Goal: Task Accomplishment & Management: Use online tool/utility

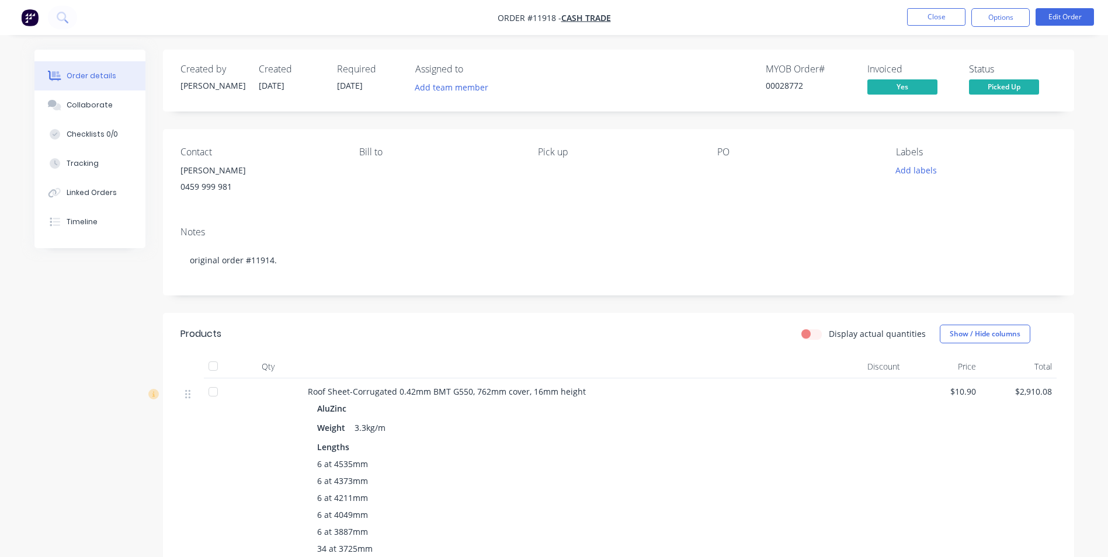
click at [560, 207] on div "Contact [PERSON_NAME] [PHONE_NUMBER] Bill to Pick up PO Labels Add labels" at bounding box center [618, 173] width 911 height 88
click at [950, 25] on button "Close" at bounding box center [936, 17] width 58 height 18
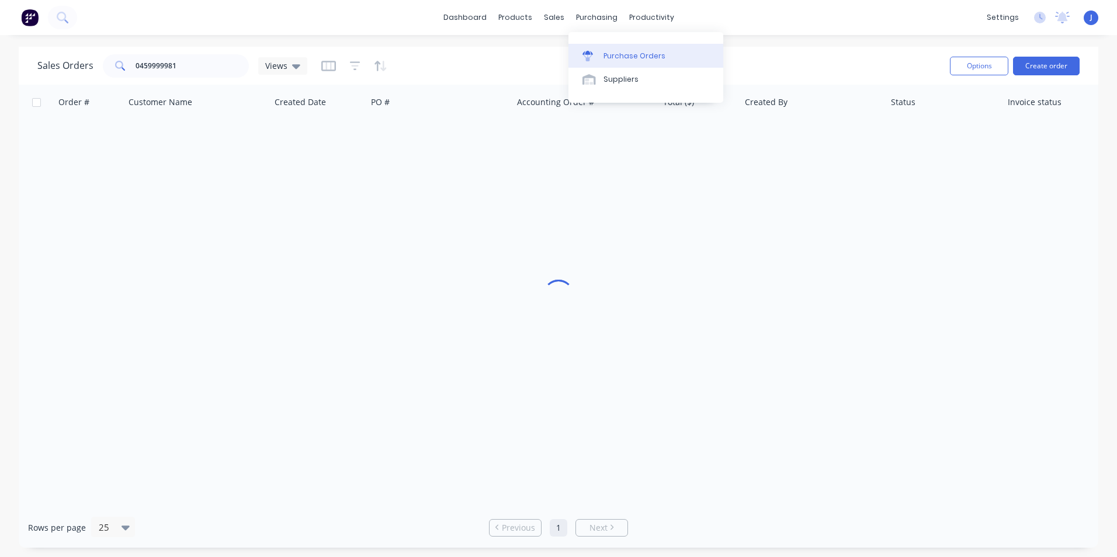
click at [608, 44] on link "Purchase Orders" at bounding box center [645, 55] width 155 height 23
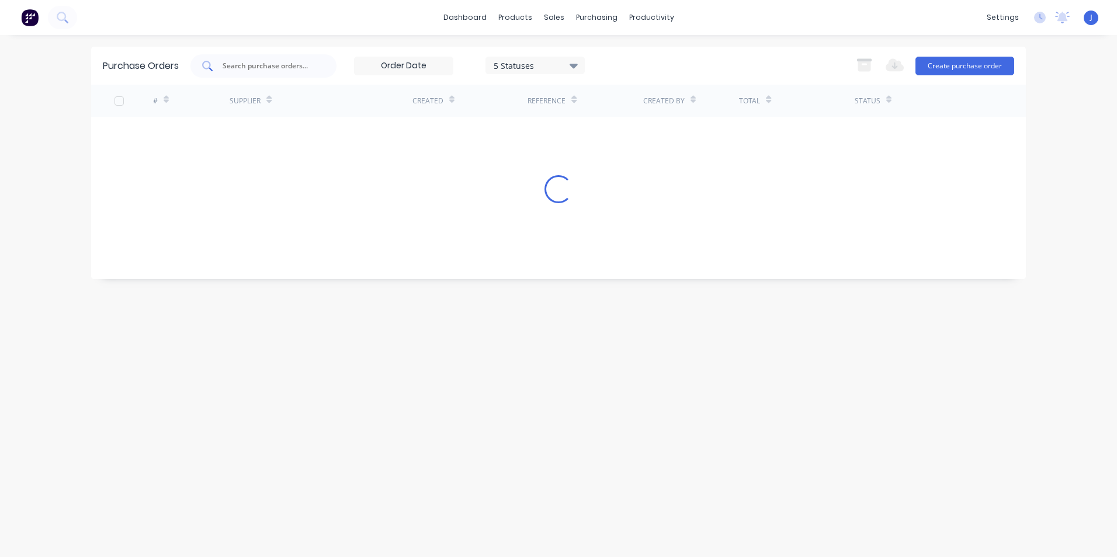
click at [291, 75] on div at bounding box center [263, 65] width 146 height 23
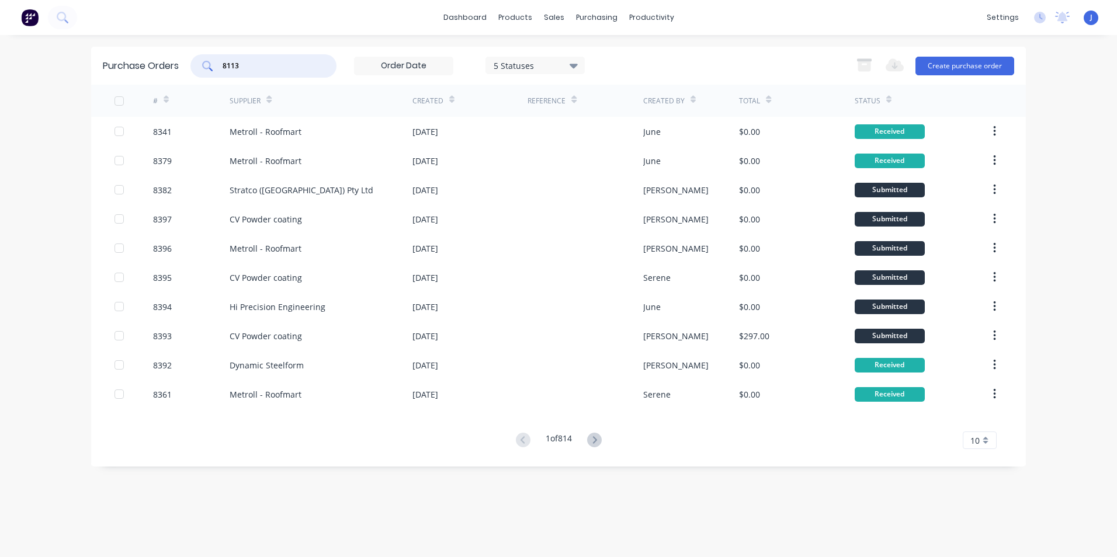
type input "8113"
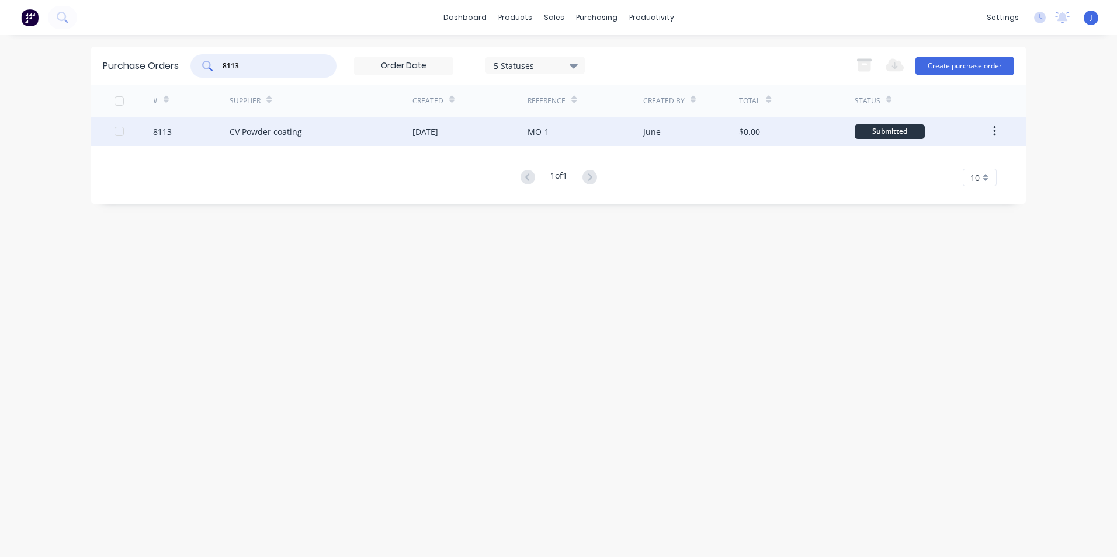
click at [297, 128] on div "CV Powder coating" at bounding box center [266, 132] width 72 height 12
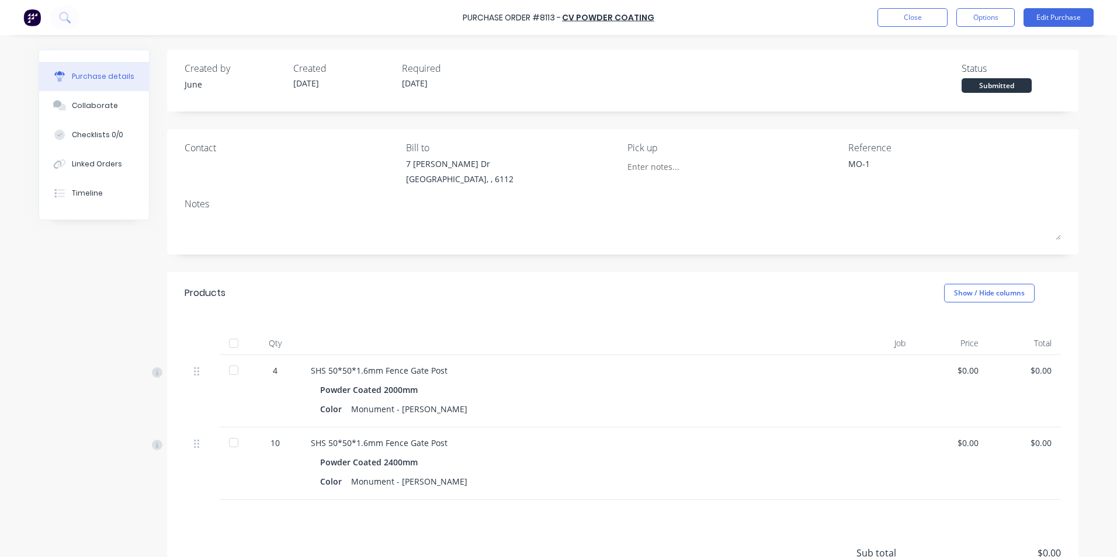
click at [226, 438] on div at bounding box center [233, 442] width 23 height 23
type textarea "x"
click at [916, 21] on button "Close" at bounding box center [912, 17] width 70 height 19
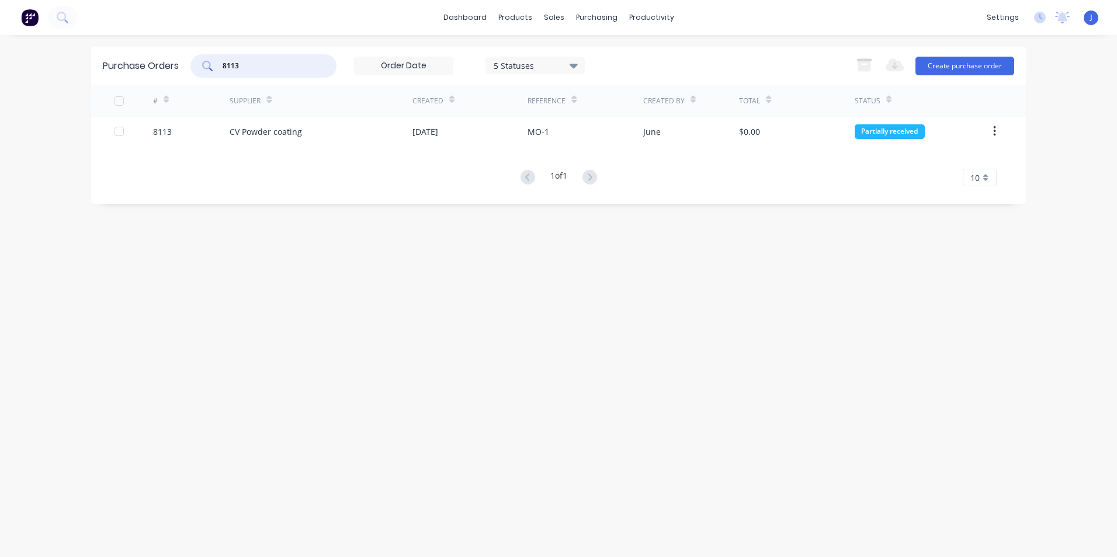
drag, startPoint x: 253, startPoint y: 69, endPoint x: 233, endPoint y: 74, distance: 21.0
click at [233, 74] on div "8113" at bounding box center [263, 65] width 146 height 23
type input "8101"
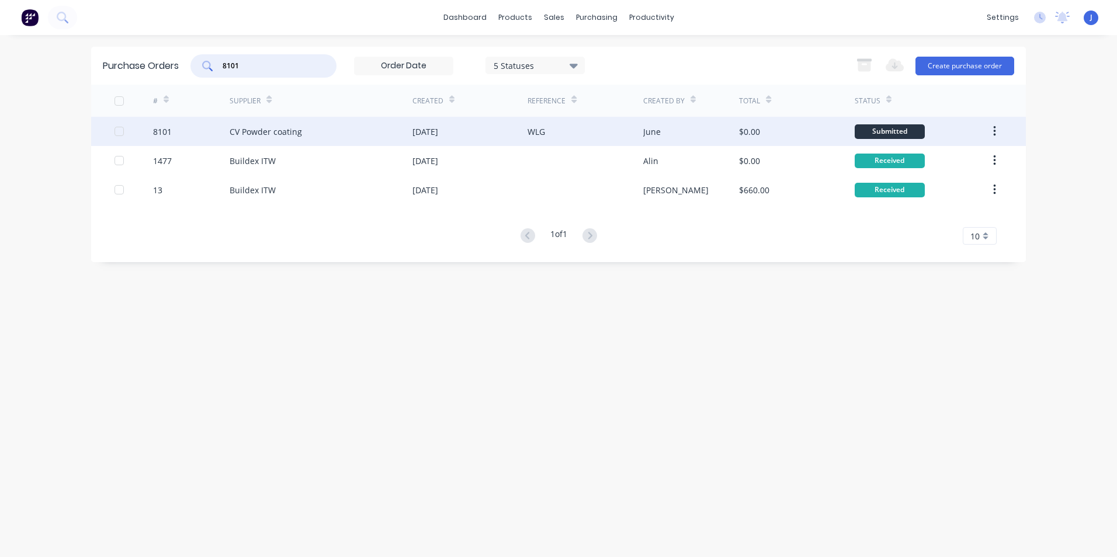
click at [240, 135] on div "CV Powder coating" at bounding box center [266, 132] width 72 height 12
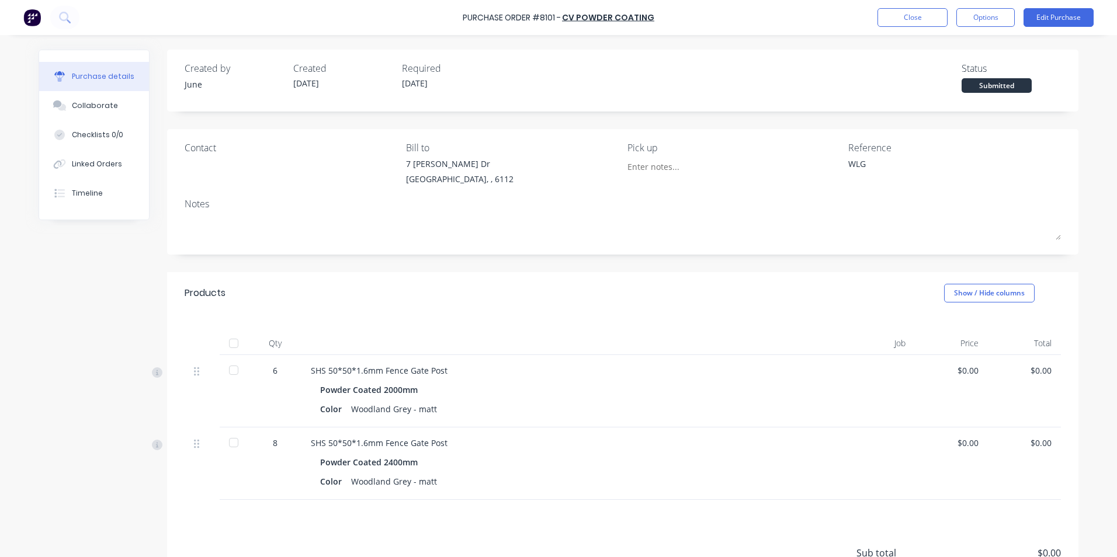
click at [446, 446] on div "SHS 50*50*1.6mm Fence Gate Post" at bounding box center [564, 443] width 507 height 12
click at [457, 440] on div "SHS 50*50*1.6mm Fence Gate Post" at bounding box center [564, 443] width 507 height 12
click at [222, 445] on div at bounding box center [233, 442] width 23 height 23
click at [1000, 19] on button "Options" at bounding box center [985, 17] width 58 height 19
click at [778, 65] on div "Created by June Created [DATE] Required [DATE] Status Partially received" at bounding box center [623, 77] width 876 height 32
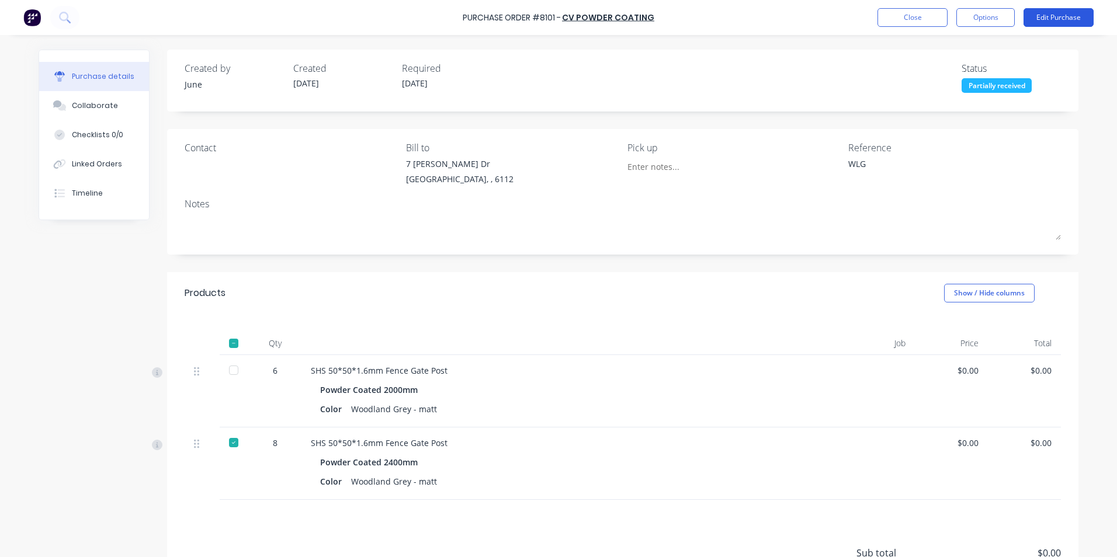
click at [1049, 22] on button "Edit Purchase" at bounding box center [1059, 17] width 70 height 19
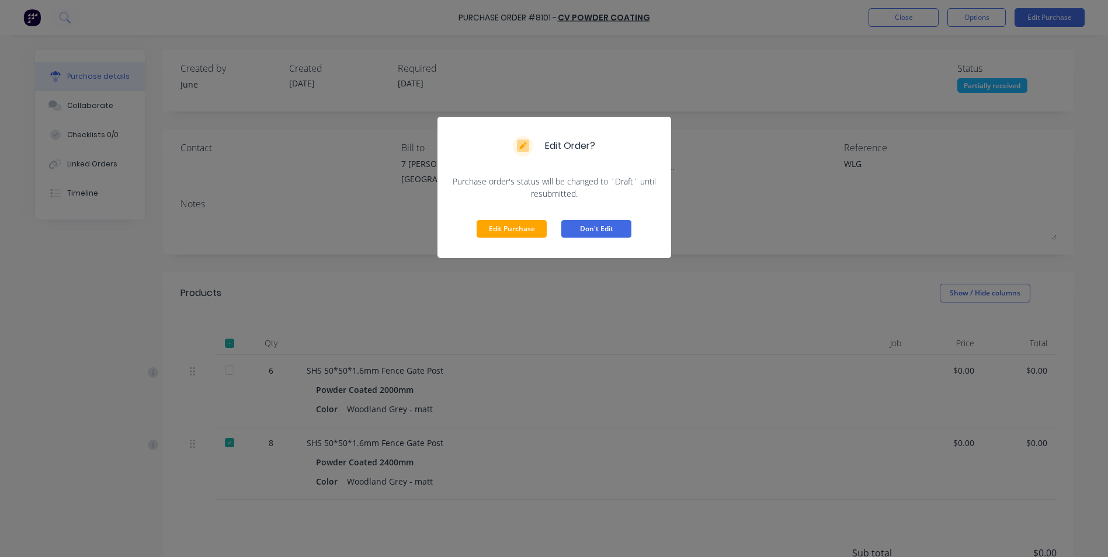
click at [587, 223] on button "Don't Edit" at bounding box center [596, 229] width 70 height 18
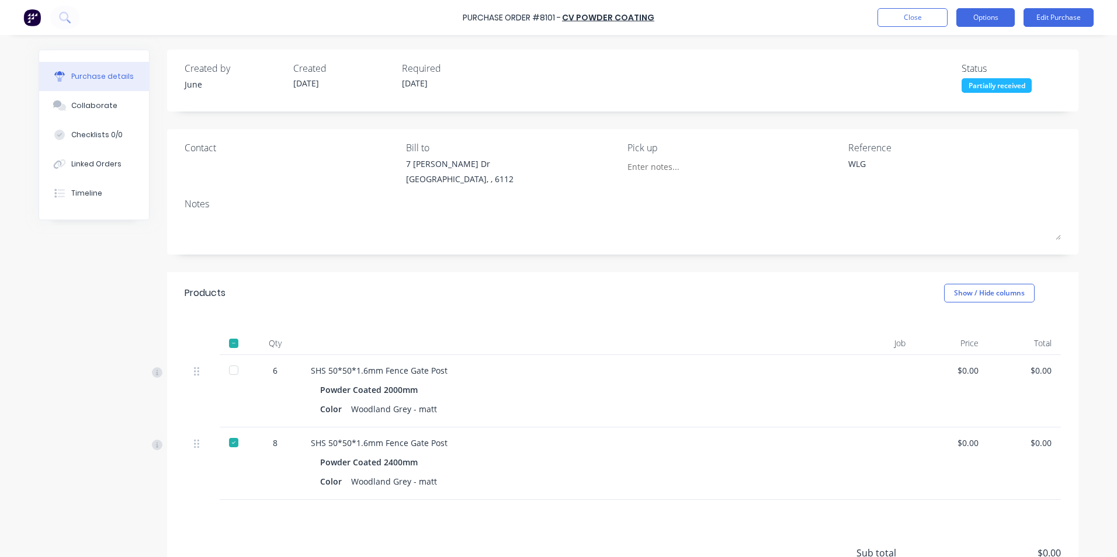
click at [970, 16] on button "Options" at bounding box center [985, 17] width 58 height 19
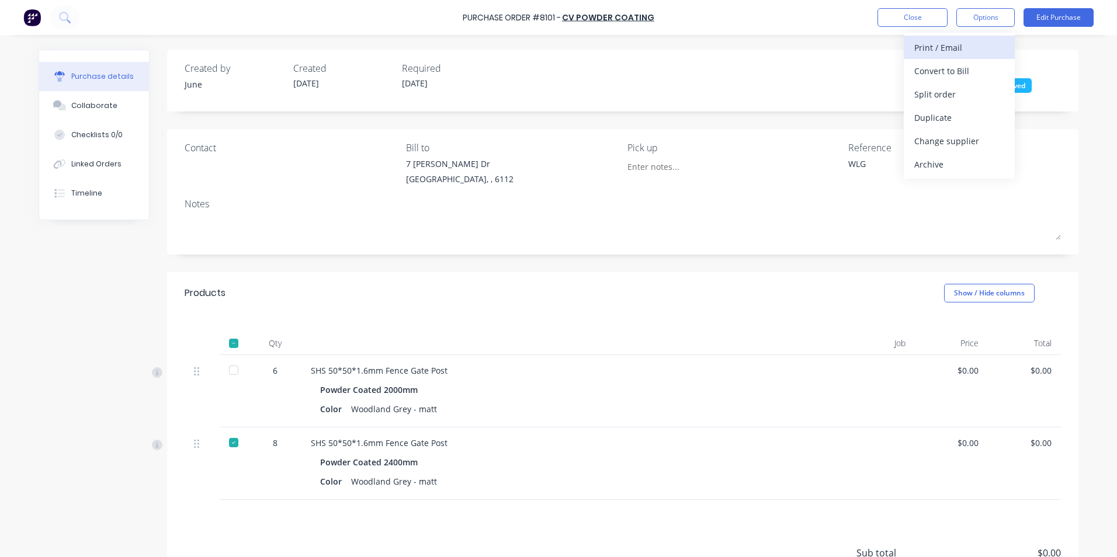
click at [965, 40] on div "Print / Email" at bounding box center [959, 47] width 90 height 17
click at [974, 89] on div "Without pricing" at bounding box center [959, 94] width 90 height 17
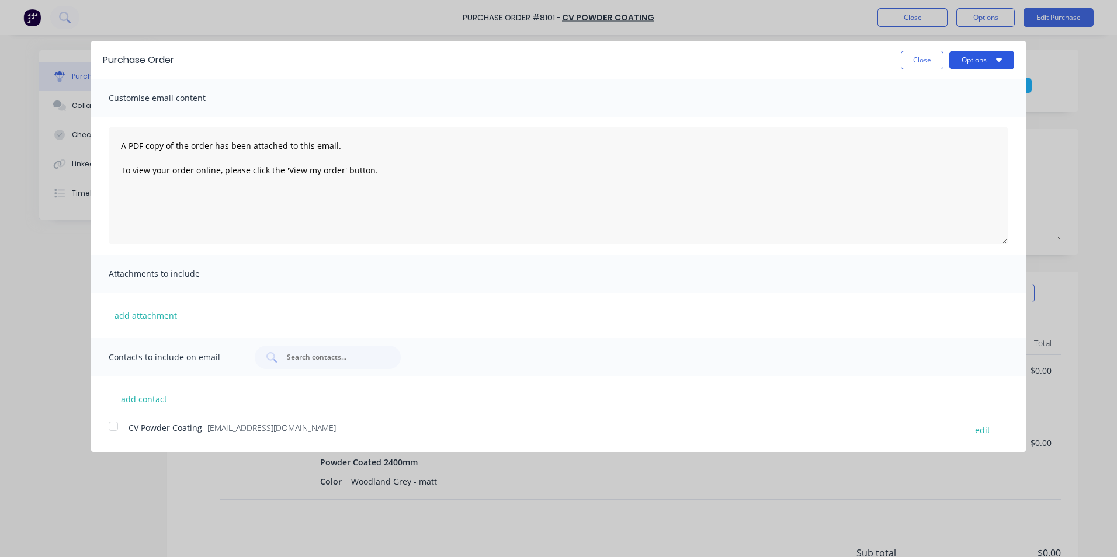
click at [989, 63] on button "Options" at bounding box center [981, 60] width 65 height 19
click at [975, 95] on div "Print" at bounding box center [959, 89] width 90 height 17
drag, startPoint x: 924, startPoint y: 65, endPoint x: 938, endPoint y: 37, distance: 31.9
click at [924, 64] on button "Close" at bounding box center [922, 60] width 43 height 19
type textarea "x"
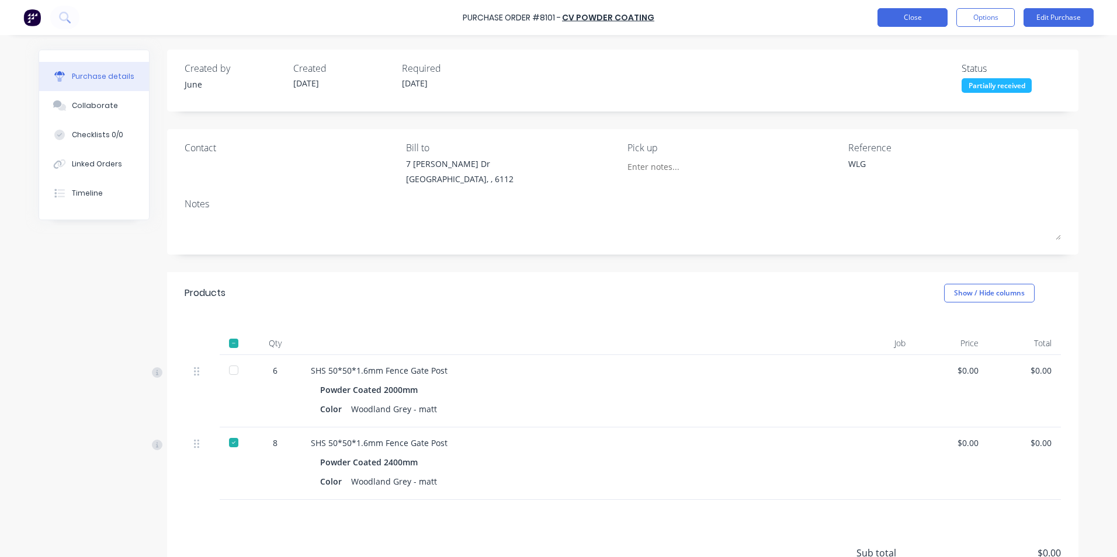
click at [931, 15] on button "Close" at bounding box center [912, 17] width 70 height 19
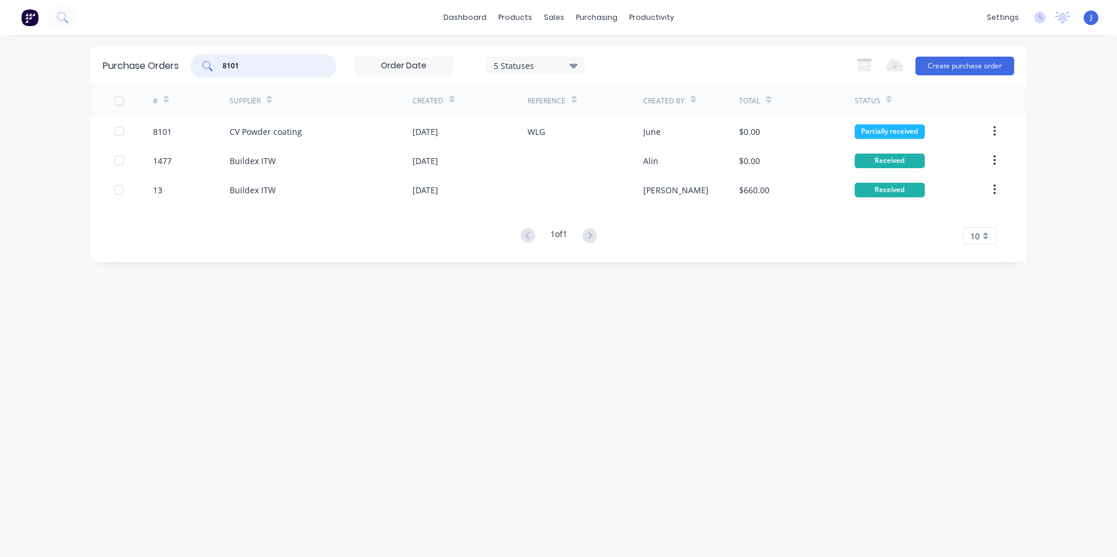
drag, startPoint x: 255, startPoint y: 65, endPoint x: 167, endPoint y: 64, distance: 87.6
click at [167, 64] on div "Purchase Orders 8101 5 Statuses 5 Statuses Export to Excel (XLSX) Create purcha…" at bounding box center [558, 66] width 935 height 38
type input "7"
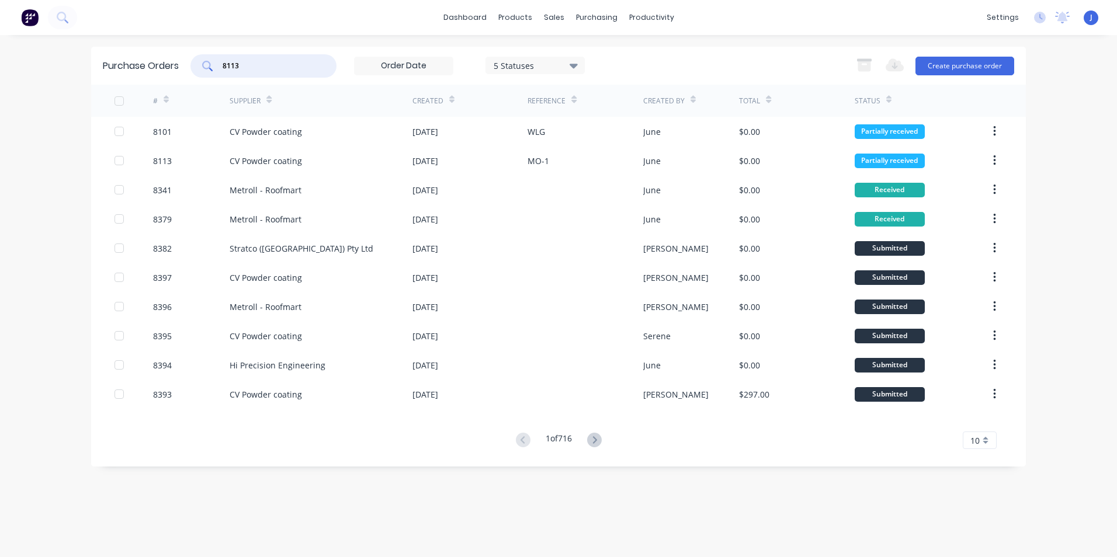
type input "8113"
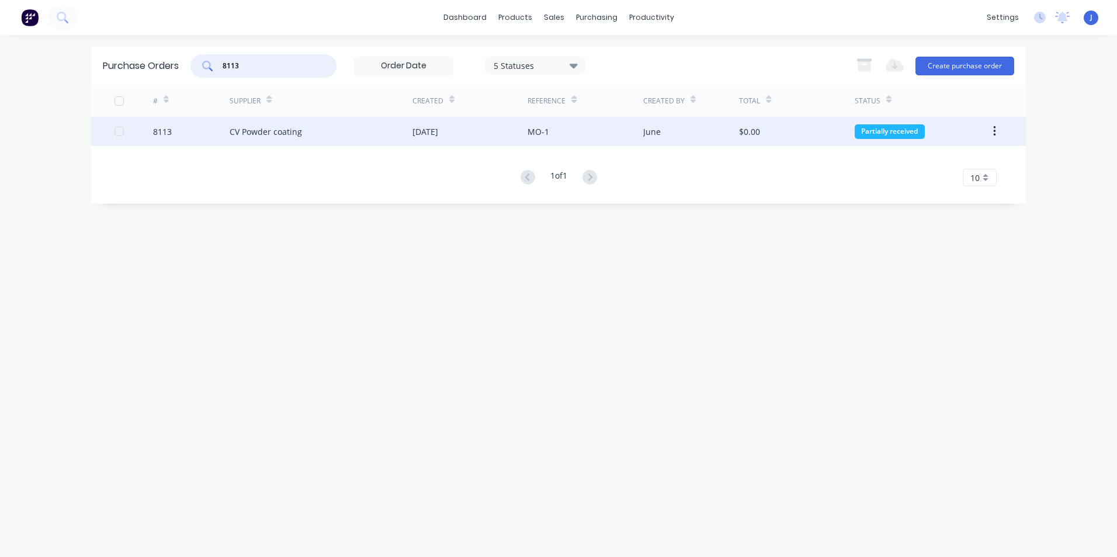
click at [468, 131] on div "[DATE]" at bounding box center [469, 131] width 115 height 29
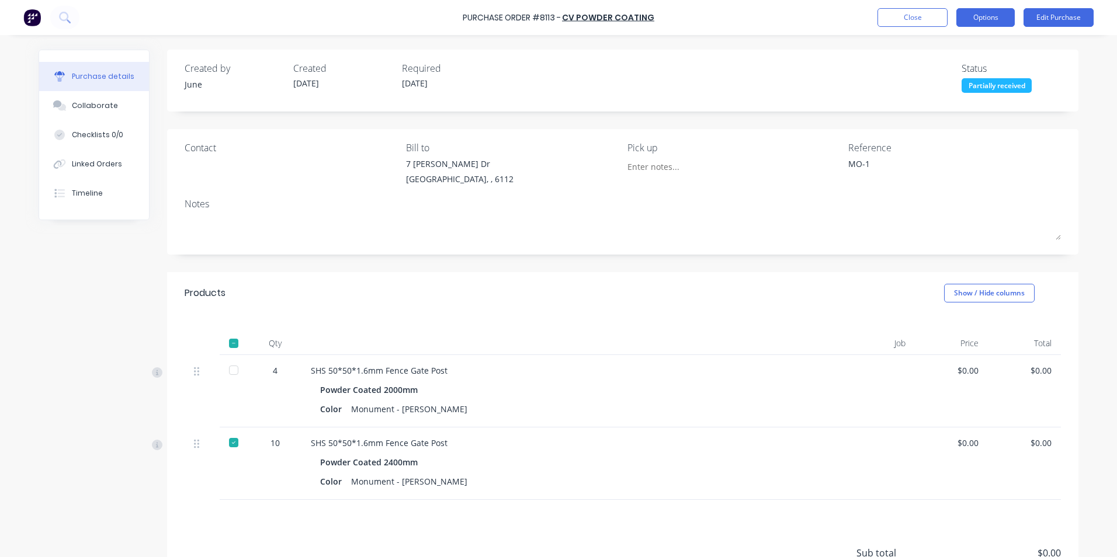
click at [983, 22] on button "Options" at bounding box center [985, 17] width 58 height 19
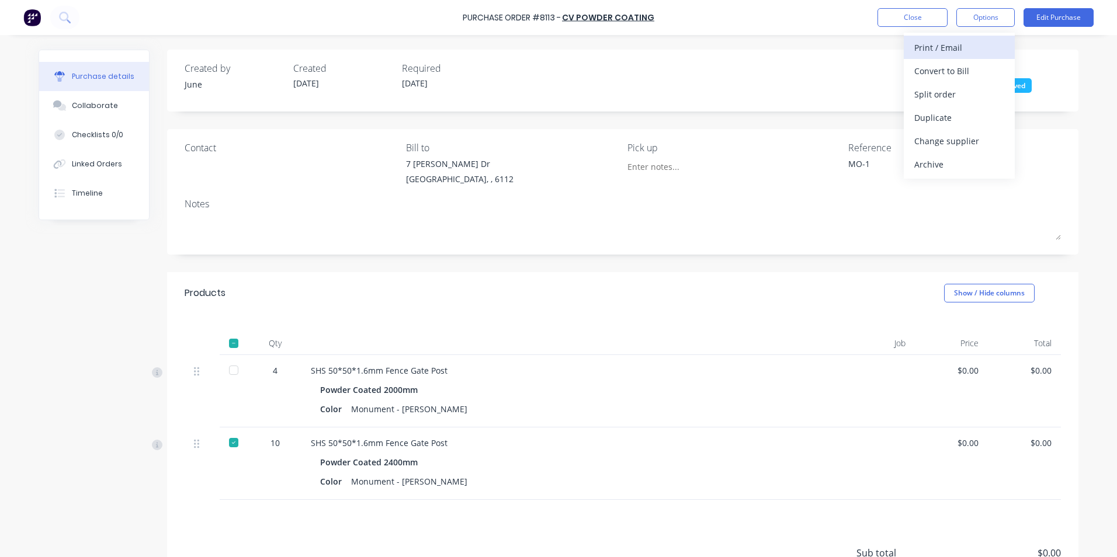
click at [979, 43] on div "Print / Email" at bounding box center [959, 47] width 90 height 17
click at [964, 91] on div "Without pricing" at bounding box center [959, 94] width 90 height 17
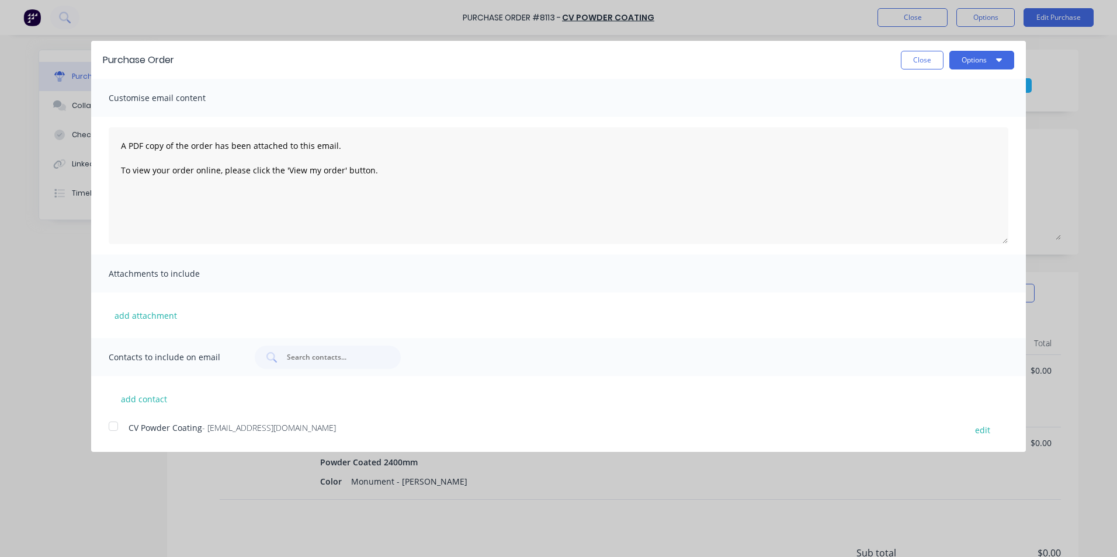
click at [974, 51] on div "Options" at bounding box center [981, 60] width 65 height 19
click at [974, 61] on button "Options" at bounding box center [981, 60] width 65 height 19
click at [970, 119] on div "Email" at bounding box center [959, 113] width 90 height 17
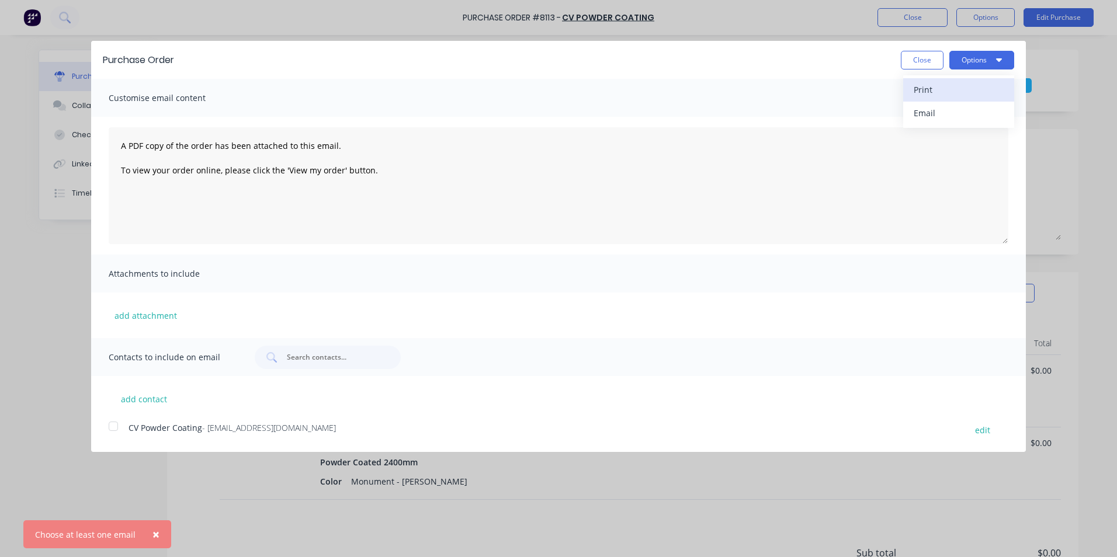
click at [971, 96] on div "Print" at bounding box center [959, 89] width 90 height 17
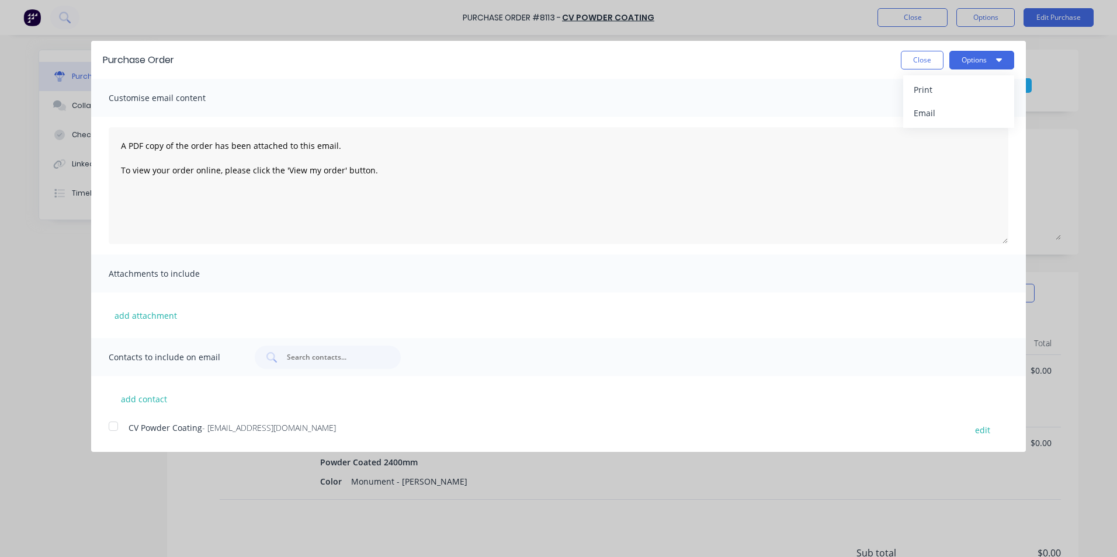
click at [578, 76] on div "Purchase Order Close Options Print Email" at bounding box center [558, 60] width 935 height 38
click at [912, 59] on button "Close" at bounding box center [922, 60] width 43 height 19
type textarea "x"
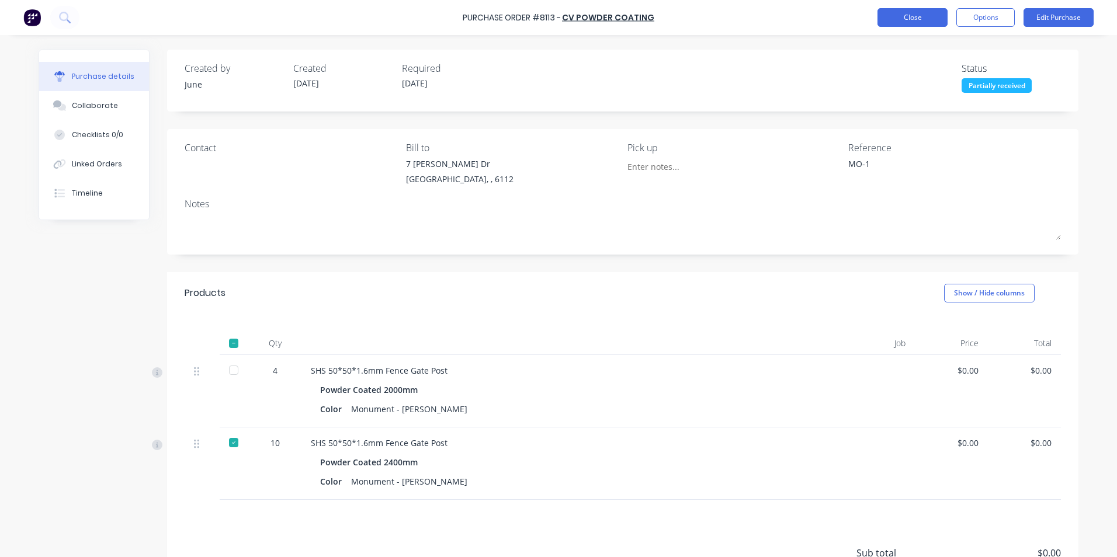
click at [916, 21] on button "Close" at bounding box center [912, 17] width 70 height 19
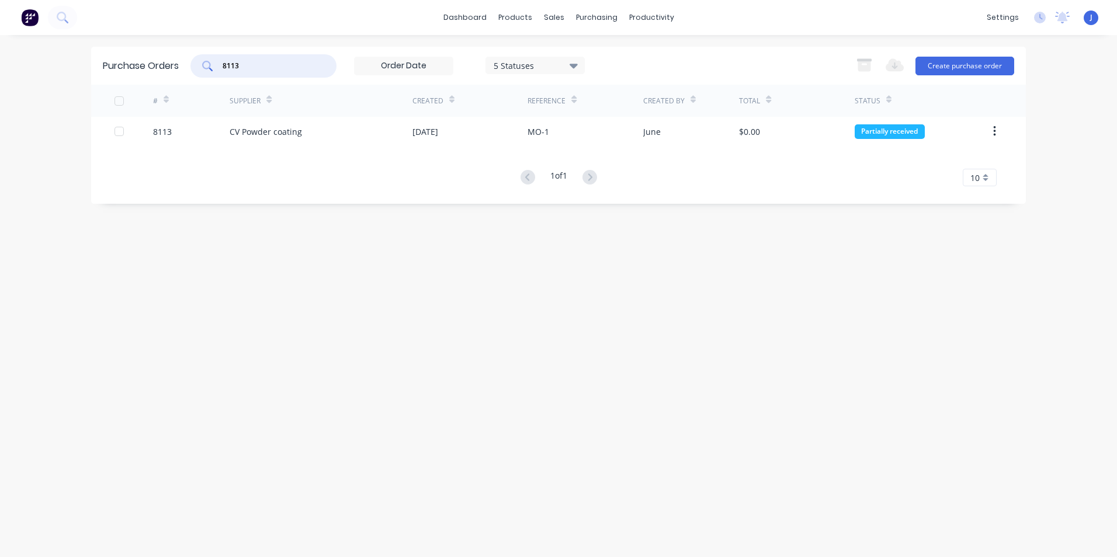
drag, startPoint x: 280, startPoint y: 66, endPoint x: 233, endPoint y: 69, distance: 47.4
click at [233, 69] on input "8113" at bounding box center [269, 66] width 97 height 12
type input "8101"
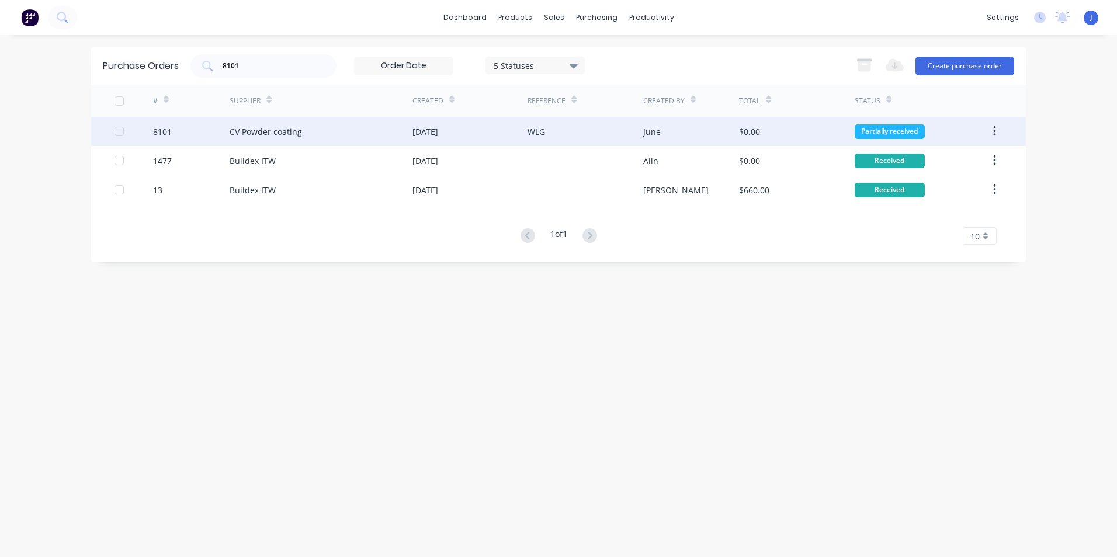
click at [272, 134] on div "CV Powder coating" at bounding box center [266, 132] width 72 height 12
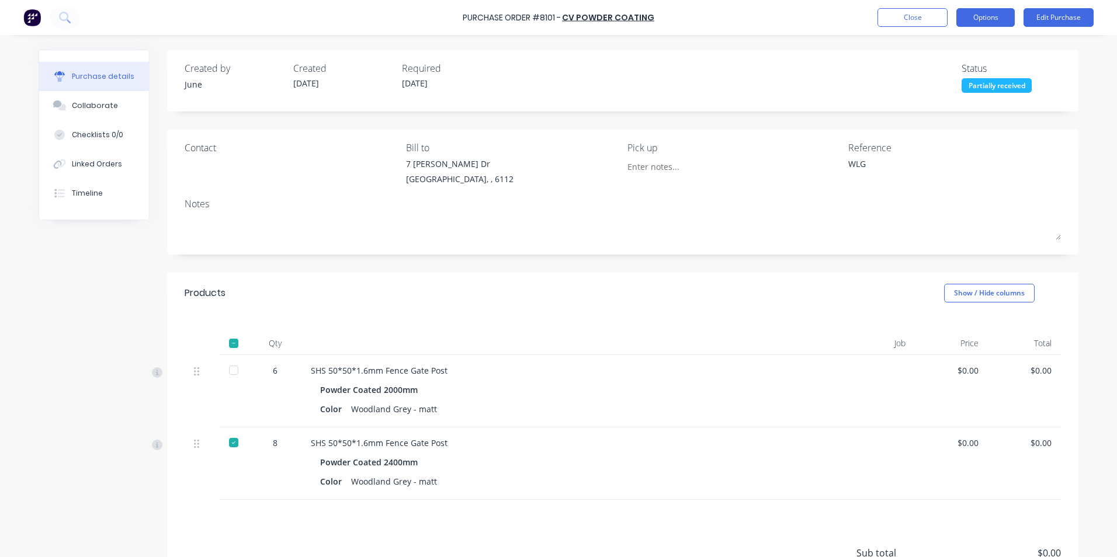
click at [993, 23] on button "Options" at bounding box center [985, 17] width 58 height 19
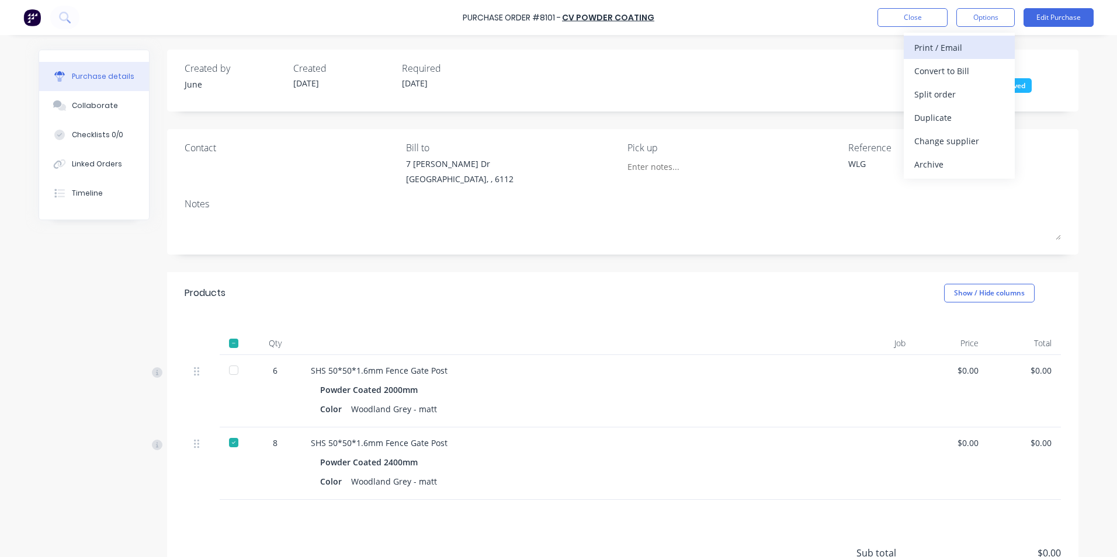
click at [976, 48] on div "Print / Email" at bounding box center [959, 47] width 90 height 17
click at [967, 100] on div "Without pricing" at bounding box center [959, 94] width 90 height 17
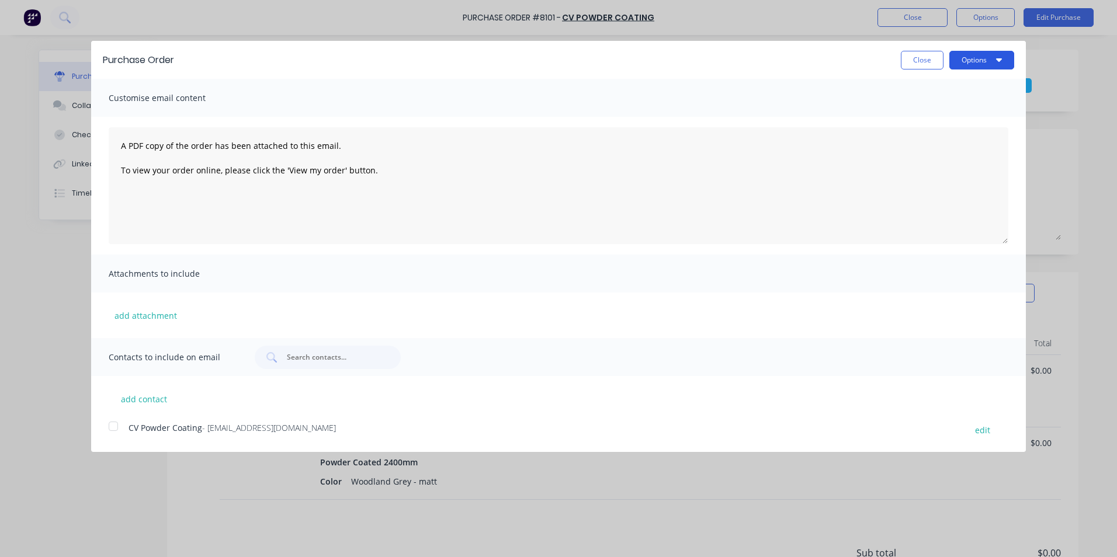
click at [987, 64] on button "Options" at bounding box center [981, 60] width 65 height 19
click at [976, 92] on div "Print" at bounding box center [959, 89] width 90 height 17
click at [920, 56] on button "Close" at bounding box center [922, 60] width 43 height 19
type textarea "x"
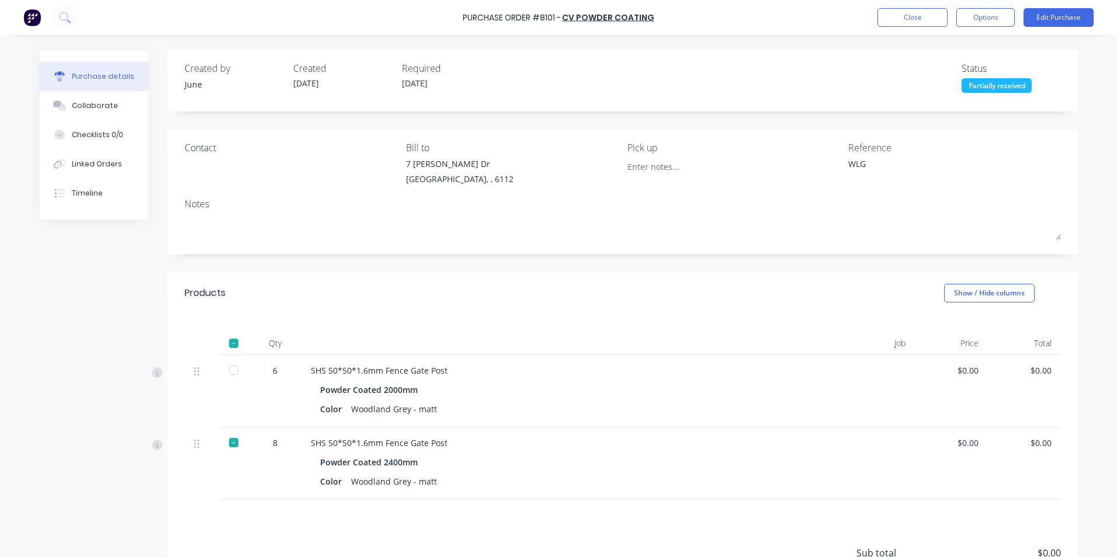
click at [653, 263] on div "Created by June Created [DATE] Required [DATE] Status Partially received Contac…" at bounding box center [622, 352] width 911 height 605
click at [709, 307] on div "Products Show / Hide columns" at bounding box center [622, 293] width 911 height 42
click at [755, 301] on div "Products Show / Hide columns" at bounding box center [622, 293] width 911 height 42
click at [912, 16] on button "Close" at bounding box center [912, 17] width 70 height 19
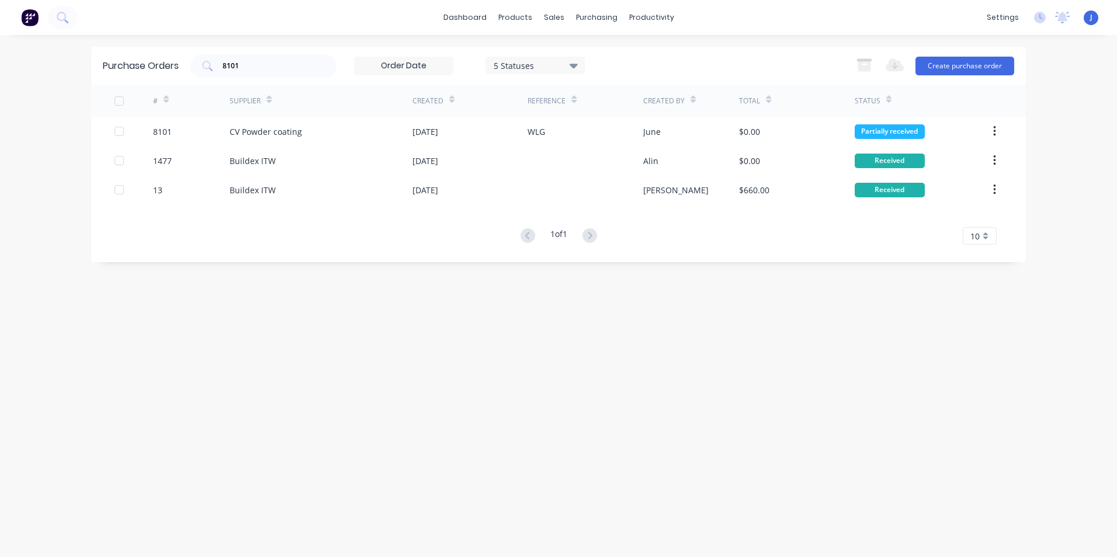
drag, startPoint x: 266, startPoint y: 58, endPoint x: 179, endPoint y: 74, distance: 87.8
click at [179, 74] on div "Purchase Orders 8101 5 Statuses 5 Statuses Export to Excel (XLSX) Create purcha…" at bounding box center [558, 66] width 935 height 38
drag, startPoint x: 261, startPoint y: 70, endPoint x: 237, endPoint y: 66, distance: 24.8
click at [237, 66] on input "8101" at bounding box center [269, 66] width 97 height 12
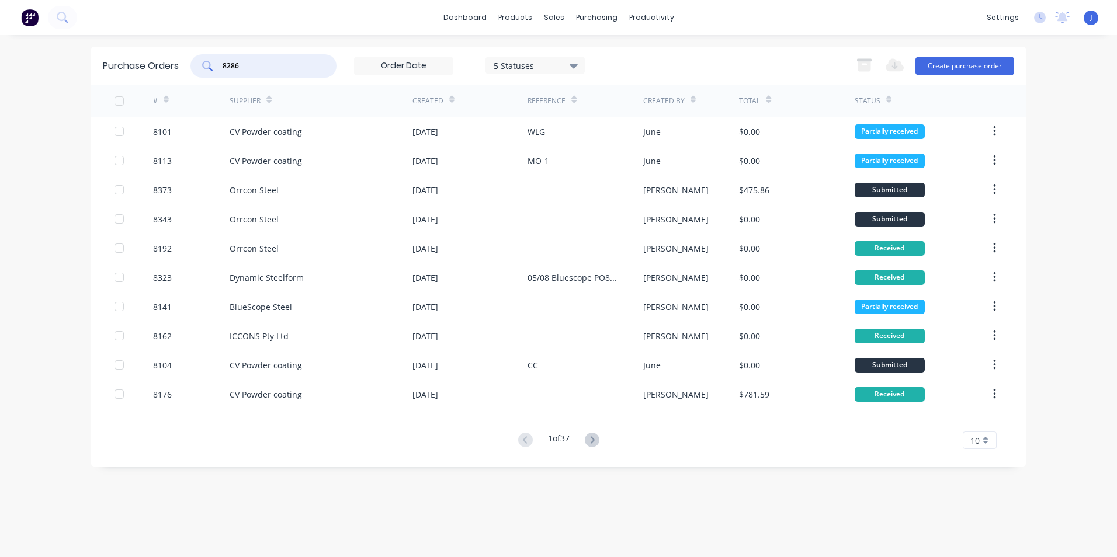
type input "8286"
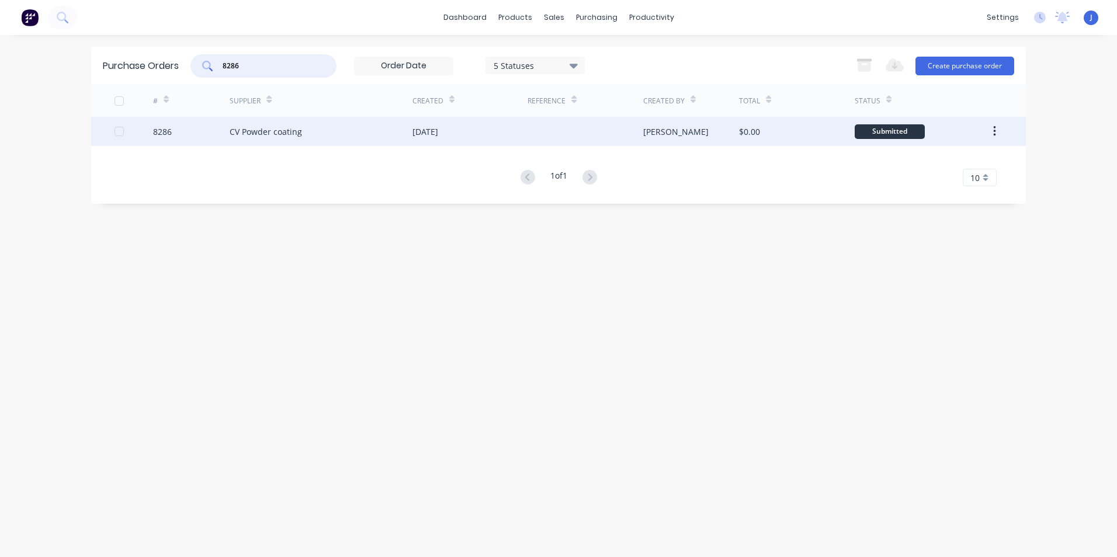
click at [273, 126] on div "CV Powder coating" at bounding box center [266, 132] width 72 height 12
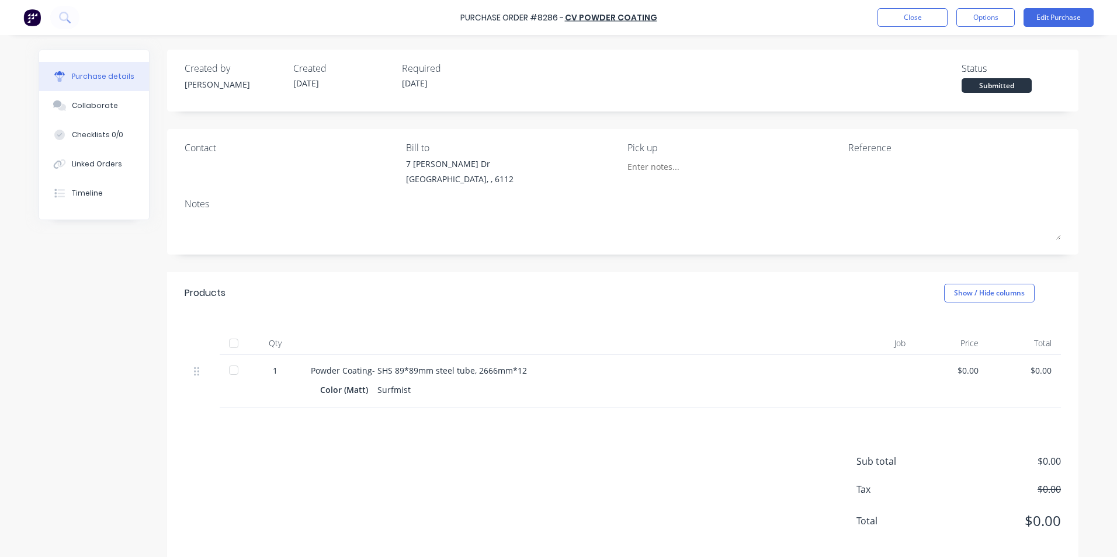
click at [242, 342] on div at bounding box center [234, 343] width 29 height 23
click at [228, 342] on div at bounding box center [233, 343] width 23 height 23
click at [84, 175] on button "Linked Orders" at bounding box center [94, 164] width 110 height 29
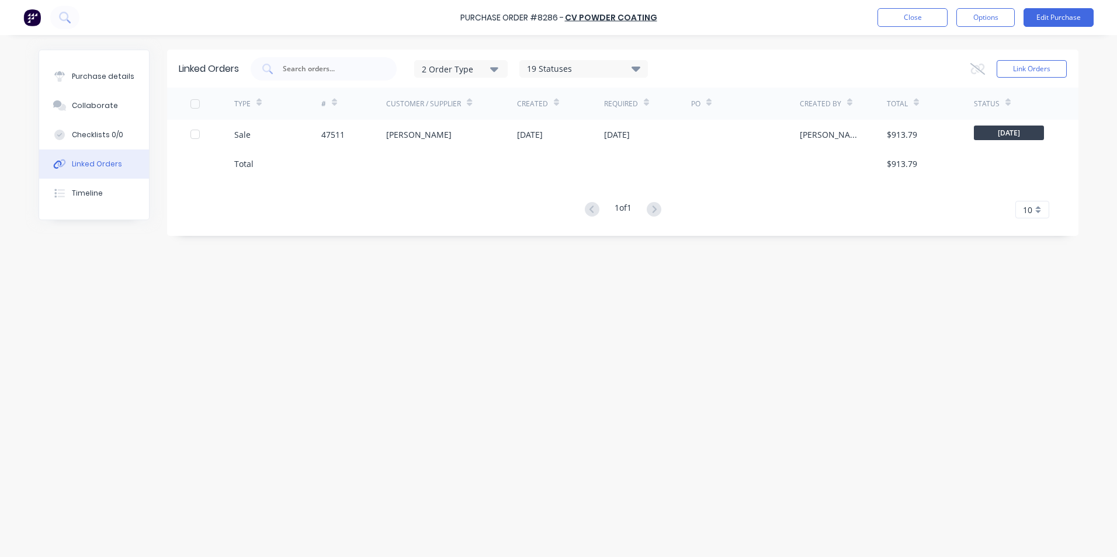
click at [258, 117] on div "TYPE" at bounding box center [277, 104] width 87 height 32
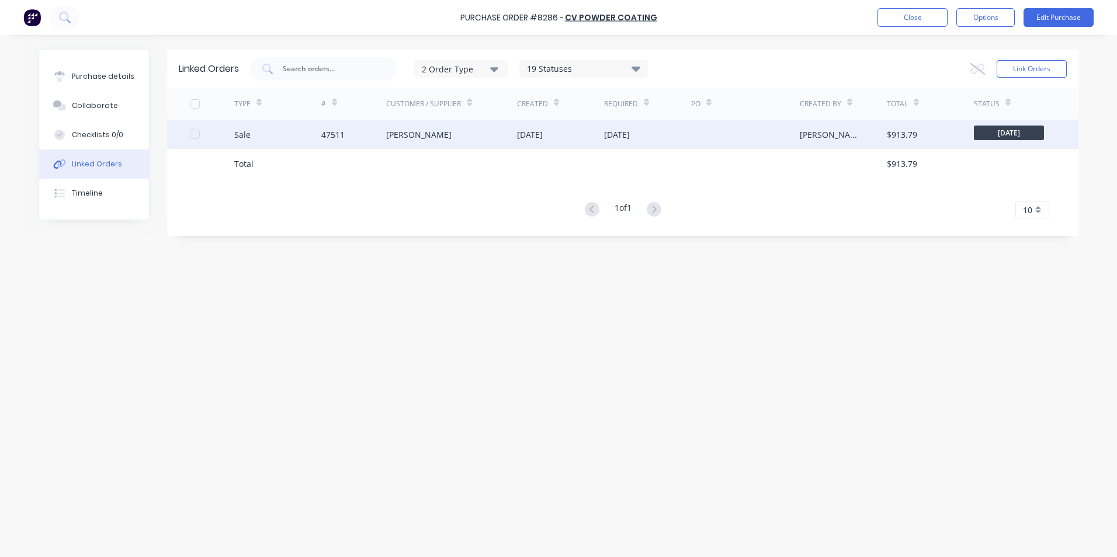
click at [257, 130] on div "Sale" at bounding box center [277, 134] width 87 height 29
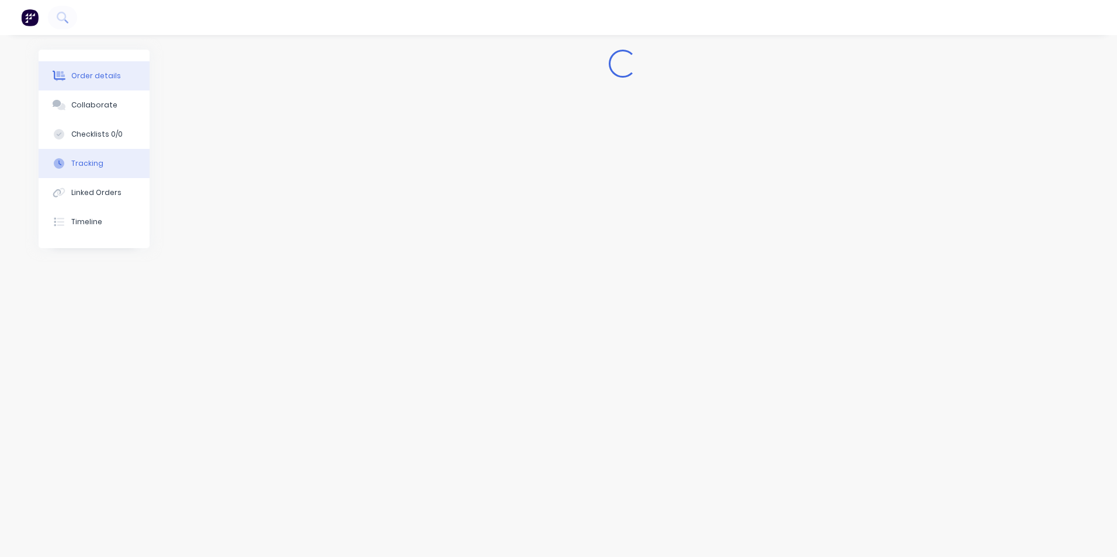
click at [87, 165] on div "Tracking" at bounding box center [87, 163] width 32 height 11
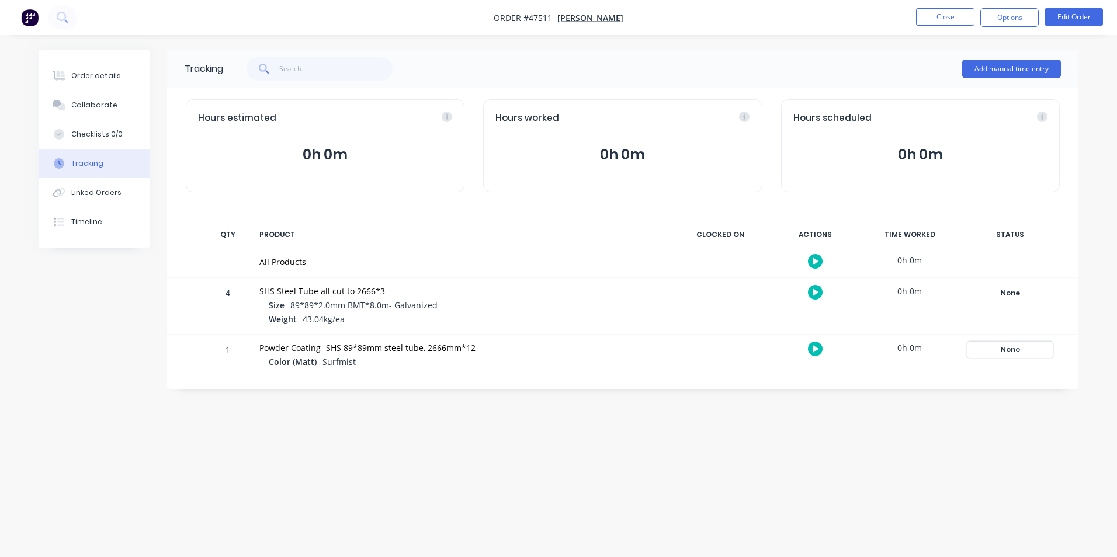
click at [1017, 348] on div "None" at bounding box center [1010, 349] width 84 height 15
click at [823, 440] on button "Completed" at bounding box center [840, 442] width 55 height 15
click at [93, 79] on div "Order details" at bounding box center [96, 76] width 50 height 11
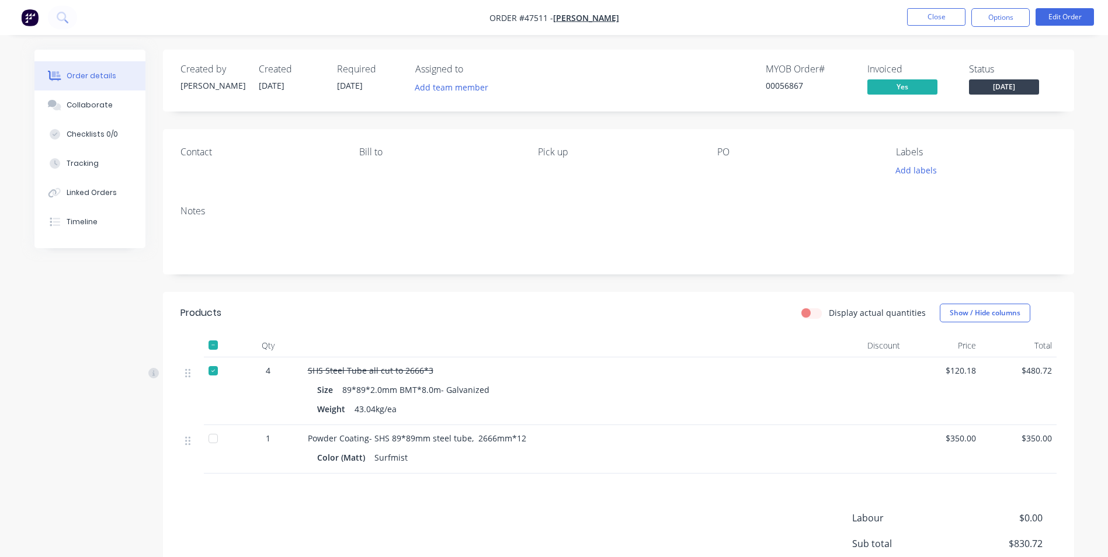
click at [208, 369] on div at bounding box center [213, 370] width 23 height 23
click at [84, 162] on div "Tracking" at bounding box center [83, 163] width 32 height 11
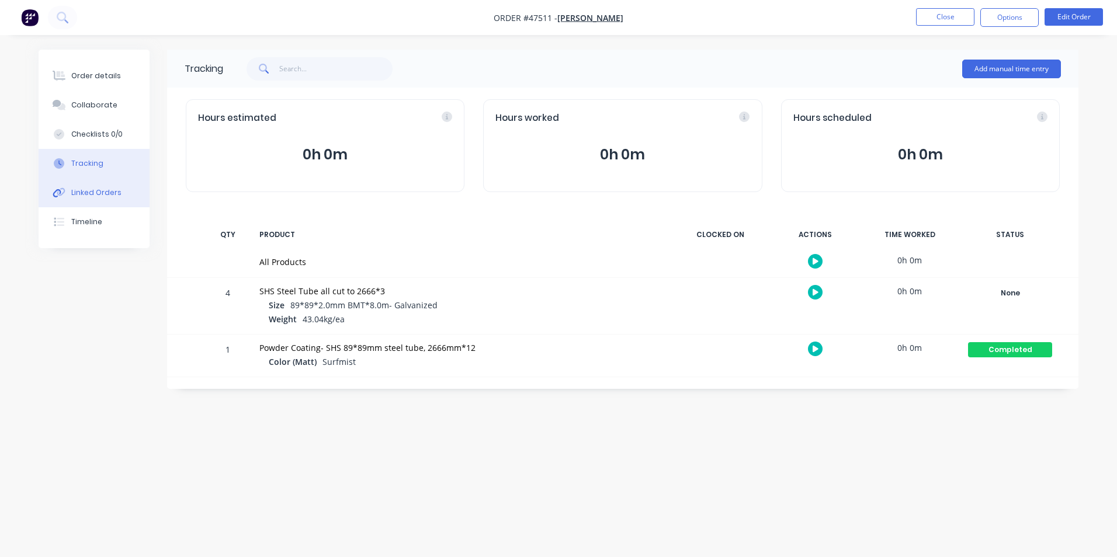
click at [78, 188] on div "Linked Orders" at bounding box center [96, 193] width 50 height 11
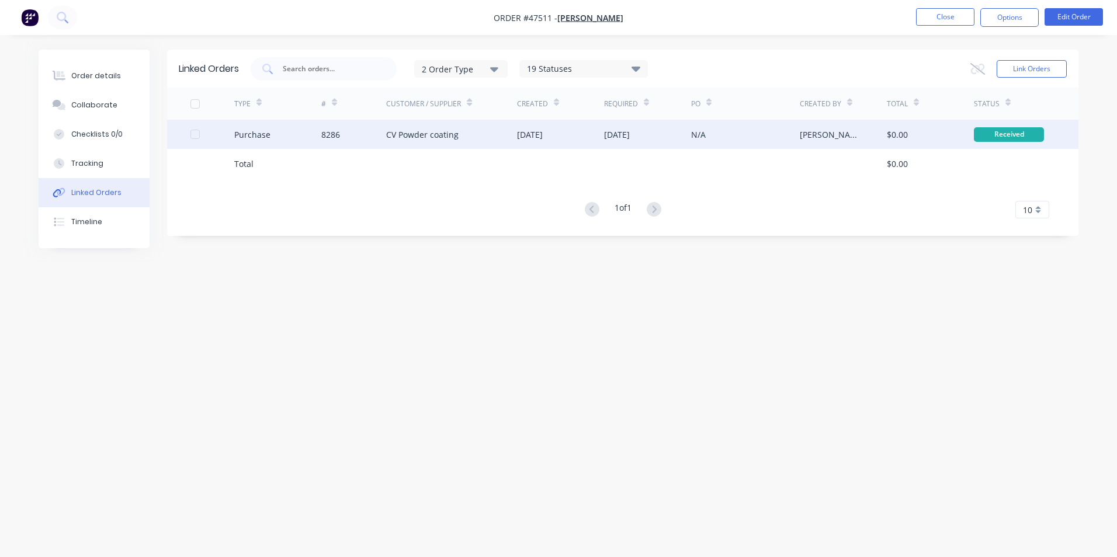
click at [308, 129] on div "Purchase" at bounding box center [277, 134] width 87 height 29
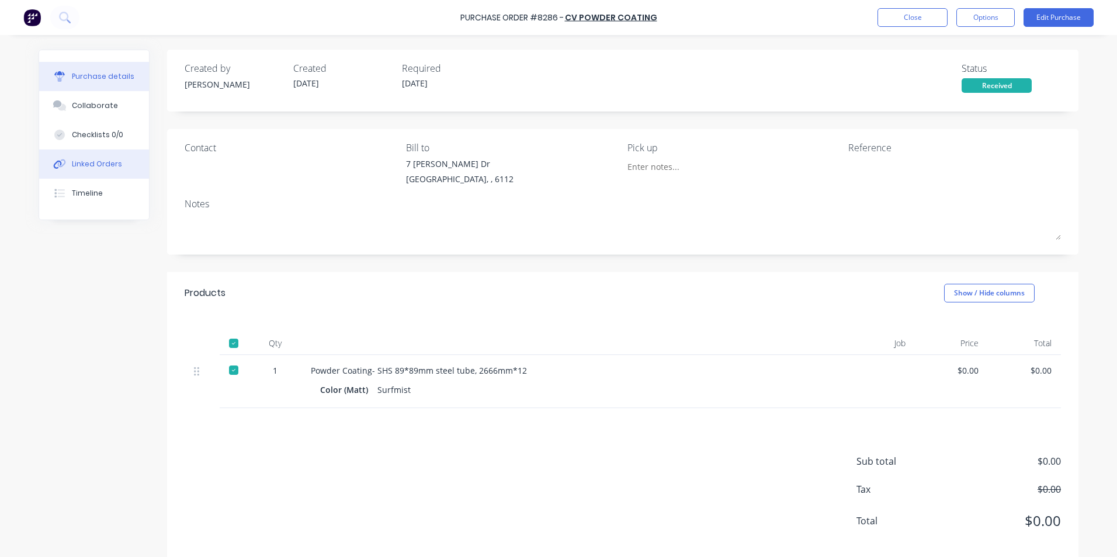
click at [110, 162] on div "Linked Orders" at bounding box center [97, 164] width 50 height 11
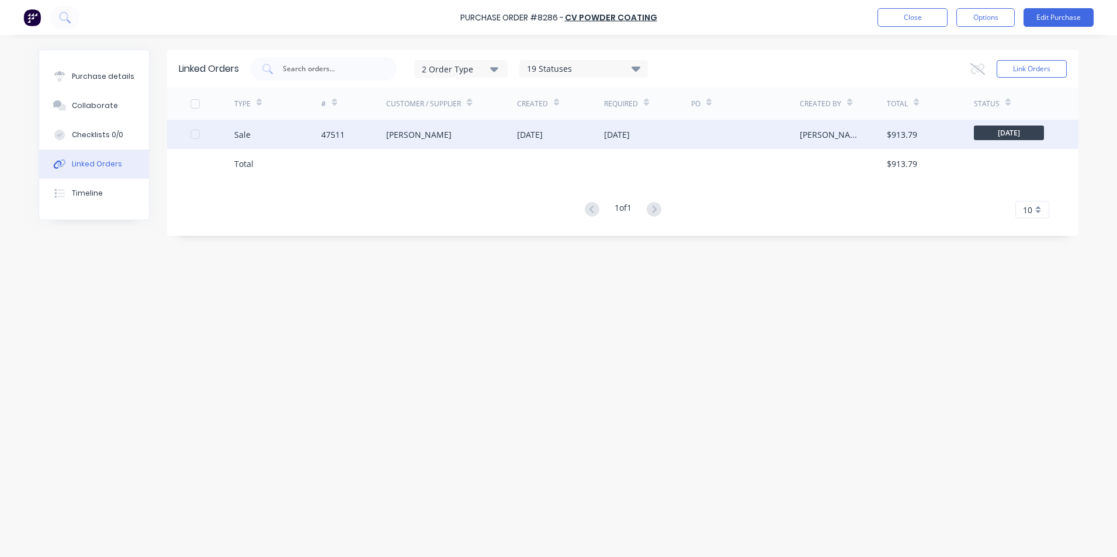
click at [331, 132] on div "47511" at bounding box center [332, 135] width 23 height 12
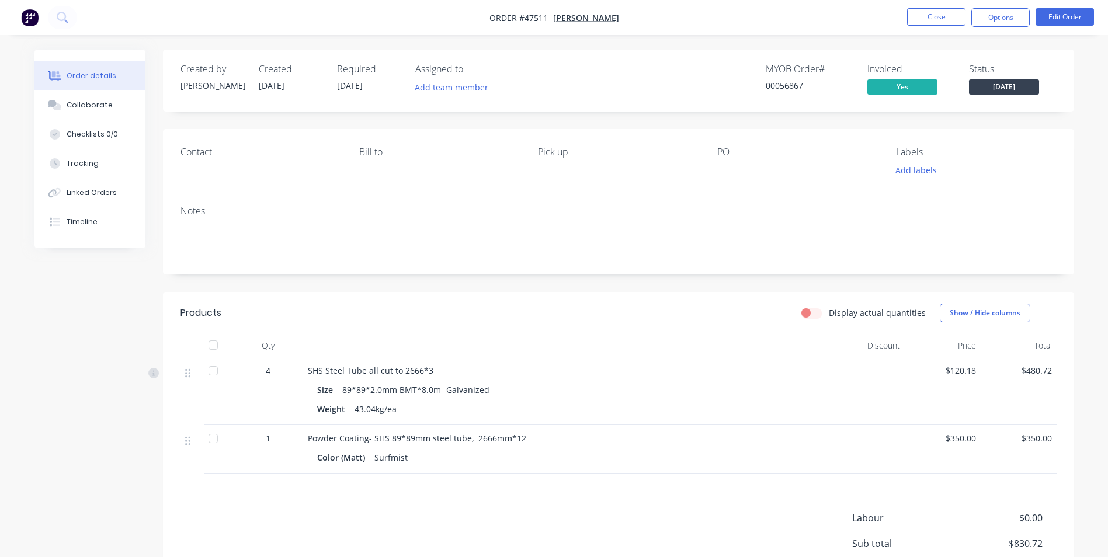
click at [998, 91] on span "[DATE]" at bounding box center [1004, 86] width 70 height 15
click at [823, 208] on div "Notes" at bounding box center [619, 211] width 876 height 11
click at [1071, 16] on button "Edit Order" at bounding box center [1065, 17] width 58 height 18
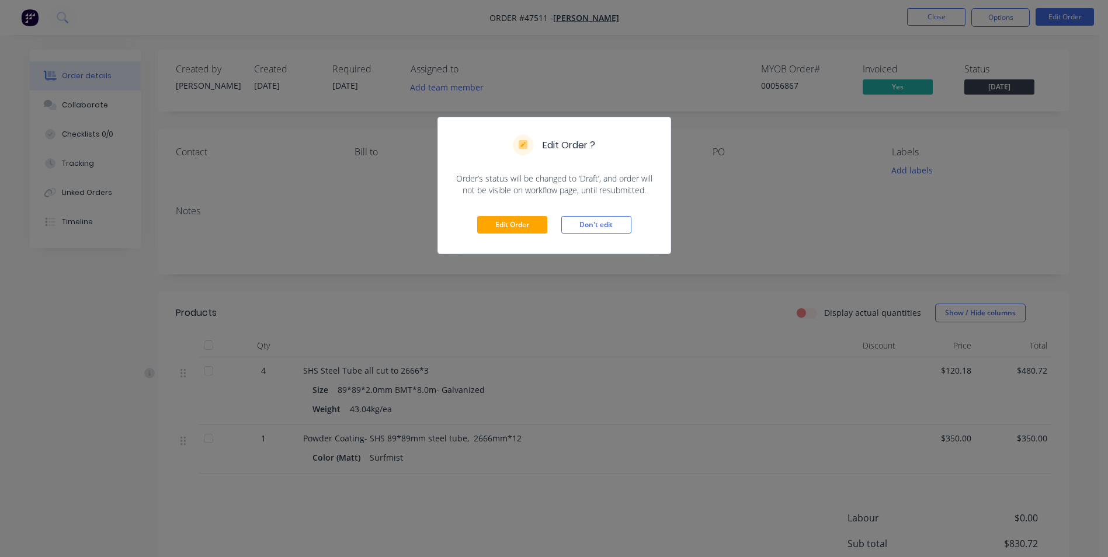
click at [505, 238] on div "Edit Order Don't edit" at bounding box center [554, 224] width 233 height 57
click at [507, 226] on button "Edit Order" at bounding box center [512, 225] width 70 height 18
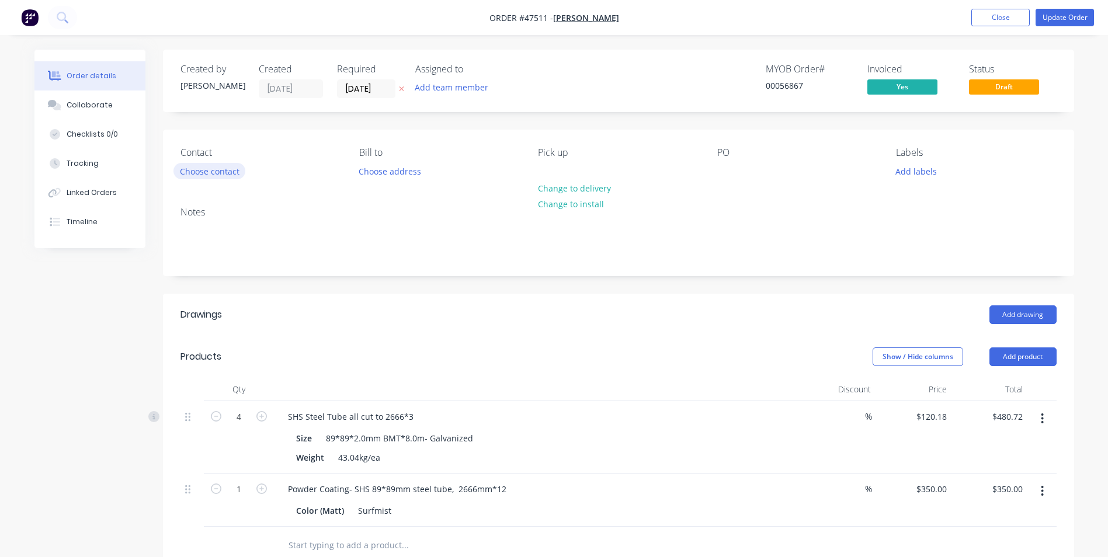
click at [209, 164] on button "Choose contact" at bounding box center [210, 171] width 72 height 16
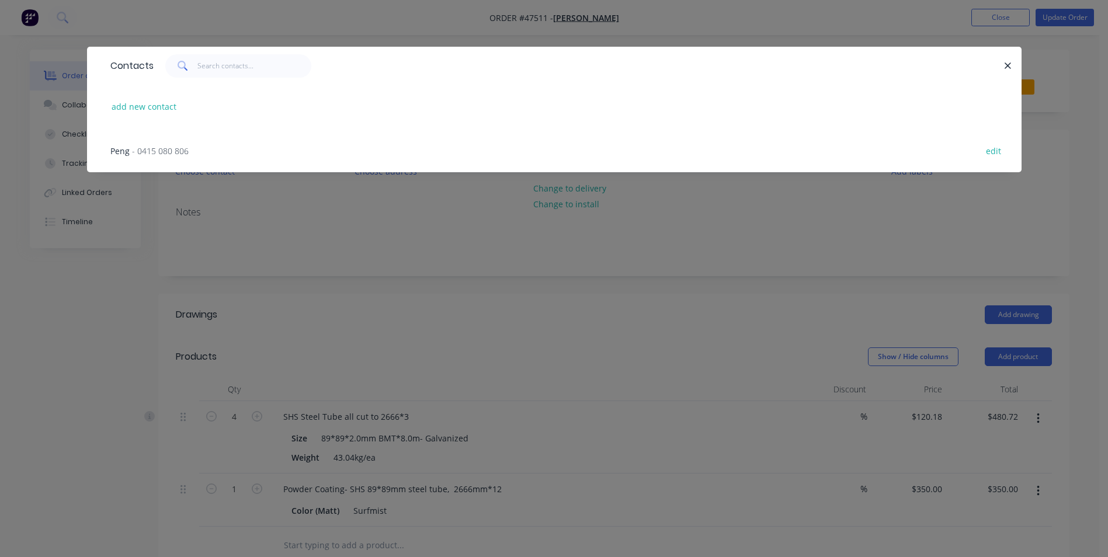
click at [192, 144] on div "Peng - 0415 080 806 edit" at bounding box center [555, 151] width 900 height 44
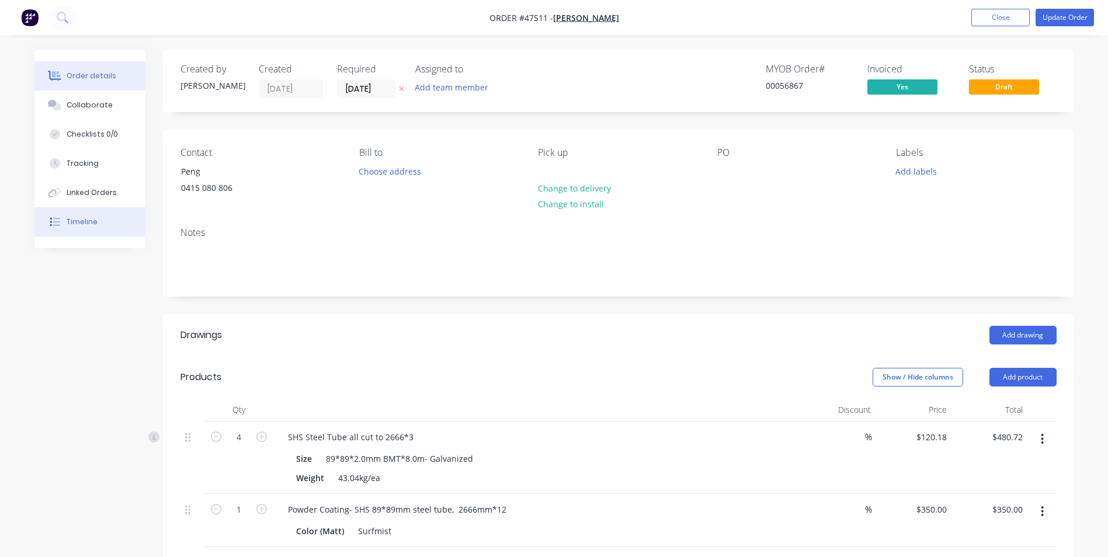
click at [107, 224] on button "Timeline" at bounding box center [89, 221] width 111 height 29
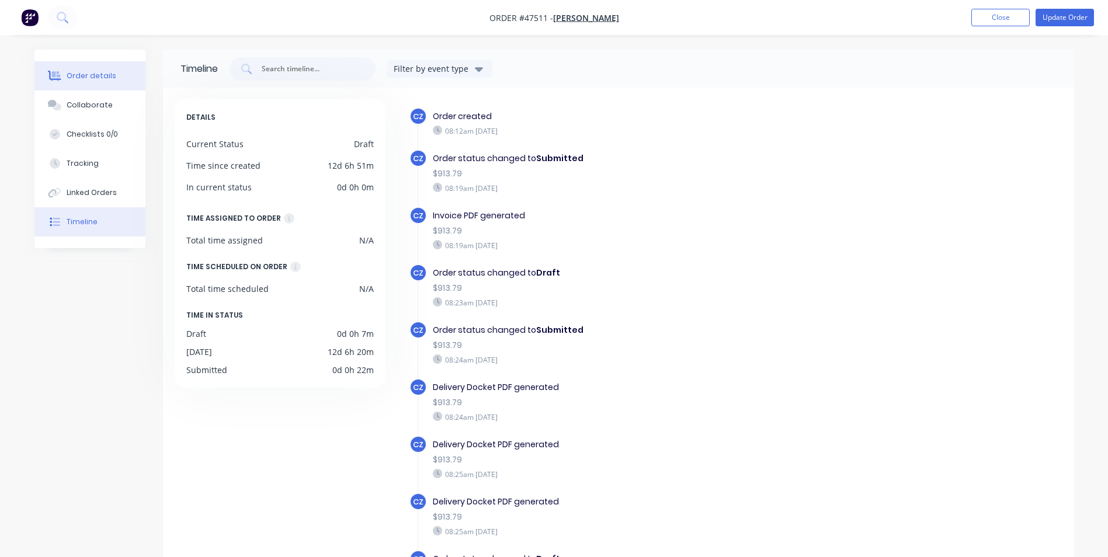
click at [102, 77] on div "Order details" at bounding box center [92, 76] width 50 height 11
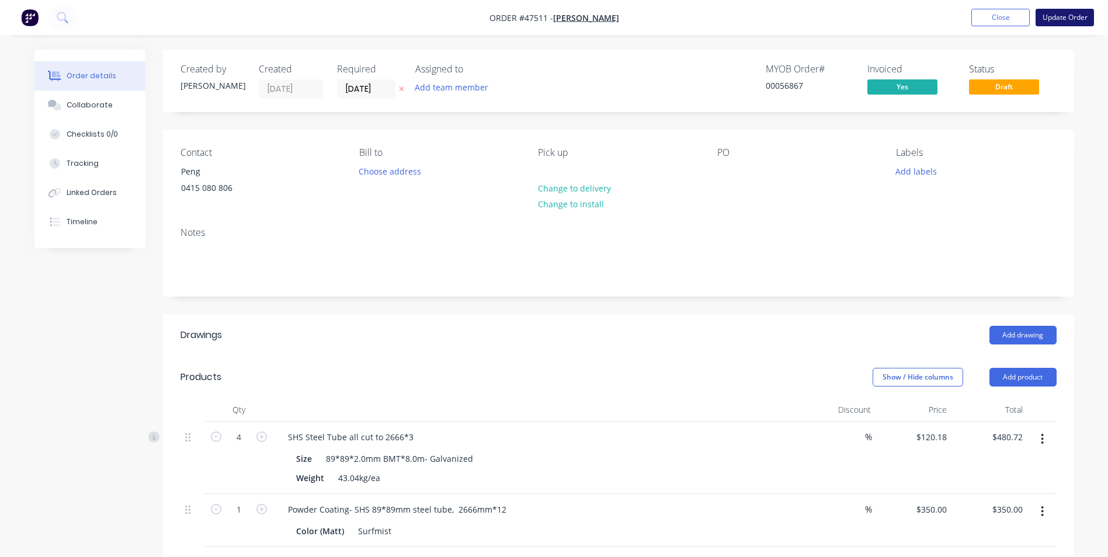
click at [1053, 11] on button "Update Order" at bounding box center [1065, 18] width 58 height 18
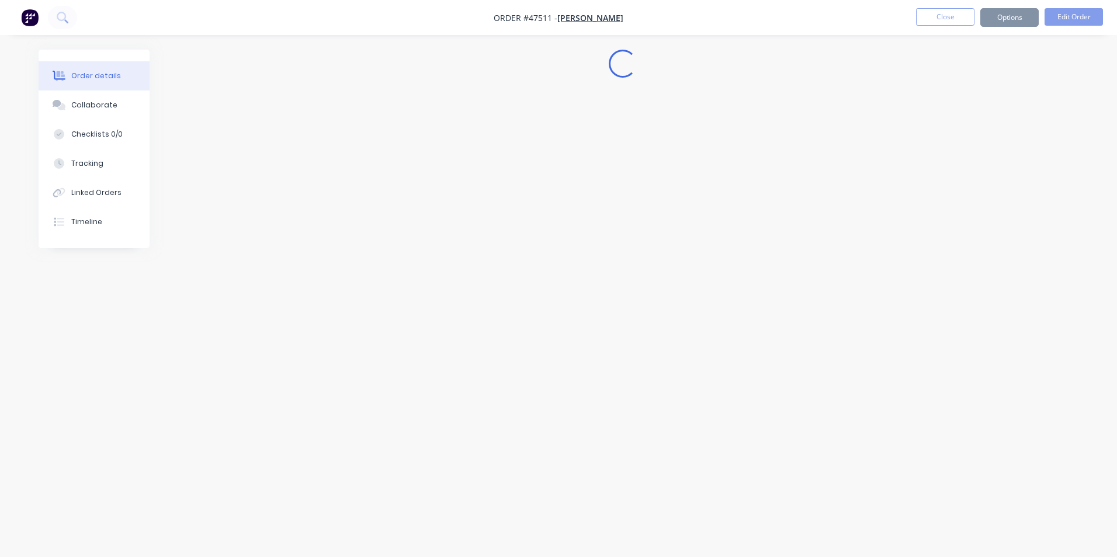
click at [1010, 27] on nav "Order #47511 - [PERSON_NAME] Close Options Edit Order" at bounding box center [558, 17] width 1117 height 35
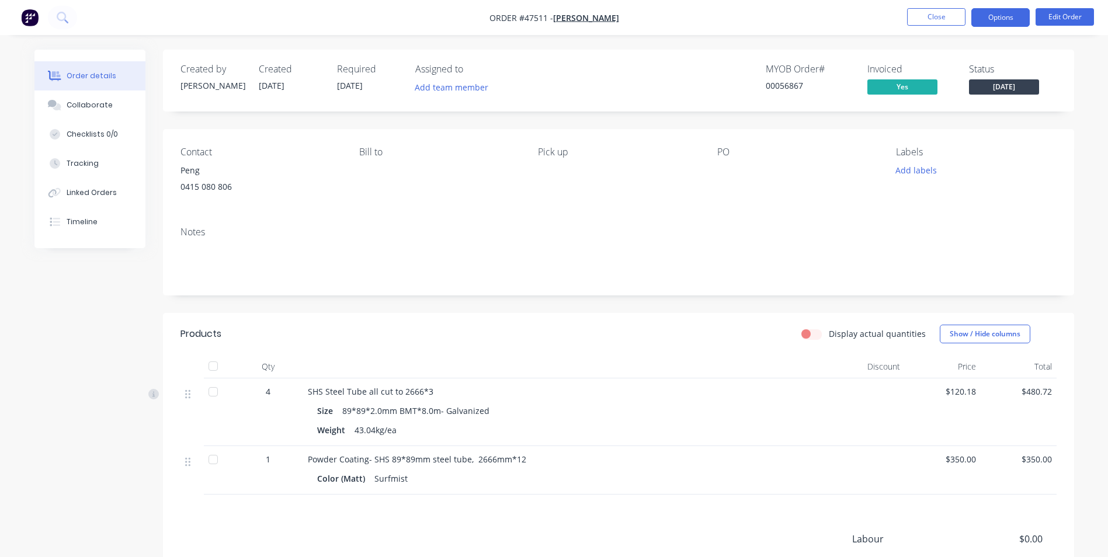
click at [1011, 22] on button "Options" at bounding box center [1001, 17] width 58 height 19
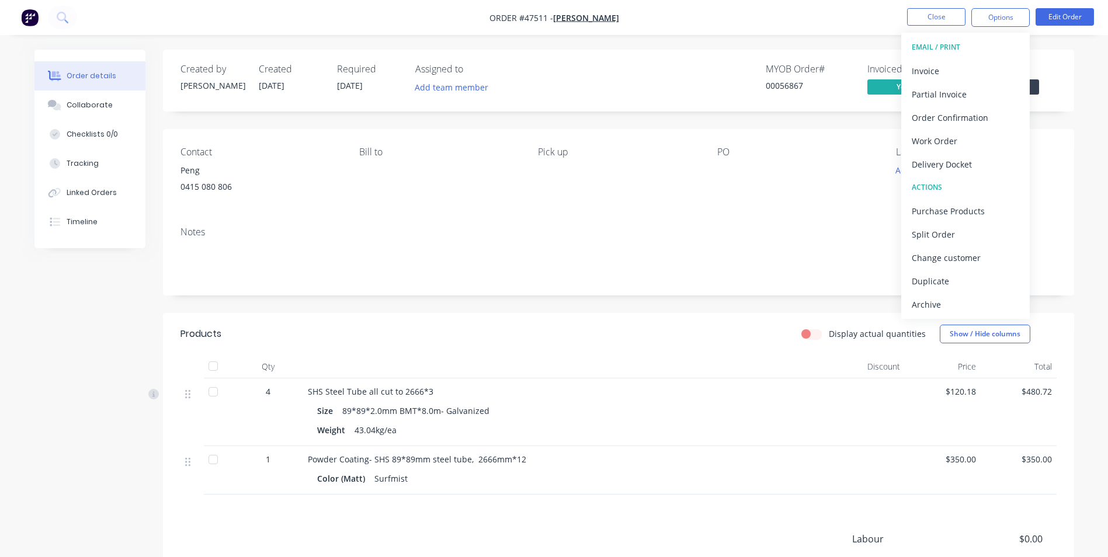
click at [1064, 82] on div "Created by [PERSON_NAME] Created [DATE] Required [DATE] Assigned to Add team me…" at bounding box center [618, 81] width 911 height 62
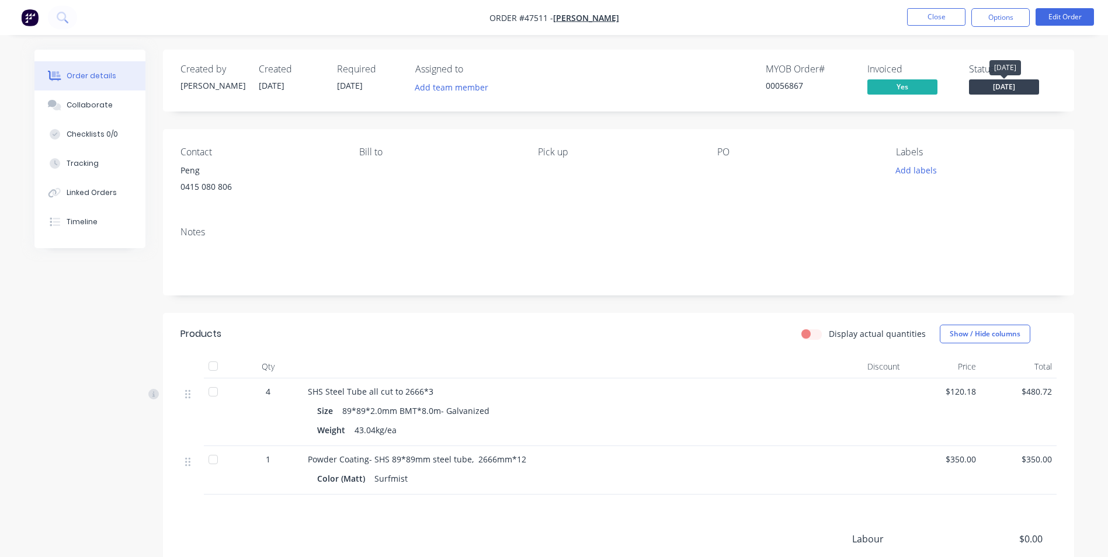
click at [1032, 90] on span "[DATE]" at bounding box center [1004, 86] width 70 height 15
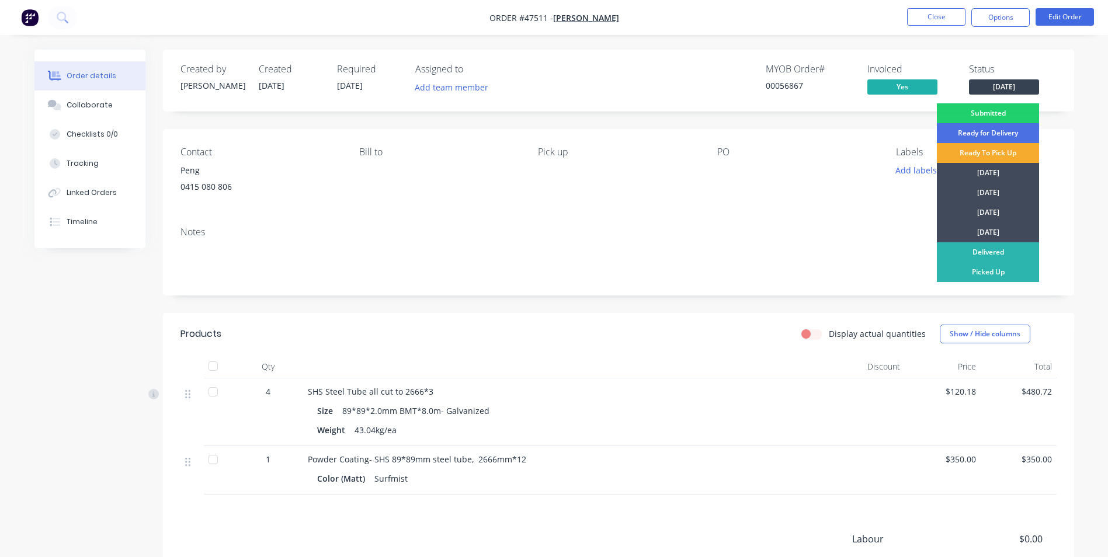
click at [1011, 154] on div "Ready To Pick Up" at bounding box center [988, 153] width 102 height 20
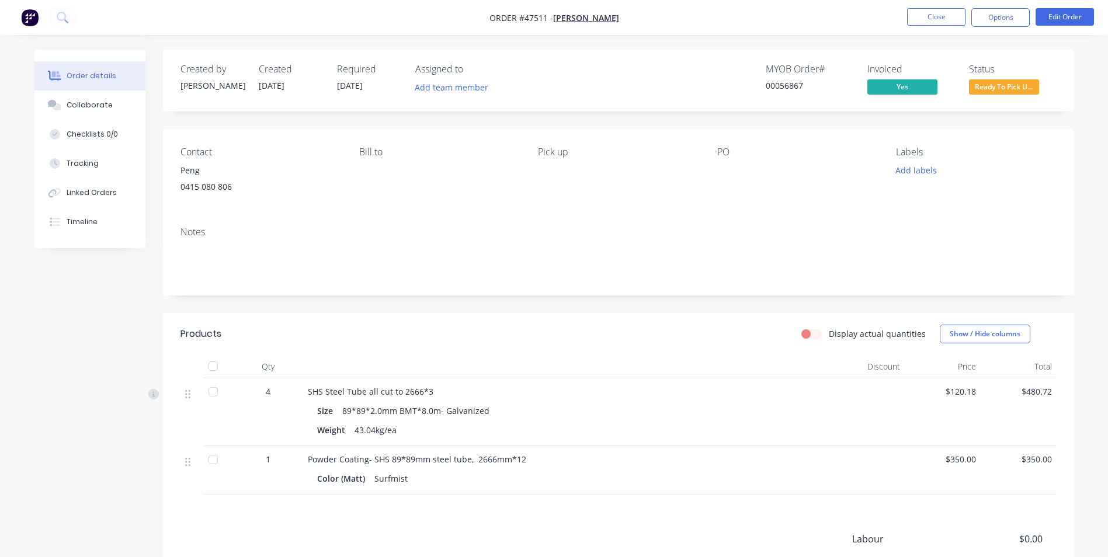
click at [216, 388] on div at bounding box center [213, 391] width 23 height 23
click at [929, 23] on button "Close" at bounding box center [936, 17] width 58 height 18
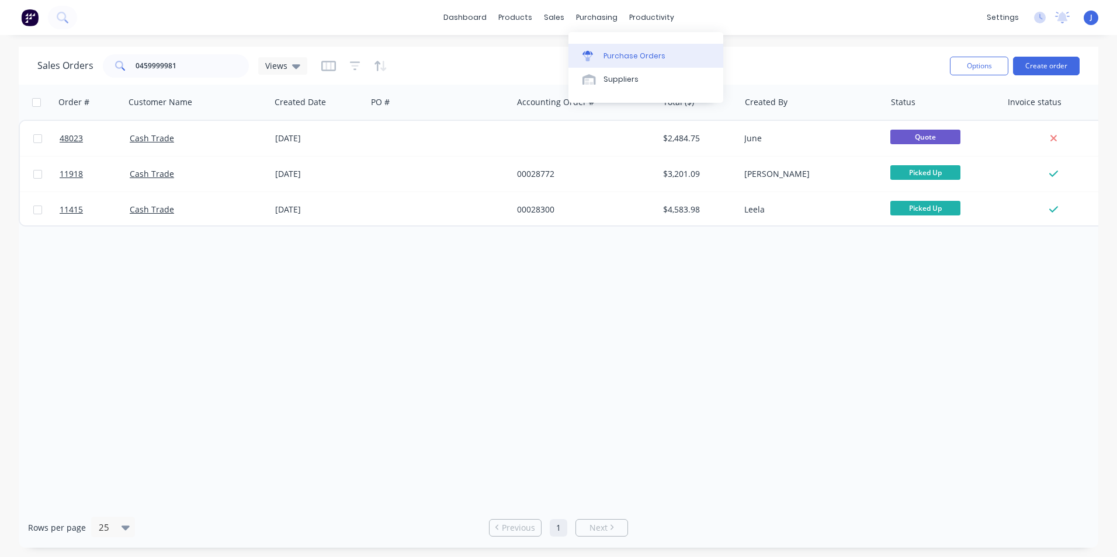
click at [610, 44] on link "Purchase Orders" at bounding box center [645, 55] width 155 height 23
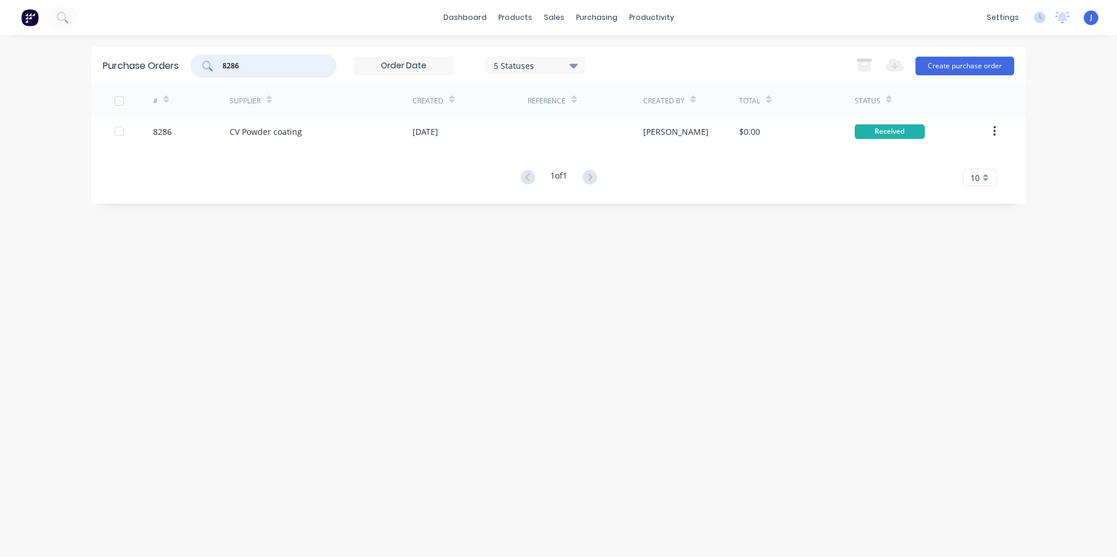
drag, startPoint x: 293, startPoint y: 68, endPoint x: 230, endPoint y: 65, distance: 63.8
click at [230, 65] on input "8286" at bounding box center [269, 66] width 97 height 12
type input "8370"
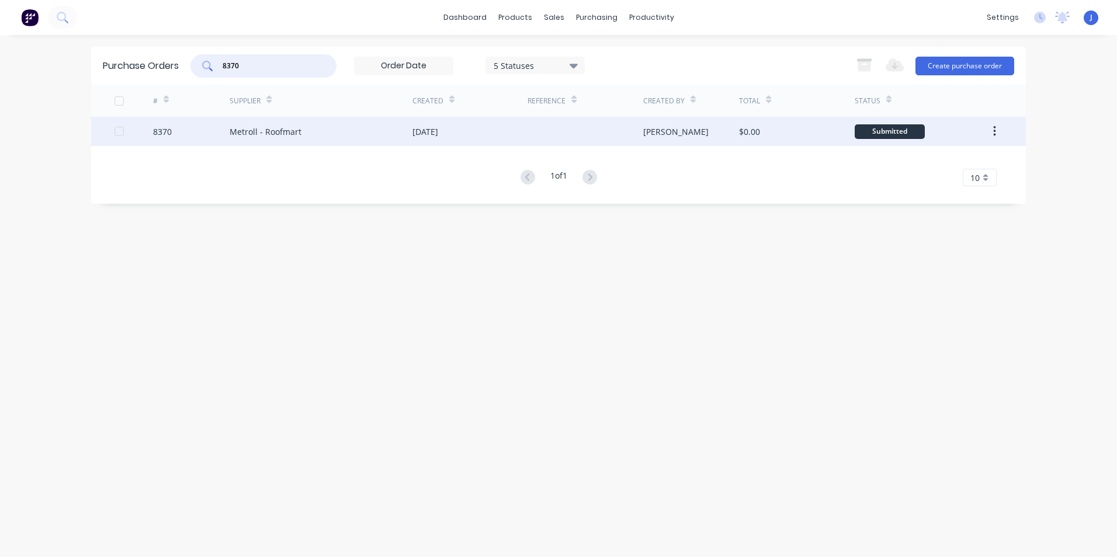
click at [215, 131] on div "8370" at bounding box center [191, 131] width 77 height 29
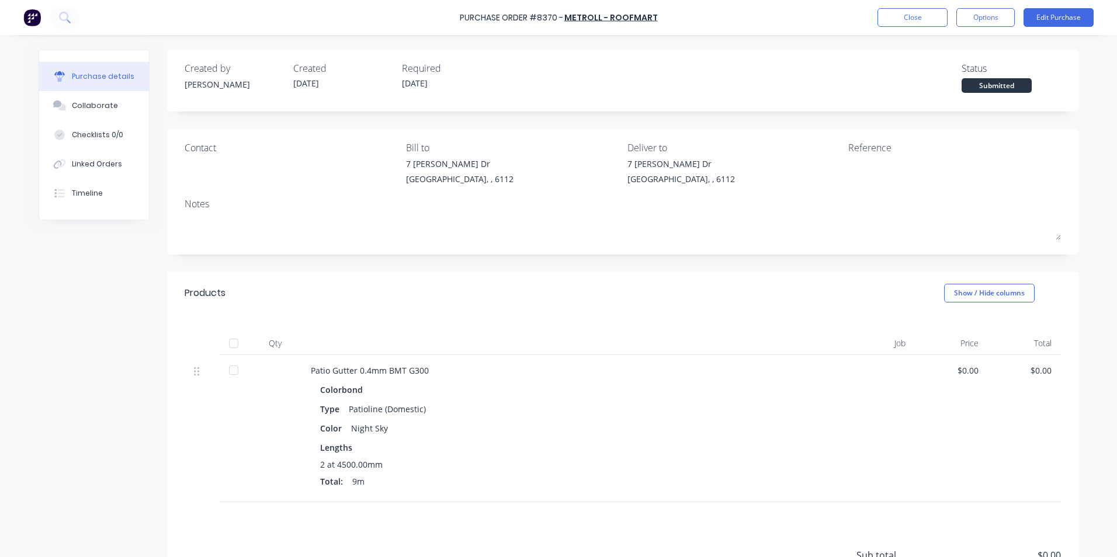
click at [226, 342] on div at bounding box center [233, 343] width 23 height 23
click at [95, 169] on div "Linked Orders" at bounding box center [97, 164] width 50 height 11
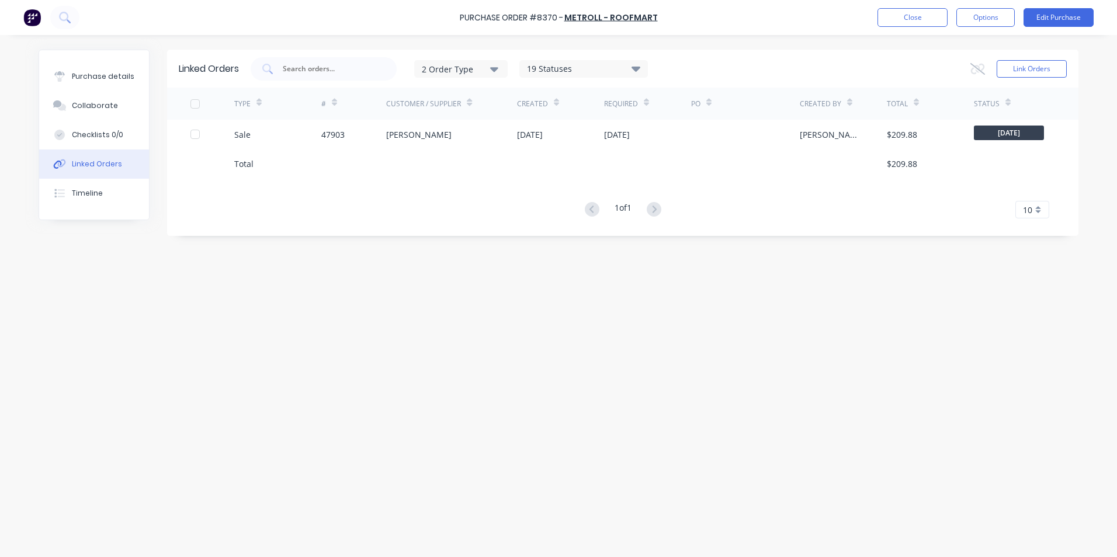
click at [324, 136] on div "47903" at bounding box center [332, 135] width 23 height 12
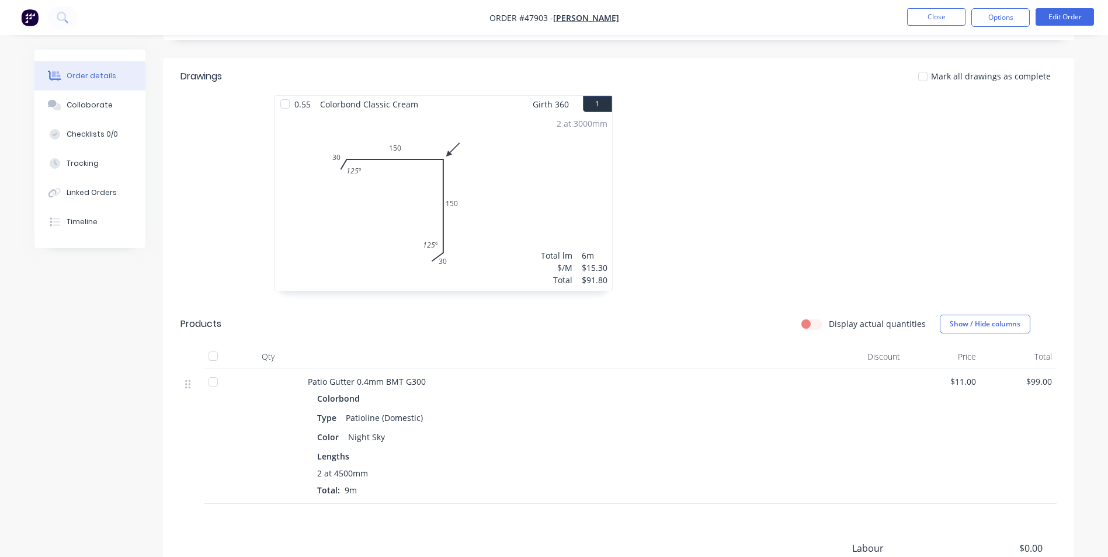
scroll to position [396, 0]
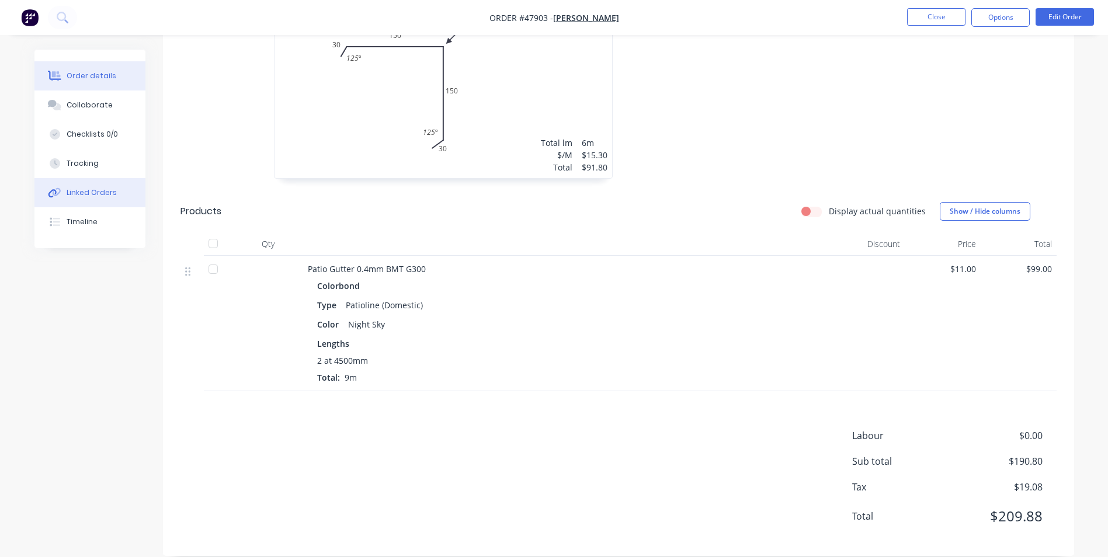
click at [117, 186] on button "Linked Orders" at bounding box center [89, 192] width 111 height 29
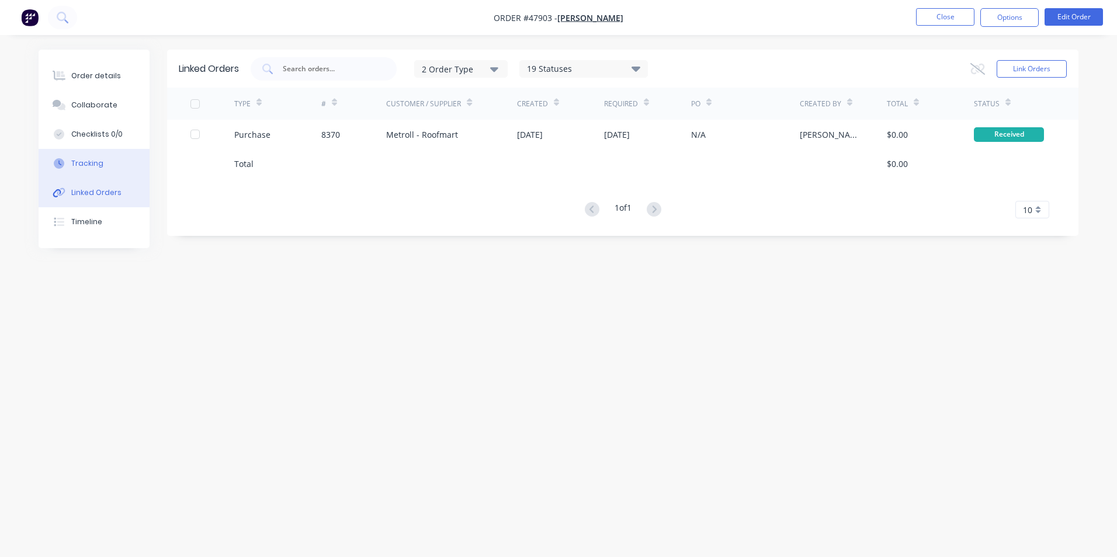
click at [113, 173] on button "Tracking" at bounding box center [94, 163] width 111 height 29
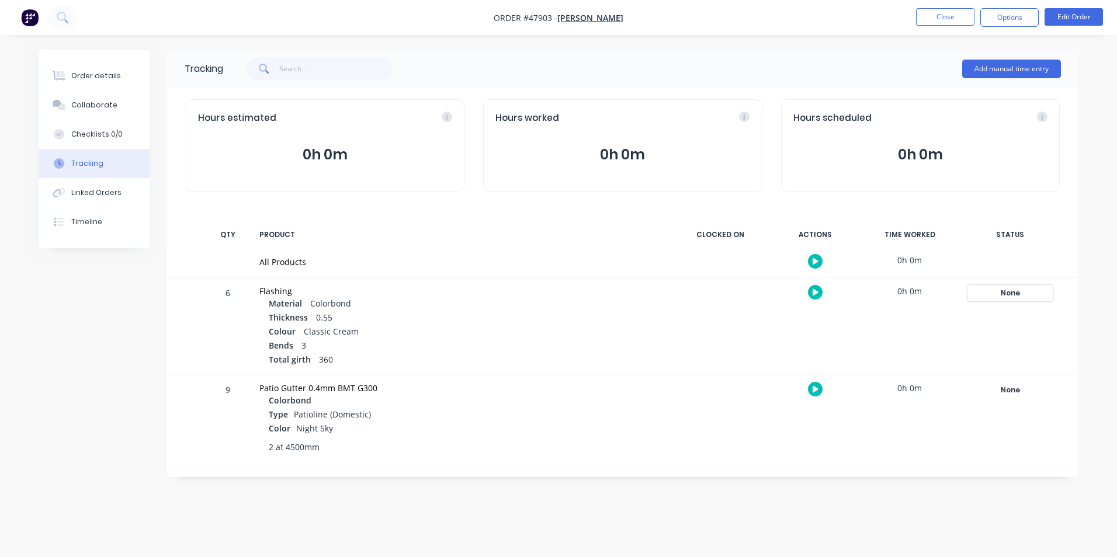
click at [1012, 296] on div "None" at bounding box center [1010, 293] width 84 height 15
click at [1029, 376] on div "None Create status None edit Completed edit [DATE] [DATE] Ready for Delivery Re…" at bounding box center [1009, 420] width 99 height 90
click at [1009, 396] on div "None" at bounding box center [1010, 390] width 84 height 15
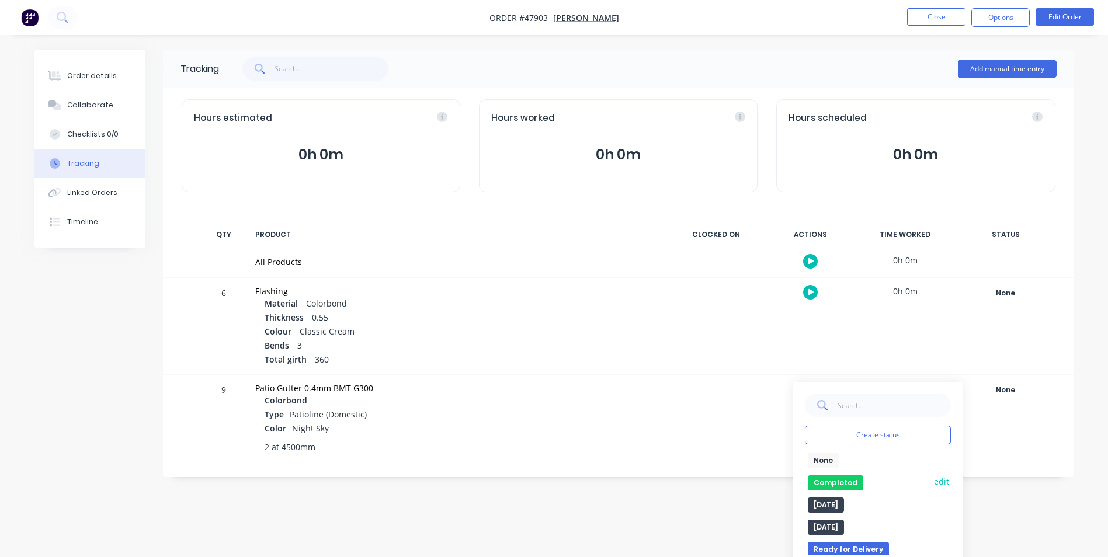
click at [845, 482] on button "Completed" at bounding box center [835, 483] width 55 height 15
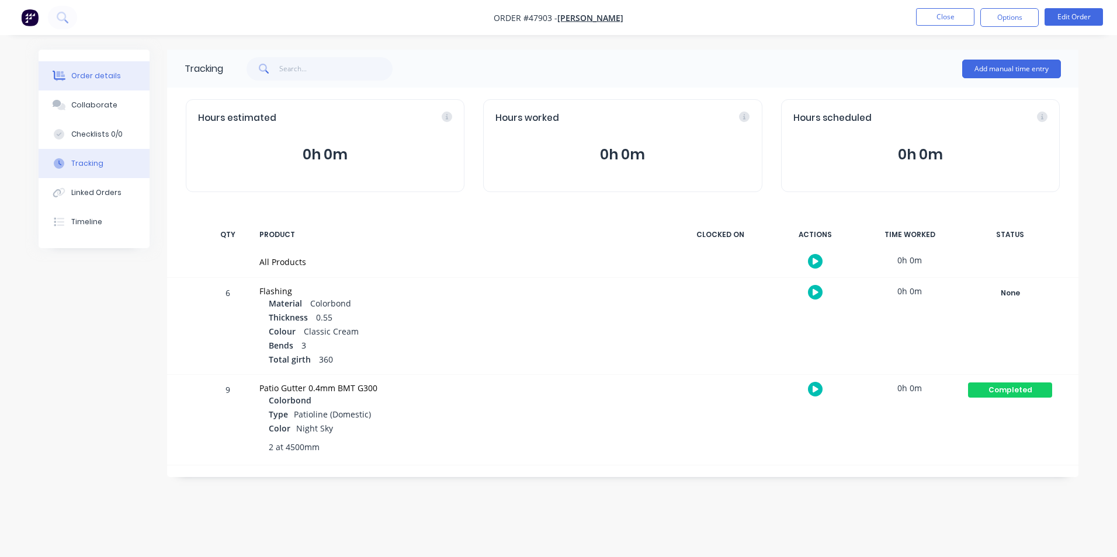
click at [82, 80] on div "Order details" at bounding box center [96, 76] width 50 height 11
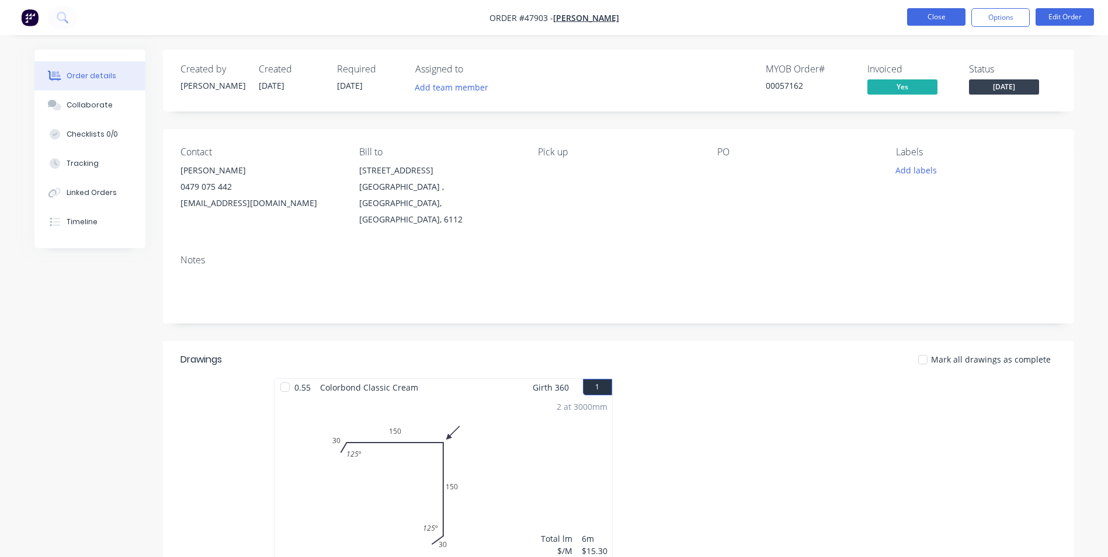
click at [925, 20] on button "Close" at bounding box center [936, 17] width 58 height 18
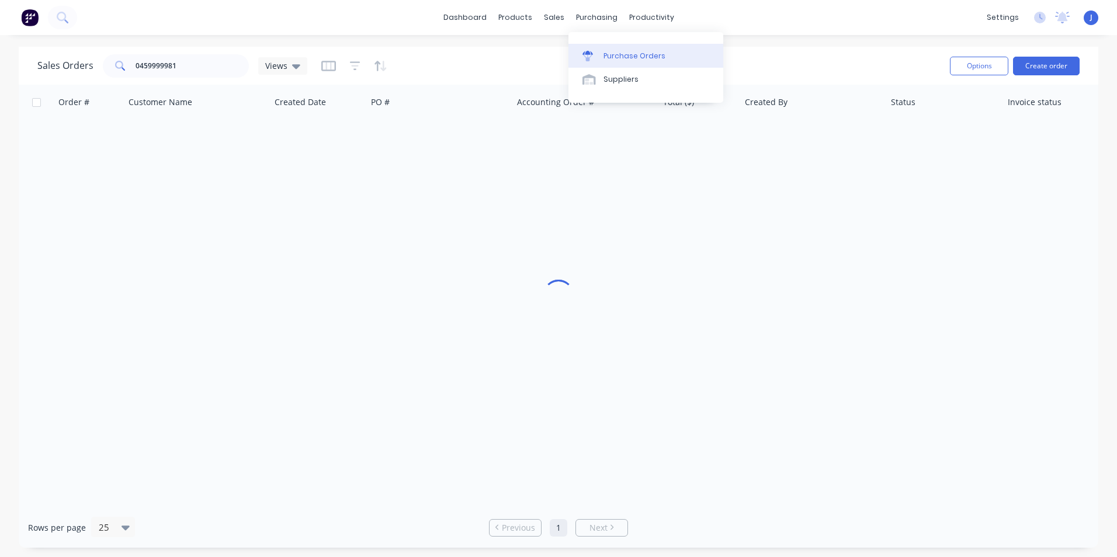
click at [595, 51] on div at bounding box center [591, 56] width 18 height 11
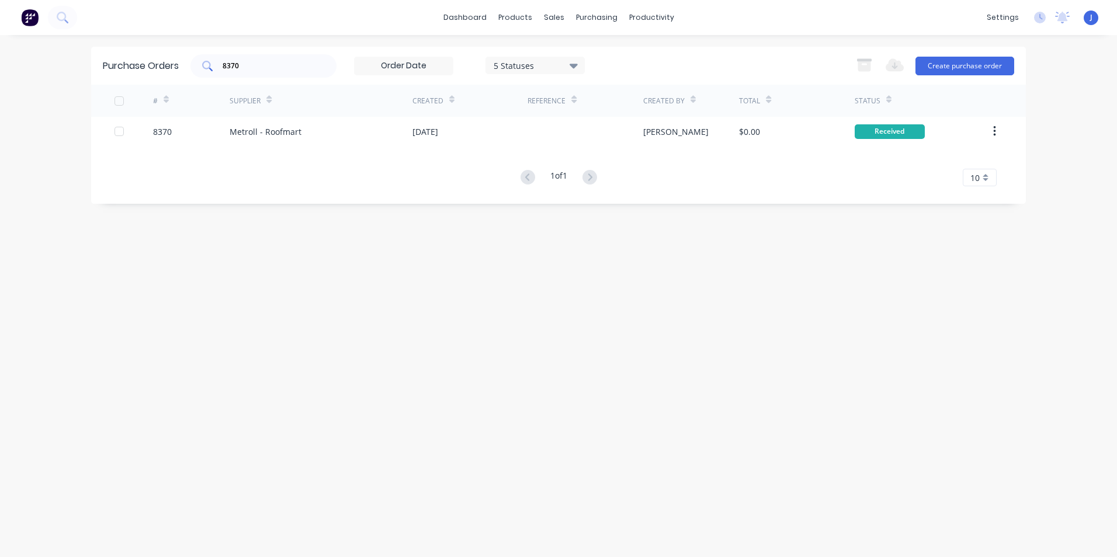
drag, startPoint x: 231, startPoint y: 64, endPoint x: 217, endPoint y: 64, distance: 14.0
click at [217, 64] on div "8370" at bounding box center [263, 65] width 146 height 23
drag, startPoint x: 239, startPoint y: 64, endPoint x: 194, endPoint y: 72, distance: 45.8
click at [194, 72] on div "83708369" at bounding box center [263, 65] width 146 height 23
type input "8369"
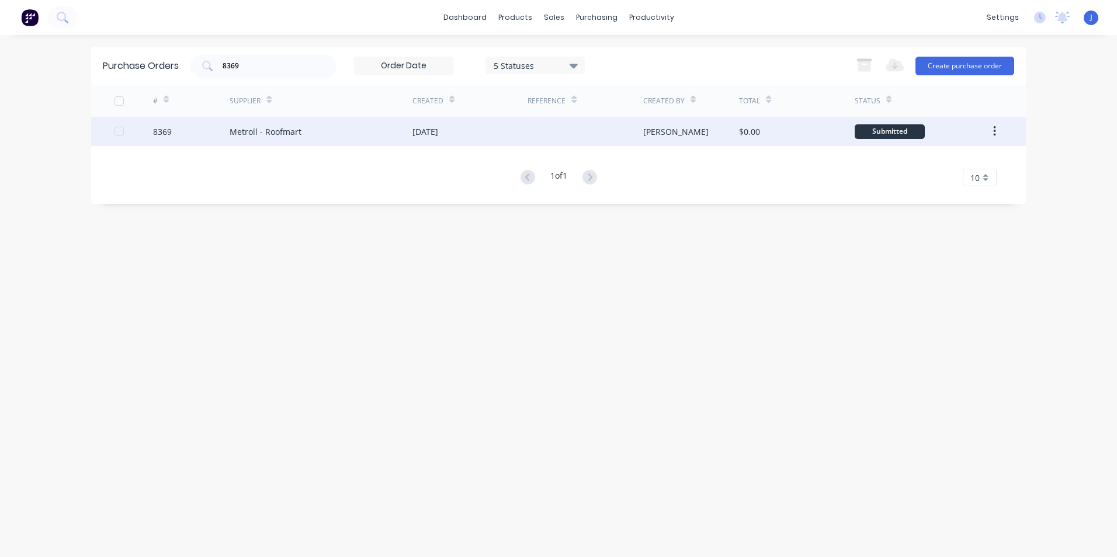
click at [435, 143] on div "[DATE]" at bounding box center [469, 131] width 115 height 29
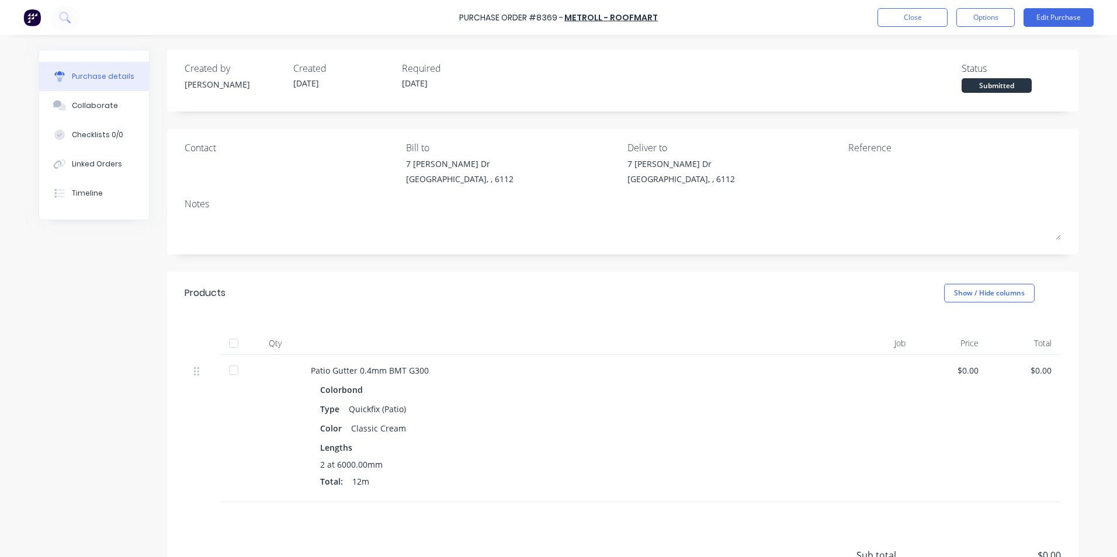
click at [233, 341] on div at bounding box center [233, 343] width 23 height 23
click at [110, 166] on div "Linked Orders" at bounding box center [97, 164] width 50 height 11
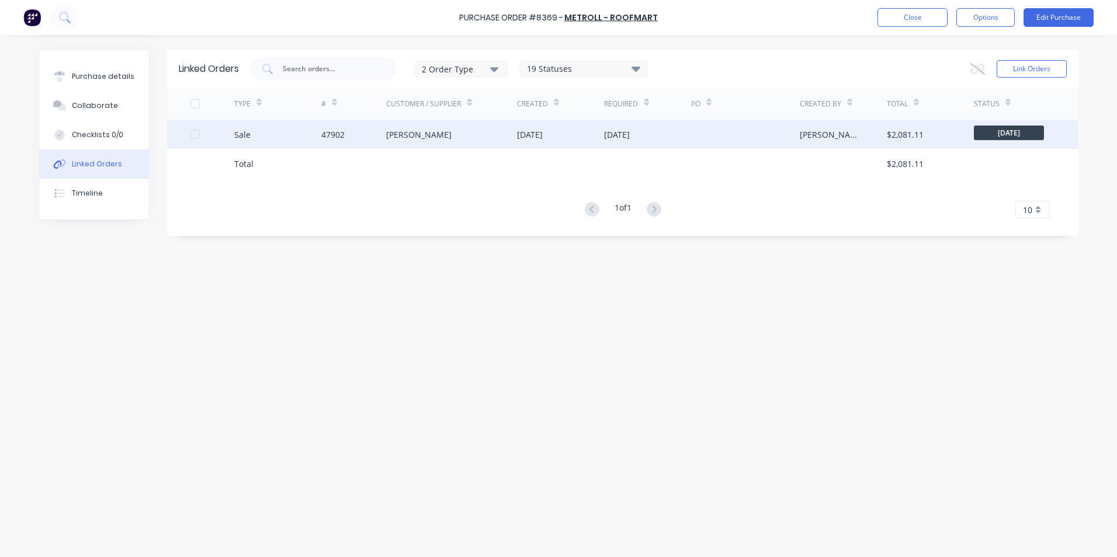
click at [339, 135] on div "47902" at bounding box center [332, 135] width 23 height 12
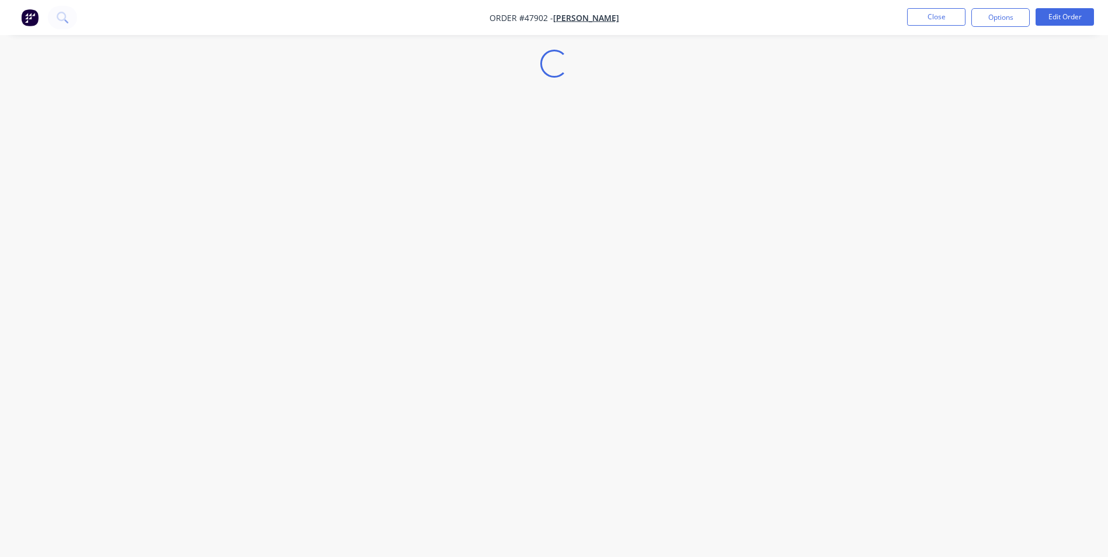
click at [85, 169] on div "Loading..." at bounding box center [554, 278] width 1108 height 557
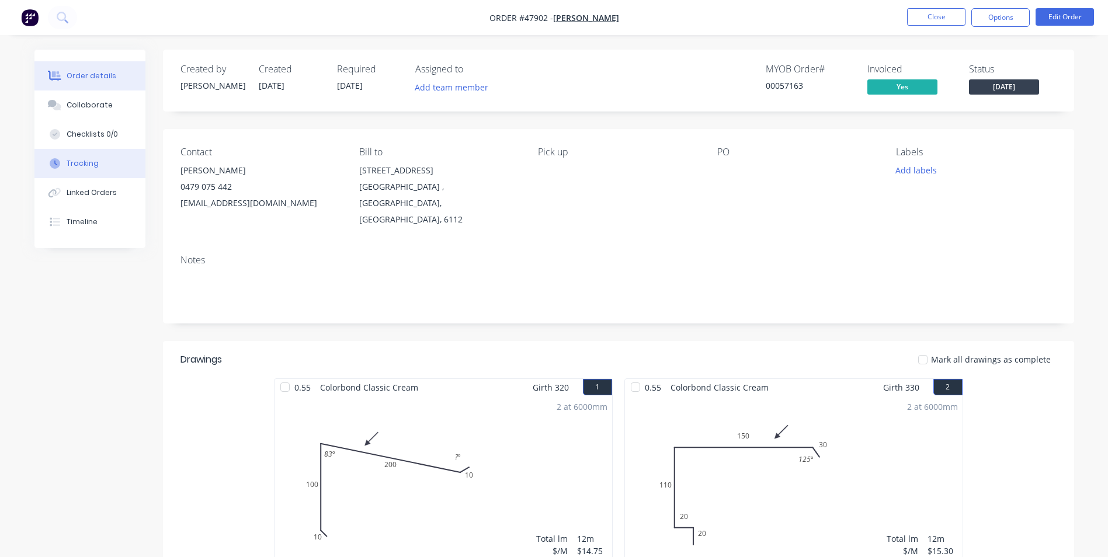
click at [88, 162] on div "Tracking" at bounding box center [83, 163] width 32 height 11
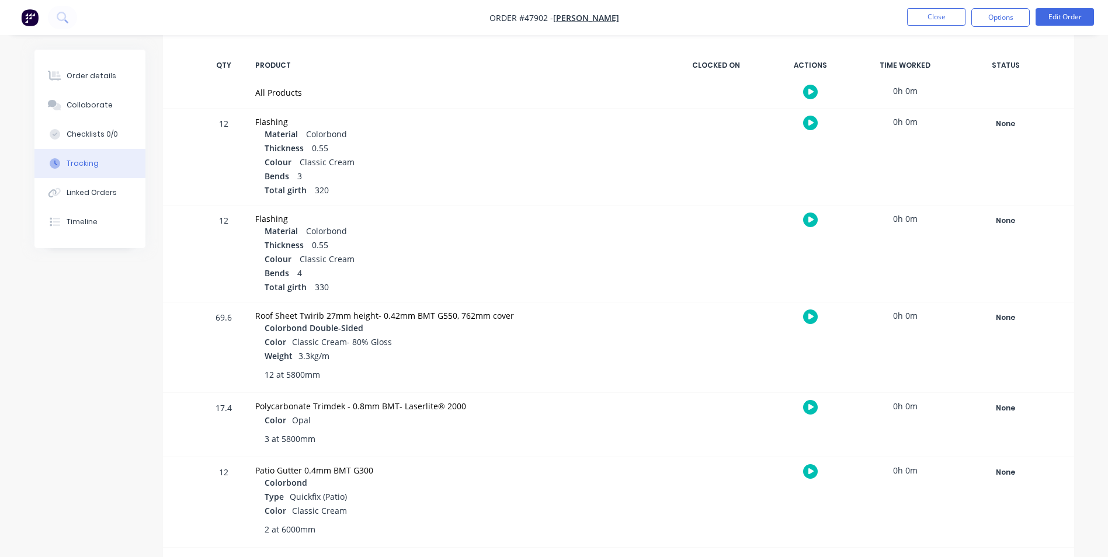
scroll to position [172, 0]
click at [993, 476] on div "None" at bounding box center [1006, 470] width 84 height 15
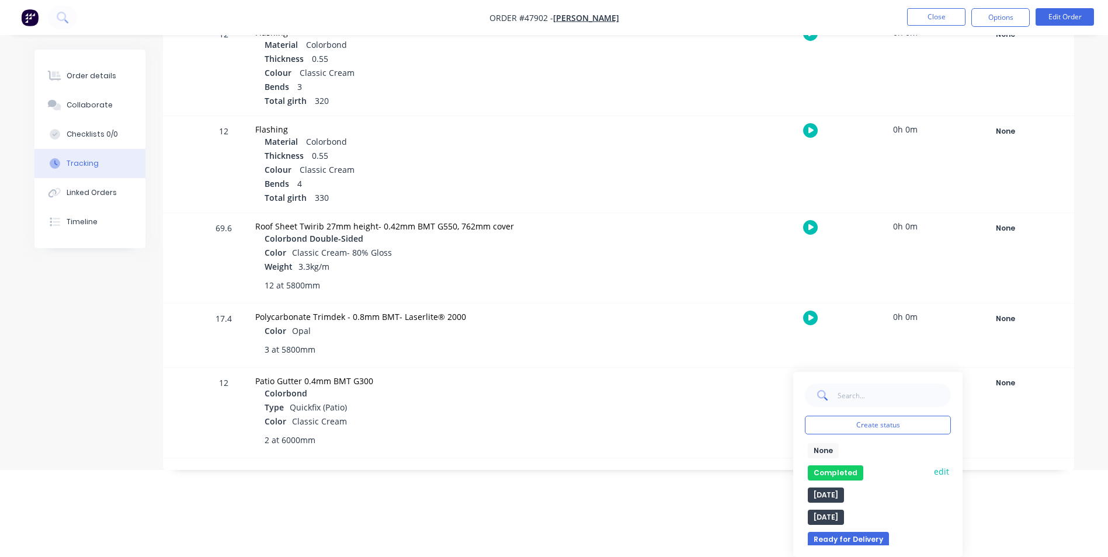
click at [835, 477] on button "Completed" at bounding box center [835, 473] width 55 height 15
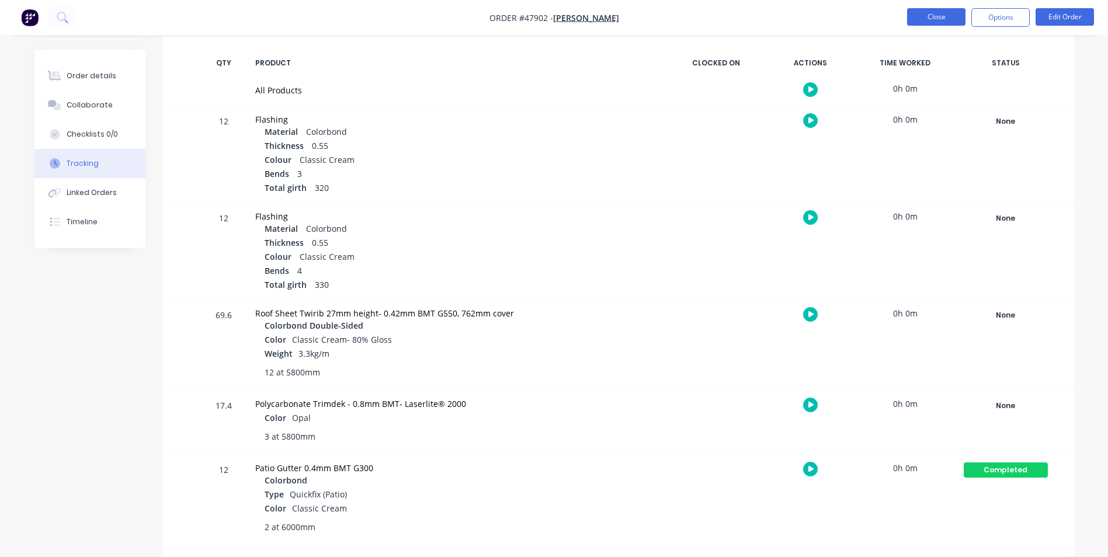
click at [920, 11] on button "Close" at bounding box center [936, 17] width 58 height 18
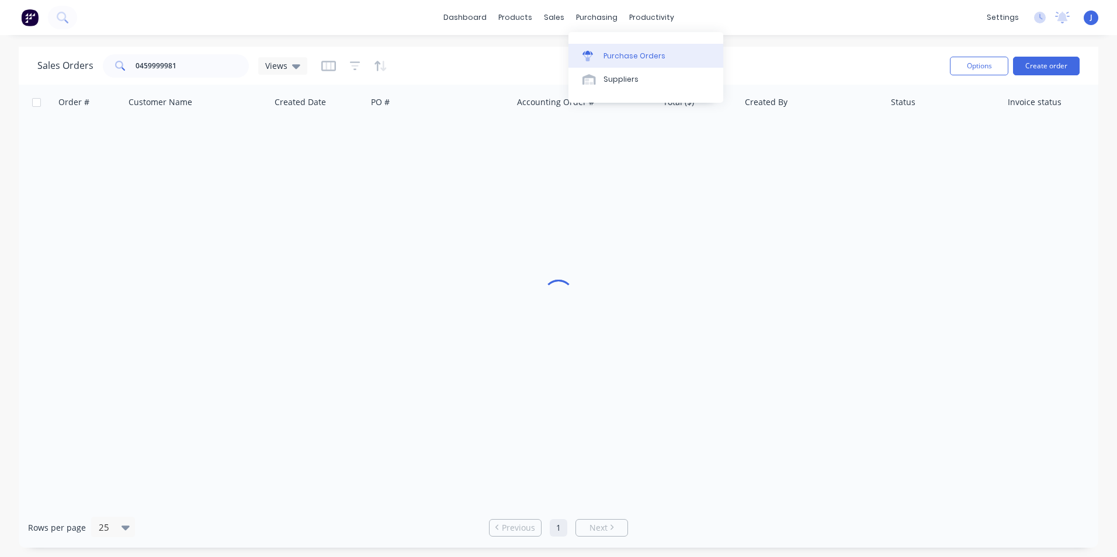
click at [598, 54] on div at bounding box center [591, 56] width 18 height 11
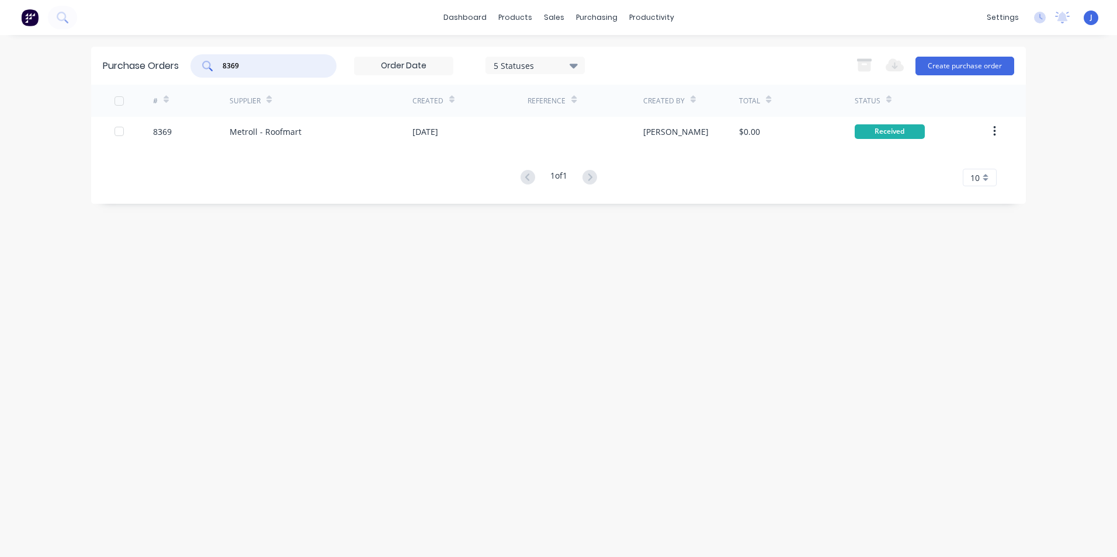
drag, startPoint x: 256, startPoint y: 71, endPoint x: 211, endPoint y: 67, distance: 45.2
click at [202, 71] on div "8369" at bounding box center [263, 65] width 146 height 23
click at [272, 71] on input "8369" at bounding box center [269, 66] width 97 height 12
type input "8360"
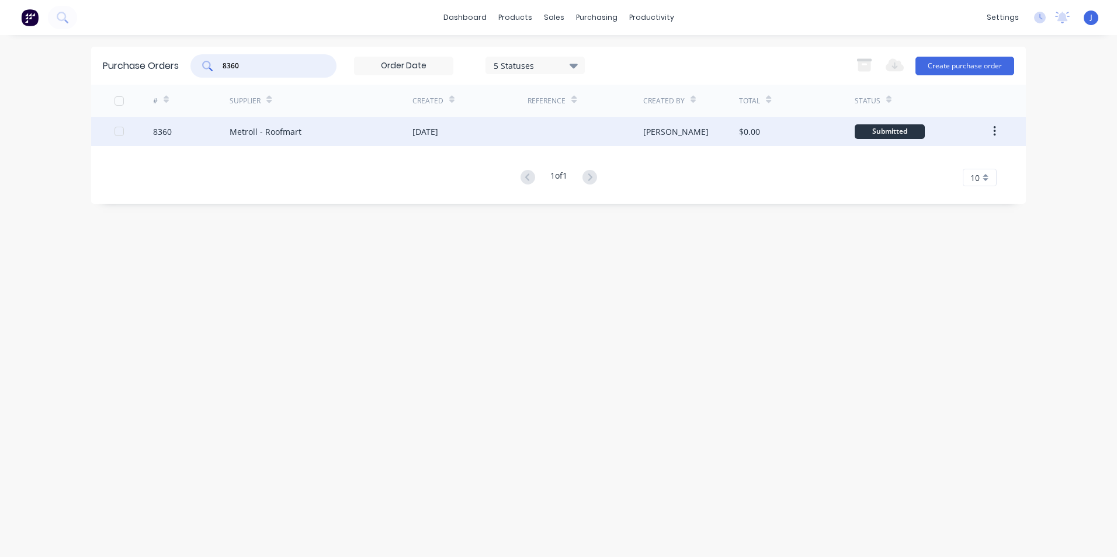
click at [291, 128] on div "Metroll - Roofmart" at bounding box center [266, 132] width 72 height 12
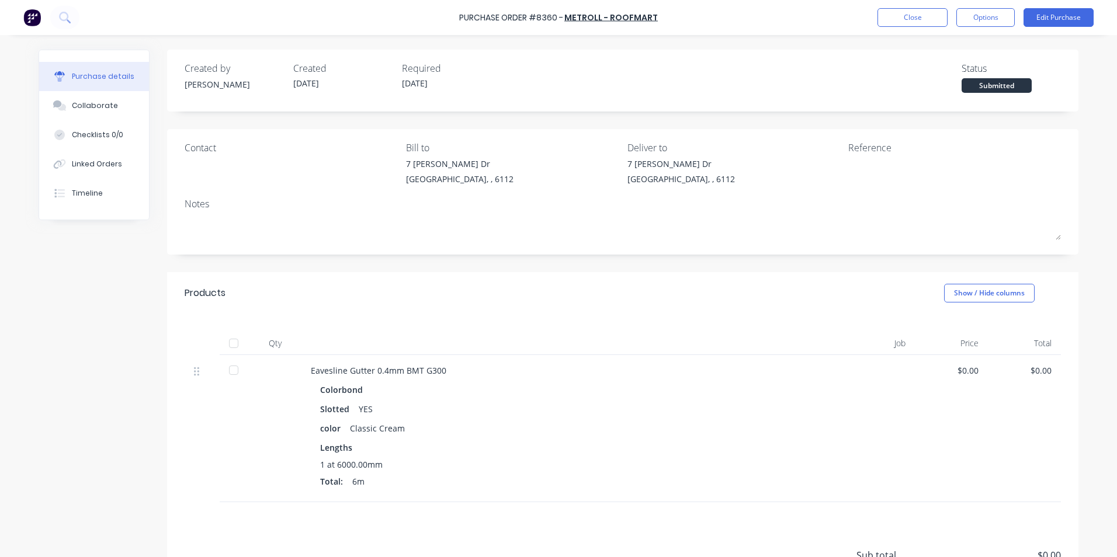
click at [241, 344] on div at bounding box center [233, 343] width 23 height 23
click at [57, 159] on icon at bounding box center [59, 164] width 13 height 11
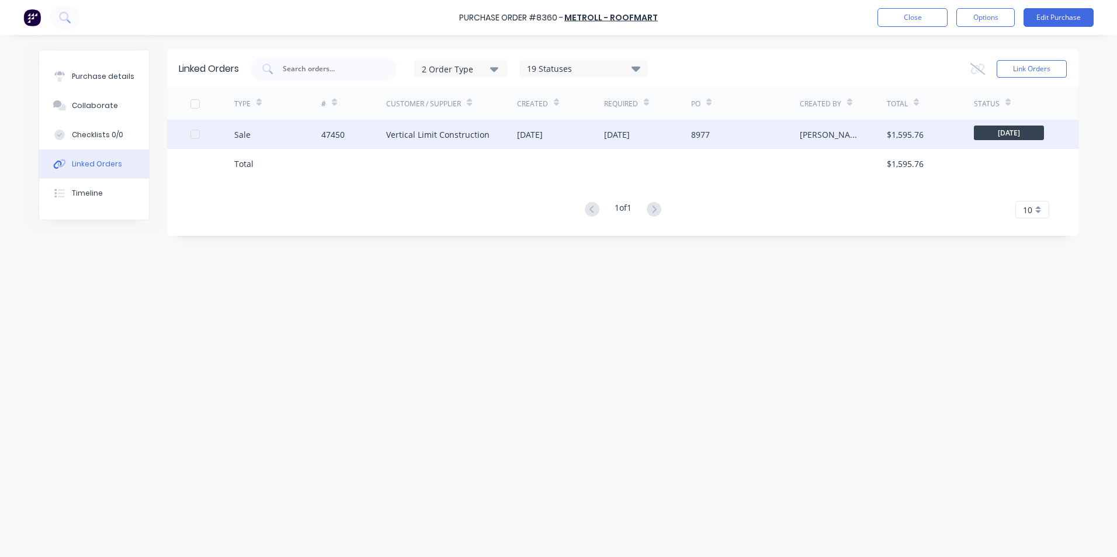
click at [344, 129] on div "47450" at bounding box center [332, 135] width 23 height 12
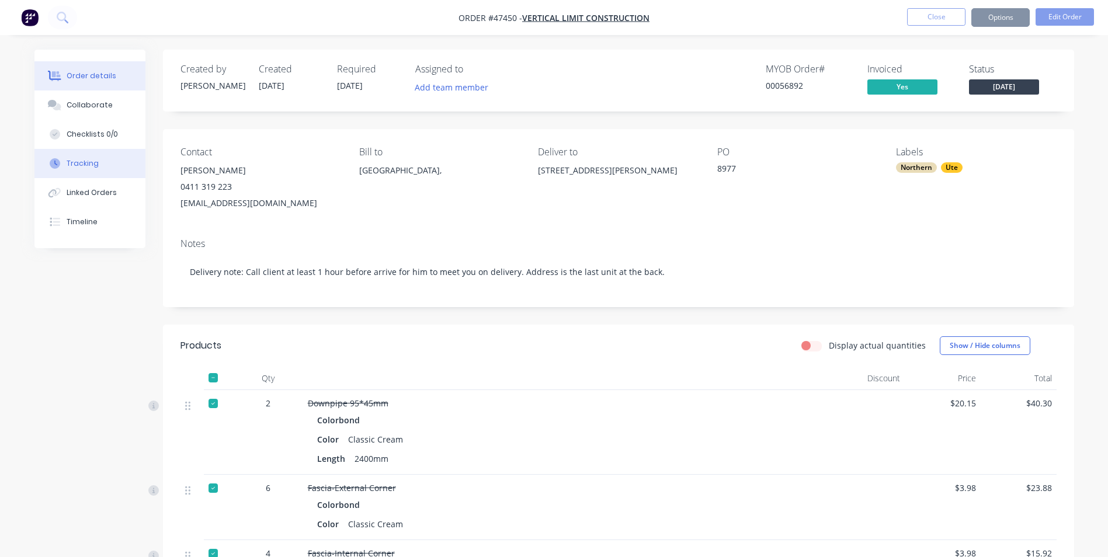
click at [96, 163] on div "Tracking" at bounding box center [83, 163] width 32 height 11
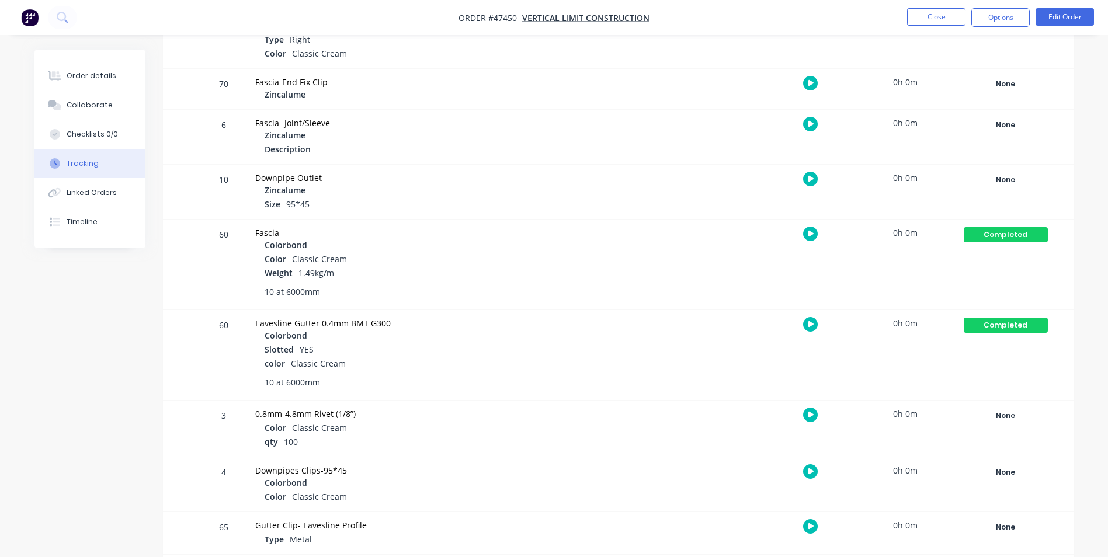
scroll to position [626, 0]
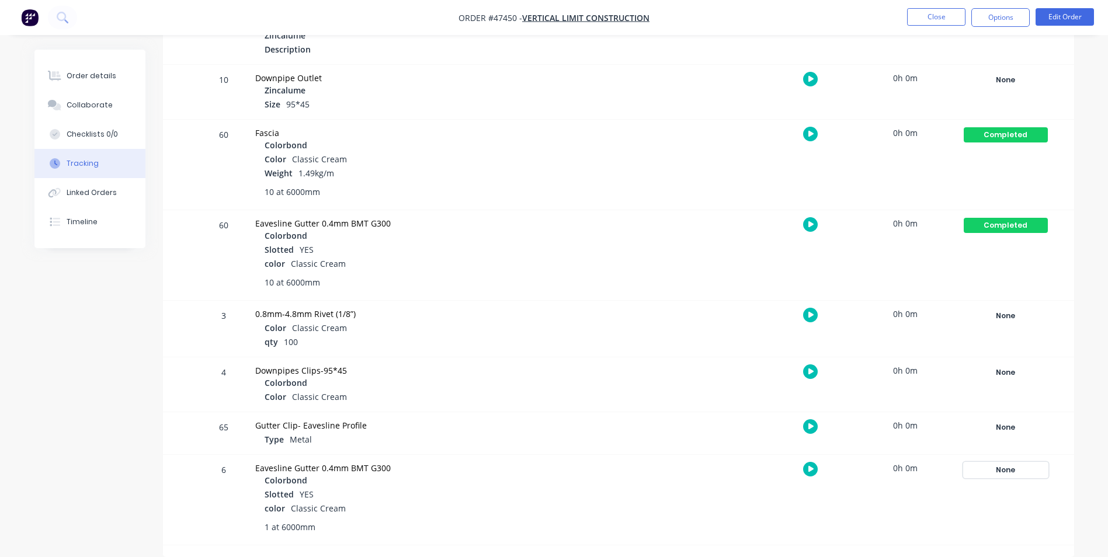
click at [1006, 471] on div "None" at bounding box center [1006, 470] width 84 height 15
click at [855, 554] on button "Completed" at bounding box center [835, 560] width 55 height 15
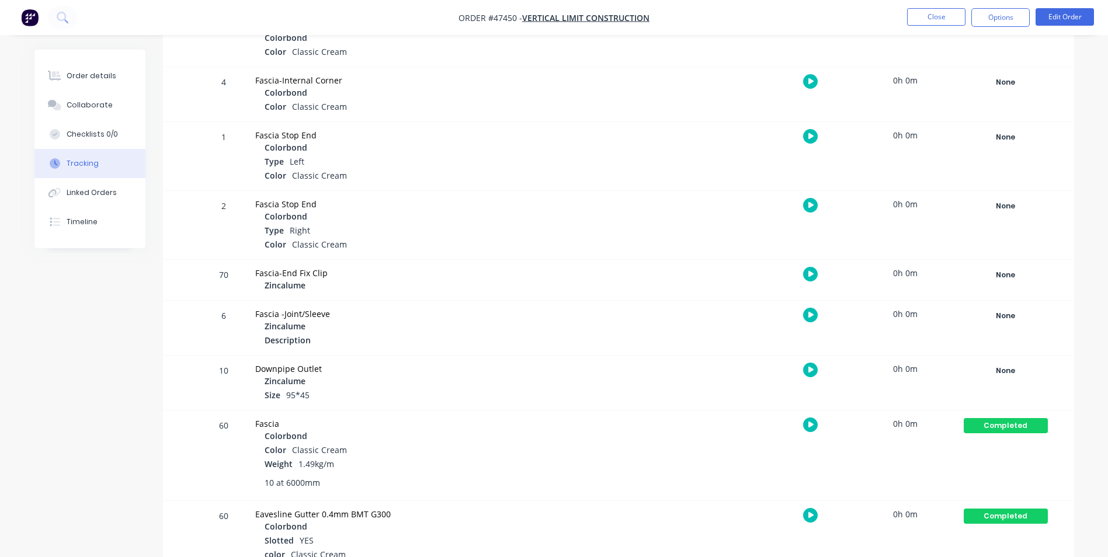
scroll to position [100, 0]
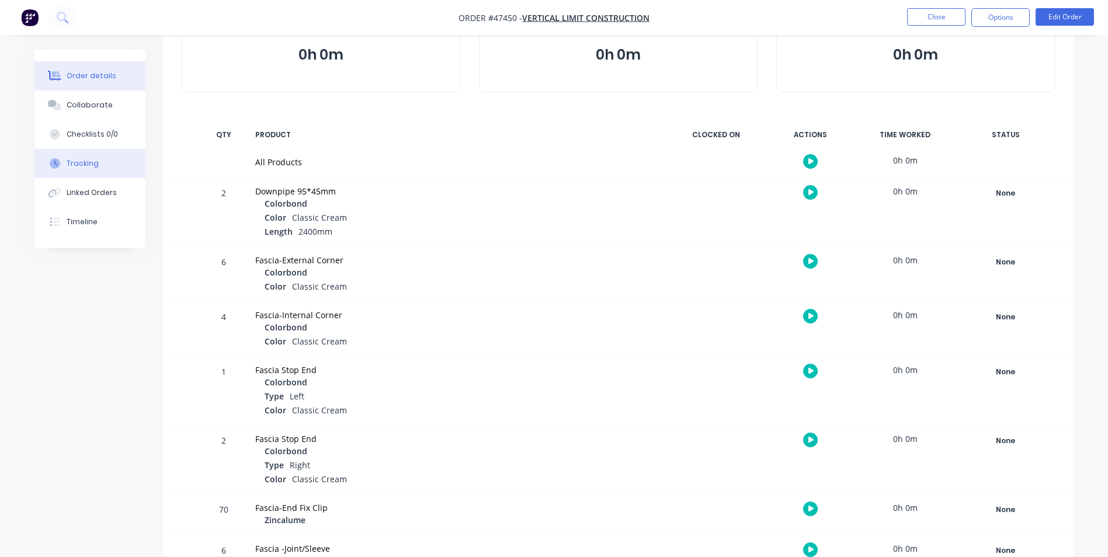
click at [105, 78] on div "Order details" at bounding box center [92, 76] width 50 height 11
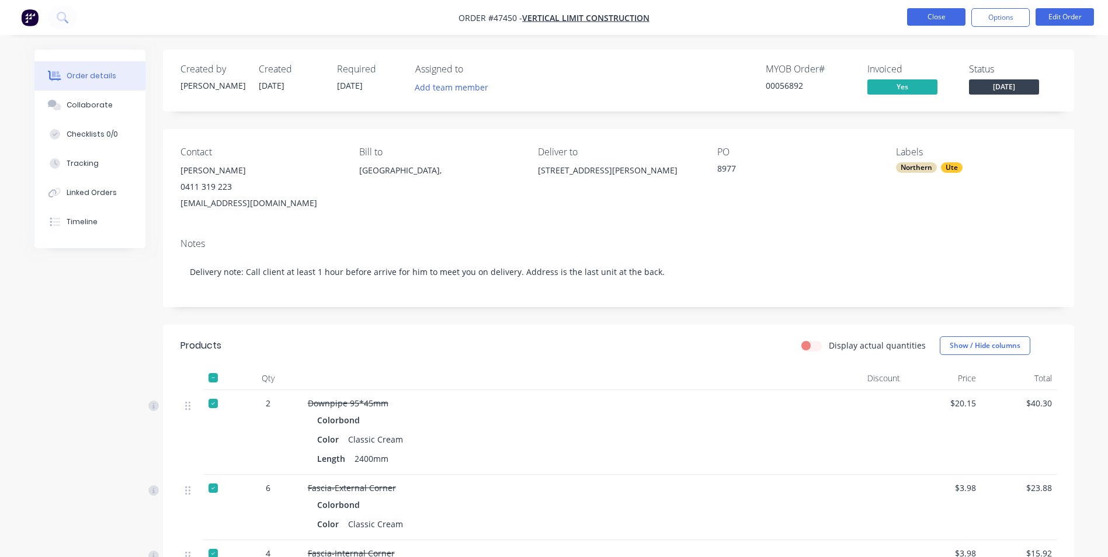
click at [939, 14] on button "Close" at bounding box center [936, 17] width 58 height 18
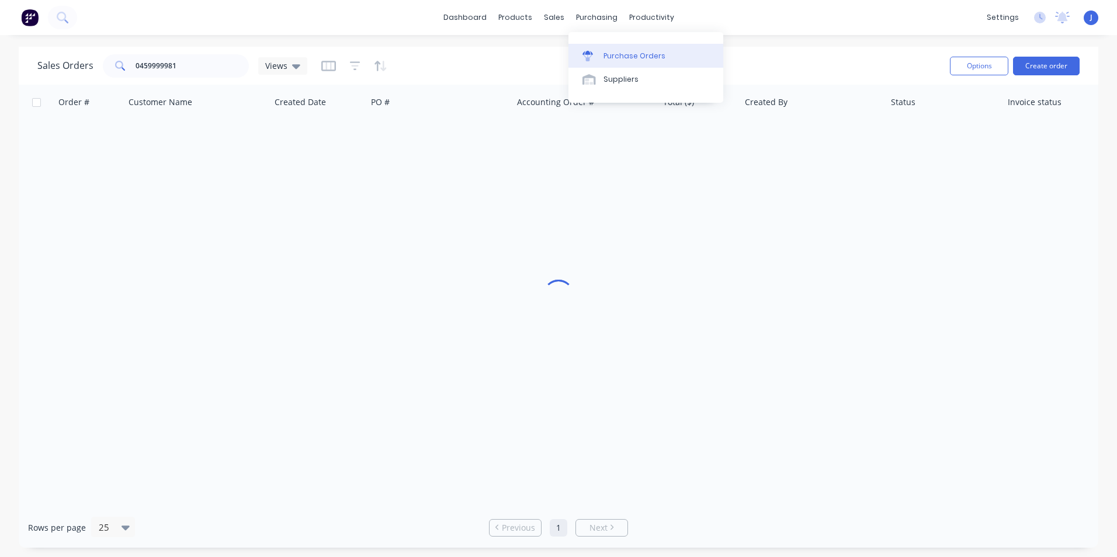
click at [592, 51] on icon at bounding box center [587, 56] width 11 height 11
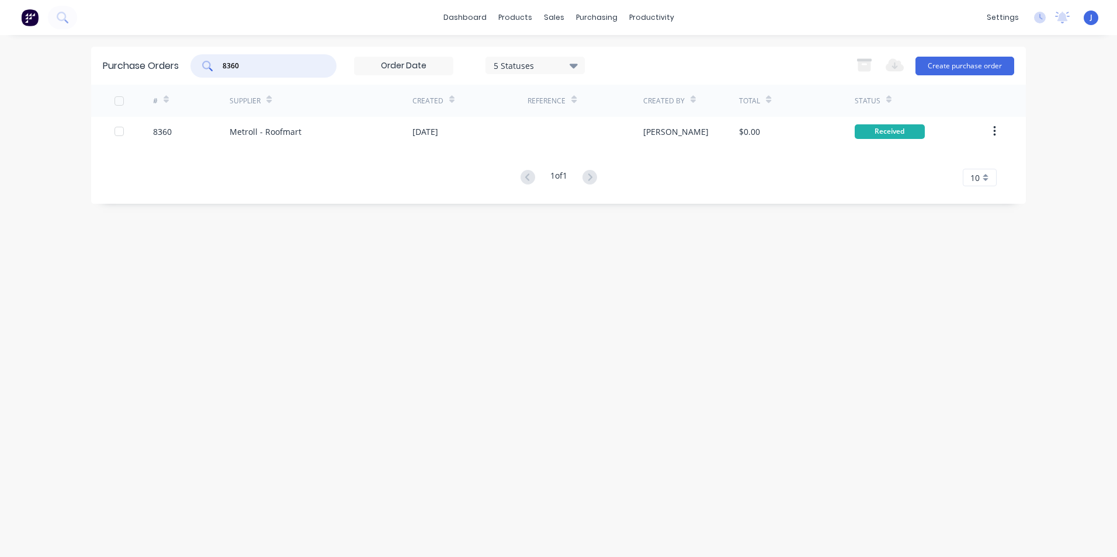
drag, startPoint x: 278, startPoint y: 70, endPoint x: 211, endPoint y: 67, distance: 66.7
click at [211, 67] on div "8360" at bounding box center [263, 65] width 146 height 23
type input "8341"
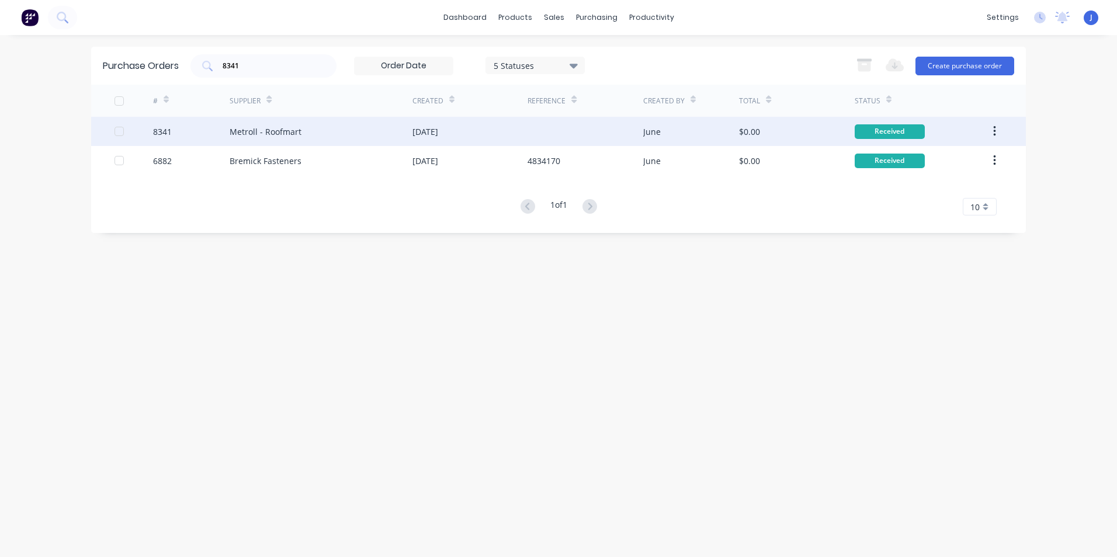
click at [290, 126] on div "Metroll - Roofmart" at bounding box center [266, 132] width 72 height 12
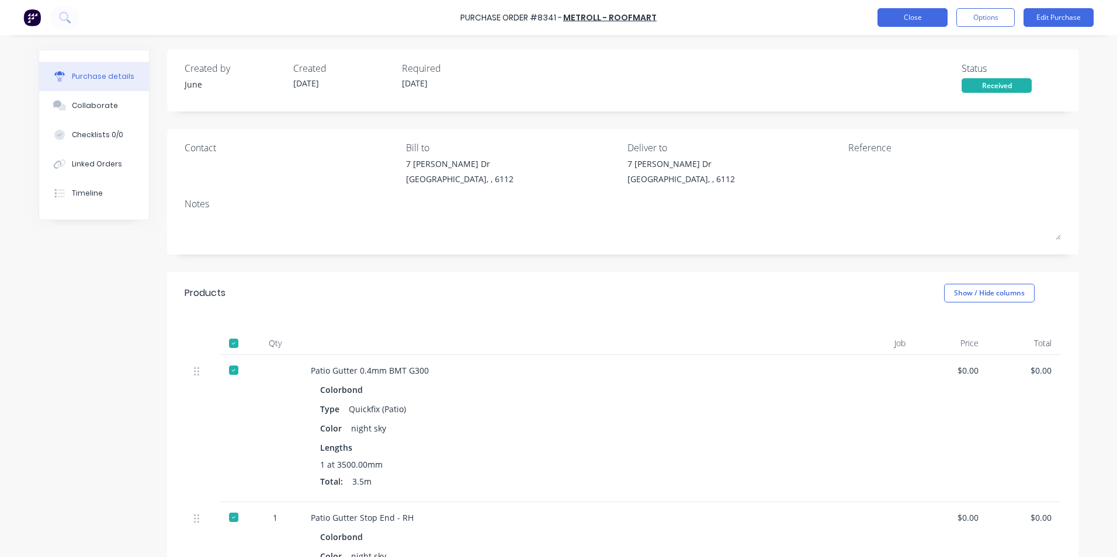
click at [905, 16] on button "Close" at bounding box center [912, 17] width 70 height 19
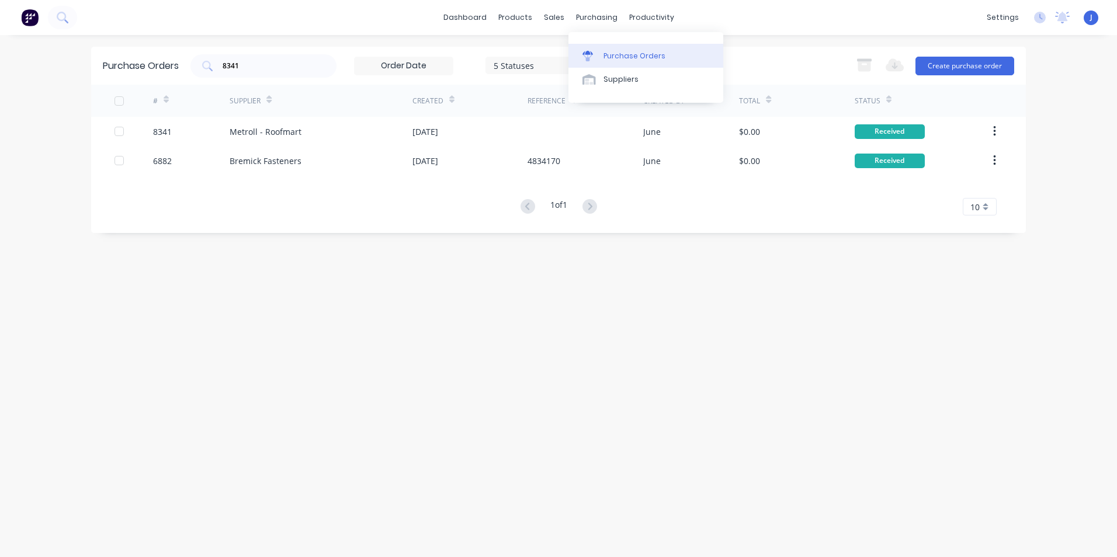
click at [593, 58] on div at bounding box center [591, 56] width 18 height 11
drag, startPoint x: 245, startPoint y: 67, endPoint x: 190, endPoint y: 78, distance: 55.3
click at [190, 78] on div "Purchase Orders 8341 5 Statuses 5 Statuses Export to Excel (XLSX) Create purcha…" at bounding box center [558, 66] width 935 height 38
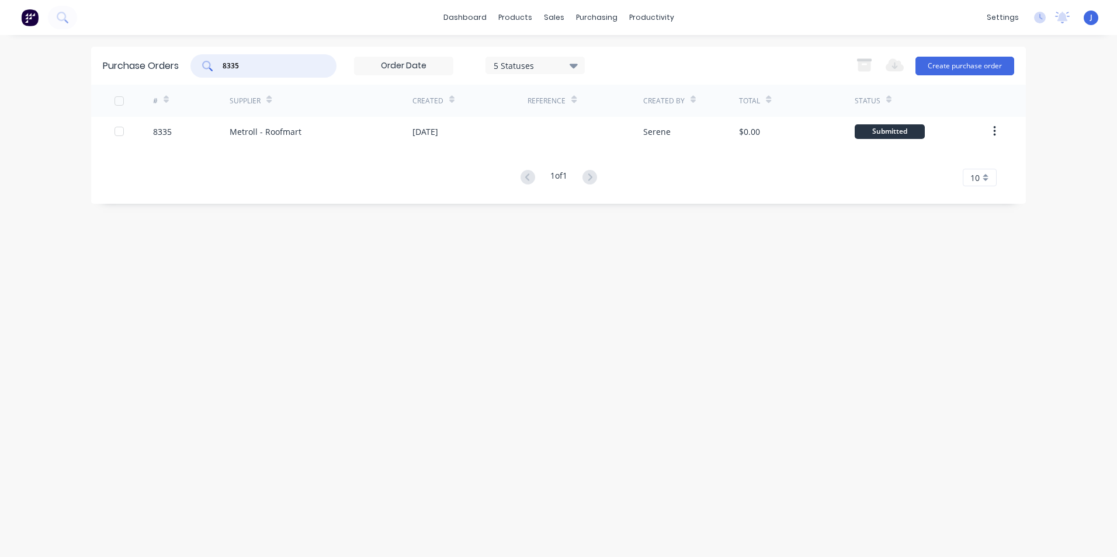
type input "8335"
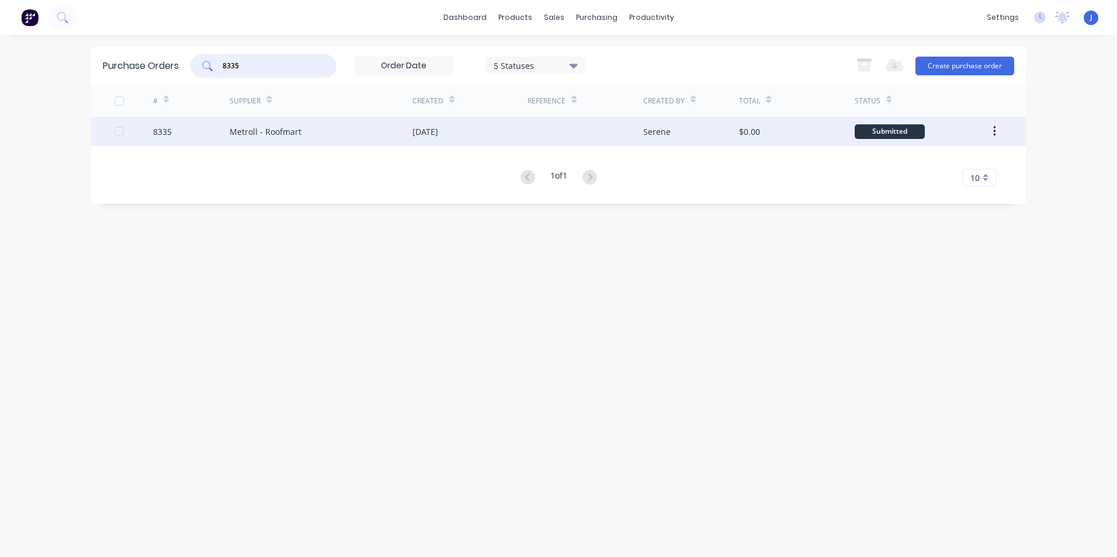
click at [227, 137] on div "8335" at bounding box center [191, 131] width 77 height 29
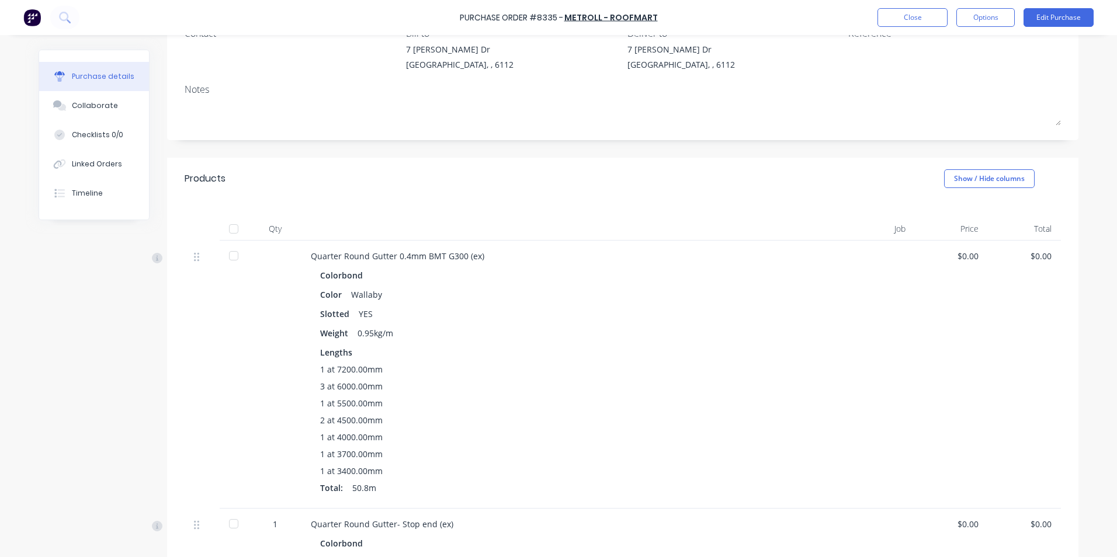
scroll to position [234, 0]
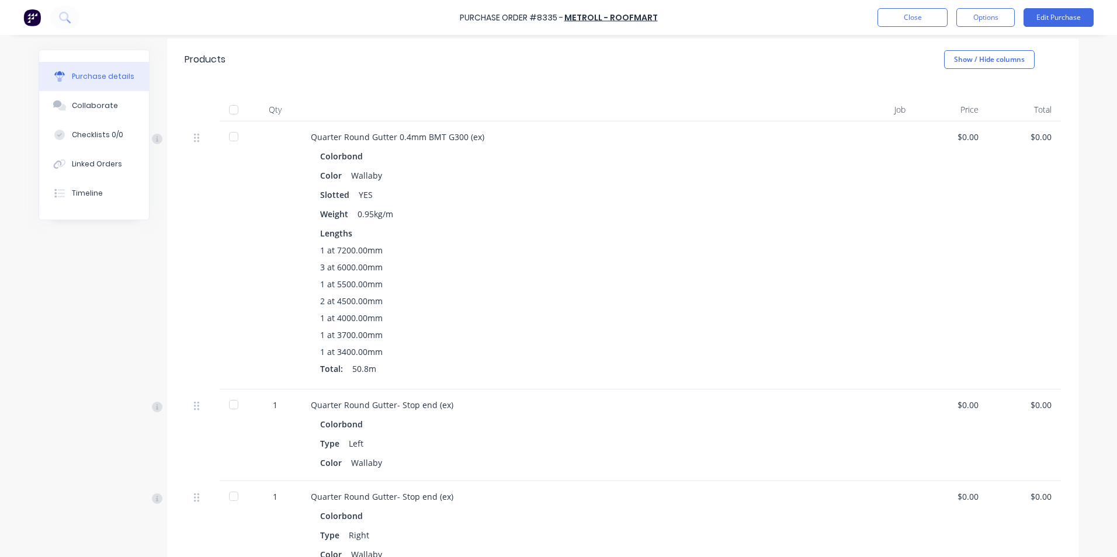
click at [225, 107] on div at bounding box center [233, 109] width 23 height 23
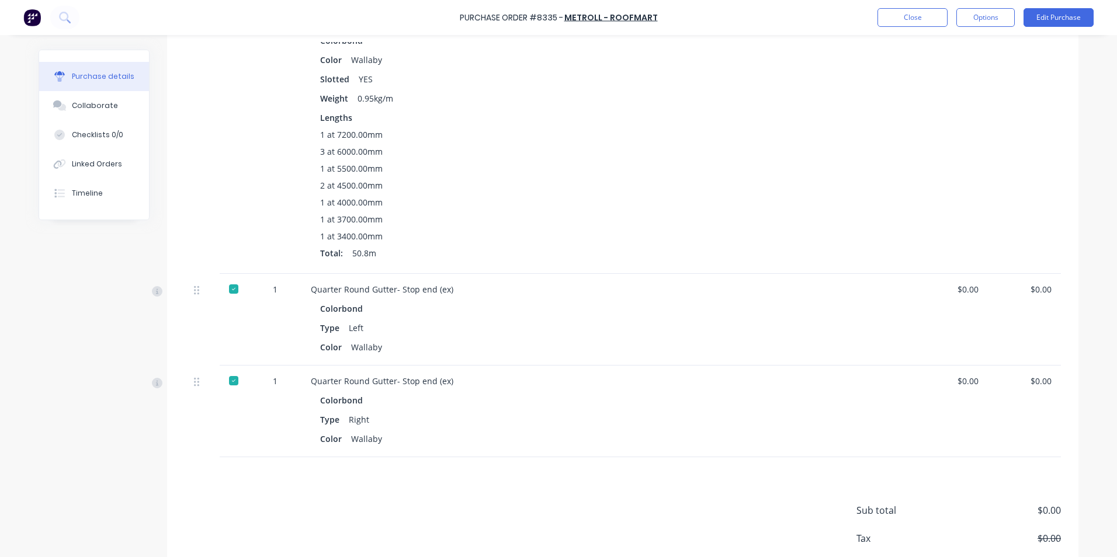
scroll to position [351, 0]
click at [79, 157] on button "Linked Orders" at bounding box center [94, 164] width 110 height 29
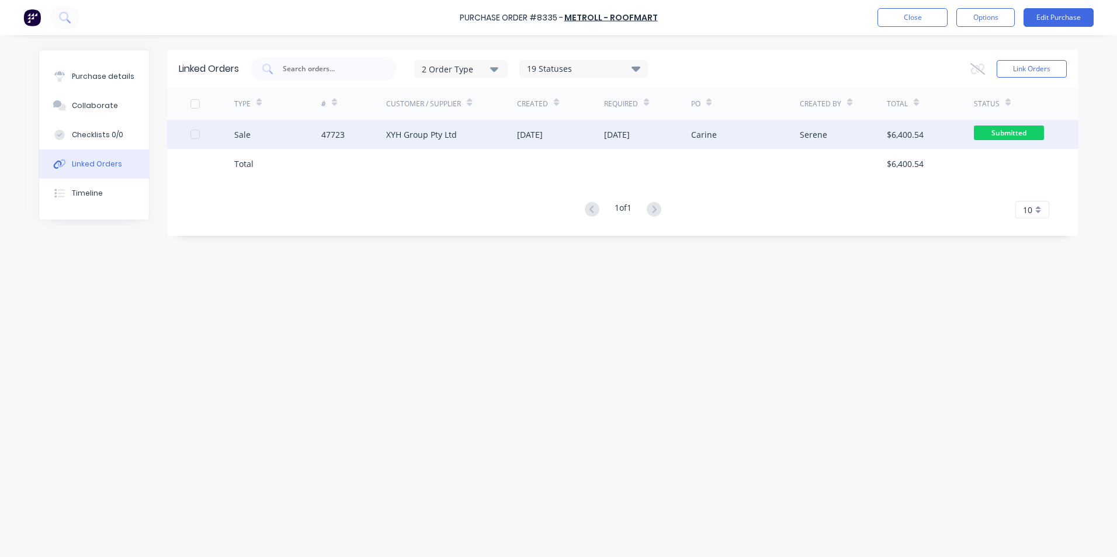
click at [400, 138] on div "XYH Group Pty Ltd" at bounding box center [421, 135] width 71 height 12
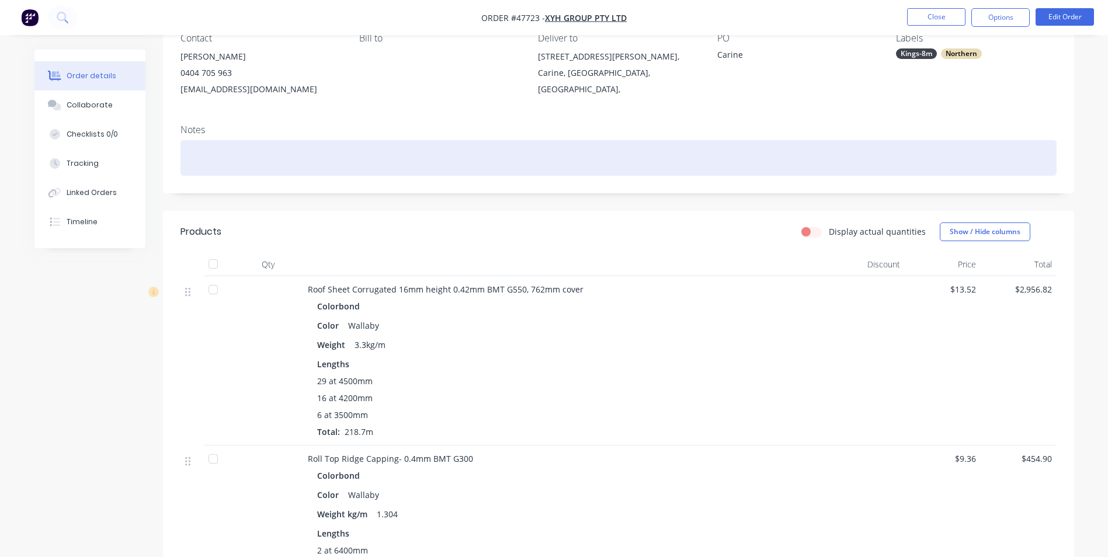
scroll to position [234, 0]
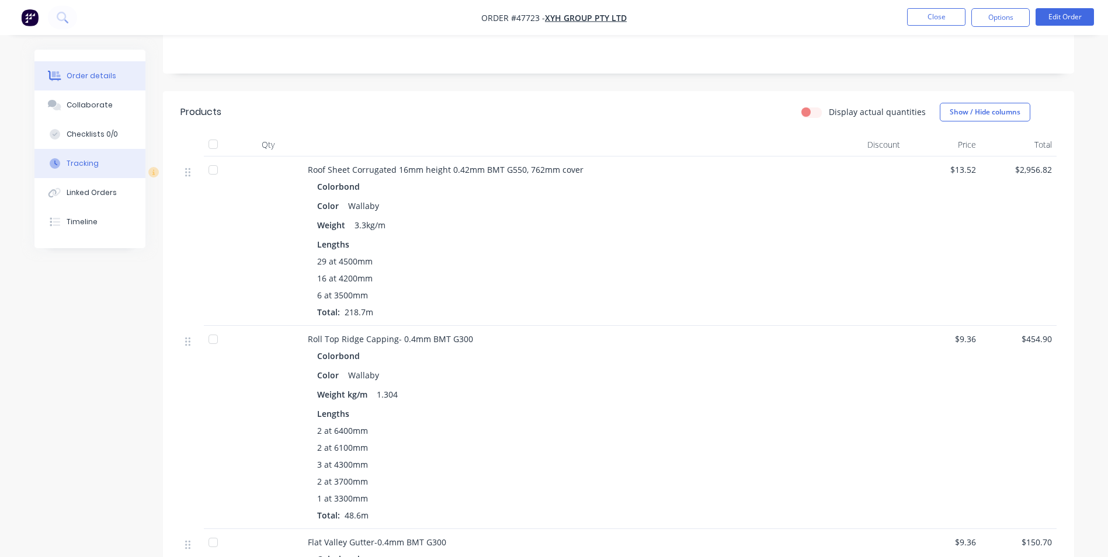
click at [96, 166] on div "Tracking" at bounding box center [83, 163] width 32 height 11
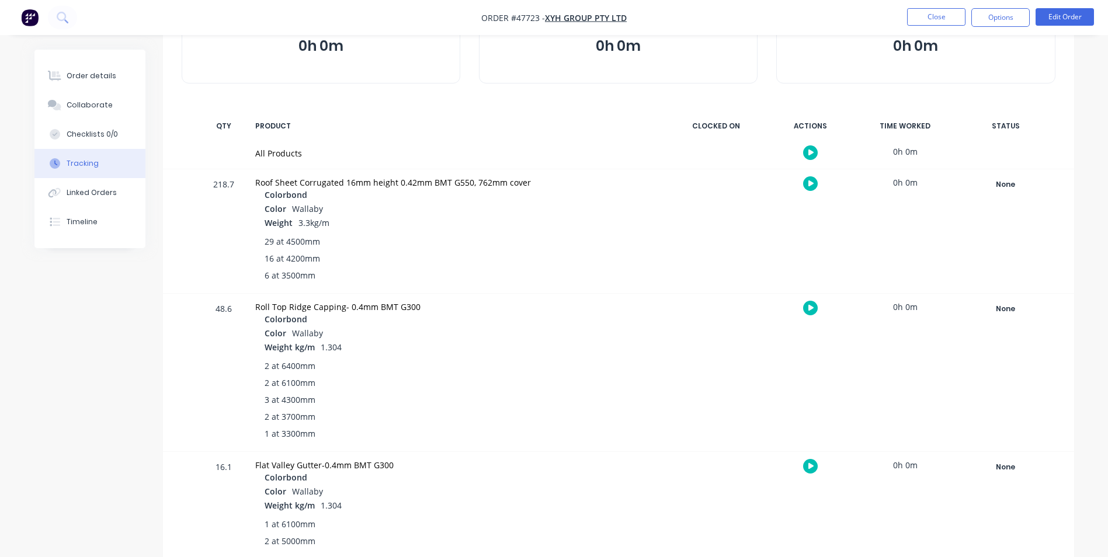
scroll to position [117, 0]
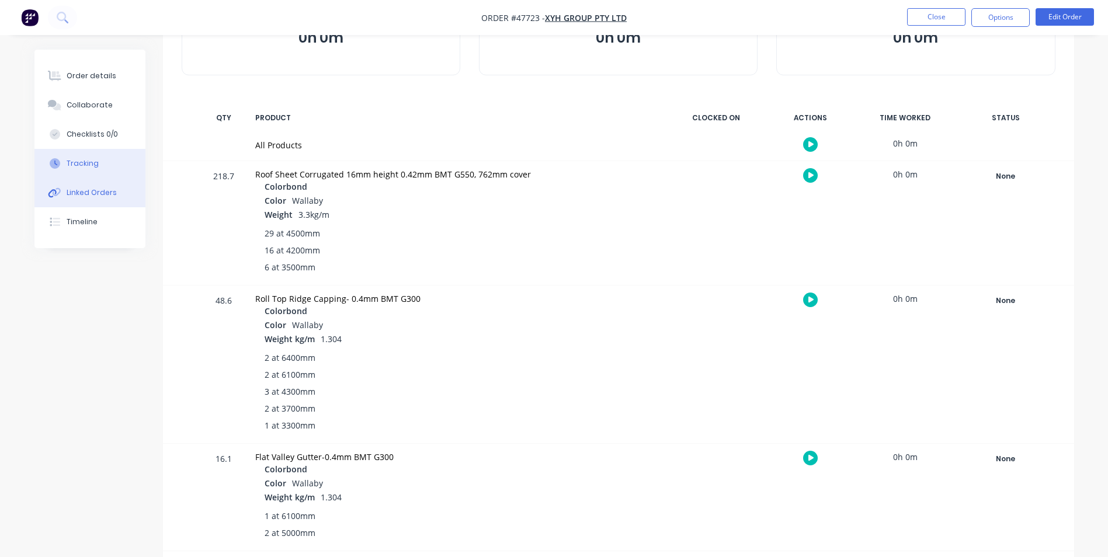
click at [73, 192] on div "Linked Orders" at bounding box center [92, 193] width 50 height 11
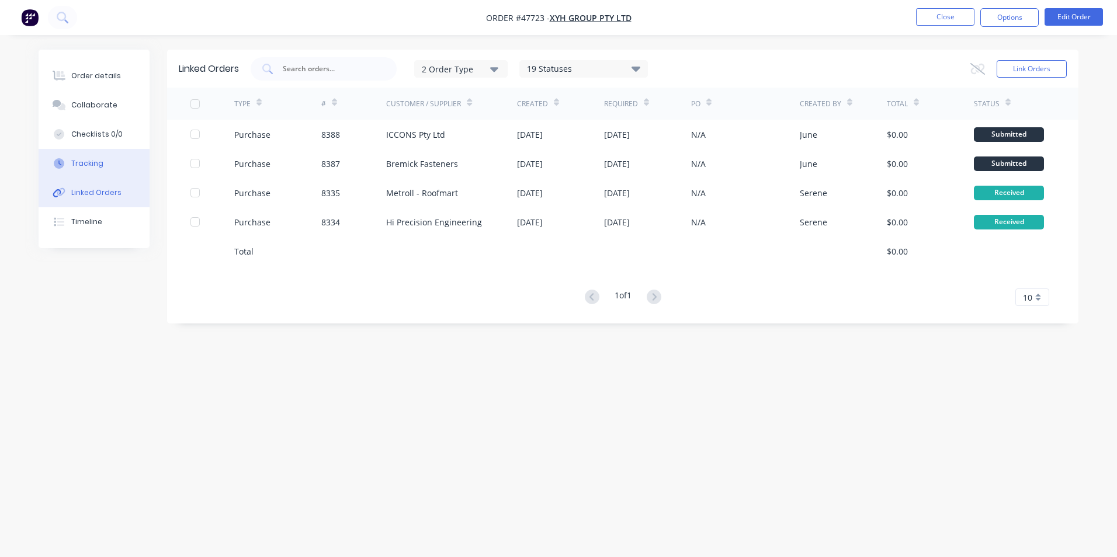
click at [113, 174] on button "Tracking" at bounding box center [94, 163] width 111 height 29
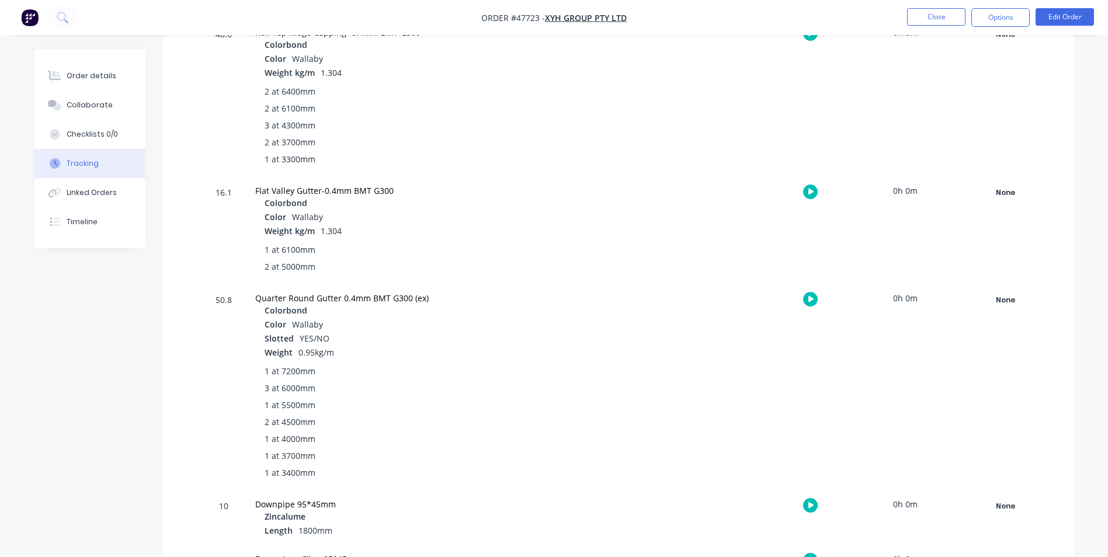
scroll to position [409, 0]
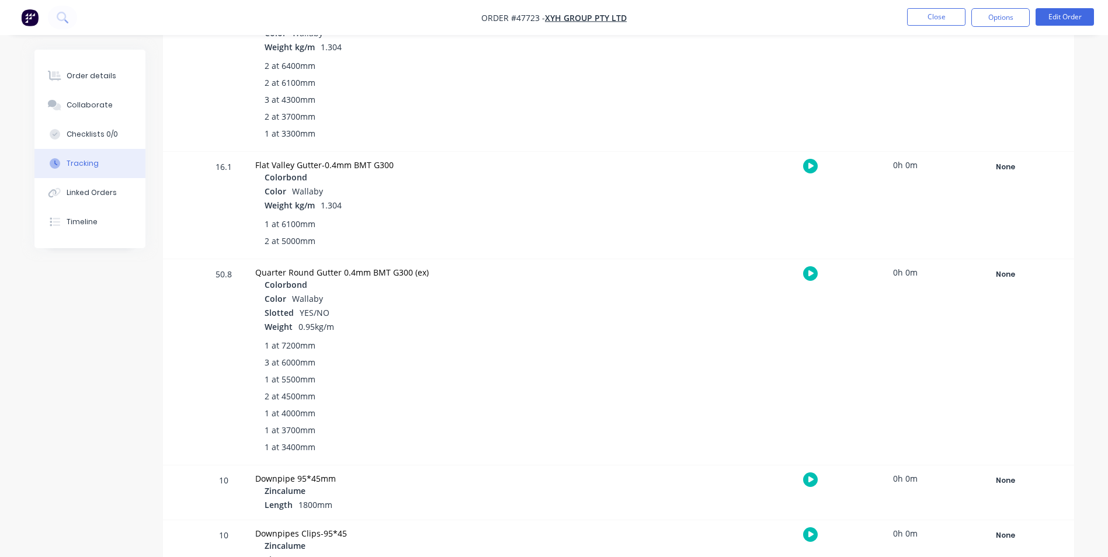
click at [1018, 284] on div "None Create status None edit Completed edit [DATE] [DATE] Ready for Delivery Re…" at bounding box center [1005, 362] width 99 height 206
click at [1017, 278] on div "None" at bounding box center [1006, 274] width 84 height 15
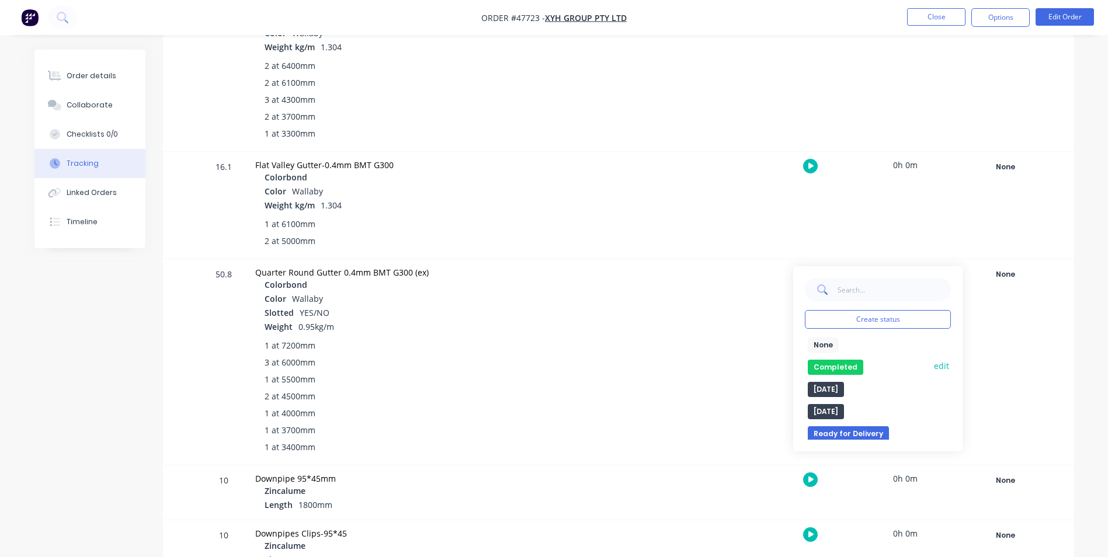
click at [844, 365] on button "Completed" at bounding box center [835, 367] width 55 height 15
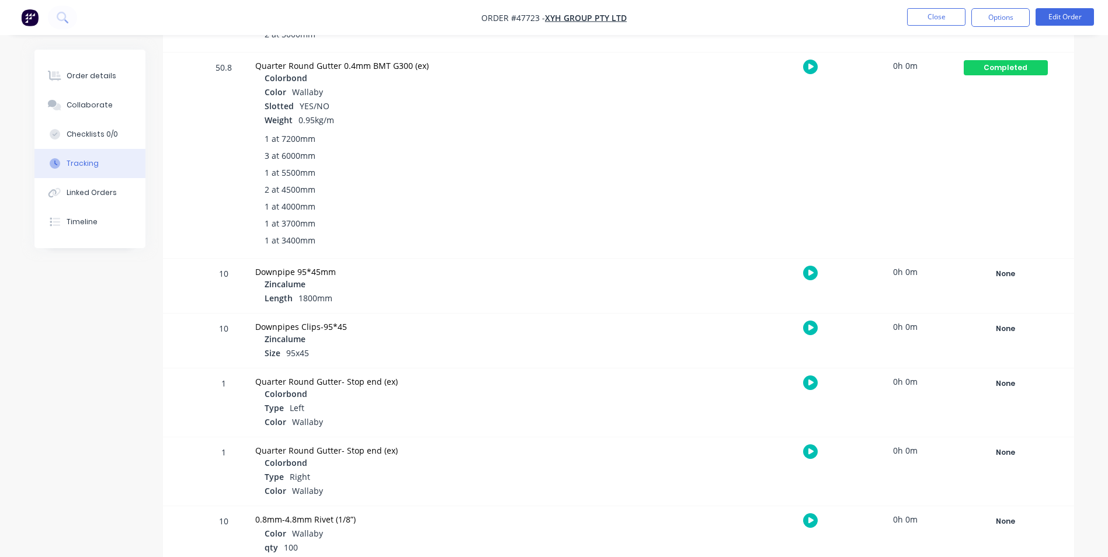
scroll to position [643, 0]
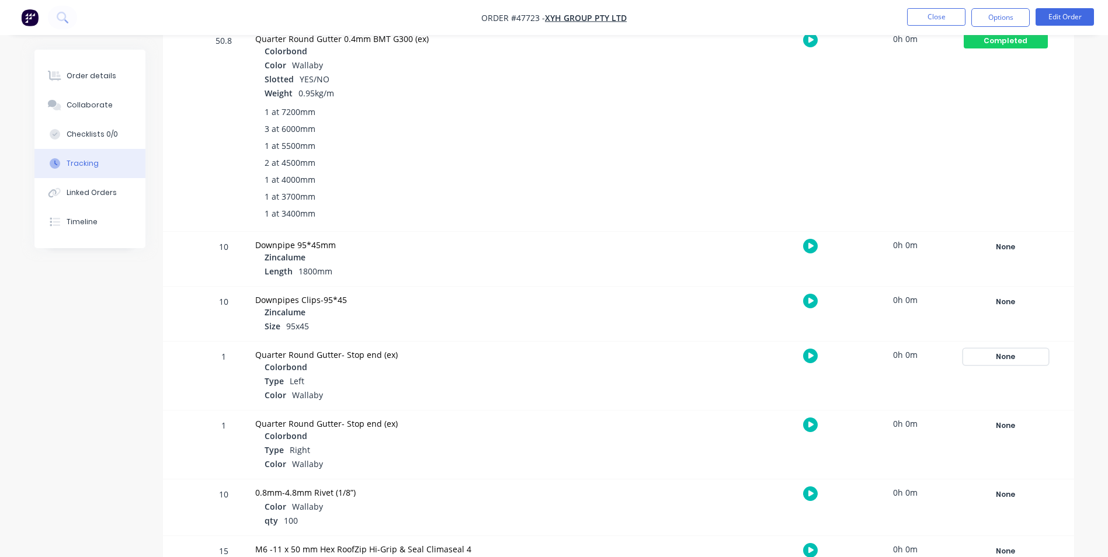
click at [997, 353] on div "None" at bounding box center [1006, 356] width 84 height 15
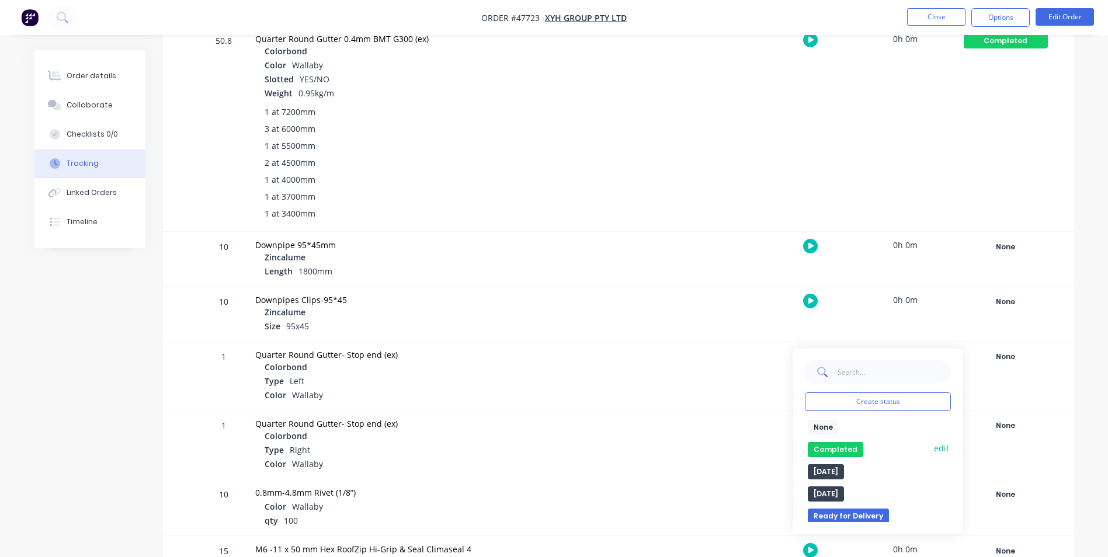
click at [833, 448] on button "Completed" at bounding box center [835, 449] width 55 height 15
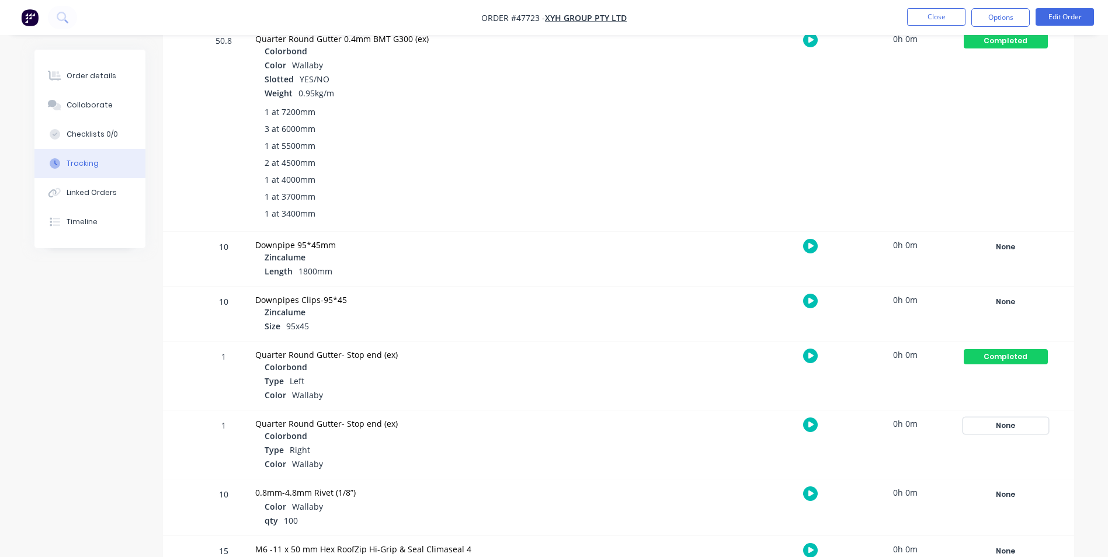
click at [991, 426] on div "None" at bounding box center [1006, 425] width 84 height 15
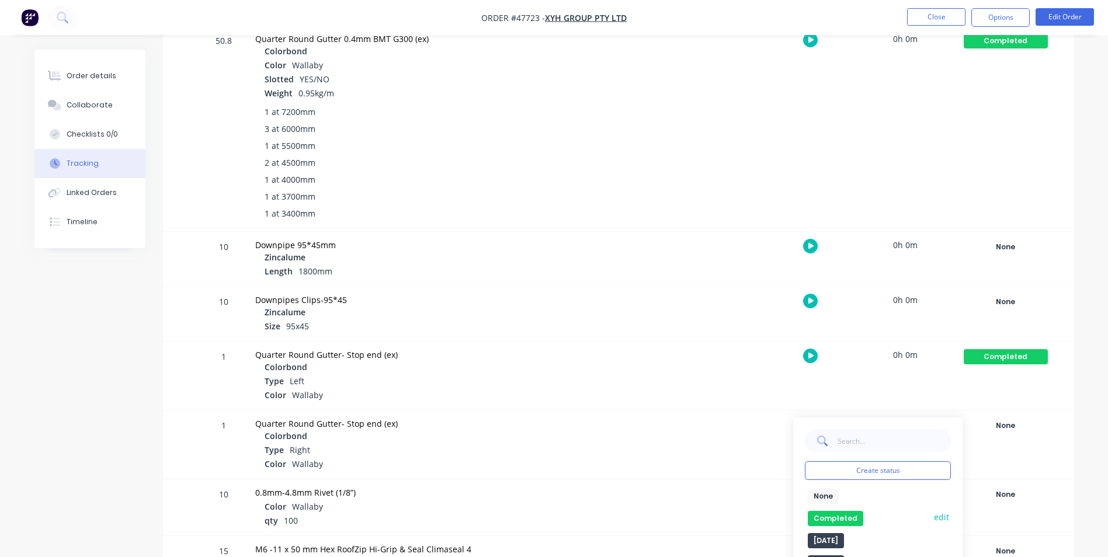
click at [845, 517] on button "Completed" at bounding box center [835, 518] width 55 height 15
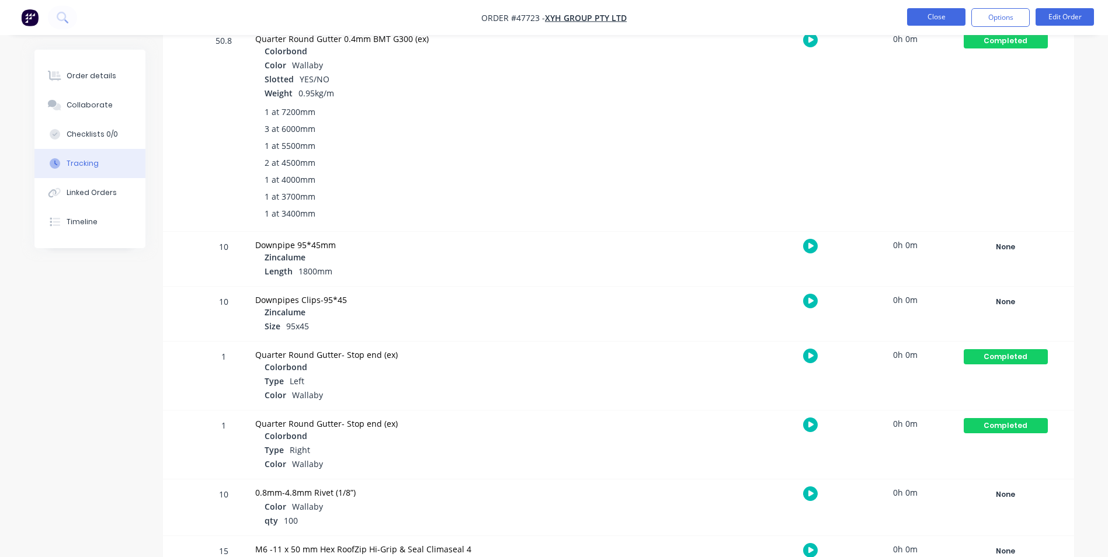
click at [938, 16] on button "Close" at bounding box center [936, 17] width 58 height 18
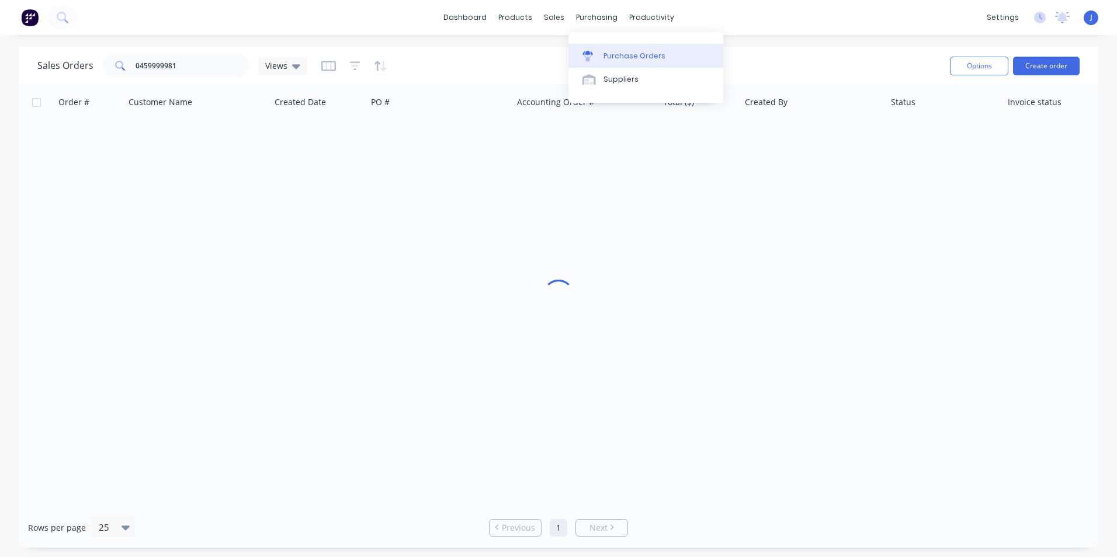
click at [599, 53] on div at bounding box center [591, 56] width 18 height 11
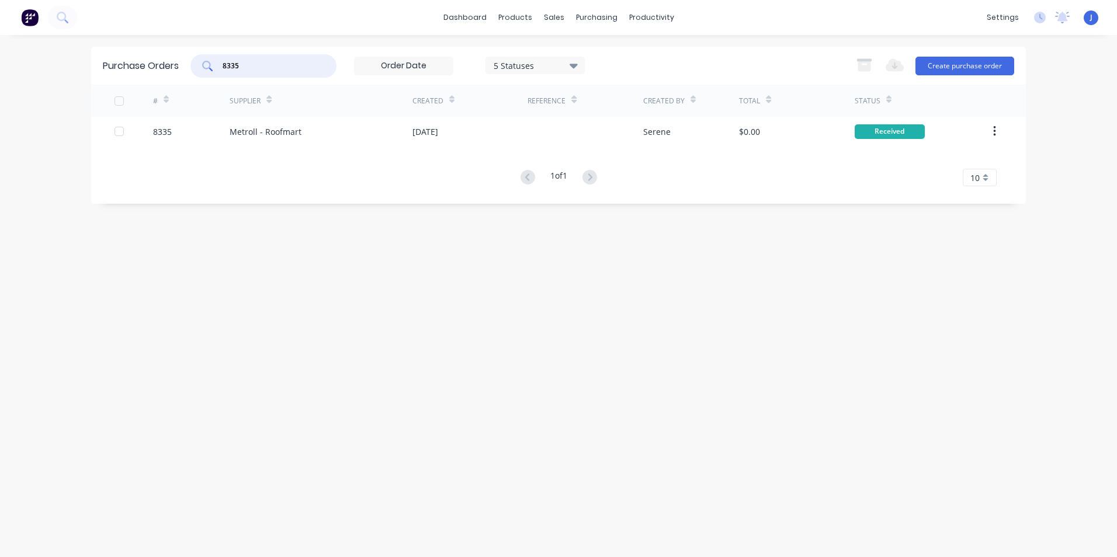
click at [213, 67] on div "8335" at bounding box center [263, 65] width 146 height 23
type input "8359"
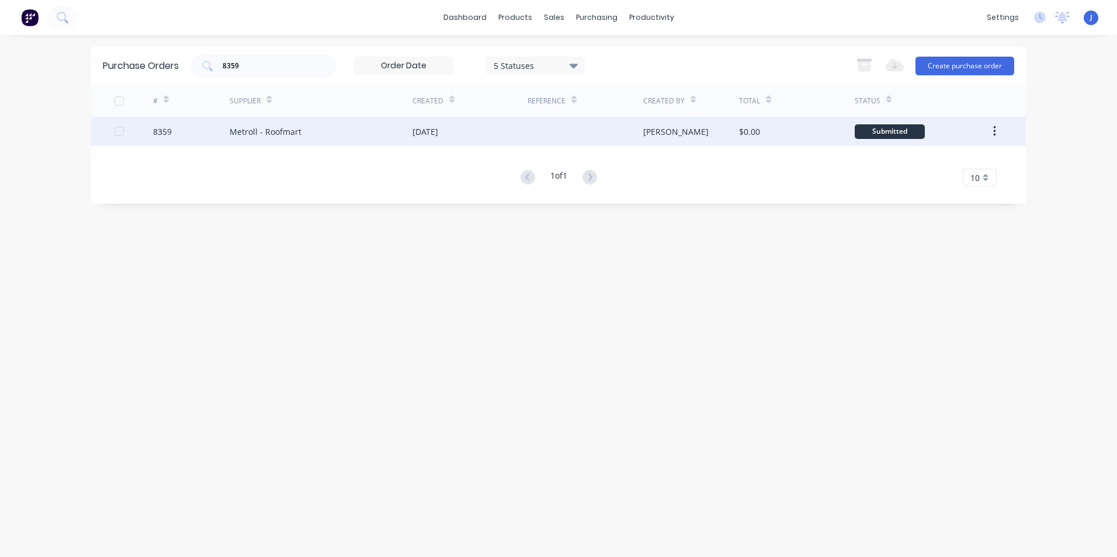
click at [339, 123] on div "Metroll - Roofmart" at bounding box center [321, 131] width 183 height 29
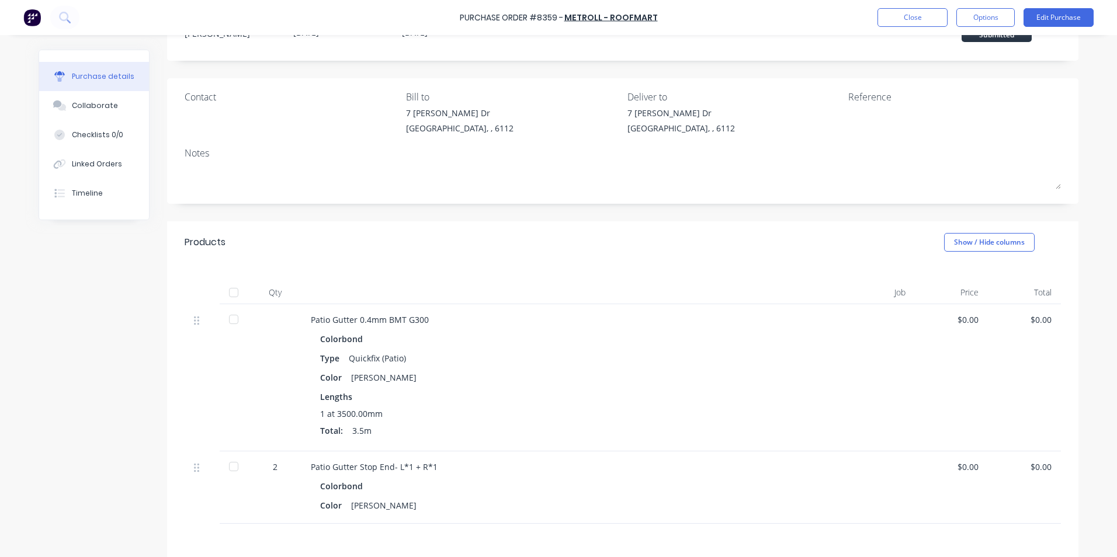
scroll to position [175, 0]
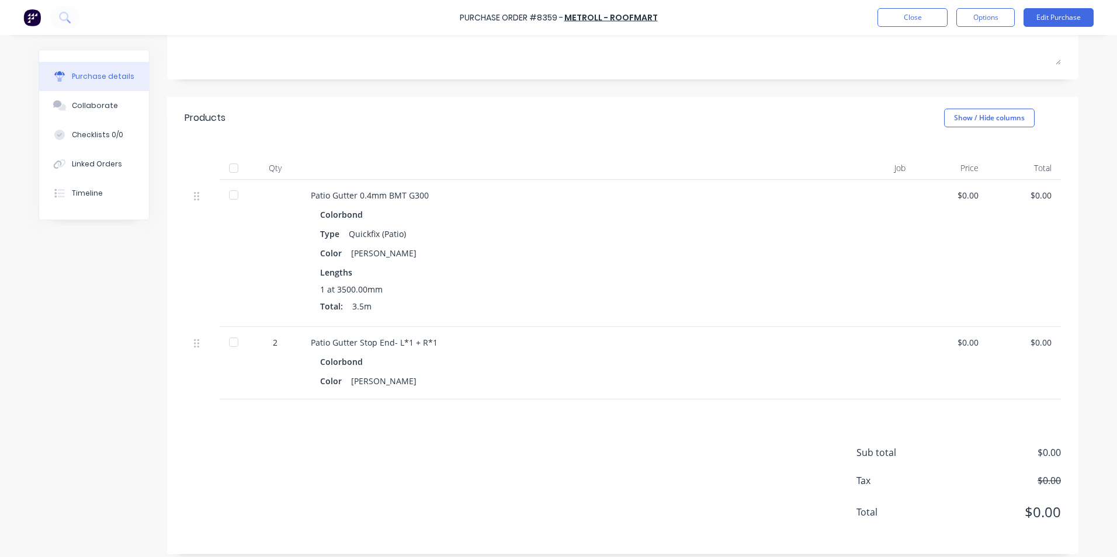
click at [234, 162] on div at bounding box center [233, 168] width 23 height 23
click at [102, 163] on div "Linked Orders" at bounding box center [97, 164] width 50 height 11
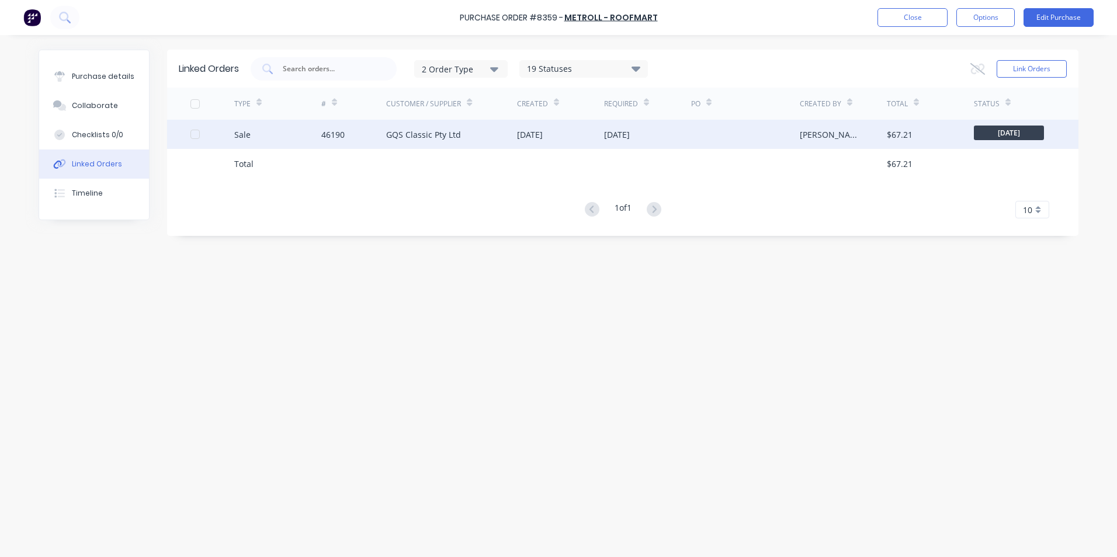
click at [279, 134] on div "Sale" at bounding box center [277, 134] width 87 height 29
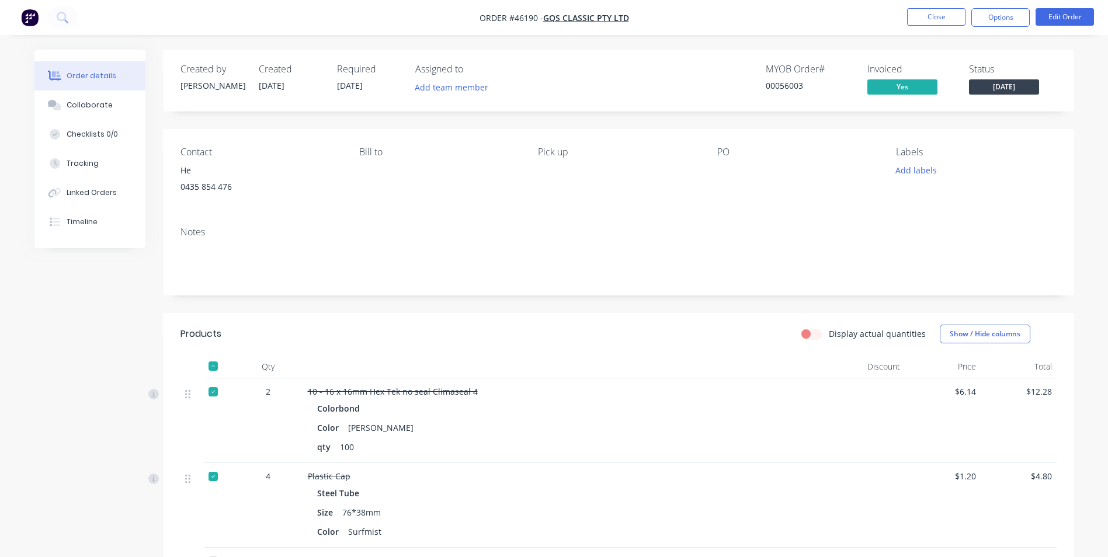
click at [1031, 89] on span "[DATE]" at bounding box center [1004, 86] width 70 height 15
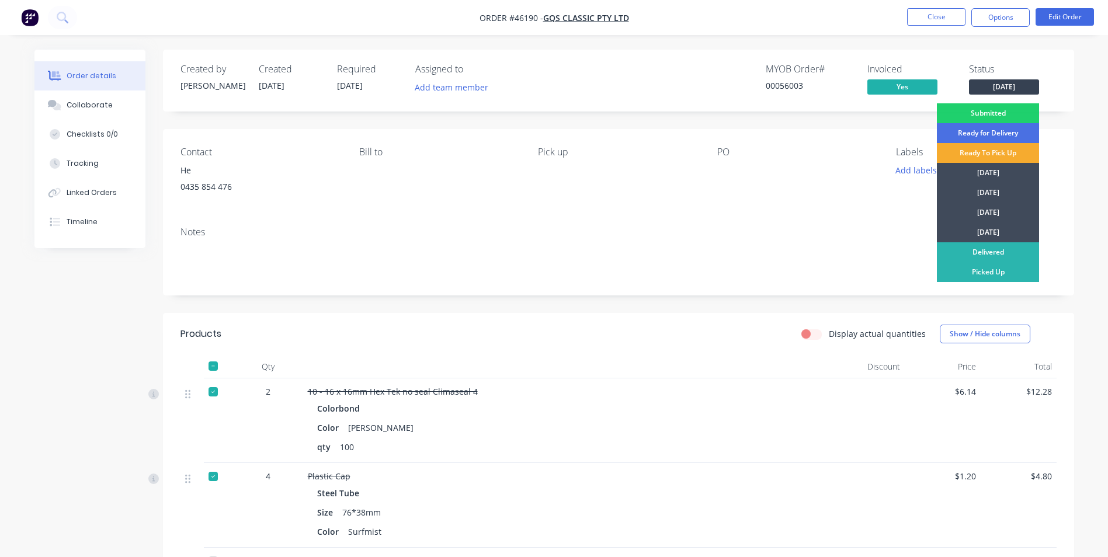
click at [1008, 153] on div "Ready To Pick Up" at bounding box center [988, 153] width 102 height 20
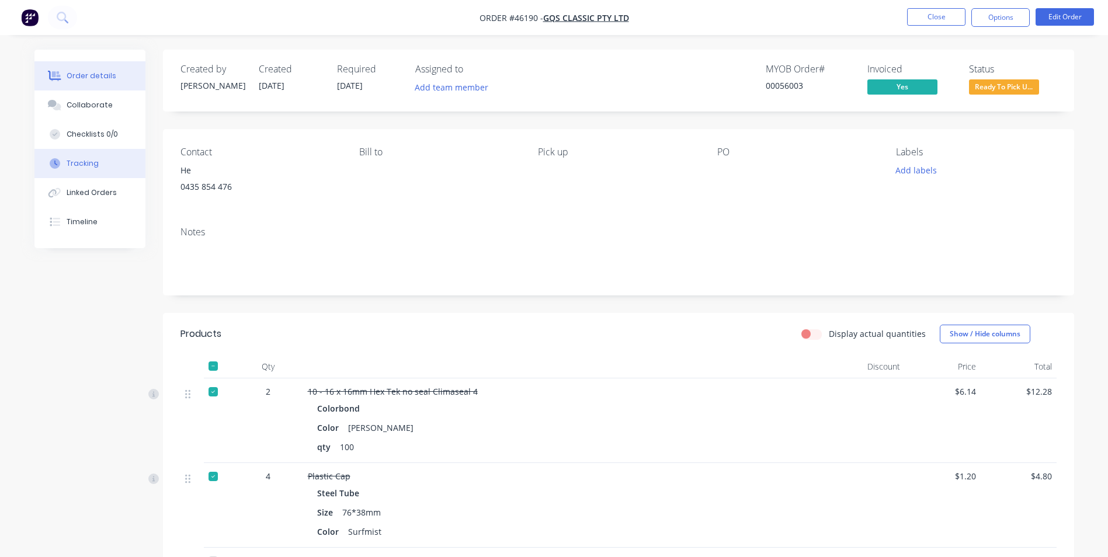
click at [82, 169] on button "Tracking" at bounding box center [89, 163] width 111 height 29
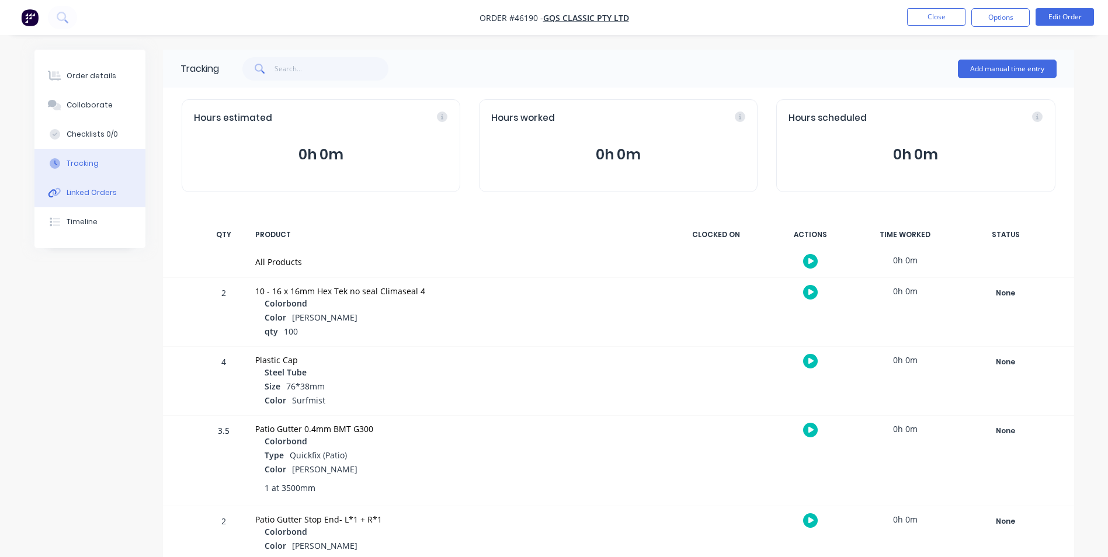
click at [79, 199] on button "Linked Orders" at bounding box center [89, 192] width 111 height 29
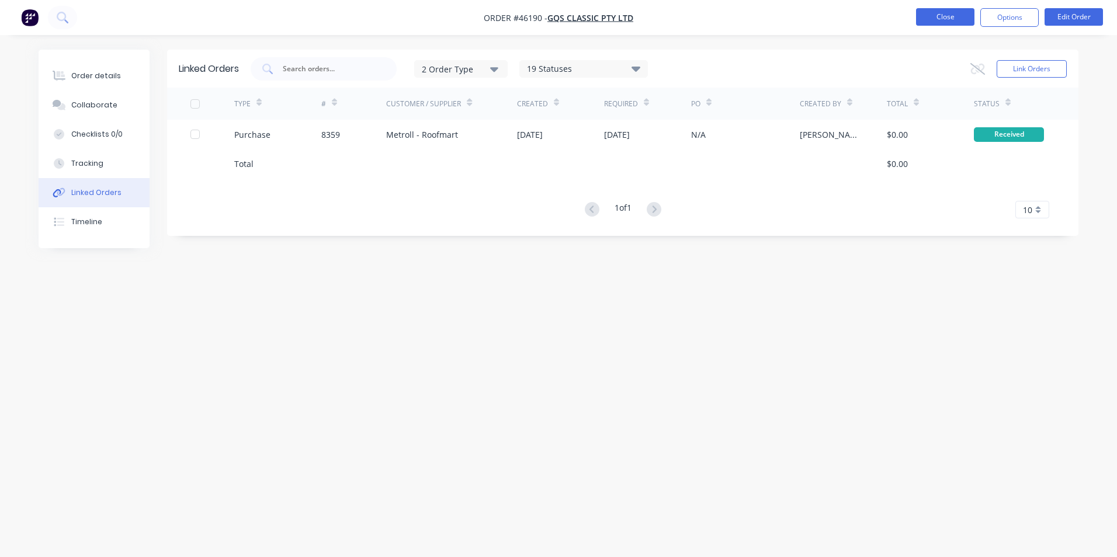
click at [971, 23] on button "Close" at bounding box center [945, 17] width 58 height 18
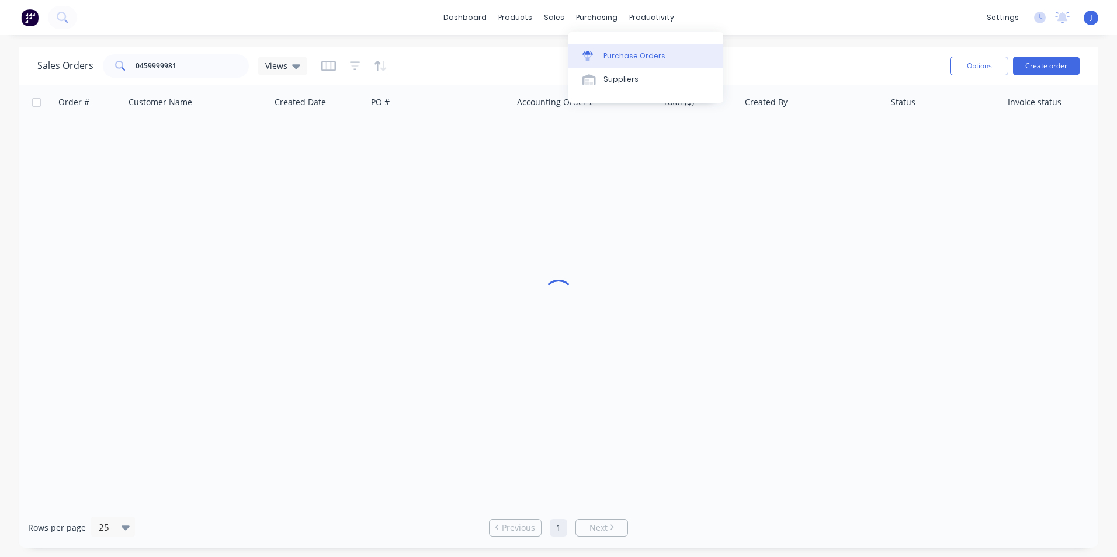
click at [610, 63] on link "Purchase Orders" at bounding box center [645, 55] width 155 height 23
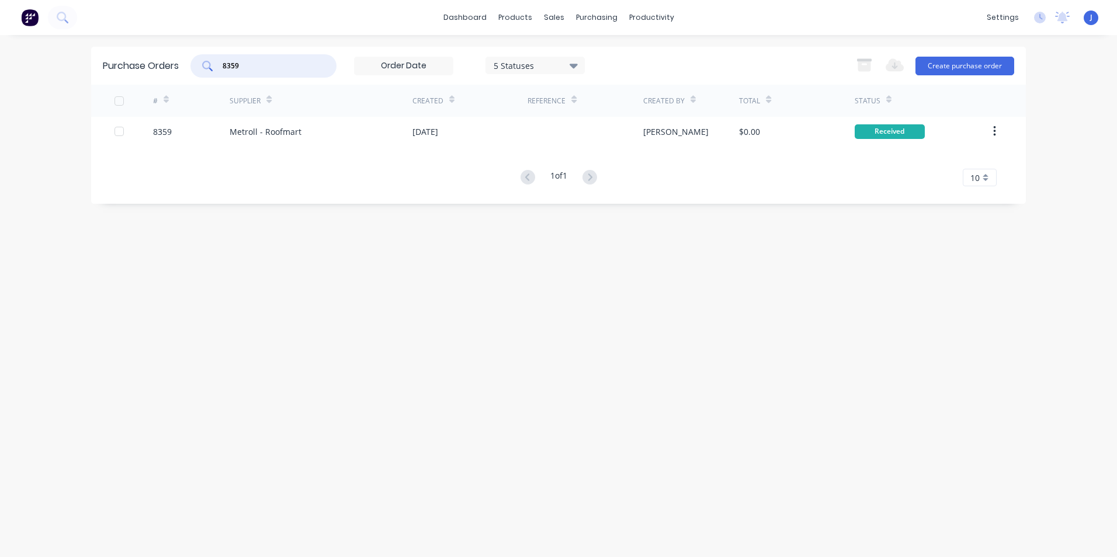
drag, startPoint x: 266, startPoint y: 67, endPoint x: 205, endPoint y: 67, distance: 61.3
click at [205, 67] on div "8359" at bounding box center [263, 65] width 146 height 23
type input "8336"
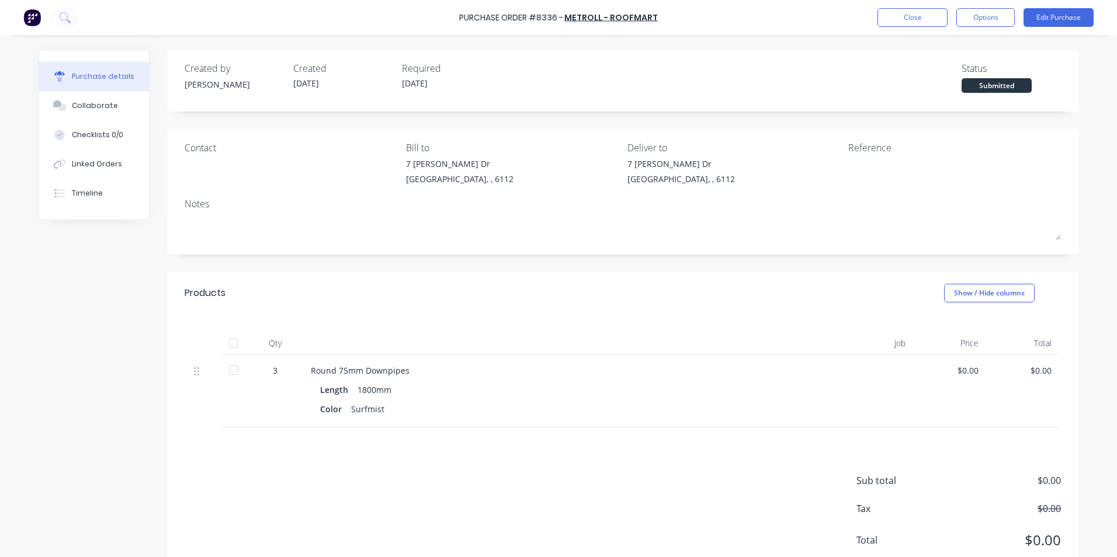
click at [235, 344] on div at bounding box center [233, 343] width 23 height 23
click at [70, 171] on button "Linked Orders" at bounding box center [94, 164] width 110 height 29
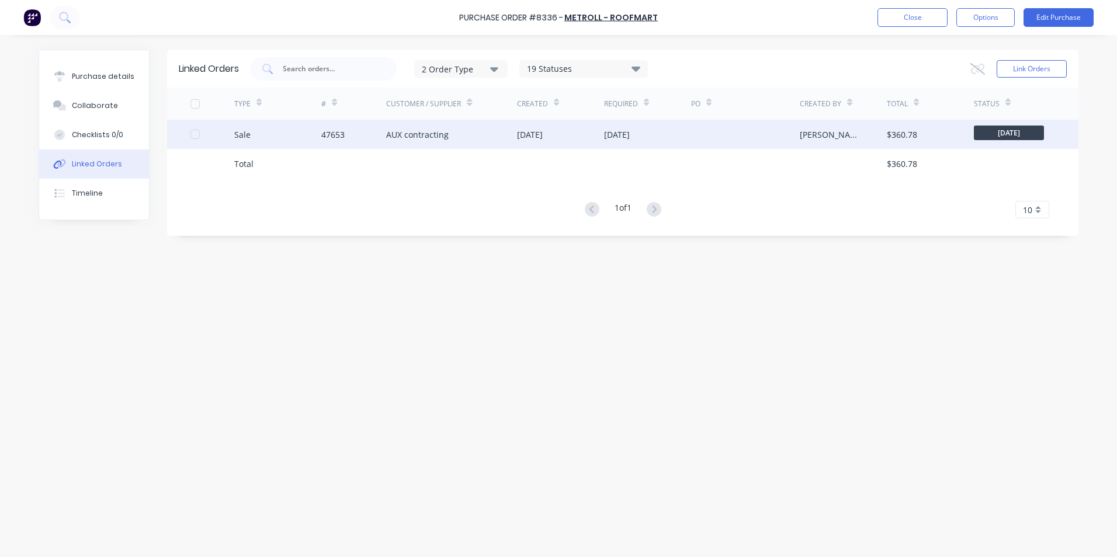
click at [314, 143] on div "Sale" at bounding box center [277, 134] width 87 height 29
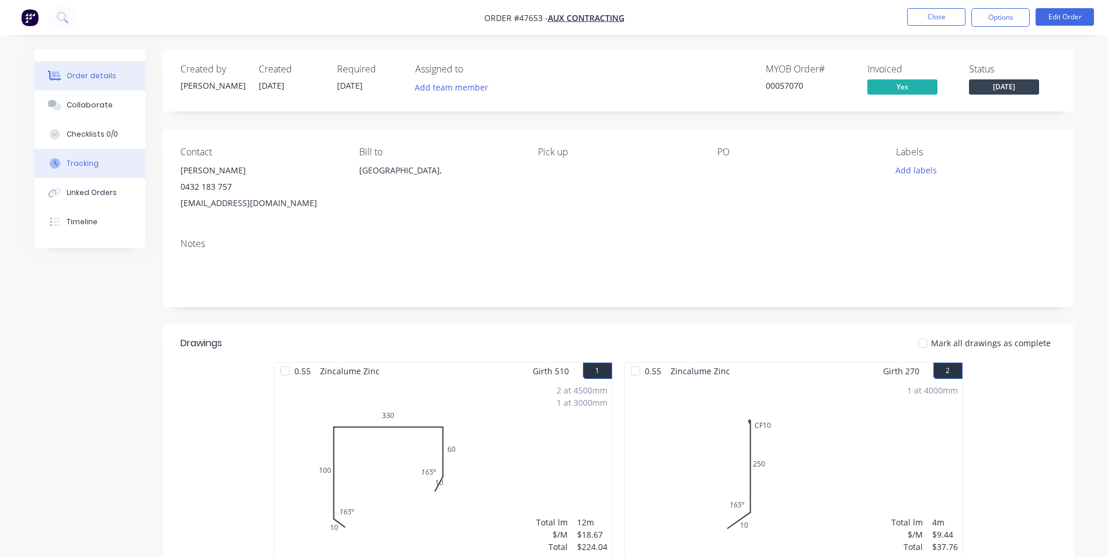
click at [89, 168] on div "Tracking" at bounding box center [83, 163] width 32 height 11
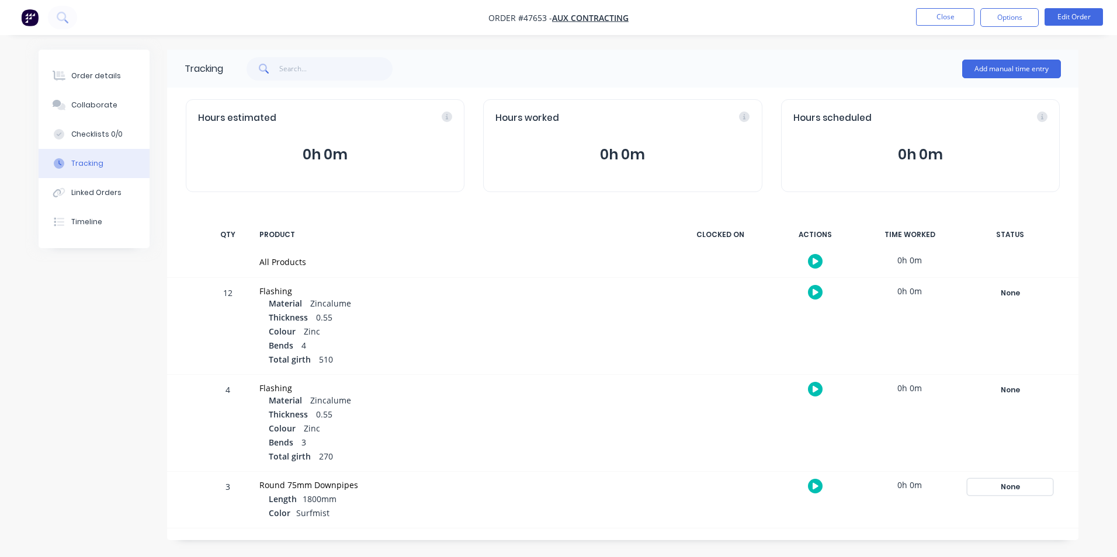
click at [997, 481] on div "None" at bounding box center [1010, 487] width 84 height 15
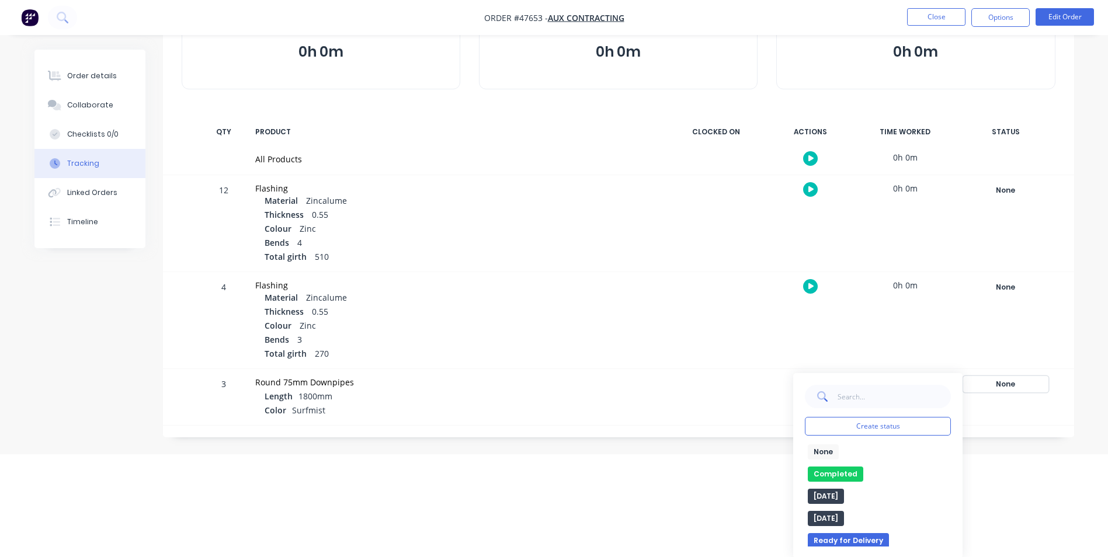
scroll to position [104, 0]
click at [842, 473] on button "Completed" at bounding box center [835, 473] width 55 height 15
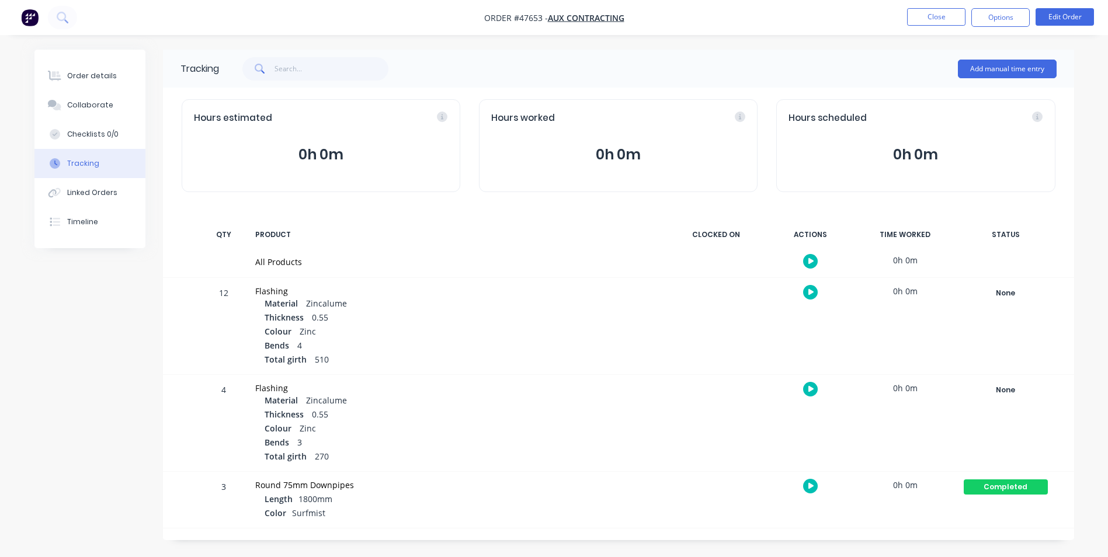
scroll to position [0, 0]
click at [68, 64] on button "Order details" at bounding box center [94, 75] width 111 height 29
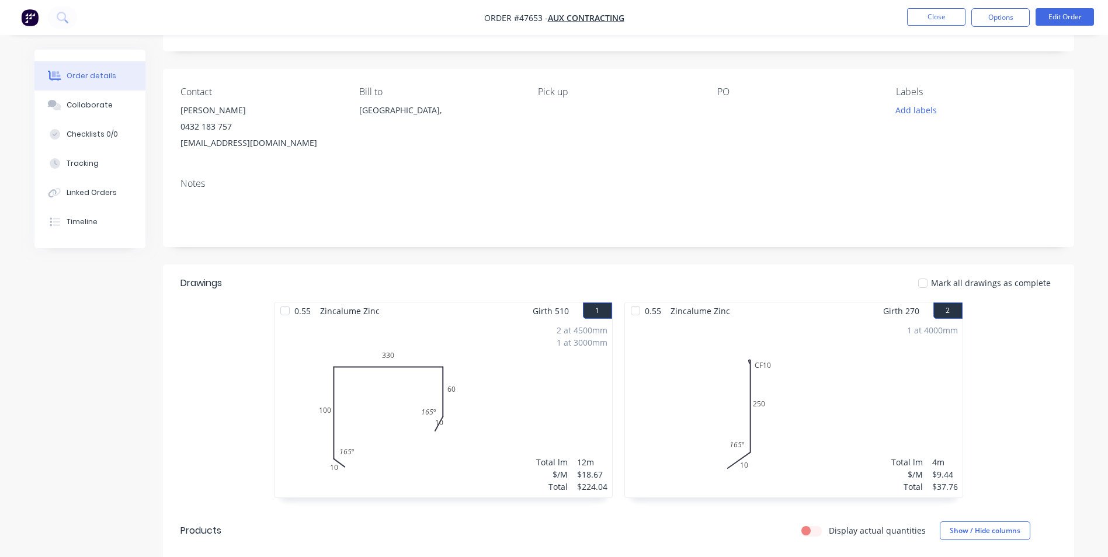
scroll to position [36, 0]
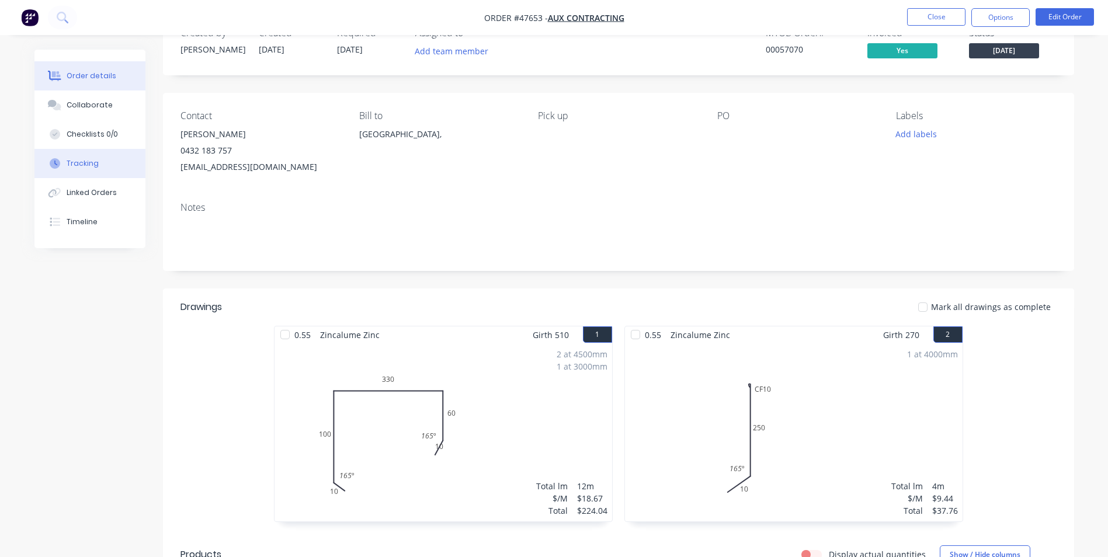
click at [84, 165] on div "Tracking" at bounding box center [83, 163] width 32 height 11
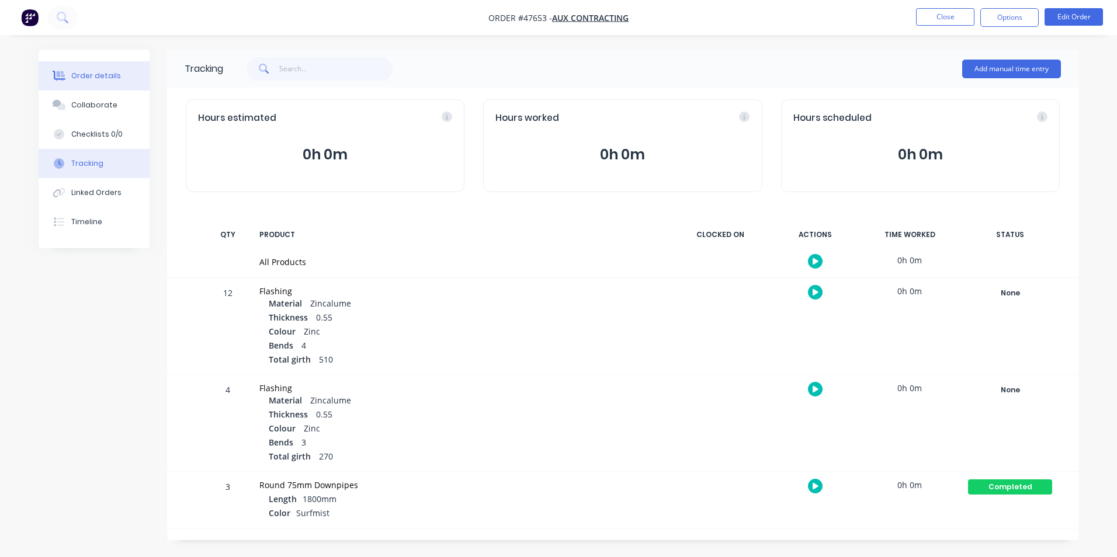
click at [48, 67] on button "Order details" at bounding box center [94, 75] width 111 height 29
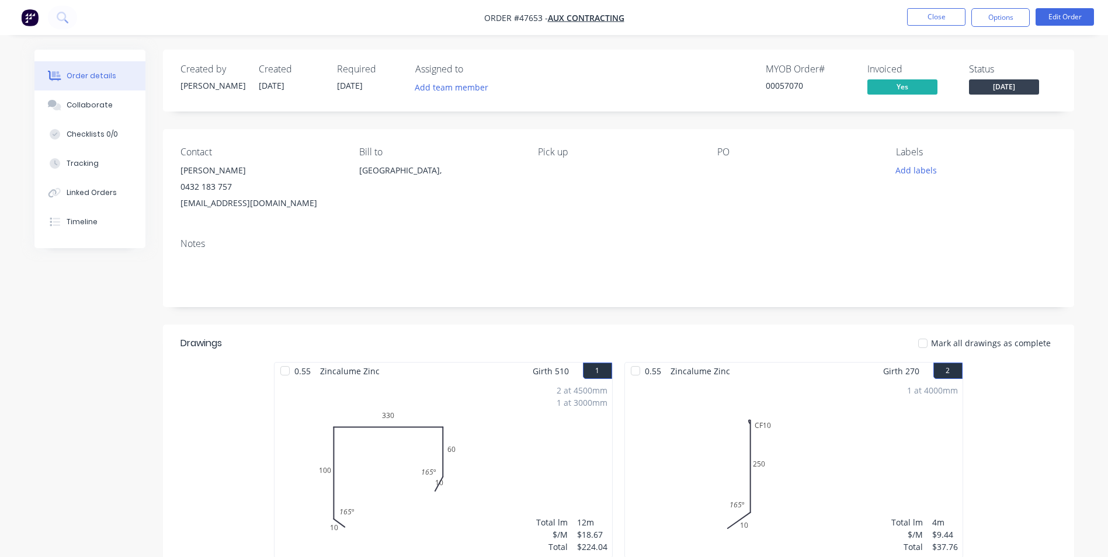
click at [916, 26] on li "Close" at bounding box center [936, 17] width 58 height 19
click at [918, 23] on button "Close" at bounding box center [936, 17] width 58 height 18
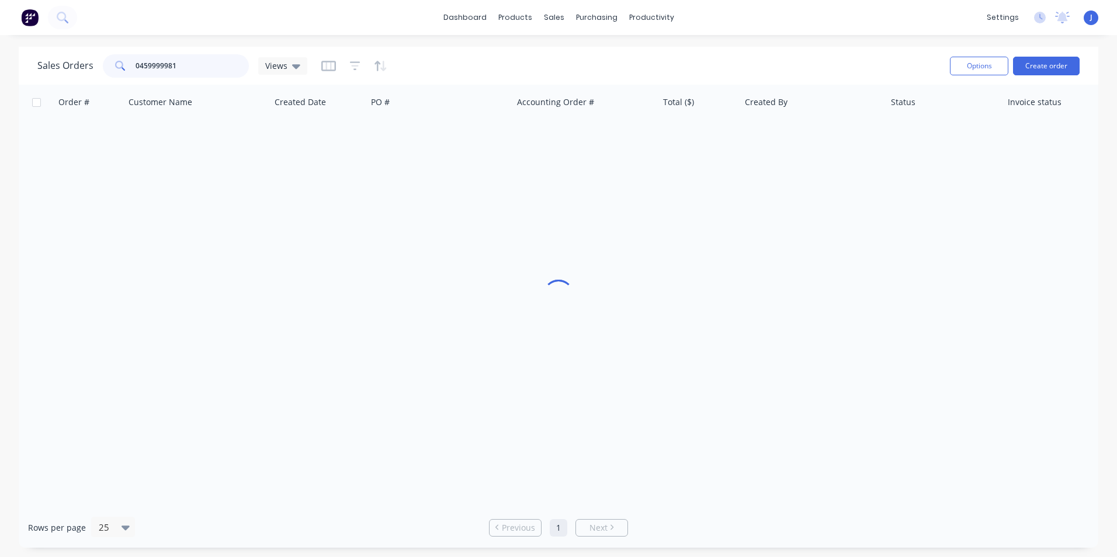
drag, startPoint x: 201, startPoint y: 65, endPoint x: 96, endPoint y: 58, distance: 104.8
click at [96, 58] on div "Sales Orders 0459999981 Views" at bounding box center [172, 65] width 270 height 23
type input "8338"
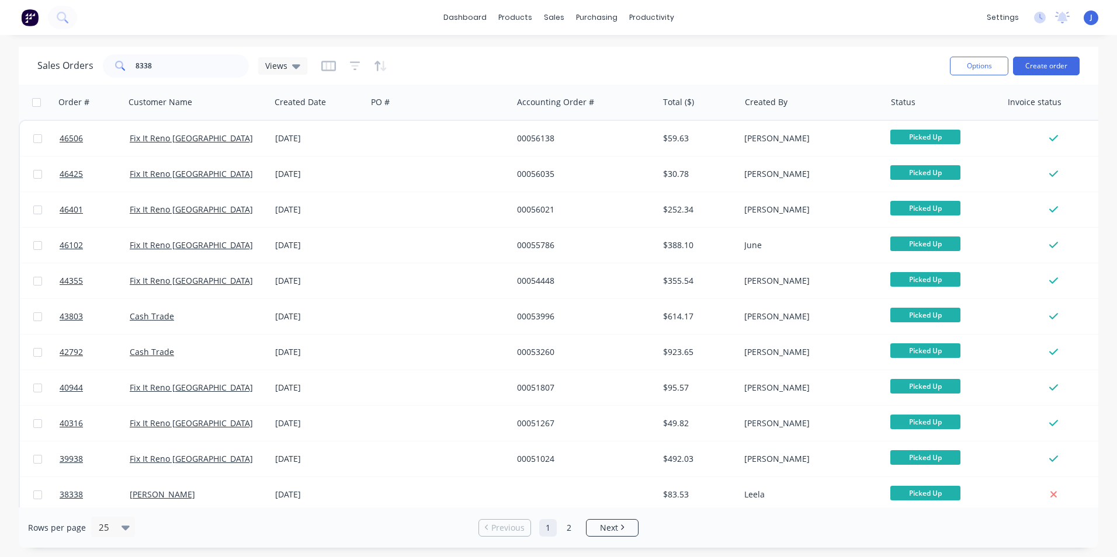
click at [1055, 530] on div "Rows per page 25 Previous 1 2 Next" at bounding box center [559, 528] width 1080 height 40
click at [262, 545] on div "Rows per page 25 Previous 1 2 Next" at bounding box center [559, 528] width 1080 height 40
click at [688, 63] on div "Sales Orders 8338 Views" at bounding box center [488, 65] width 903 height 29
click at [624, 55] on div "Purchase Orders" at bounding box center [634, 56] width 62 height 11
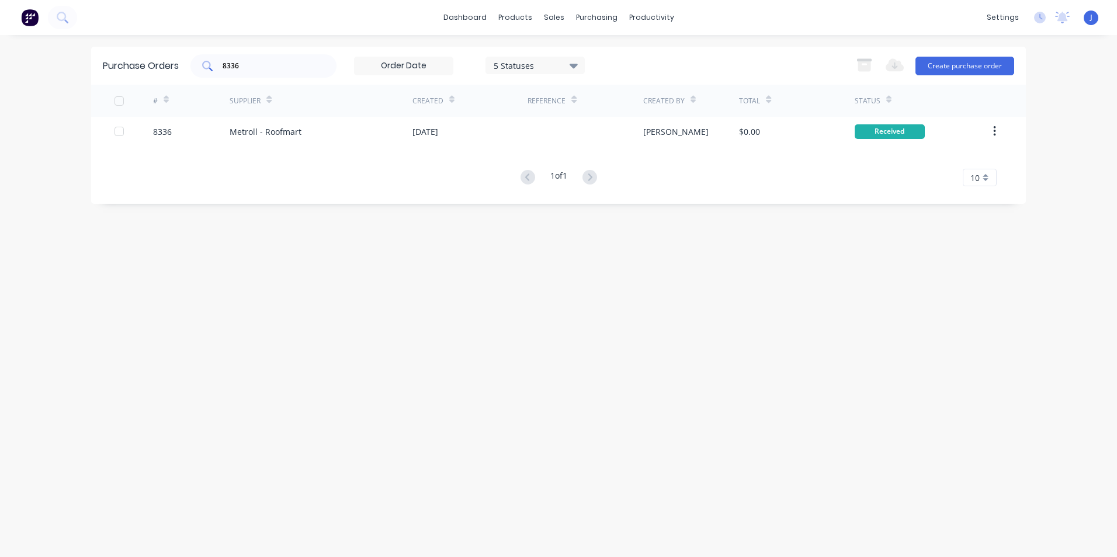
click at [267, 61] on input "8336" at bounding box center [269, 66] width 97 height 12
type input "8338"
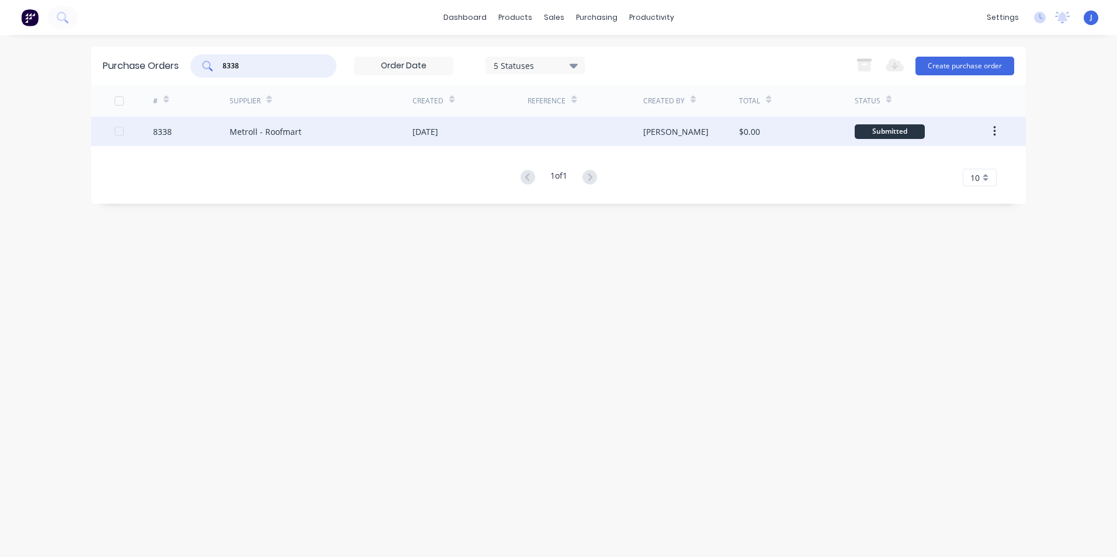
click at [427, 141] on div "[DATE]" at bounding box center [469, 131] width 115 height 29
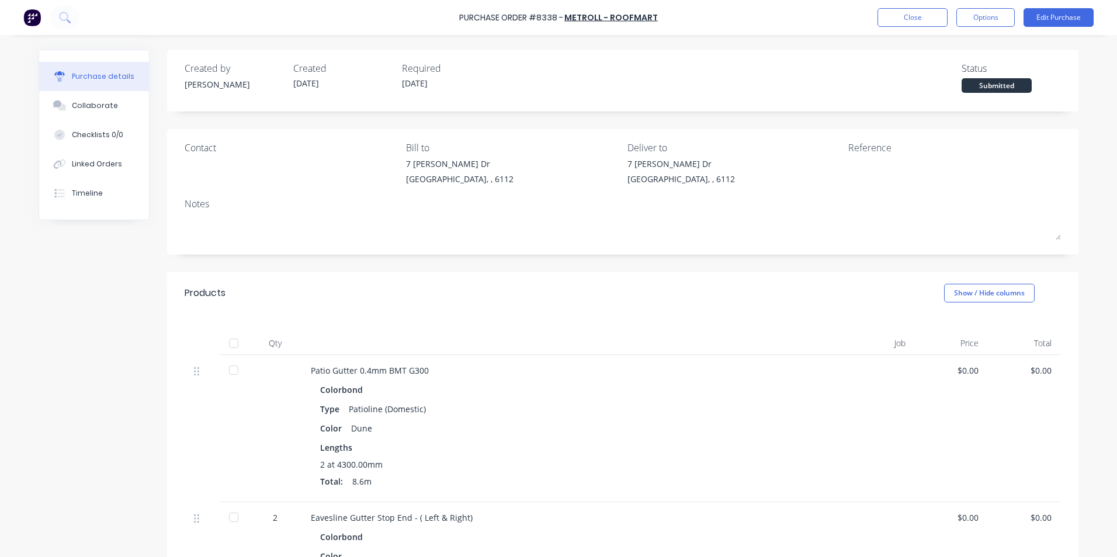
click at [234, 344] on div at bounding box center [233, 343] width 23 height 23
click at [79, 157] on button "Linked Orders" at bounding box center [94, 164] width 110 height 29
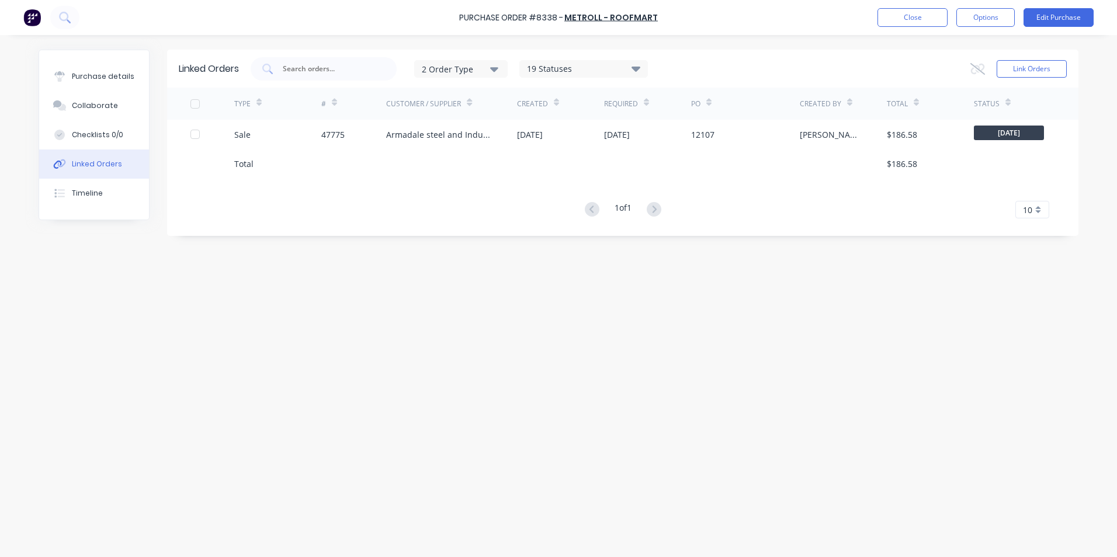
click at [449, 145] on div "Armadale steel and Industrial Supplies" at bounding box center [451, 134] width 131 height 29
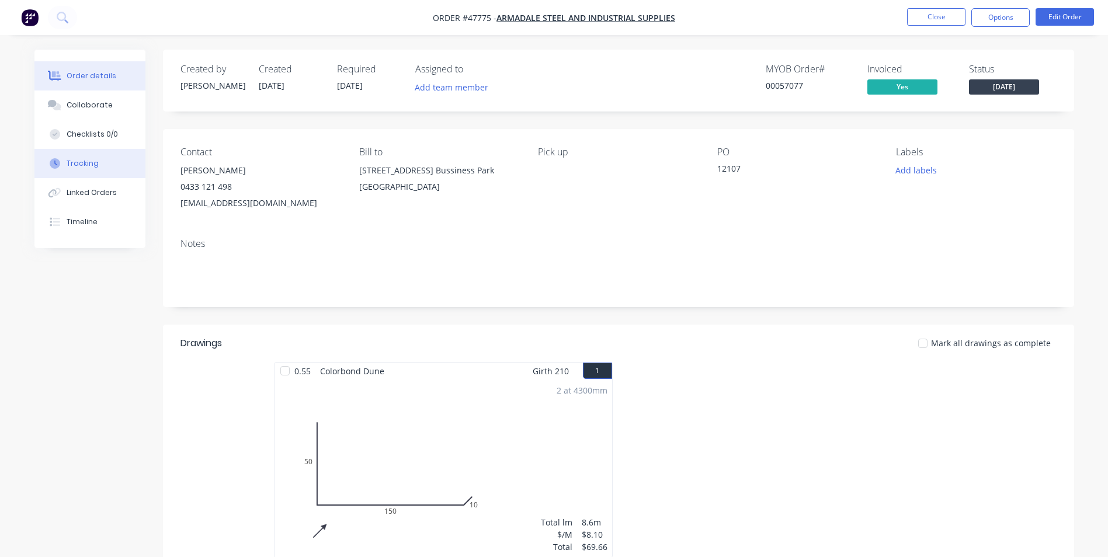
click at [98, 159] on button "Tracking" at bounding box center [89, 163] width 111 height 29
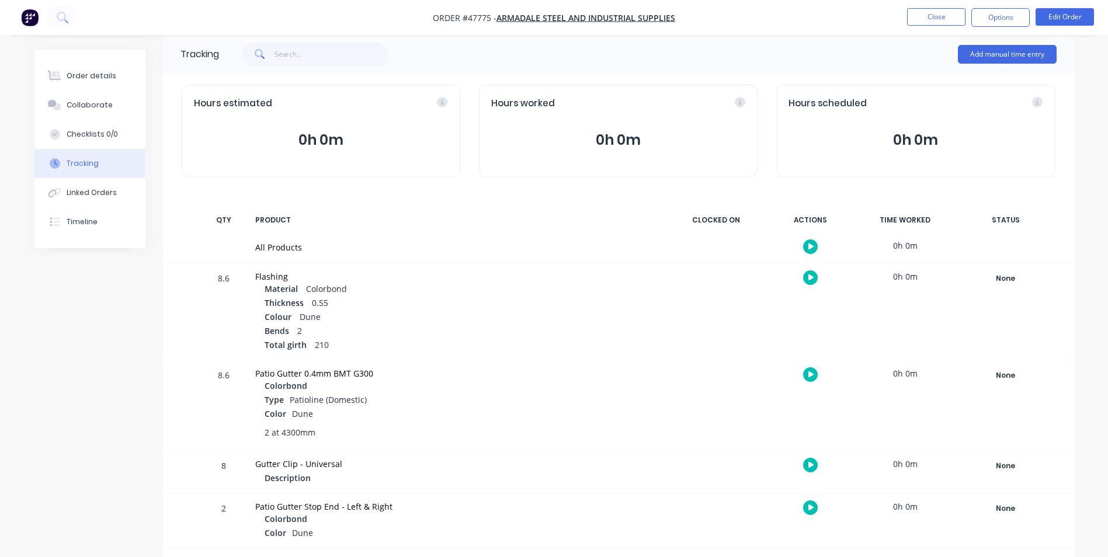
scroll to position [18, 0]
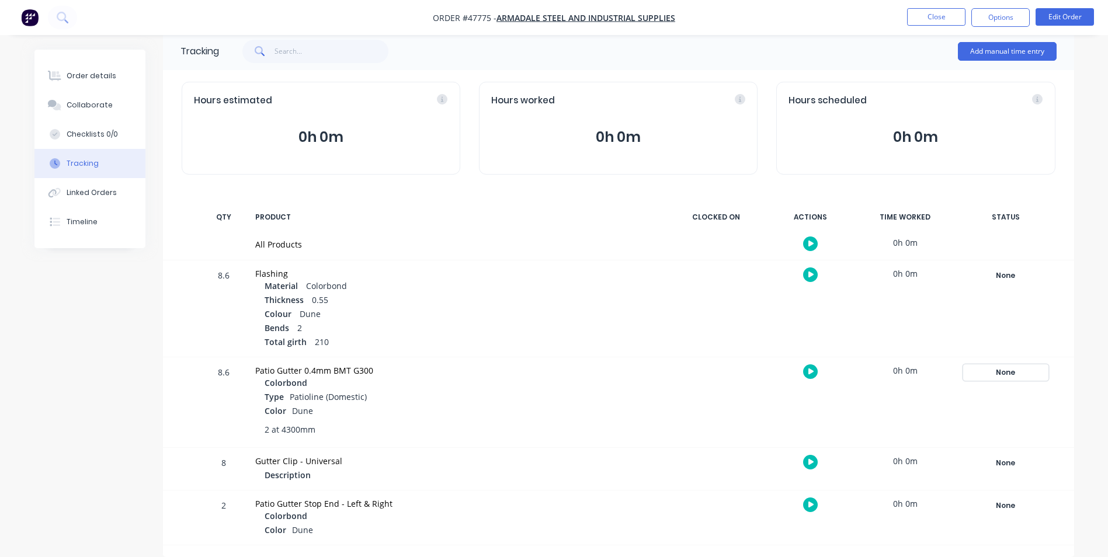
click at [989, 370] on div "None" at bounding box center [1006, 372] width 84 height 15
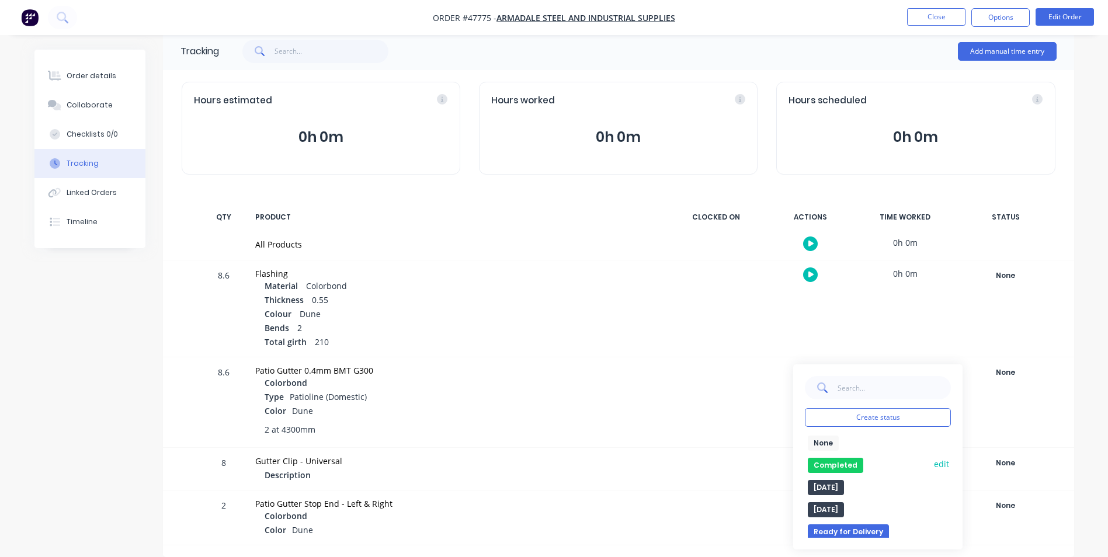
click at [844, 471] on button "Completed" at bounding box center [835, 465] width 55 height 15
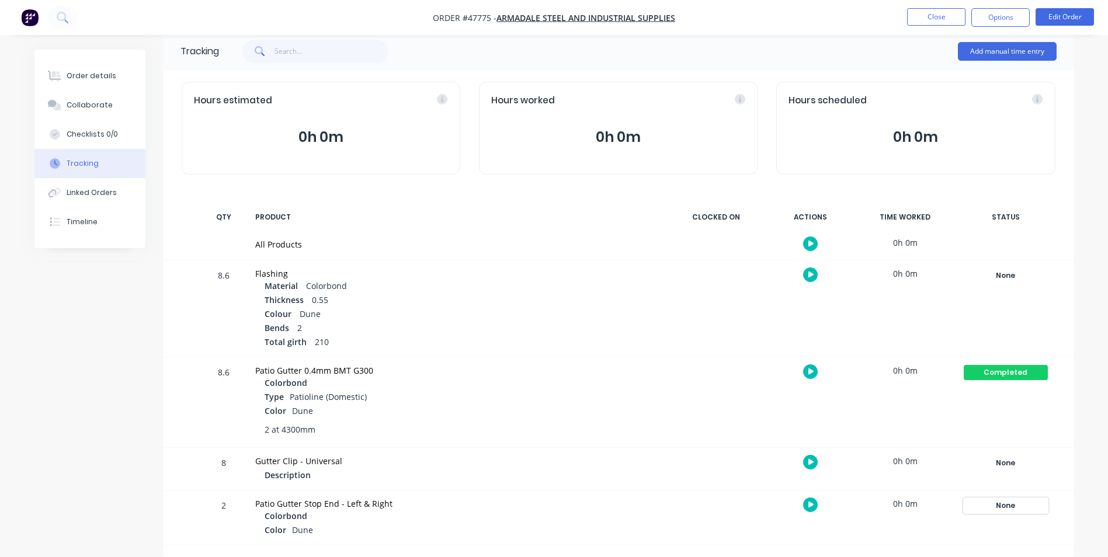
click at [1004, 500] on div "None" at bounding box center [1006, 505] width 84 height 15
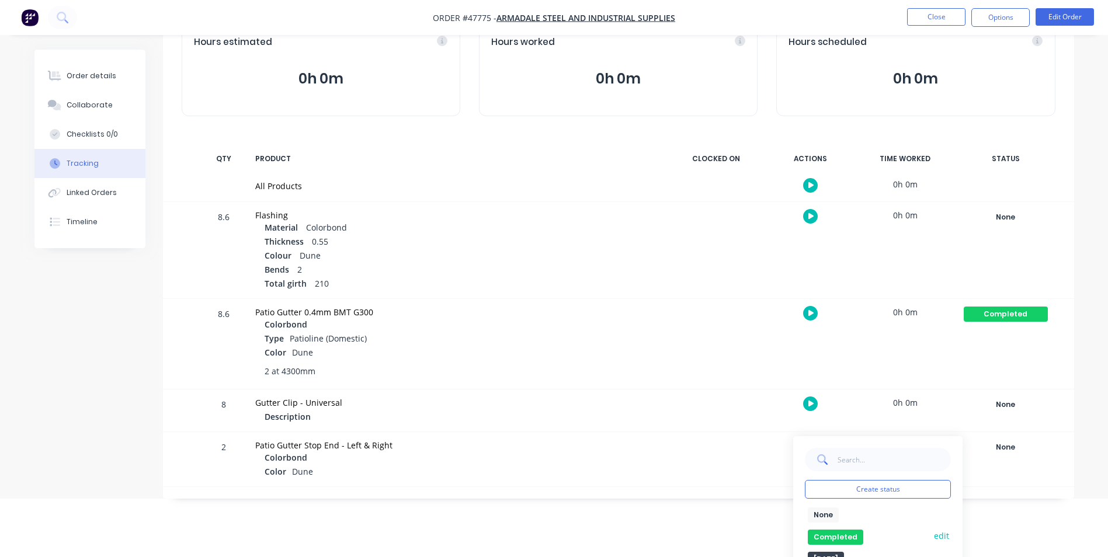
click at [850, 536] on button "Completed" at bounding box center [835, 537] width 55 height 15
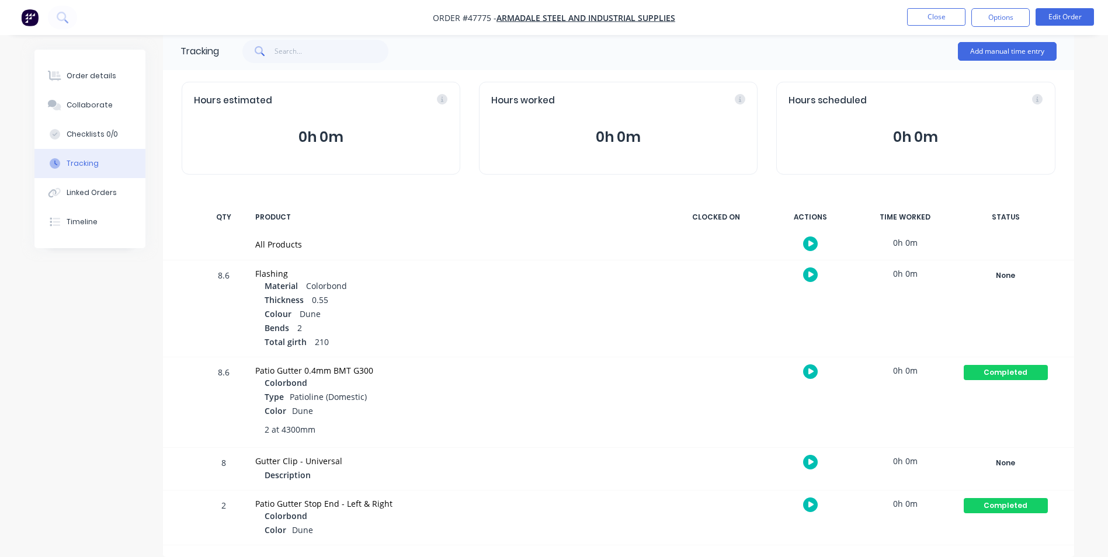
click at [497, 312] on div "Colour Dune" at bounding box center [462, 315] width 394 height 14
click at [72, 204] on button "Linked Orders" at bounding box center [89, 192] width 111 height 29
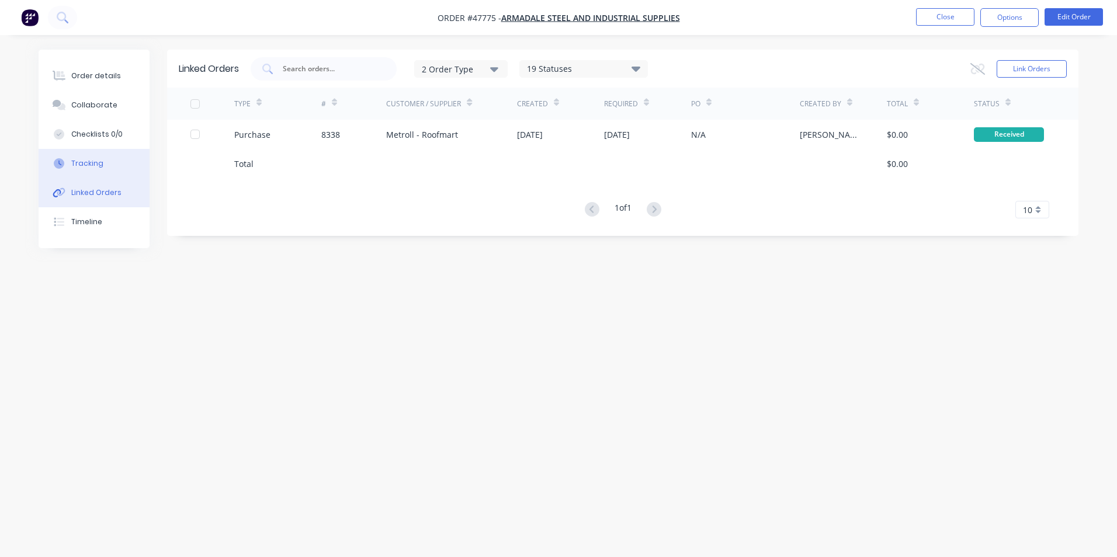
click at [83, 168] on div "Tracking" at bounding box center [87, 163] width 32 height 11
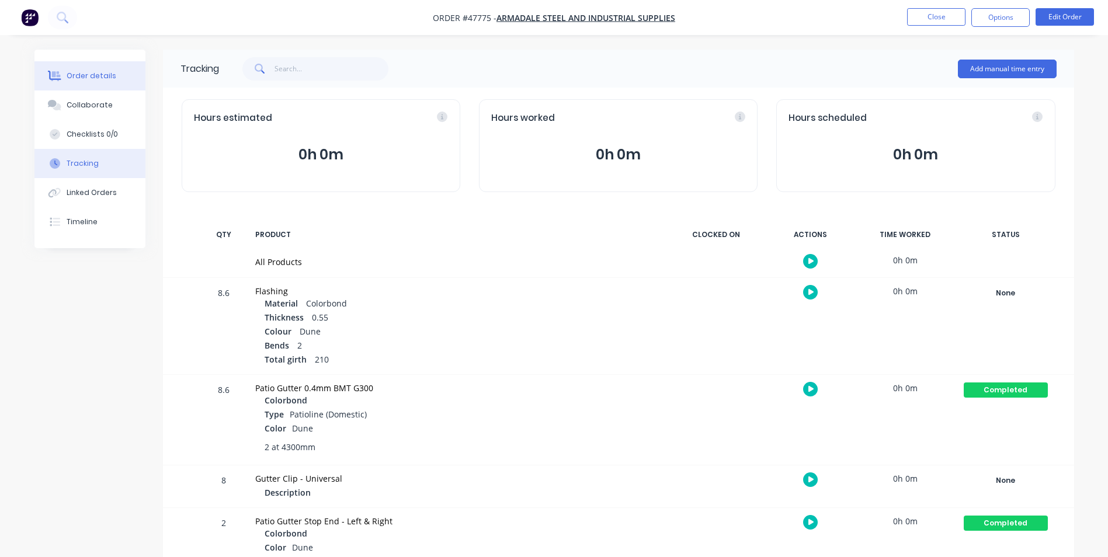
drag, startPoint x: 77, startPoint y: 60, endPoint x: 76, endPoint y: 66, distance: 6.5
click at [76, 62] on div "Order details Collaborate Checklists 0/0 Tracking Linked Orders Timeline" at bounding box center [89, 149] width 111 height 199
click at [75, 71] on div "Order details" at bounding box center [92, 76] width 50 height 11
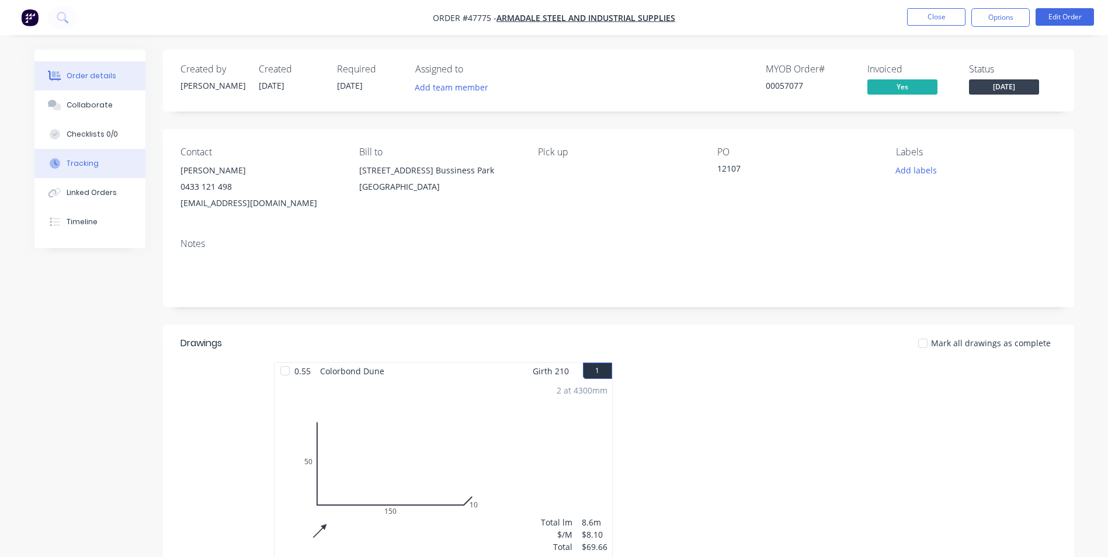
click at [56, 156] on button "Tracking" at bounding box center [89, 163] width 111 height 29
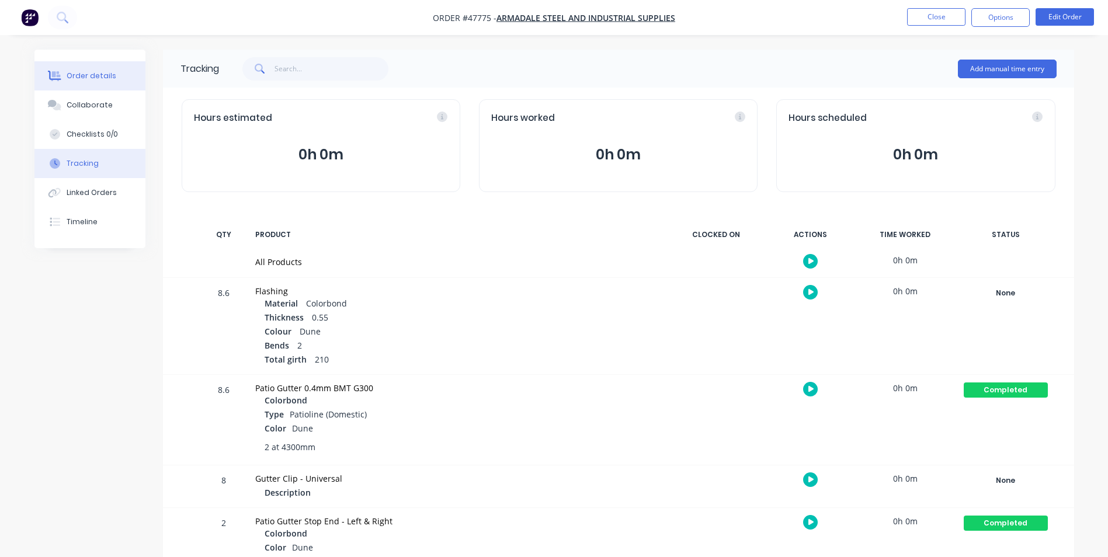
click at [70, 72] on div "Order details" at bounding box center [92, 76] width 50 height 11
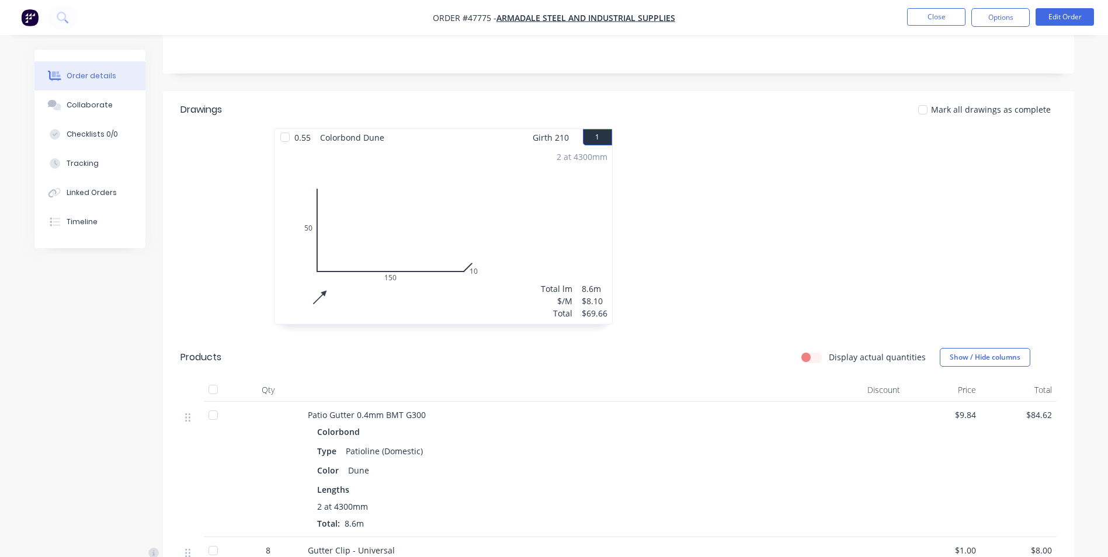
scroll to position [117, 0]
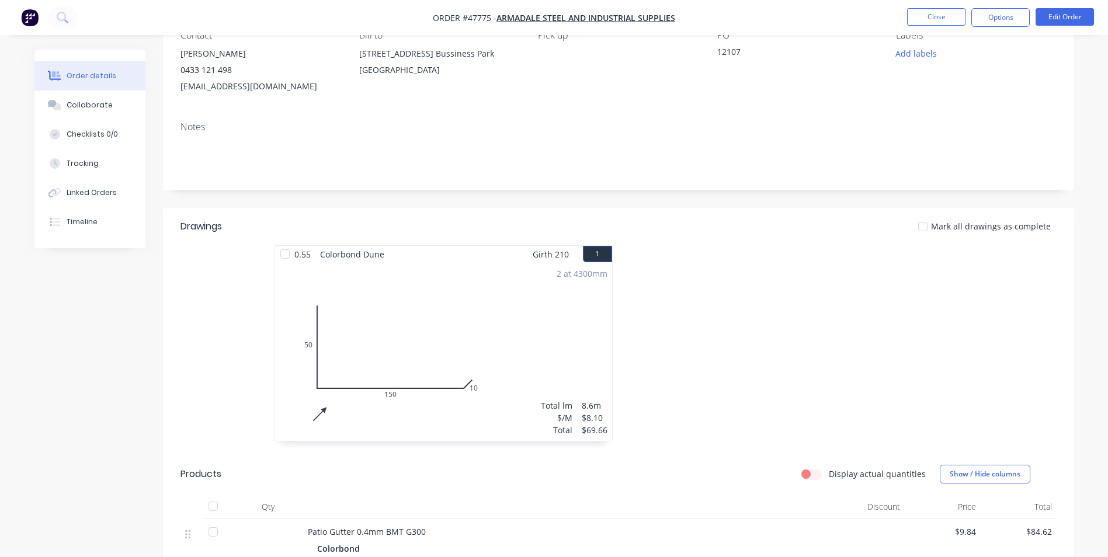
click at [936, 29] on nav "Order #47775 - Armadale steel and Industrial Supplies Close Options Edit Order" at bounding box center [554, 17] width 1108 height 35
click at [936, 22] on button "Close" at bounding box center [936, 17] width 58 height 18
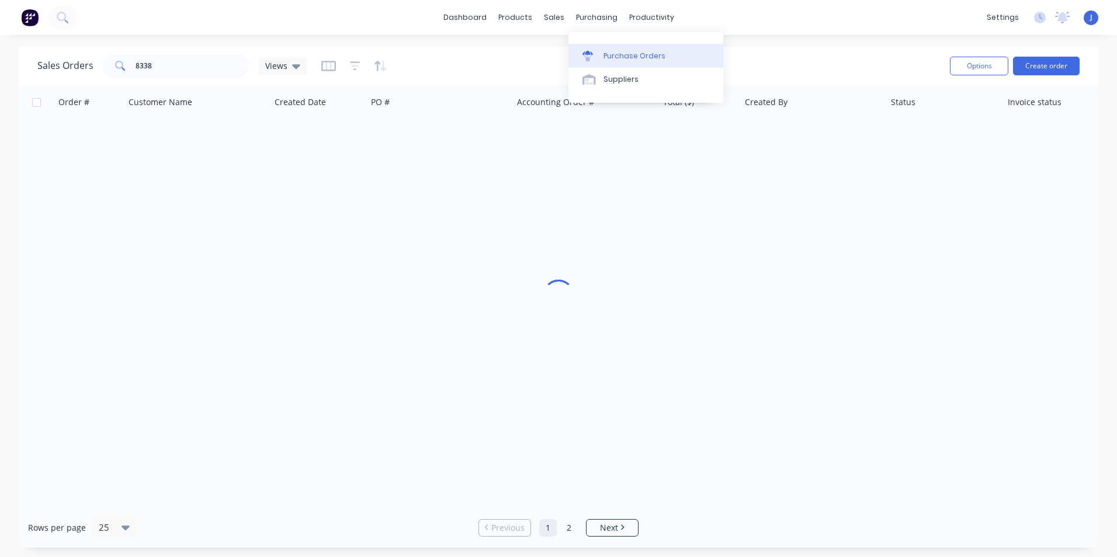
click at [595, 53] on div at bounding box center [591, 56] width 18 height 11
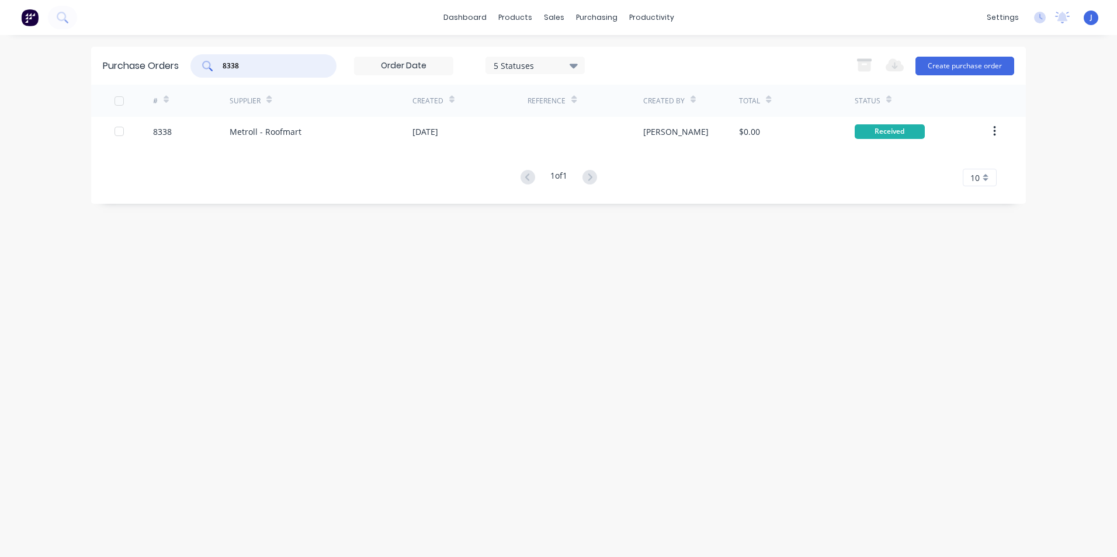
drag, startPoint x: 255, startPoint y: 64, endPoint x: 234, endPoint y: 65, distance: 20.5
click at [234, 65] on input "8338" at bounding box center [269, 66] width 97 height 12
type input "8335"
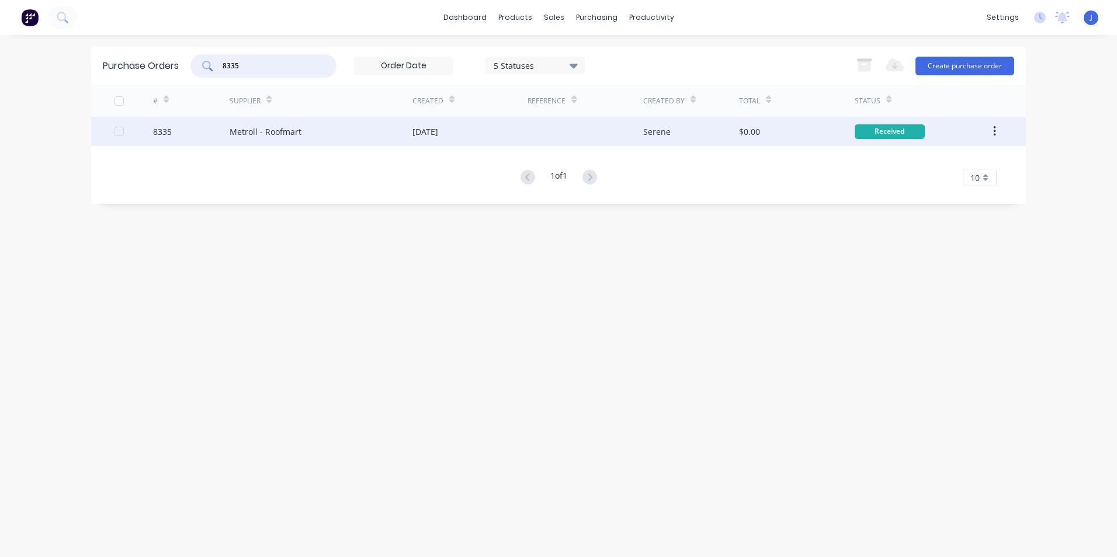
click at [501, 135] on div "[DATE]" at bounding box center [469, 131] width 115 height 29
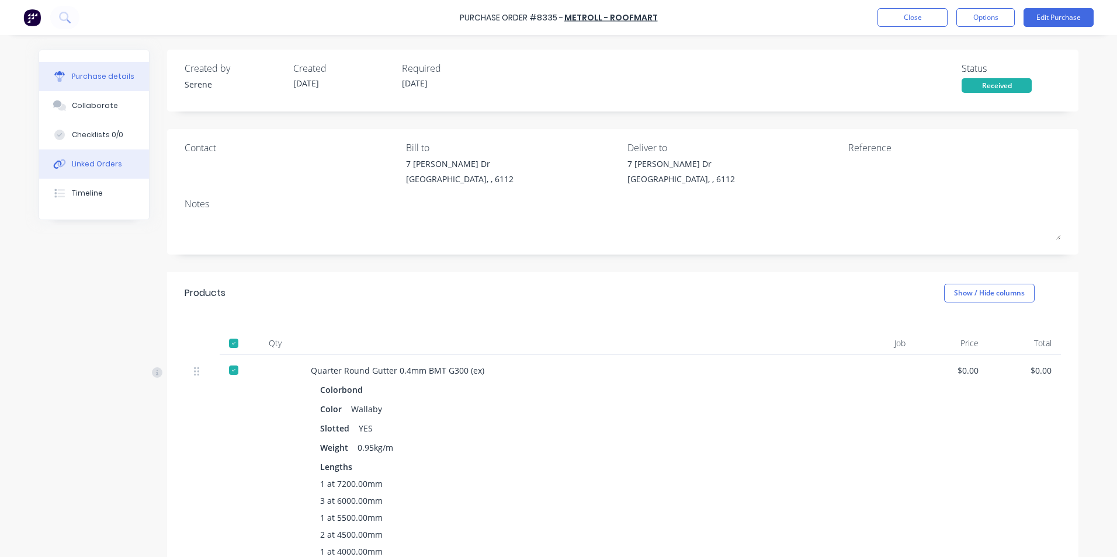
click at [95, 154] on button "Linked Orders" at bounding box center [94, 164] width 110 height 29
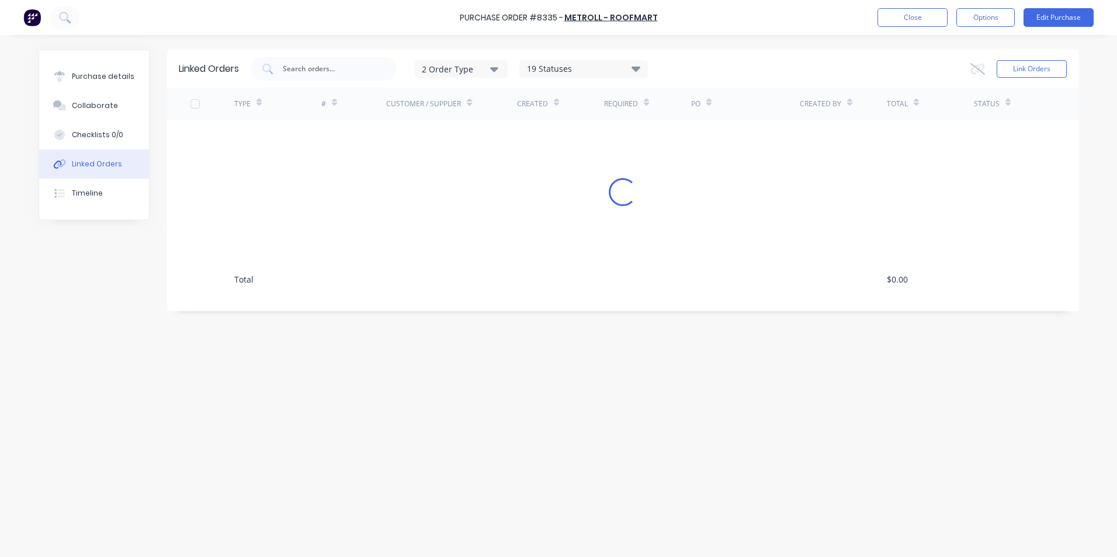
click at [237, 145] on div "TYPE # Customer / Supplier Created Required PO Created By Total Status Loading.…" at bounding box center [622, 191] width 911 height 206
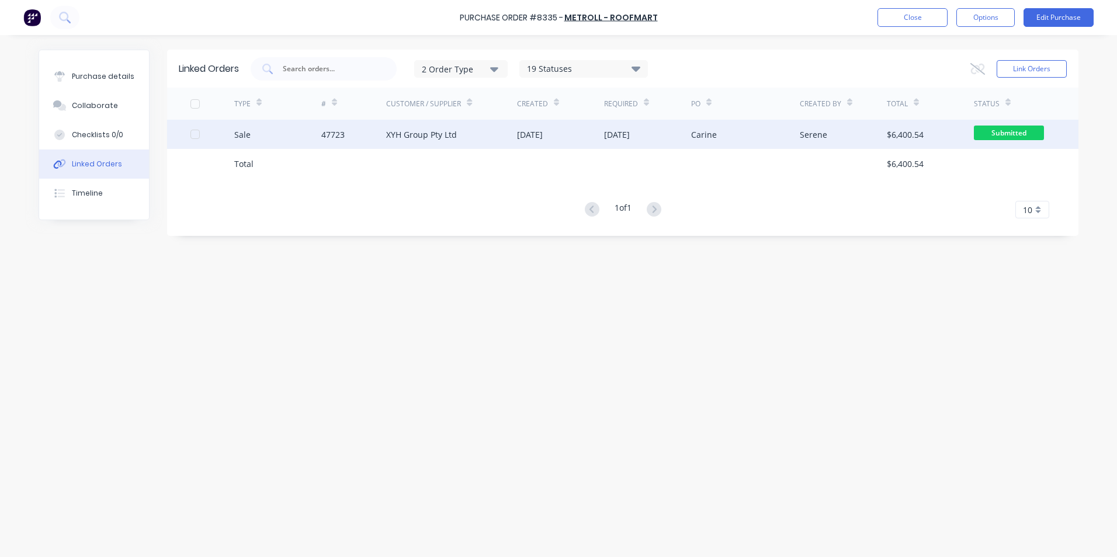
click at [275, 122] on div "Sale" at bounding box center [277, 134] width 87 height 29
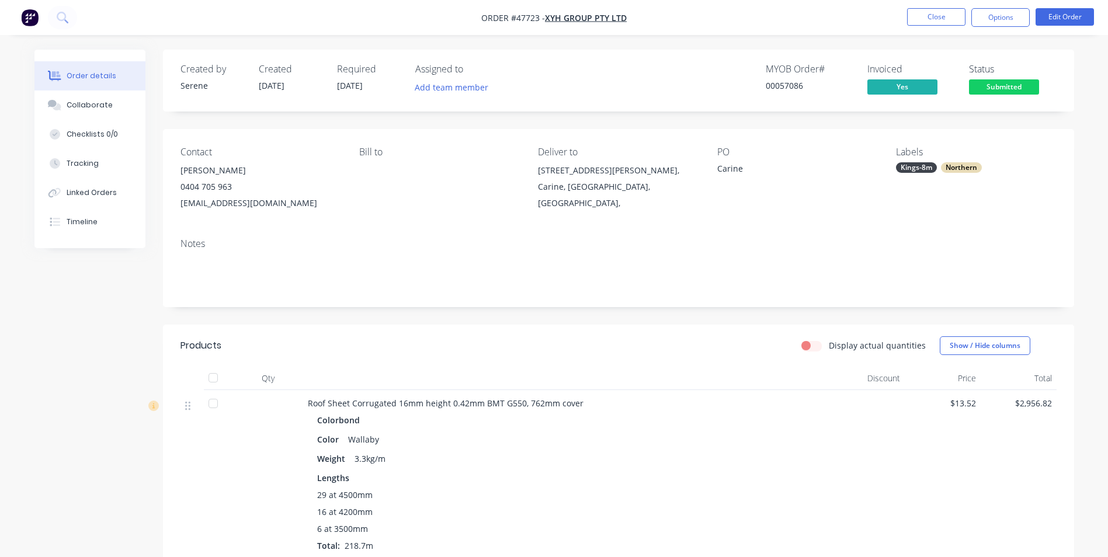
click at [670, 12] on nav "Order #47723 - XYH Group Pty Ltd Close Options Edit Order" at bounding box center [554, 17] width 1108 height 35
click at [932, 12] on button "Close" at bounding box center [936, 17] width 58 height 18
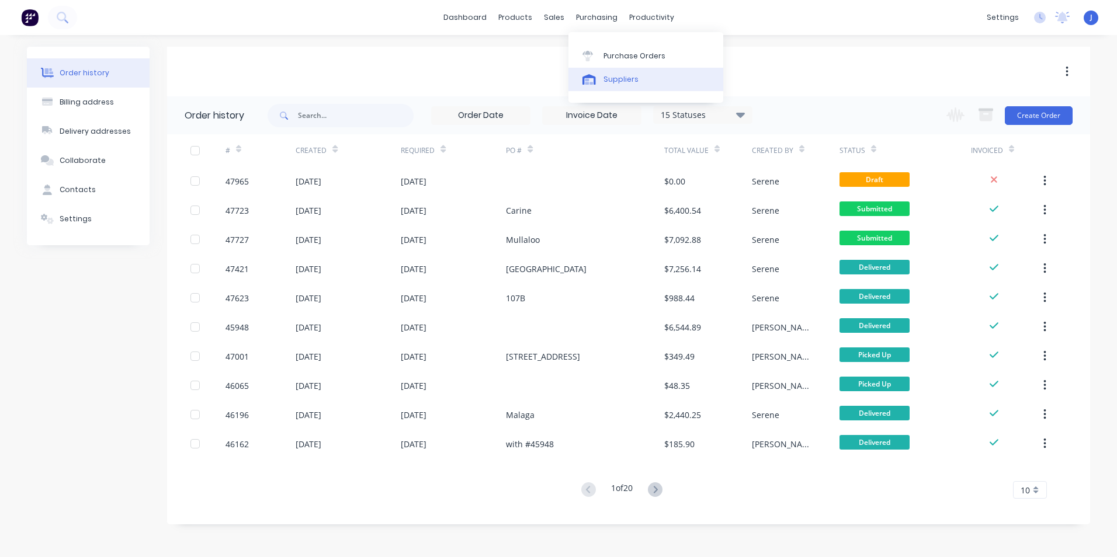
click at [608, 86] on link "Suppliers" at bounding box center [645, 79] width 155 height 23
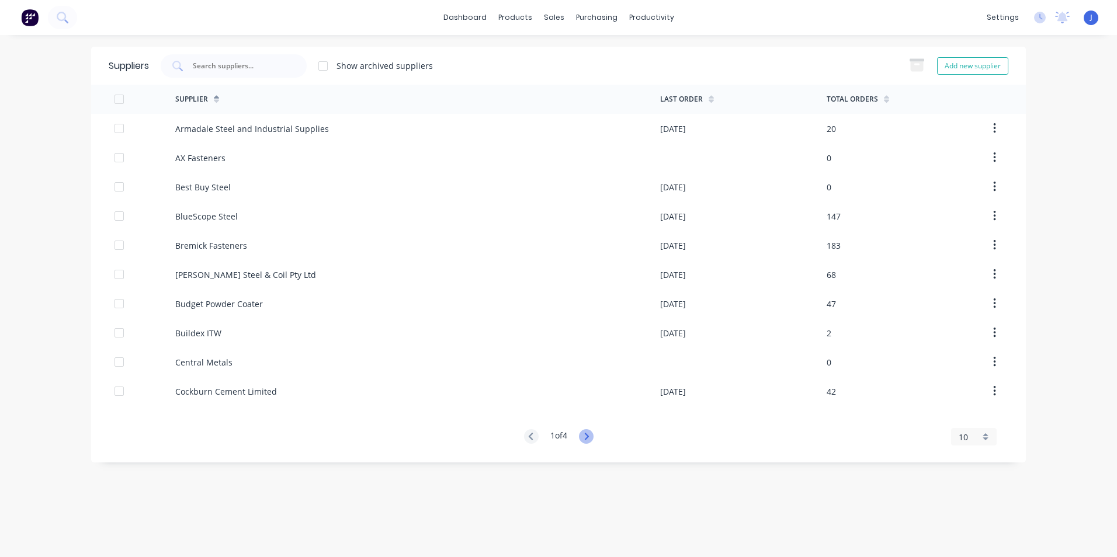
click at [594, 437] on icon at bounding box center [586, 436] width 15 height 15
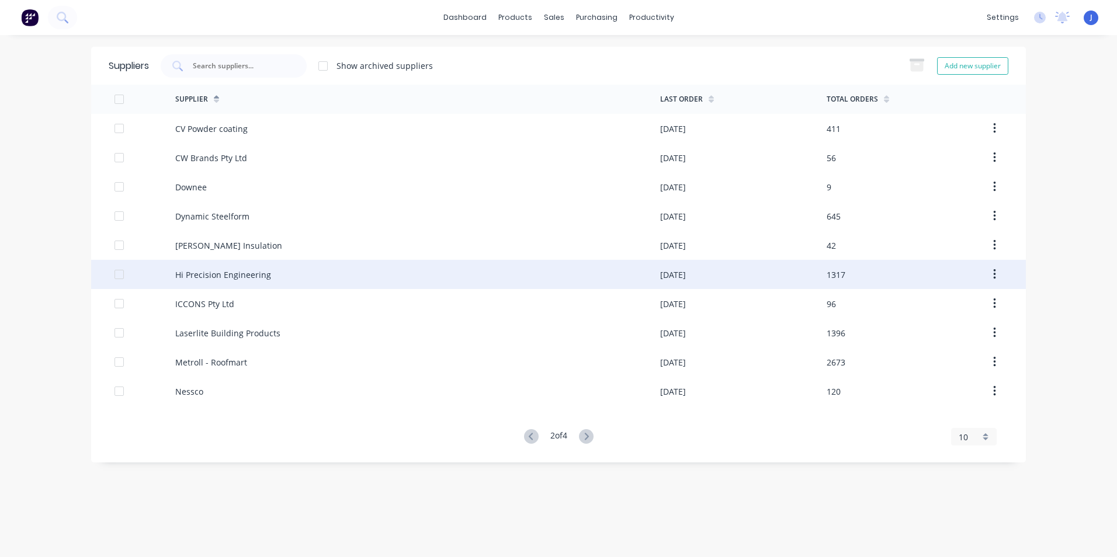
click at [231, 280] on div "Hi Precision Engineering" at bounding box center [223, 275] width 96 height 12
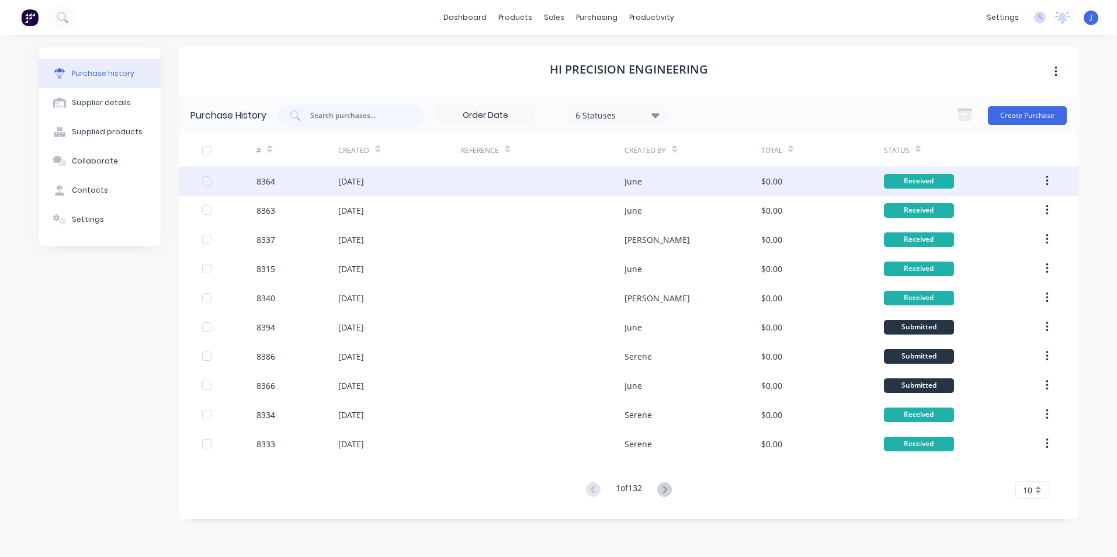
click at [285, 185] on div "8364" at bounding box center [297, 180] width 82 height 29
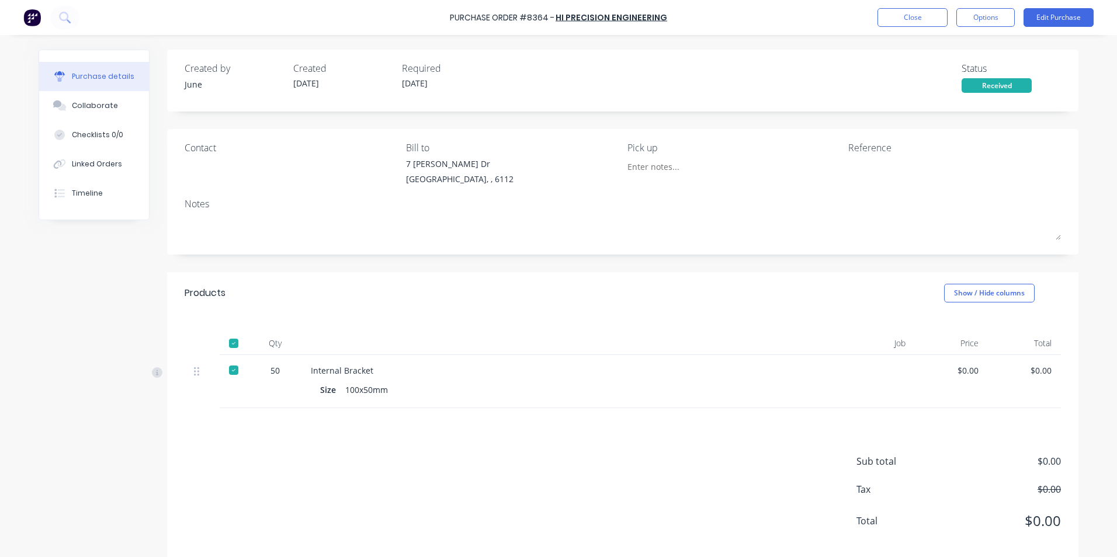
click at [231, 344] on div at bounding box center [233, 343] width 23 height 23
click at [922, 10] on button "Close" at bounding box center [912, 17] width 70 height 19
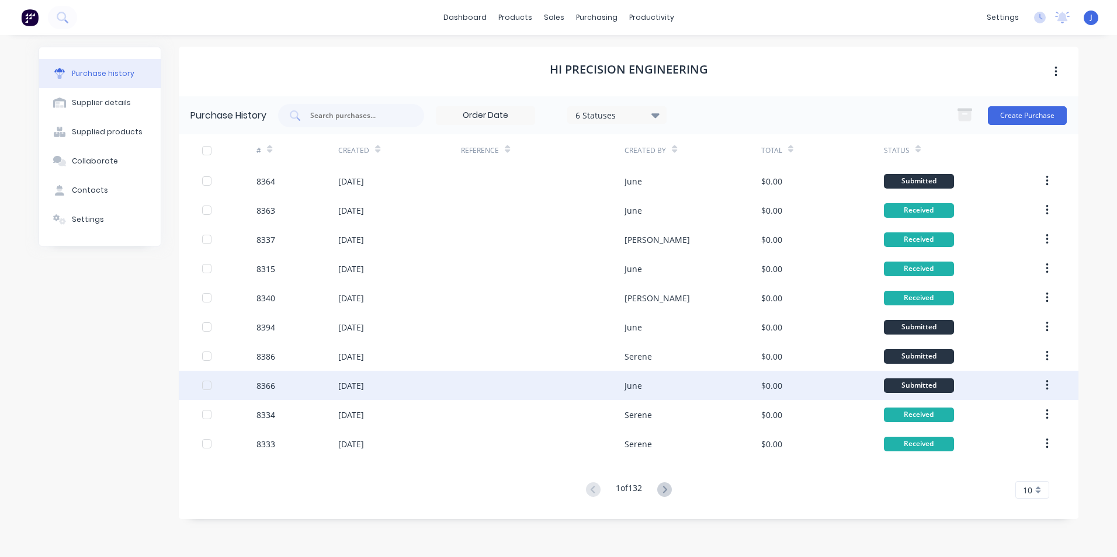
click at [532, 378] on div at bounding box center [543, 385] width 164 height 29
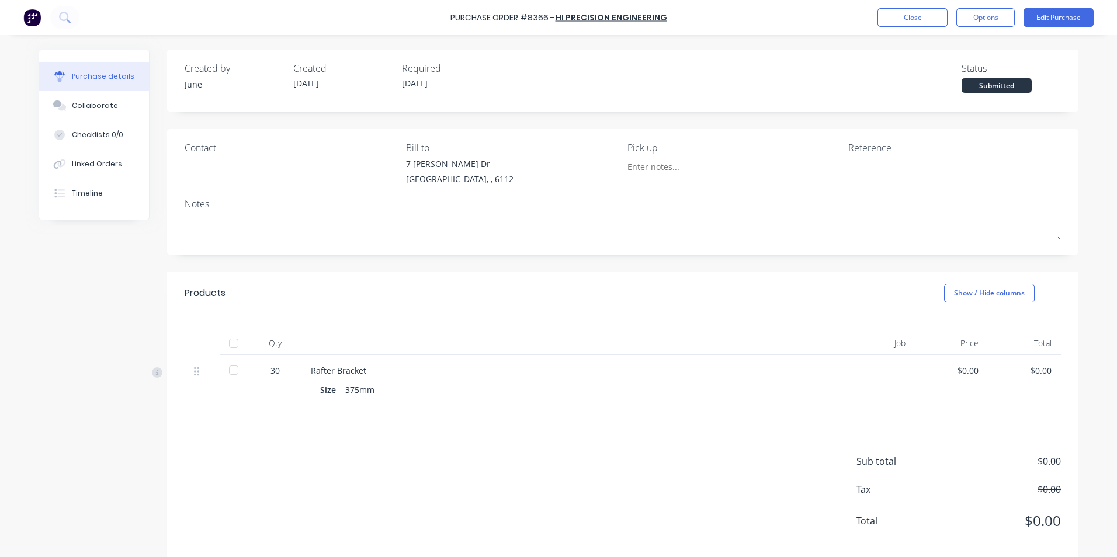
click at [233, 344] on div at bounding box center [233, 343] width 23 height 23
click at [894, 6] on div "Purchase Order #8366 - Hi Precision Engineering Close Options Edit Purchase" at bounding box center [558, 17] width 1117 height 35
click at [899, 22] on button "Close" at bounding box center [912, 17] width 70 height 19
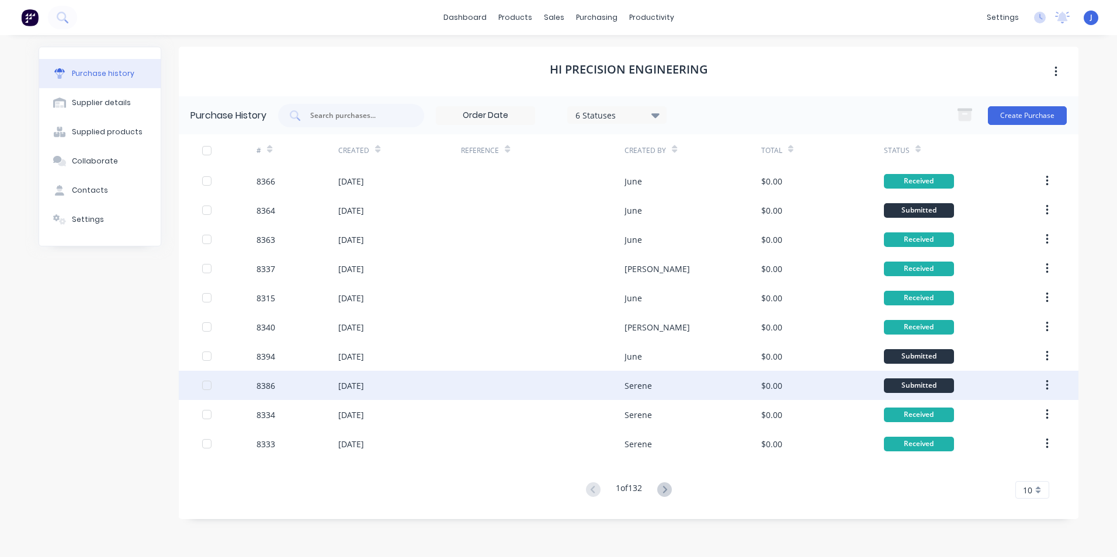
click at [694, 392] on div "Serene" at bounding box center [693, 385] width 136 height 29
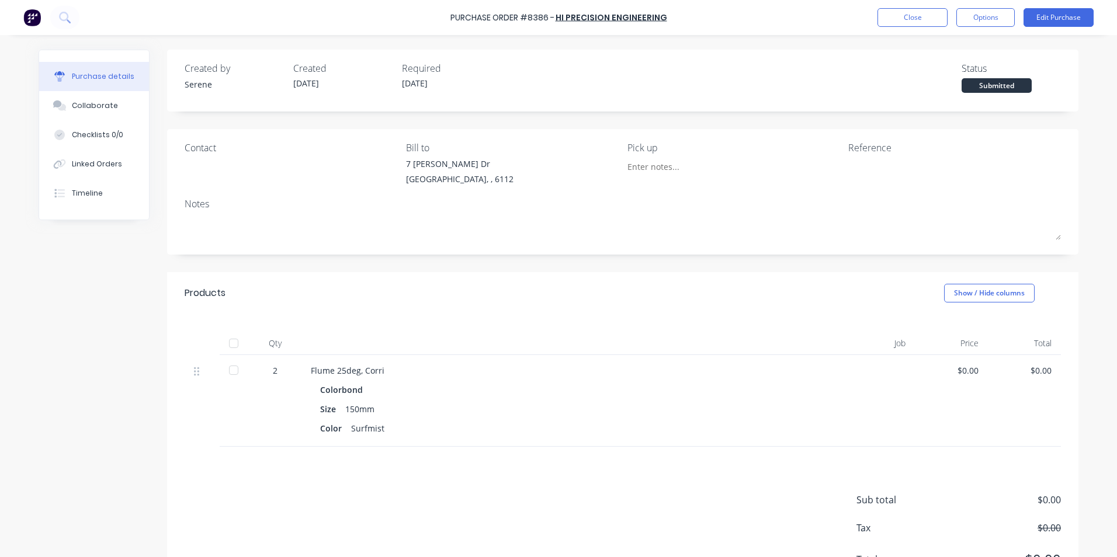
click at [223, 344] on div at bounding box center [233, 343] width 23 height 23
click at [110, 158] on button "Linked Orders" at bounding box center [94, 164] width 110 height 29
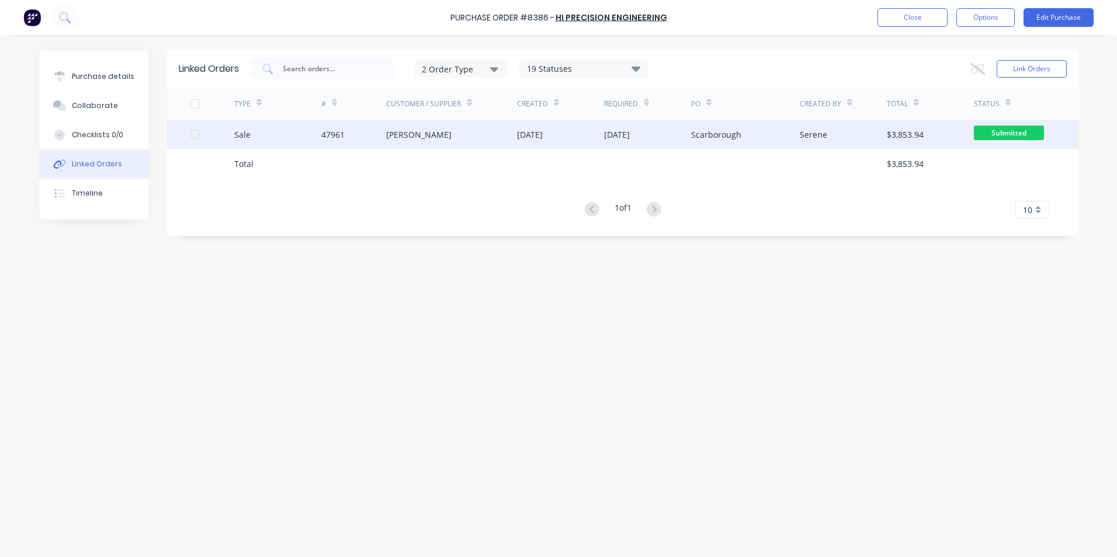
click at [315, 143] on div "Sale" at bounding box center [277, 134] width 87 height 29
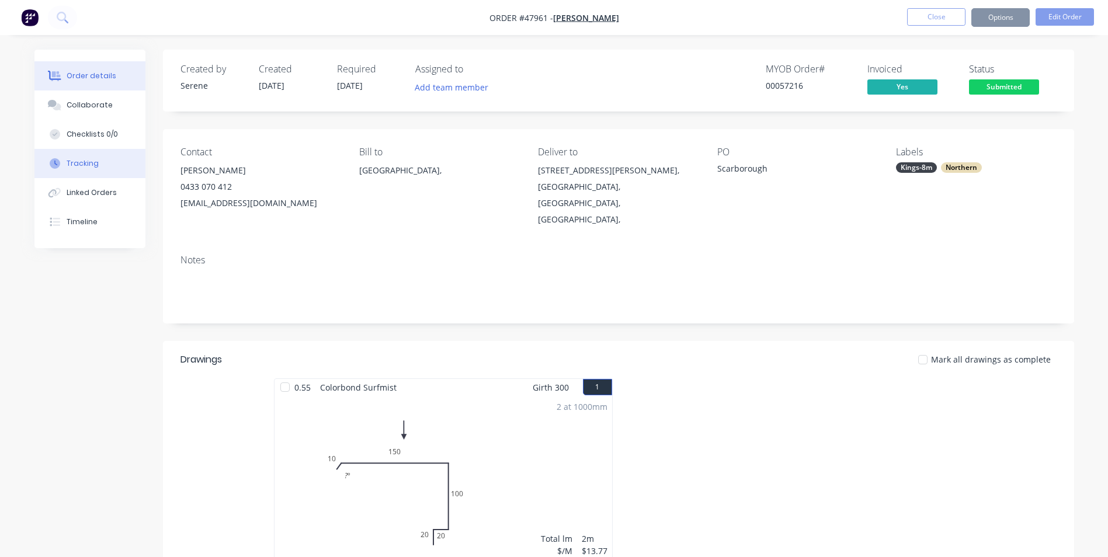
click at [81, 173] on button "Tracking" at bounding box center [89, 163] width 111 height 29
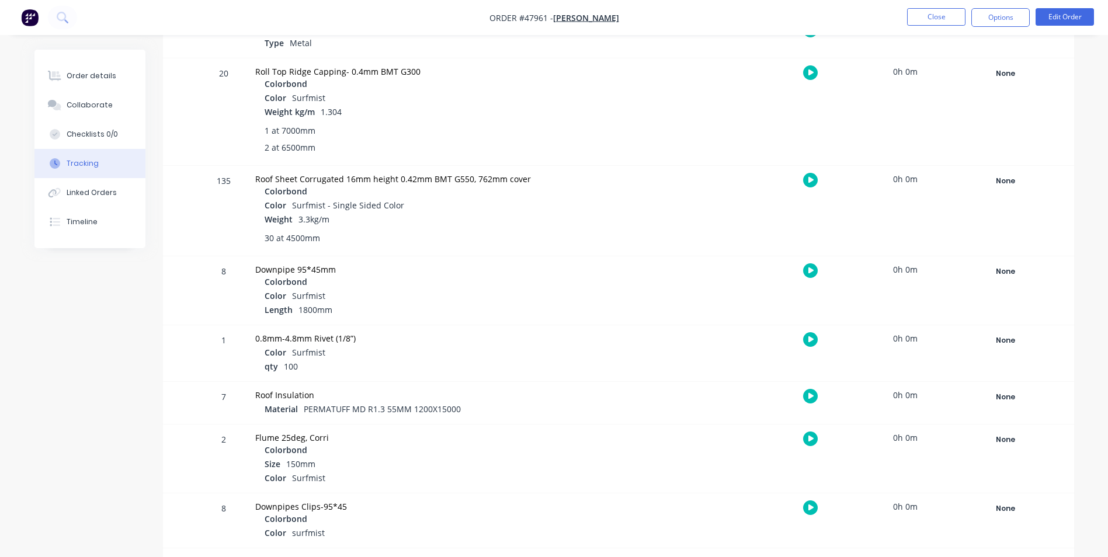
scroll to position [484, 0]
click at [1005, 432] on div "None" at bounding box center [1006, 436] width 84 height 15
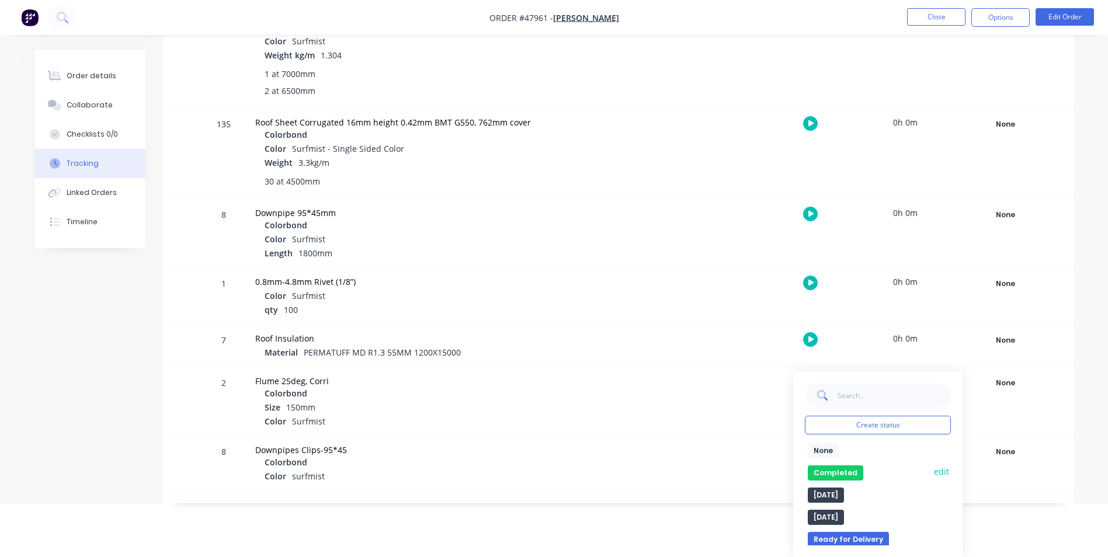
click at [836, 468] on button "Completed" at bounding box center [835, 473] width 55 height 15
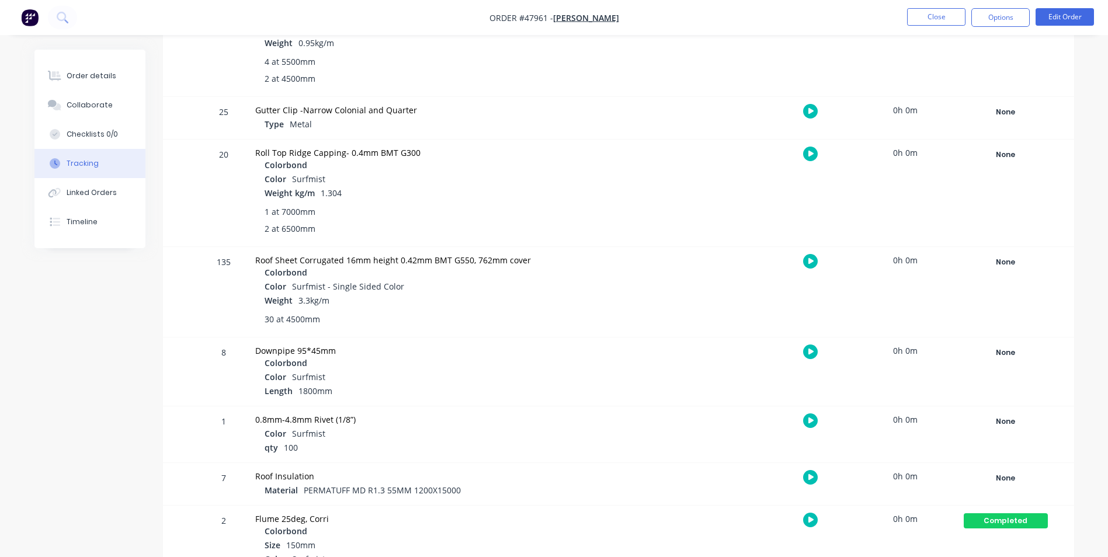
scroll to position [250, 0]
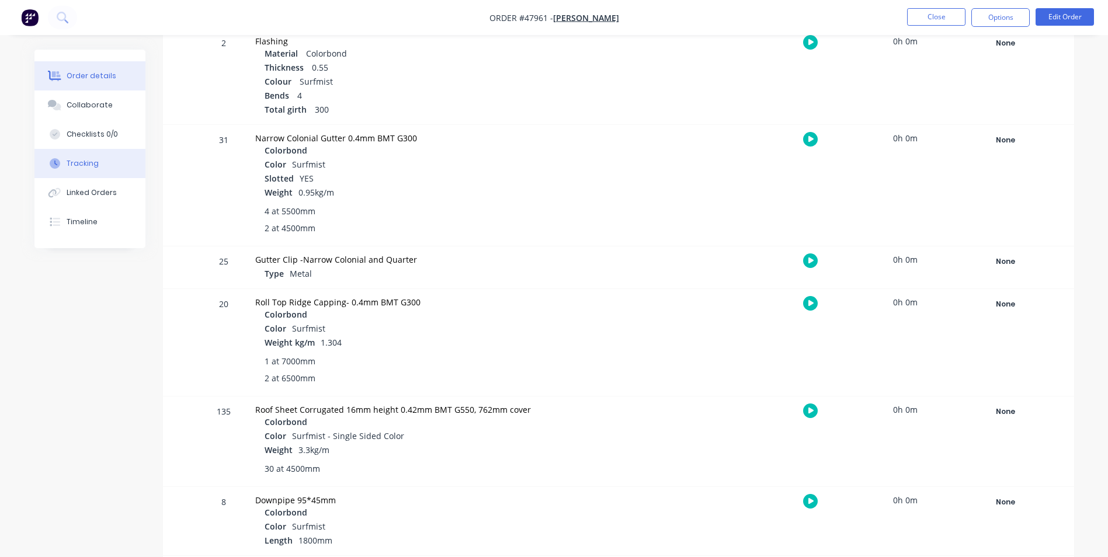
click at [84, 78] on div "Order details" at bounding box center [92, 76] width 50 height 11
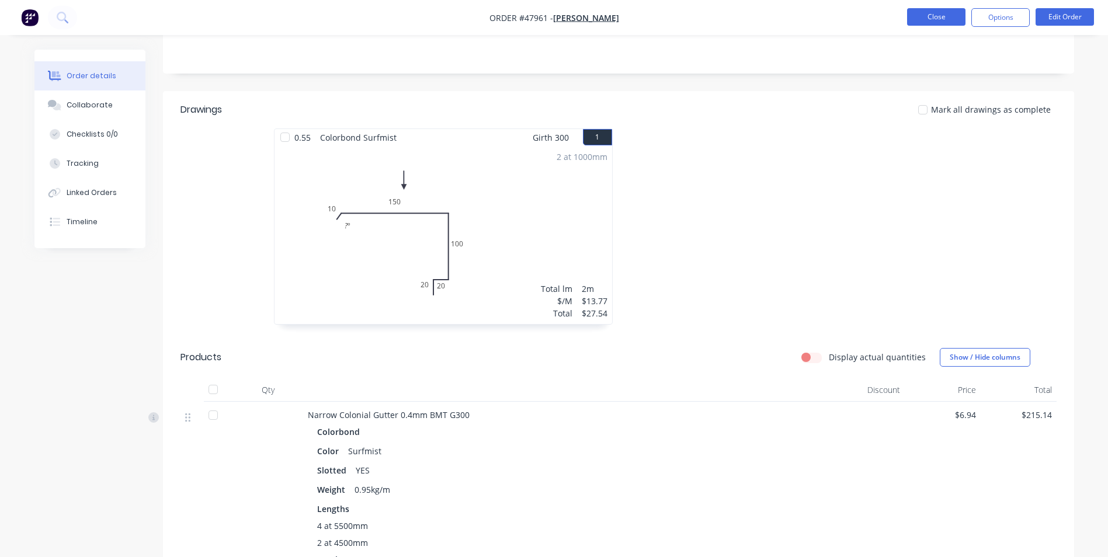
click at [931, 14] on button "Close" at bounding box center [936, 17] width 58 height 18
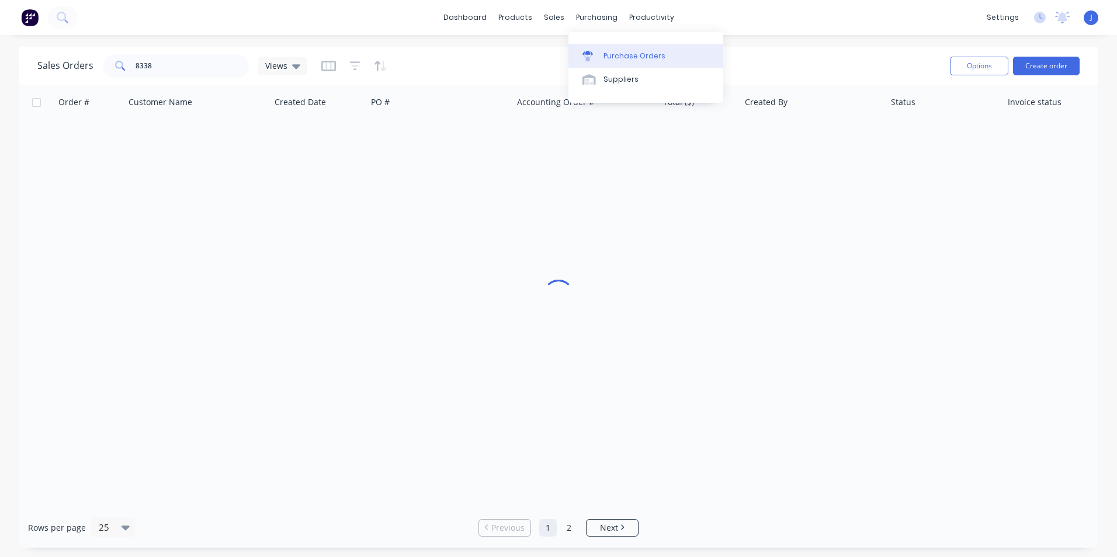
click at [611, 55] on div "Purchase Orders" at bounding box center [634, 56] width 62 height 11
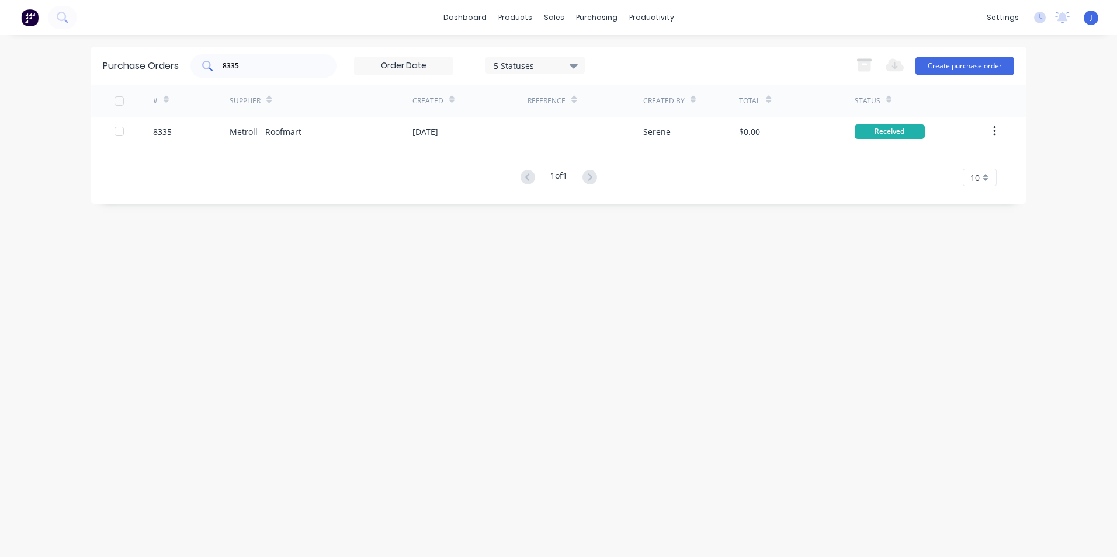
click at [256, 63] on input "8335" at bounding box center [269, 66] width 97 height 12
type input "8394"
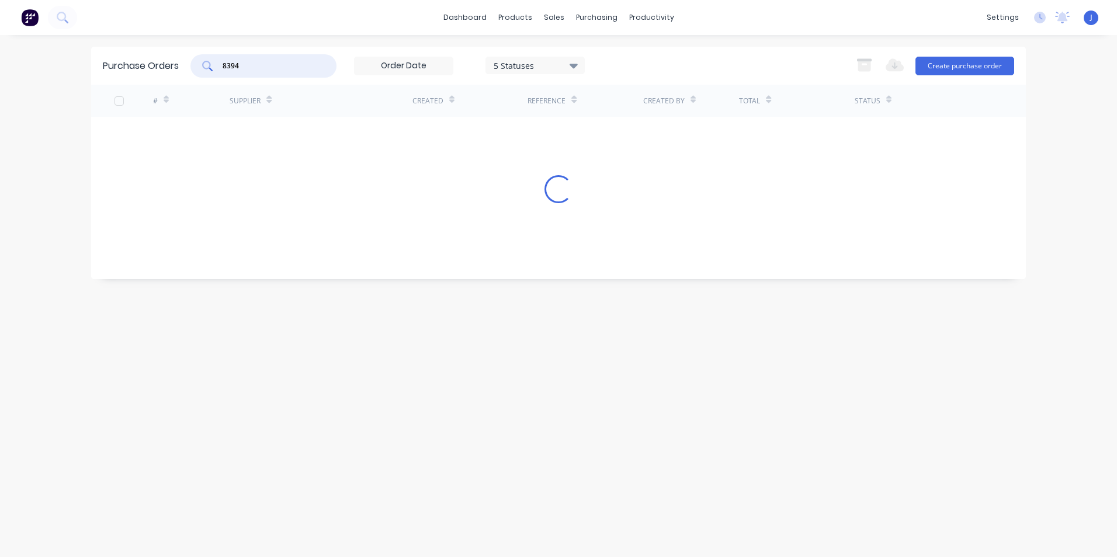
click at [311, 129] on div "# Supplier Created Reference Created By Total Status Loading..." at bounding box center [558, 173] width 935 height 177
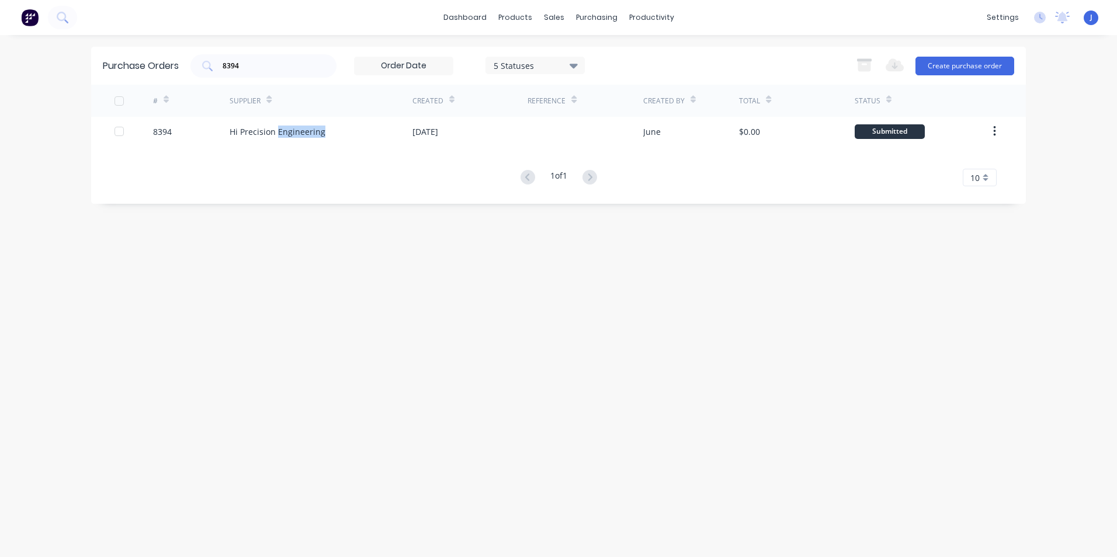
click at [311, 129] on div "Hi Precision Engineering" at bounding box center [278, 132] width 96 height 12
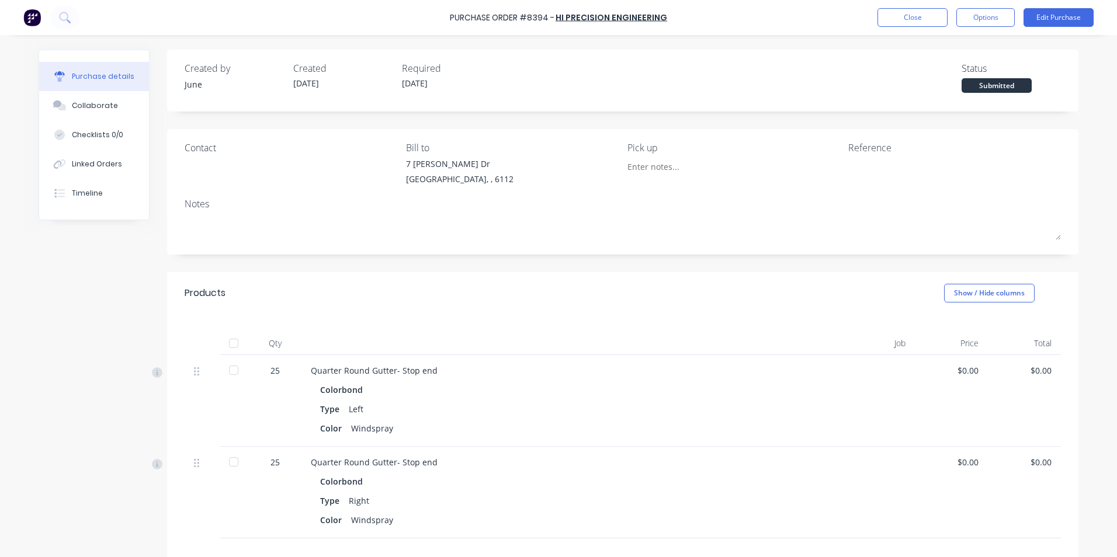
click at [233, 340] on div at bounding box center [233, 343] width 23 height 23
click at [100, 156] on button "Linked Orders" at bounding box center [94, 164] width 110 height 29
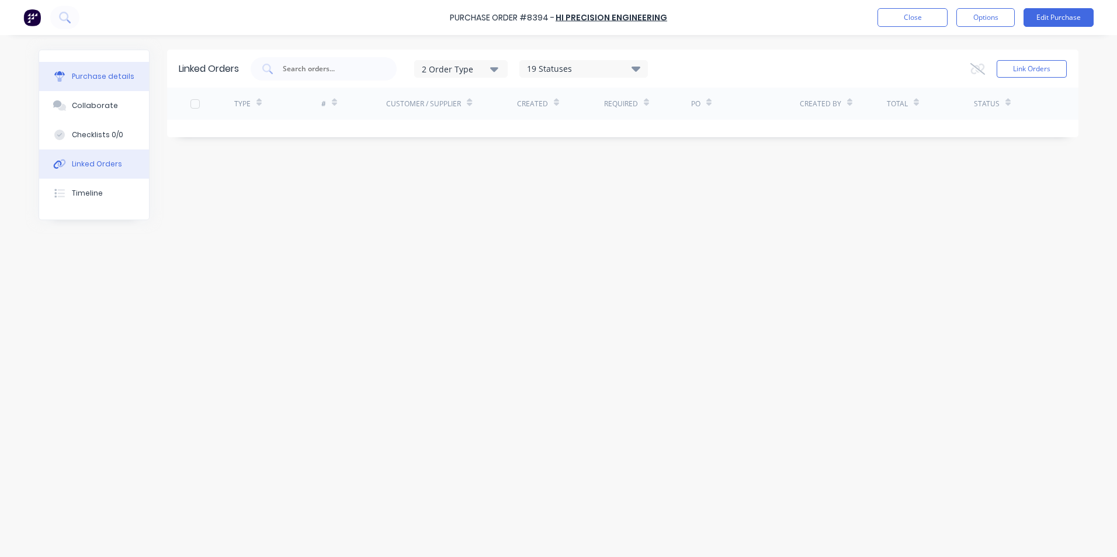
click at [133, 72] on button "Purchase details" at bounding box center [94, 76] width 110 height 29
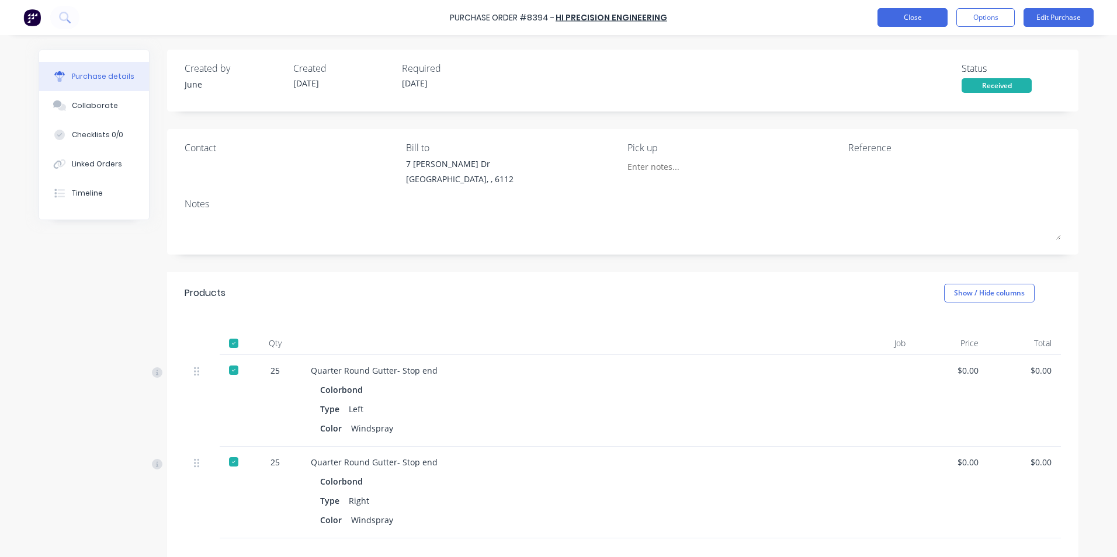
click at [919, 22] on button "Close" at bounding box center [912, 17] width 70 height 19
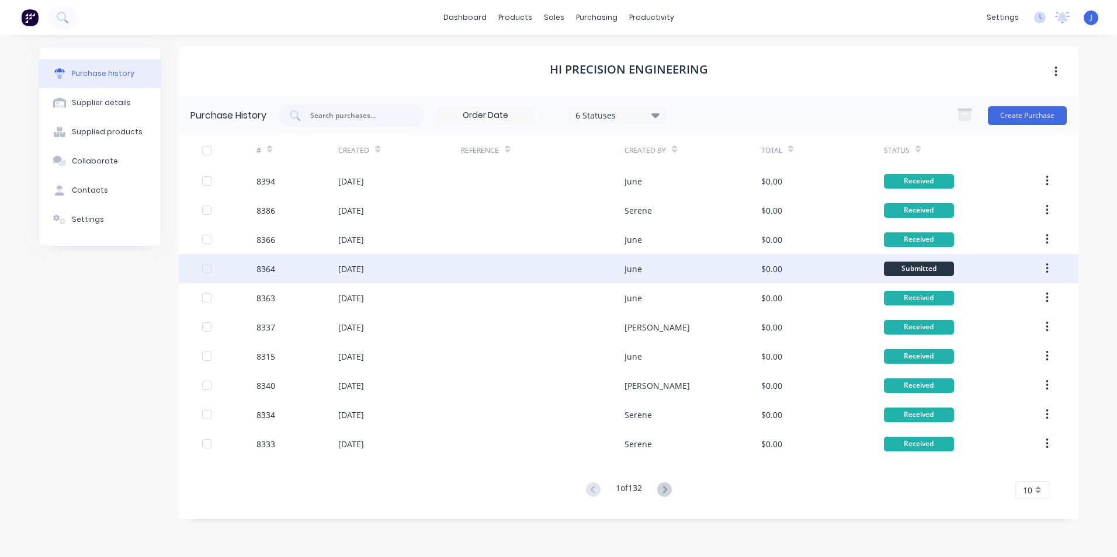
click at [714, 273] on div "June" at bounding box center [693, 268] width 136 height 29
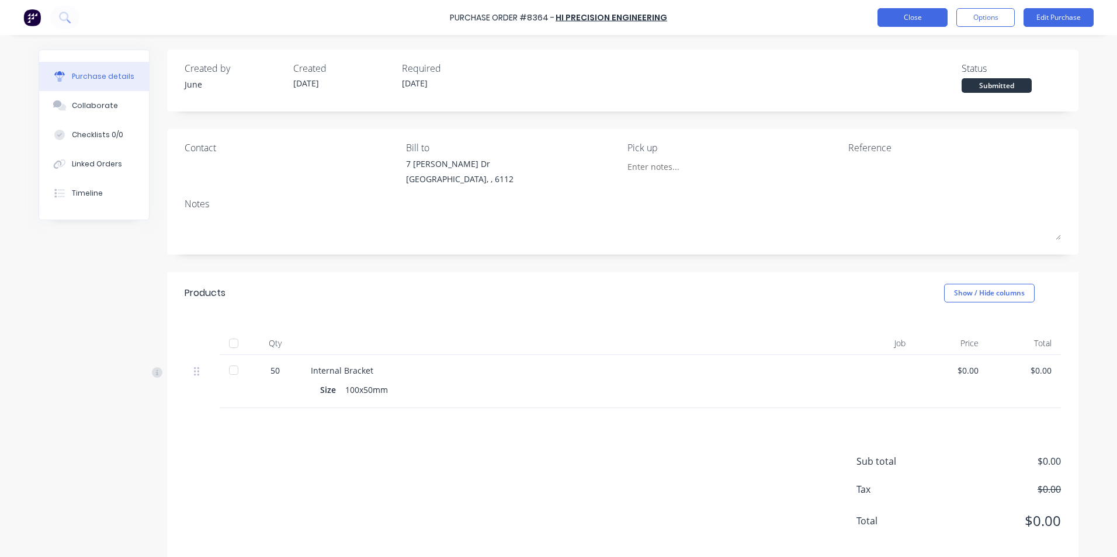
click at [914, 20] on button "Close" at bounding box center [912, 17] width 70 height 19
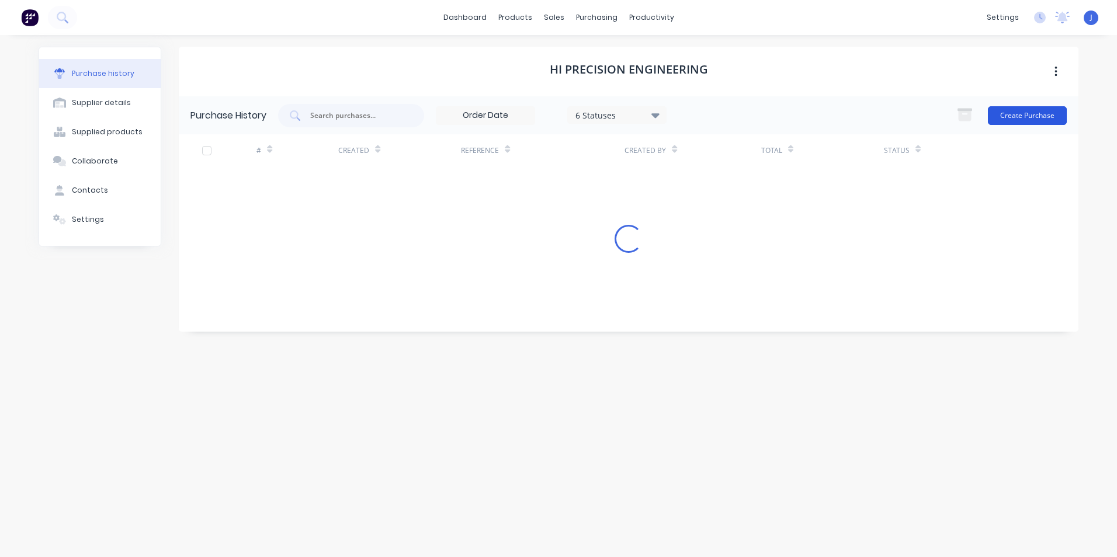
click at [1019, 124] on button "Create Purchase" at bounding box center [1027, 115] width 79 height 19
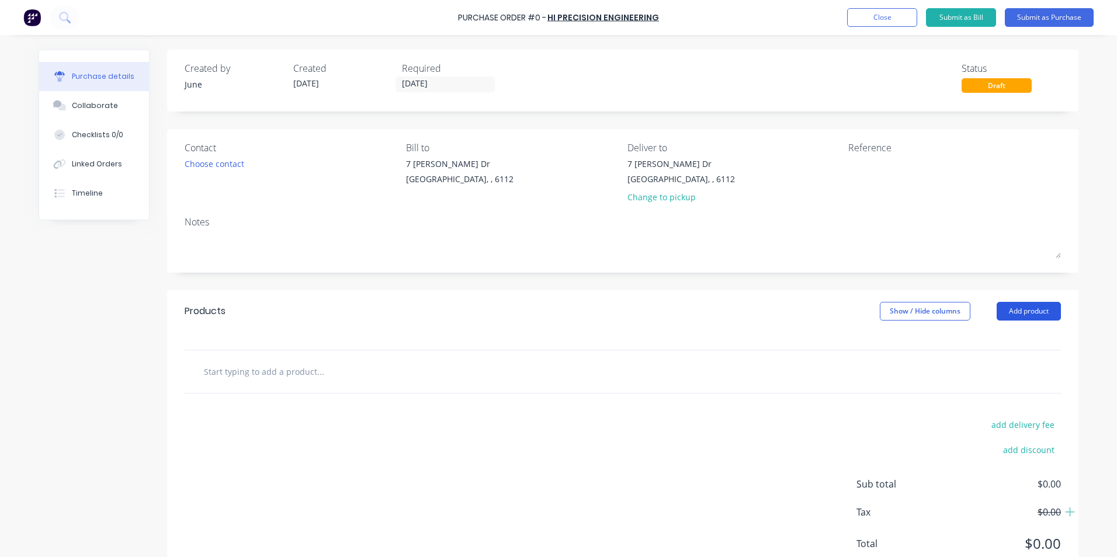
click at [1047, 314] on button "Add product" at bounding box center [1029, 311] width 64 height 19
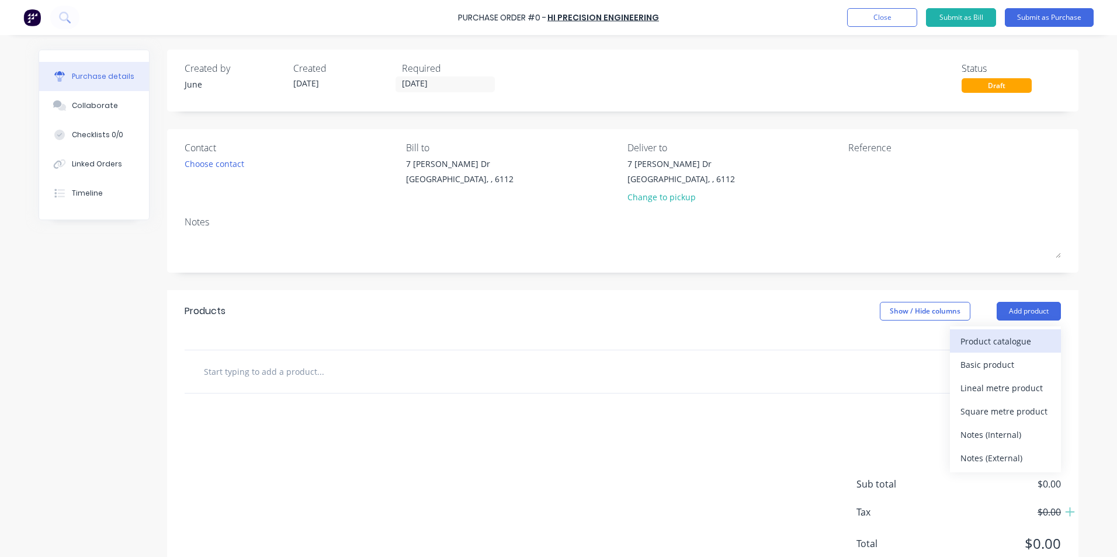
click at [1007, 338] on div "Product catalogue" at bounding box center [1005, 341] width 90 height 17
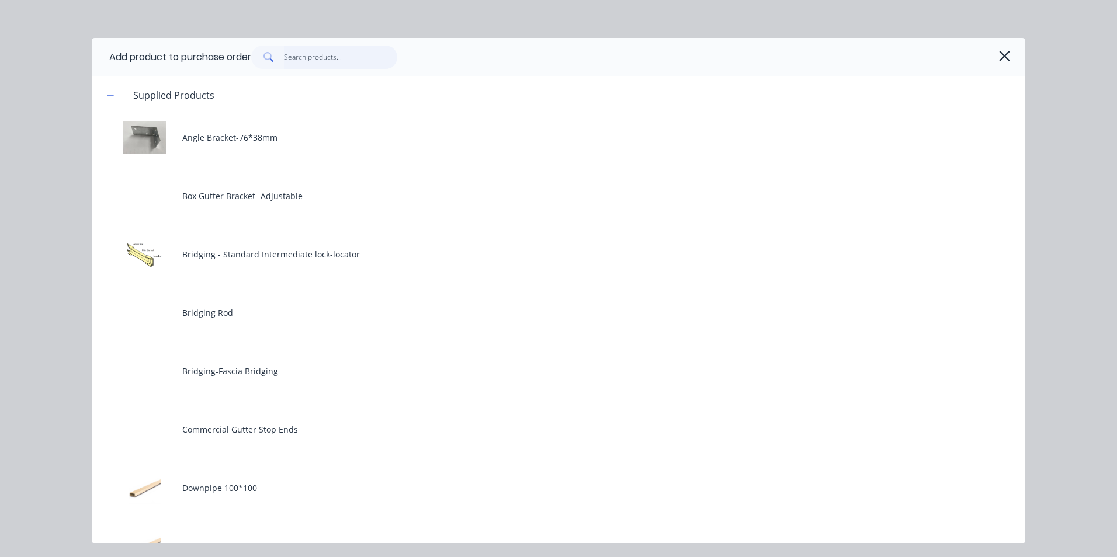
click at [327, 60] on input "text" at bounding box center [341, 57] width 114 height 23
type input "5"
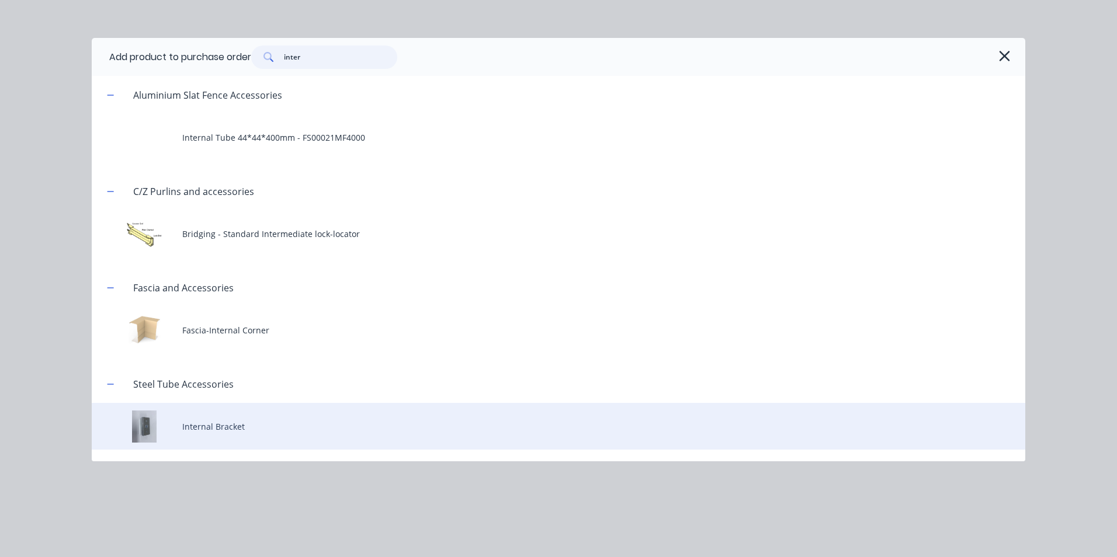
type input "inter"
click at [250, 431] on div "Internal Bracket" at bounding box center [559, 426] width 934 height 47
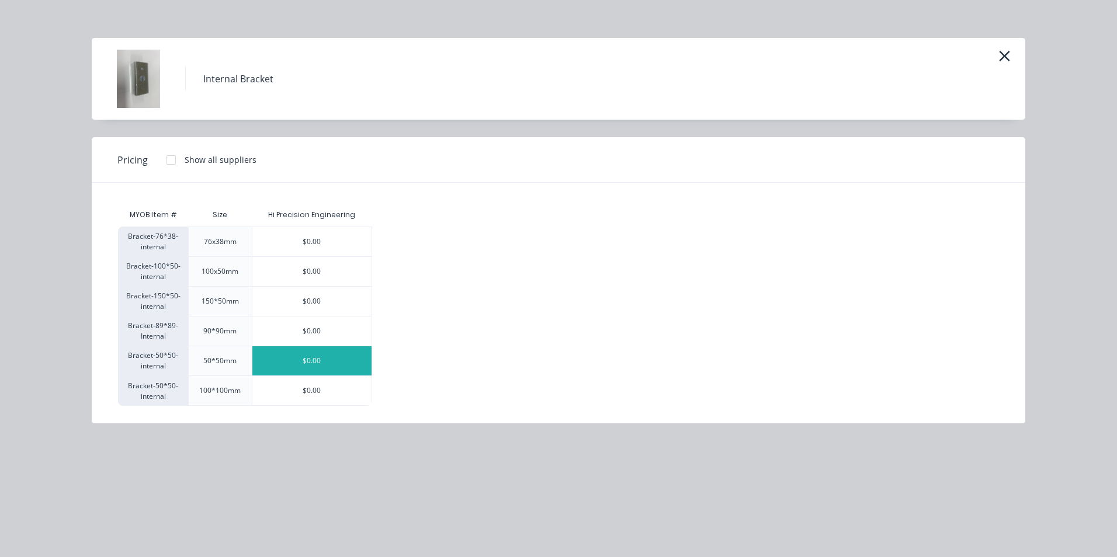
click at [310, 360] on div "$0.00" at bounding box center [311, 360] width 119 height 29
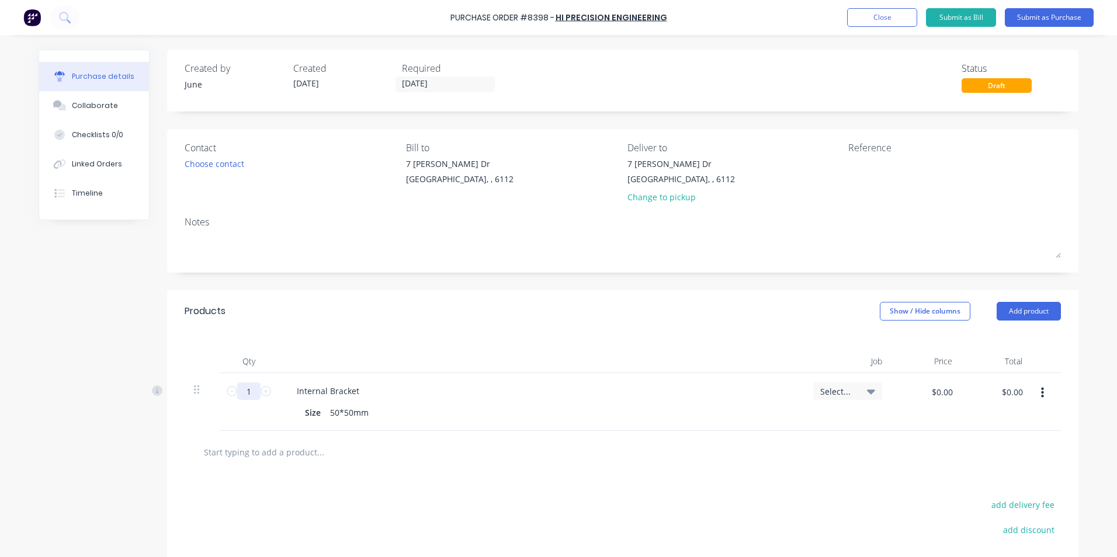
click at [240, 385] on input "1" at bounding box center [248, 392] width 23 height 18
type input "50"
click at [275, 432] on div at bounding box center [623, 452] width 876 height 43
click at [661, 194] on div "Change to pickup" at bounding box center [680, 197] width 107 height 12
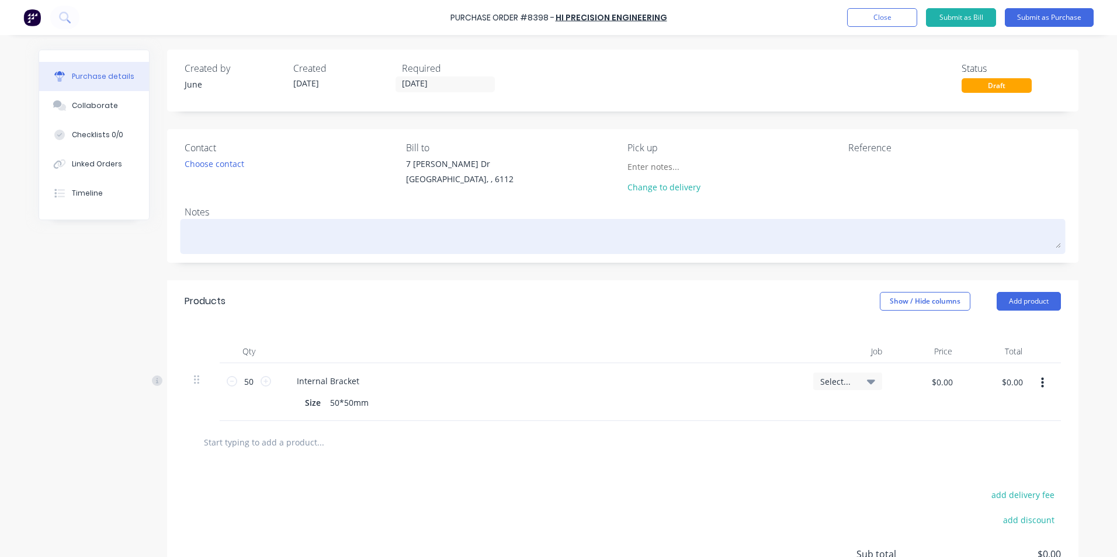
click at [237, 229] on textarea at bounding box center [623, 235] width 876 height 26
type textarea "x"
type textarea "W"
type textarea "x"
type textarea "We"
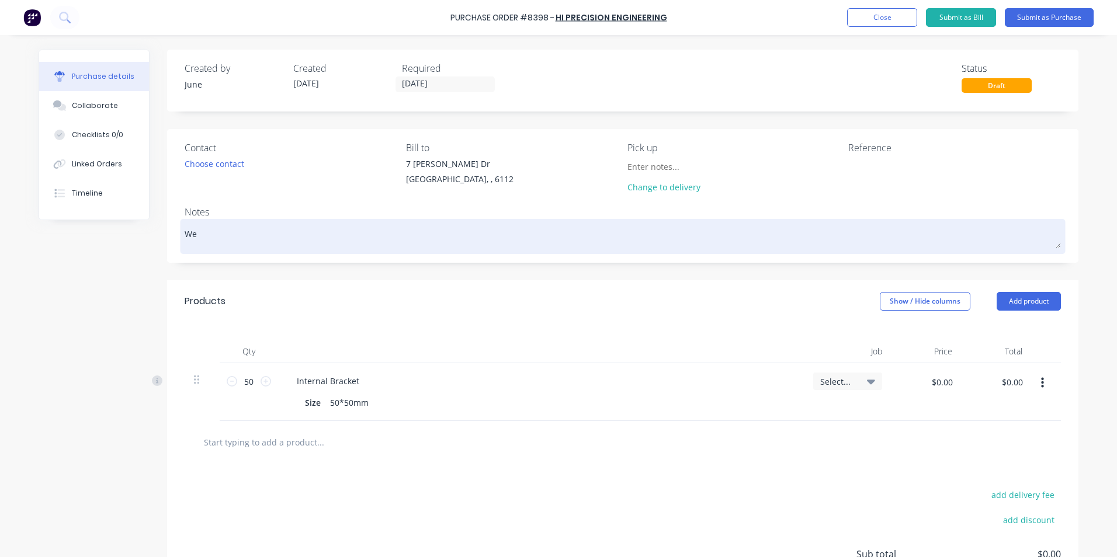
type textarea "x"
type textarea "We"
type textarea "x"
type textarea "We w"
type textarea "x"
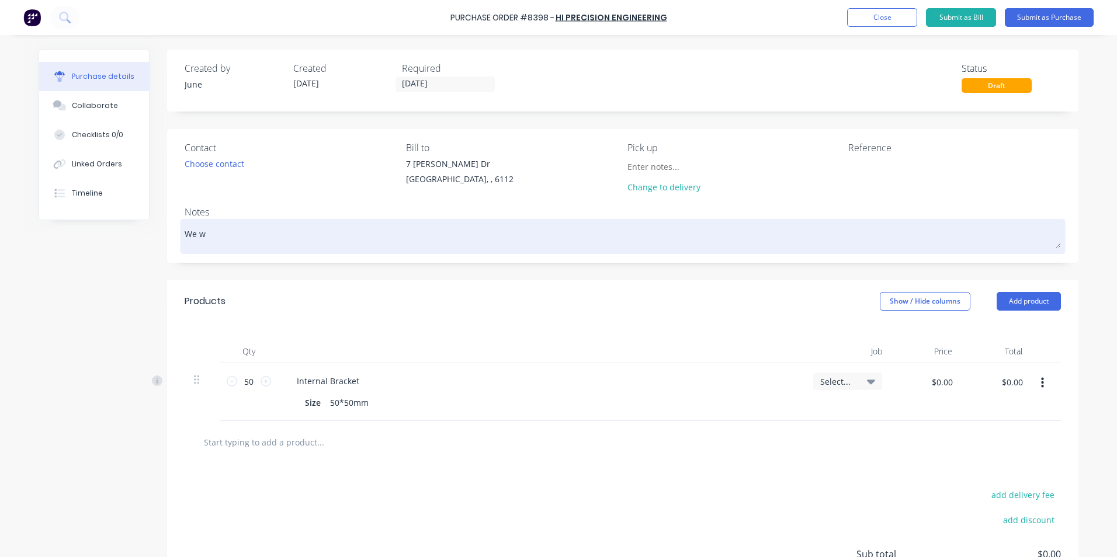
type textarea "We wa"
type textarea "x"
type textarea "We wat"
type textarea "x"
type textarea "We wa"
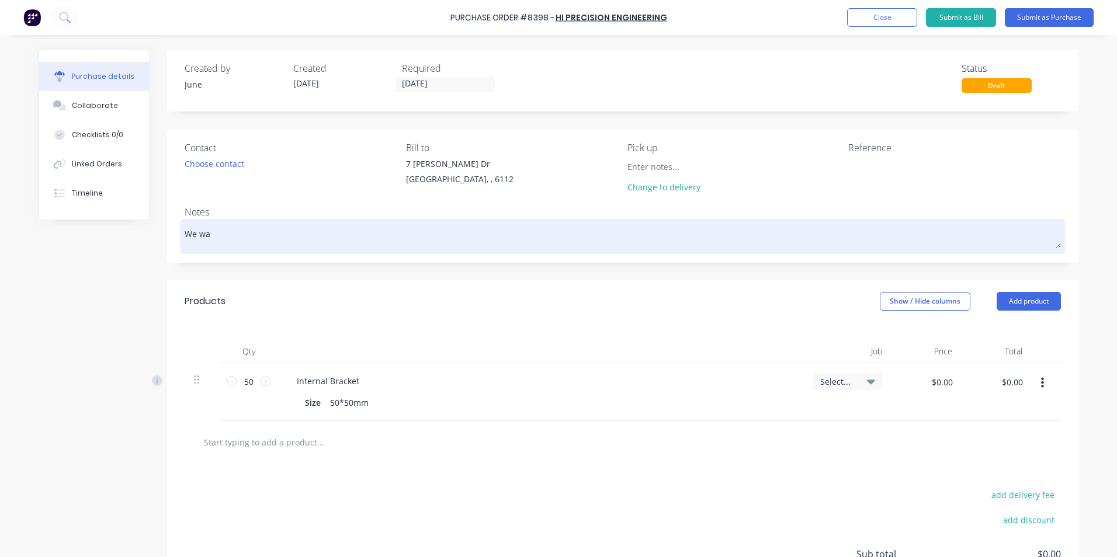
type textarea "x"
type textarea "We wan"
type textarea "x"
type textarea "We want"
type textarea "x"
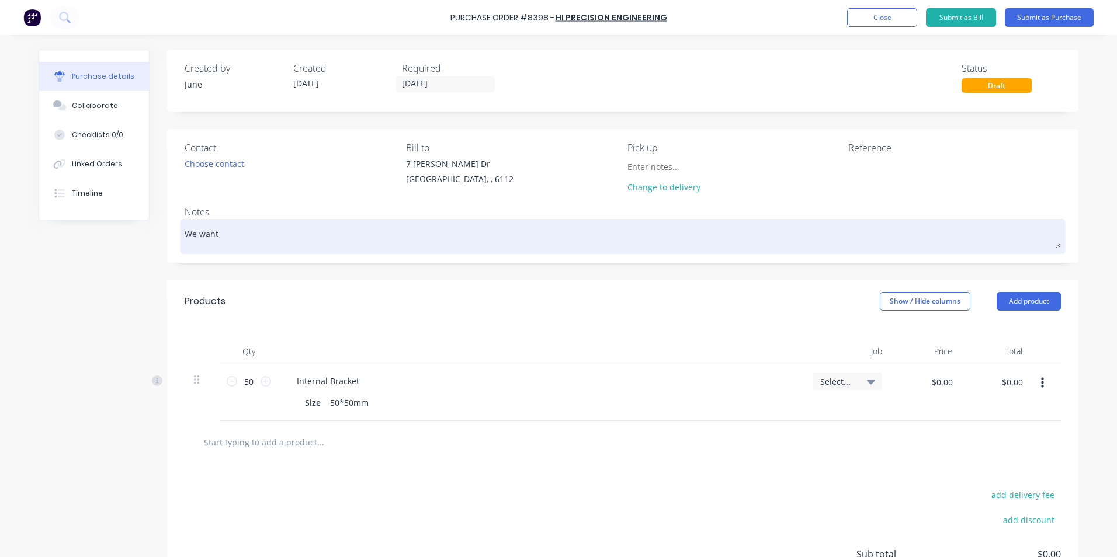
type textarea "We want t"
type textarea "x"
type textarea "We want to"
type textarea "x"
type textarea "We want to"
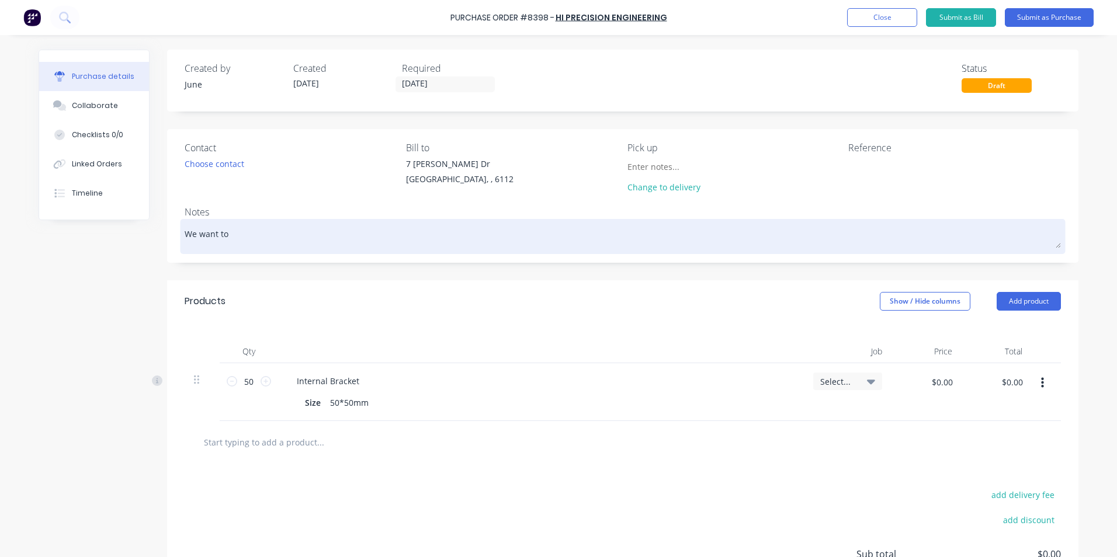
type textarea "x"
type textarea "We want to"
type textarea "x"
type textarea "We want t"
type textarea "x"
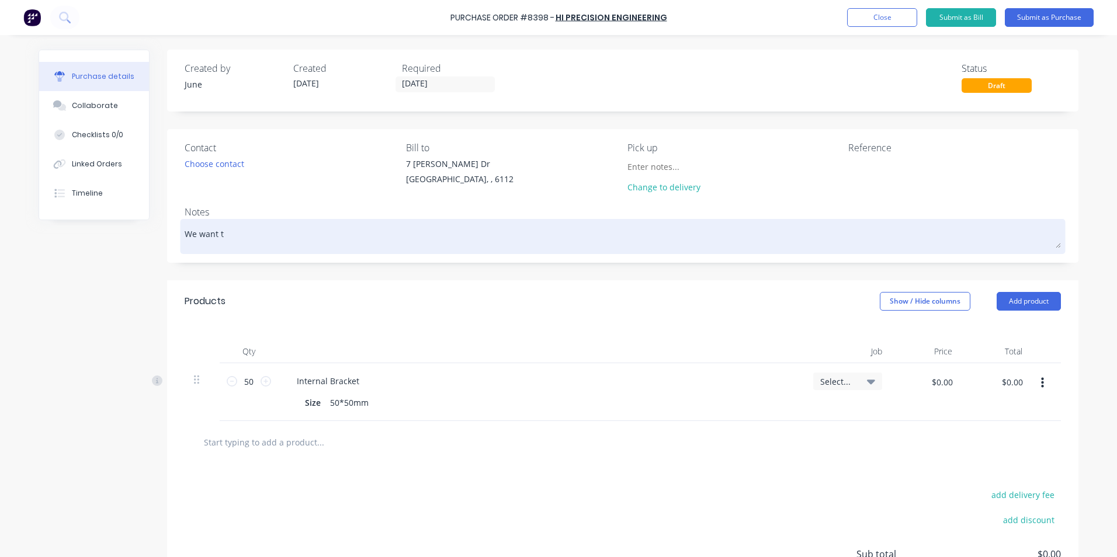
type textarea "We want"
type textarea "x"
type textarea "We want"
type textarea "x"
type textarea "We wan"
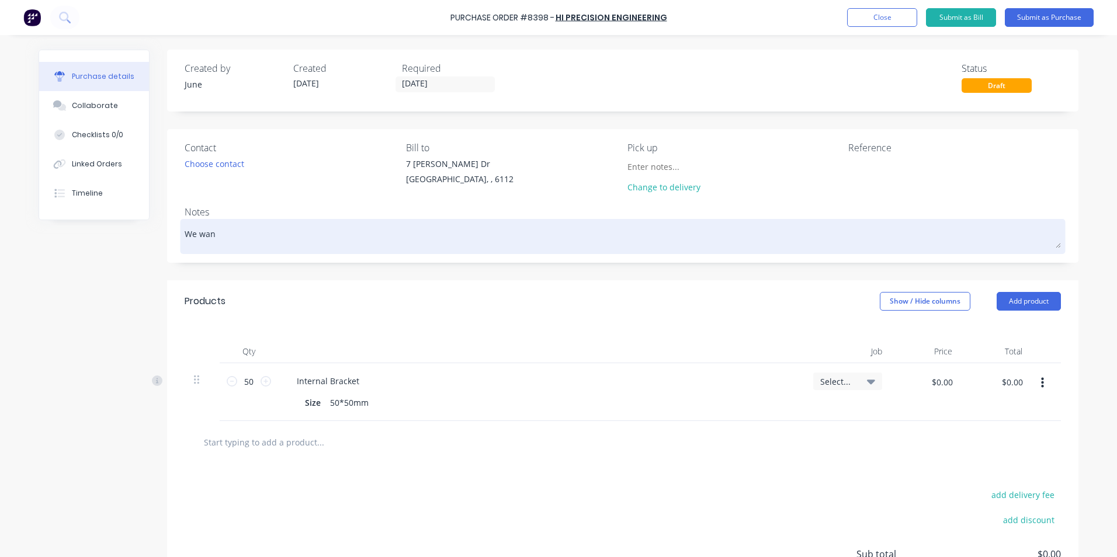
type textarea "x"
type textarea "We wa"
type textarea "x"
type textarea "We w"
type textarea "x"
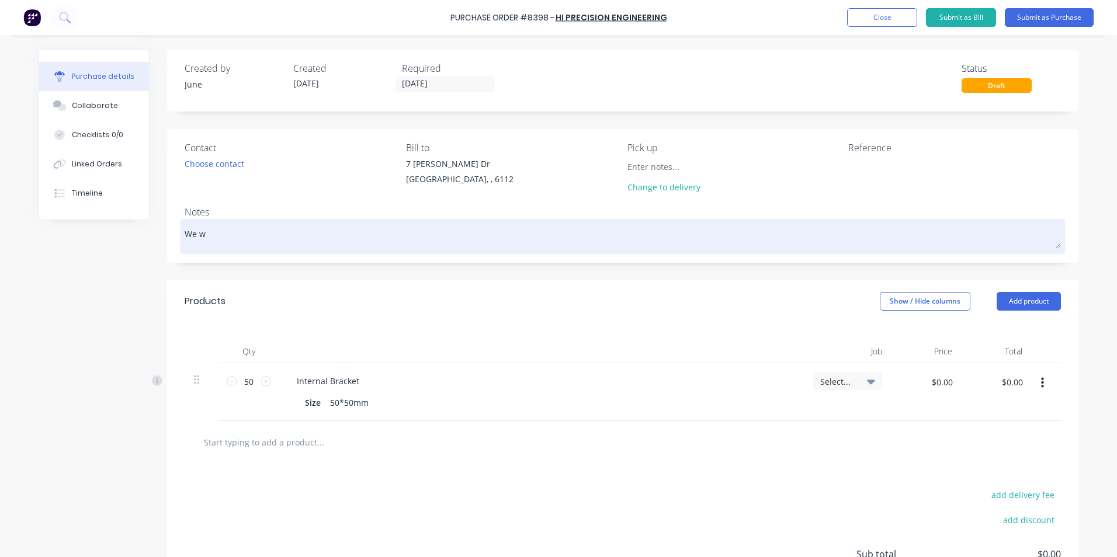
type textarea "We"
type textarea "x"
type textarea "We"
type textarea "x"
type textarea "W"
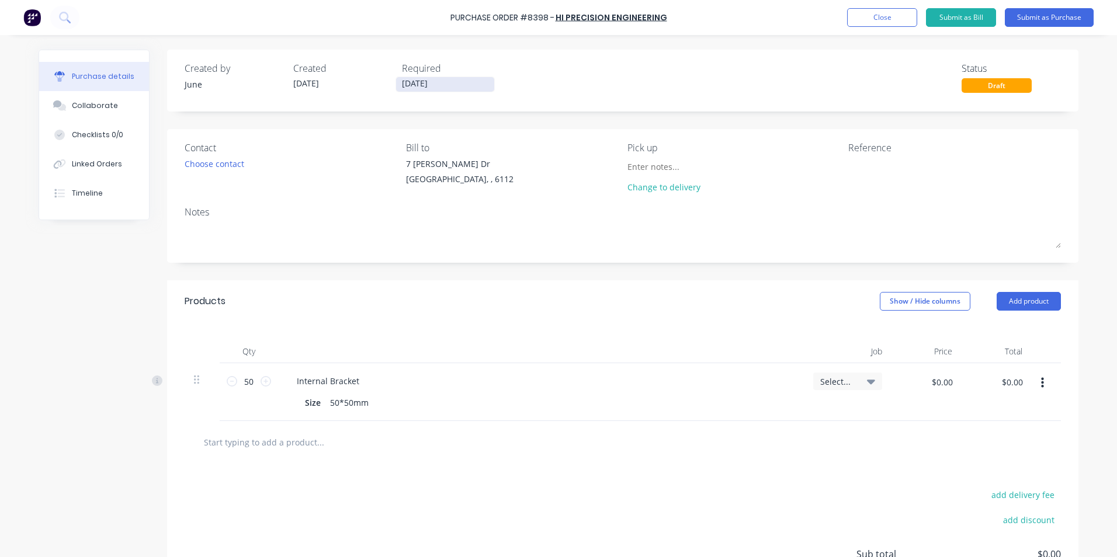
click at [407, 84] on input "[DATE]" at bounding box center [445, 84] width 98 height 15
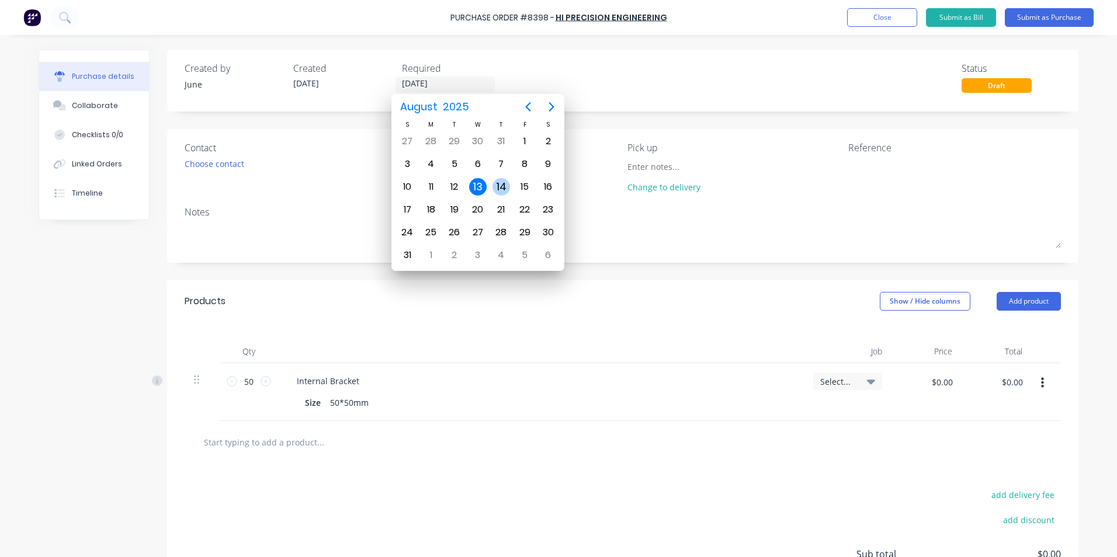
click at [499, 189] on div "14" at bounding box center [501, 187] width 18 height 18
type input "[DATE]"
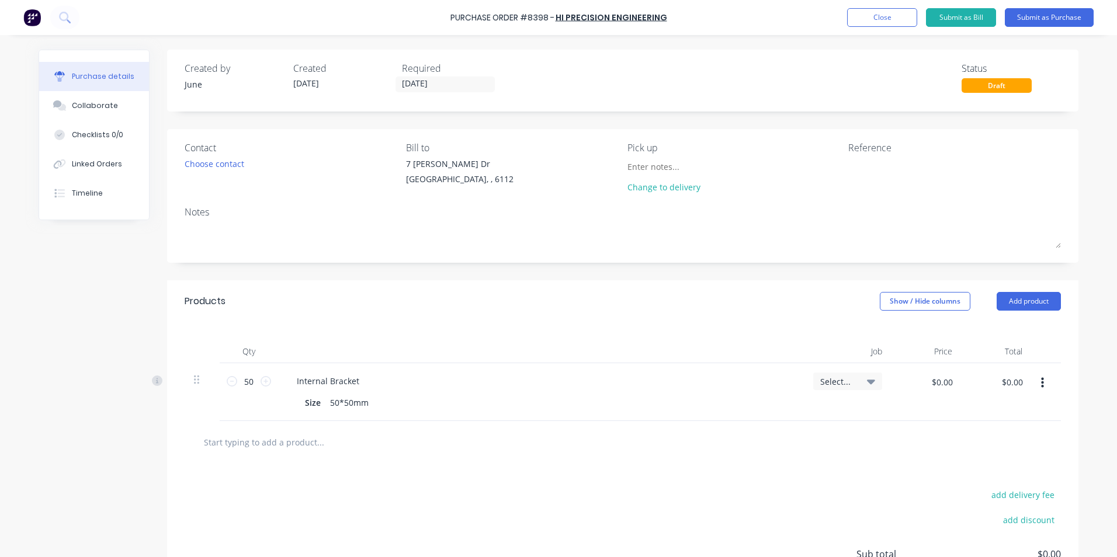
click at [682, 115] on div "Created by June Created [DATE] Required [DATE] Status Draft Contact Choose cont…" at bounding box center [622, 353] width 911 height 606
click at [1056, 10] on button "Submit as Purchase" at bounding box center [1049, 17] width 89 height 19
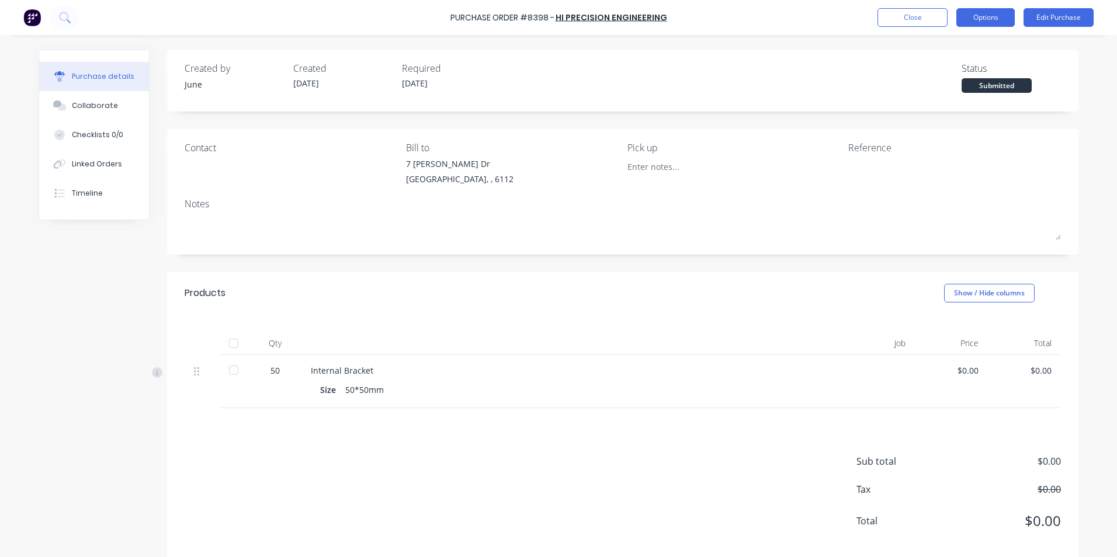
click at [993, 9] on button "Options" at bounding box center [985, 17] width 58 height 19
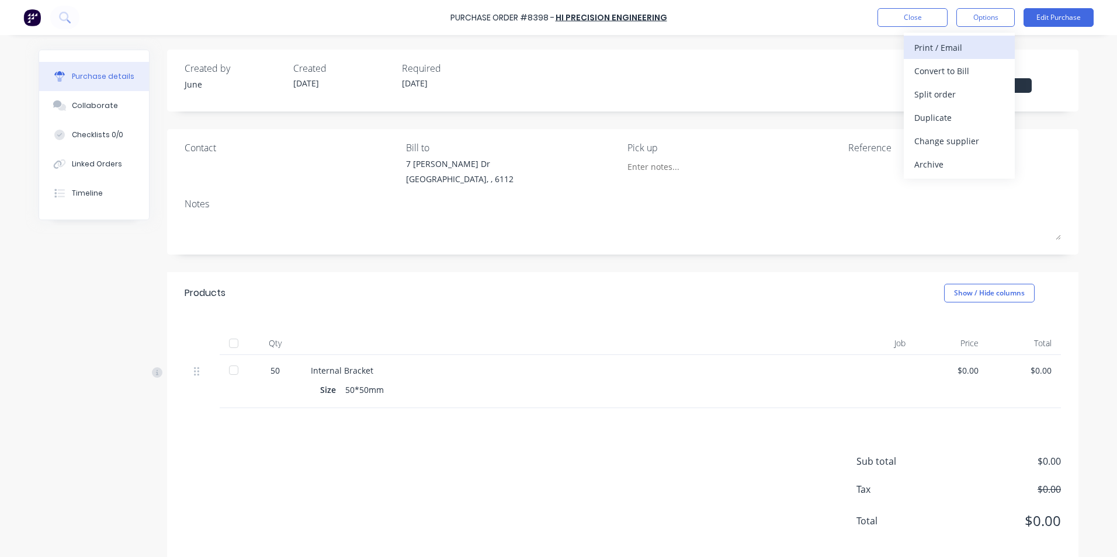
click at [989, 52] on div "Print / Email" at bounding box center [959, 47] width 90 height 17
click at [971, 95] on div "Without pricing" at bounding box center [959, 94] width 90 height 17
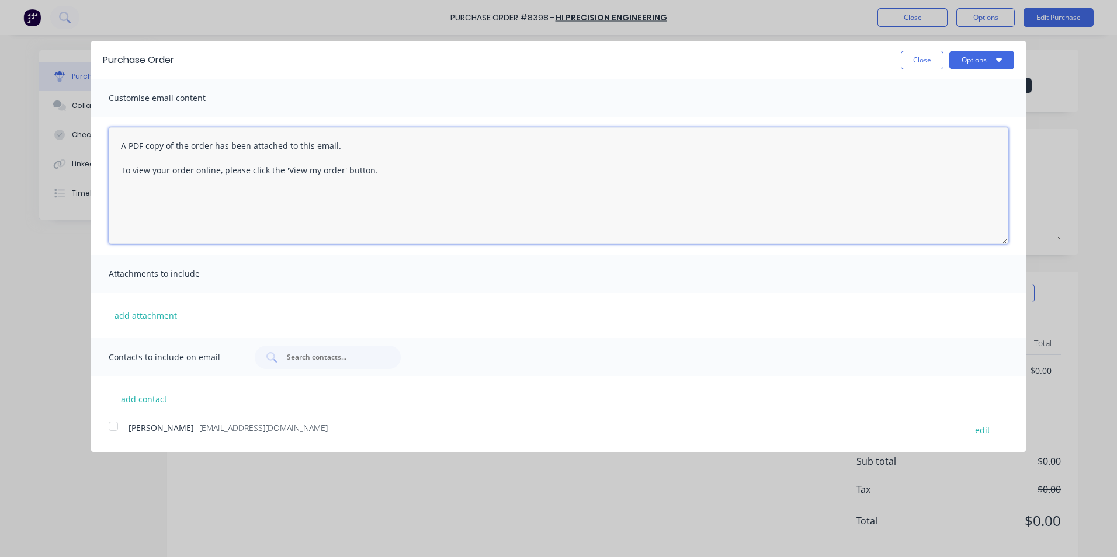
drag, startPoint x: 408, startPoint y: 189, endPoint x: 100, endPoint y: 136, distance: 313.0
click at [100, 136] on div "A PDF copy of the order has been attached to this email. To view your order onl…" at bounding box center [558, 186] width 935 height 138
click at [454, 152] on textarea "We want to keep the wrong pack of PO8364, here is the new PO for these 50x50 in…" at bounding box center [559, 185] width 900 height 117
click at [351, 159] on textarea "We want to keep the wrong pack of PO8364, here is the new PO for these 50x50 in…" at bounding box center [559, 185] width 900 height 117
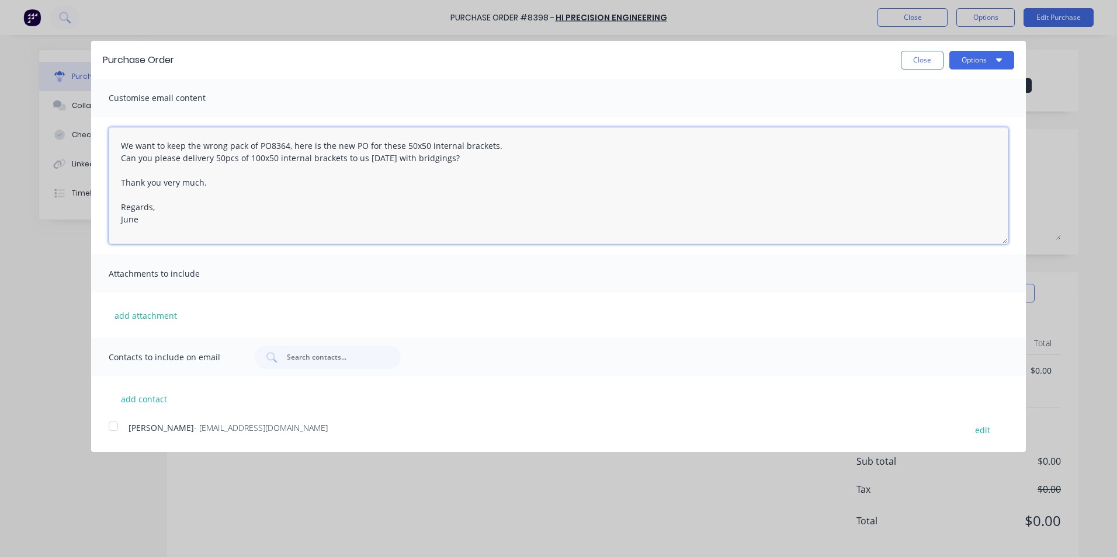
click at [113, 426] on div at bounding box center [113, 426] width 23 height 23
click at [117, 144] on textarea "We want to keep the wrong pack of PO8364, here is the new PO for these 50x50 in…" at bounding box center [559, 185] width 900 height 117
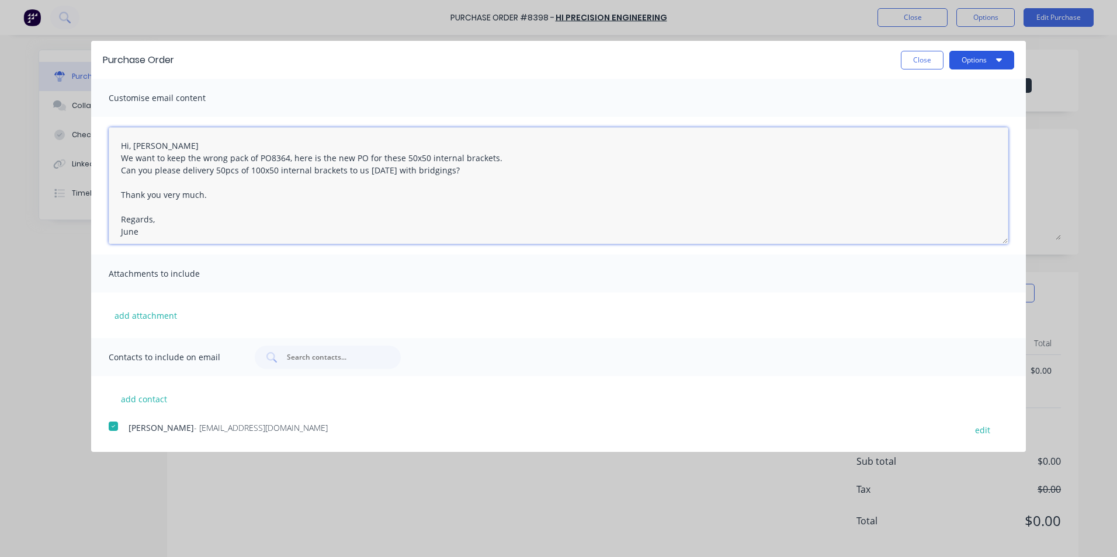
type textarea "Hi, [PERSON_NAME] We want to keep the wrong pack of PO8364, here is the new PO …"
click at [974, 53] on button "Options" at bounding box center [981, 60] width 65 height 19
click at [966, 116] on div "Email" at bounding box center [959, 113] width 90 height 17
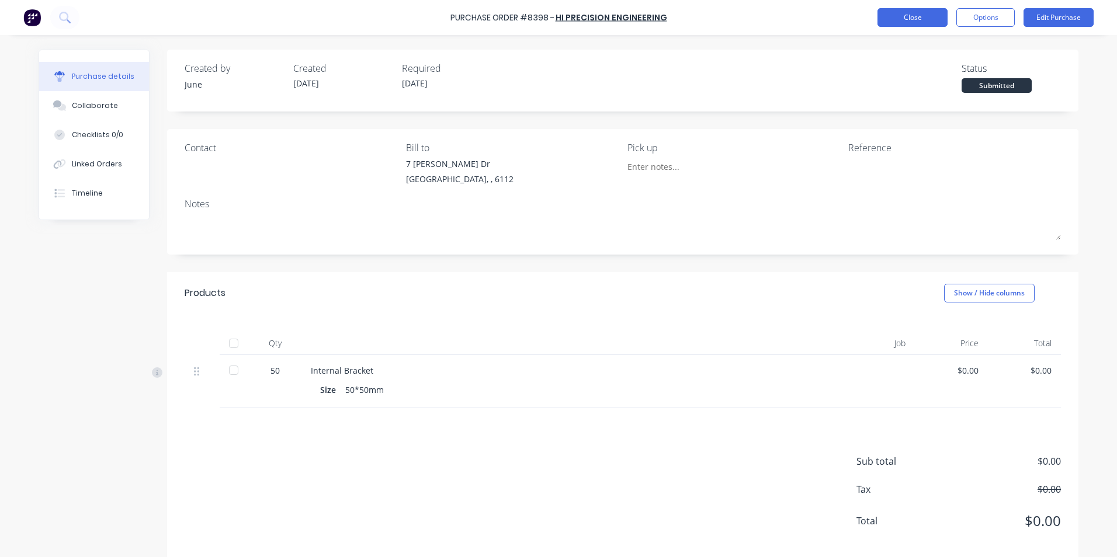
click at [914, 15] on button "Close" at bounding box center [912, 17] width 70 height 19
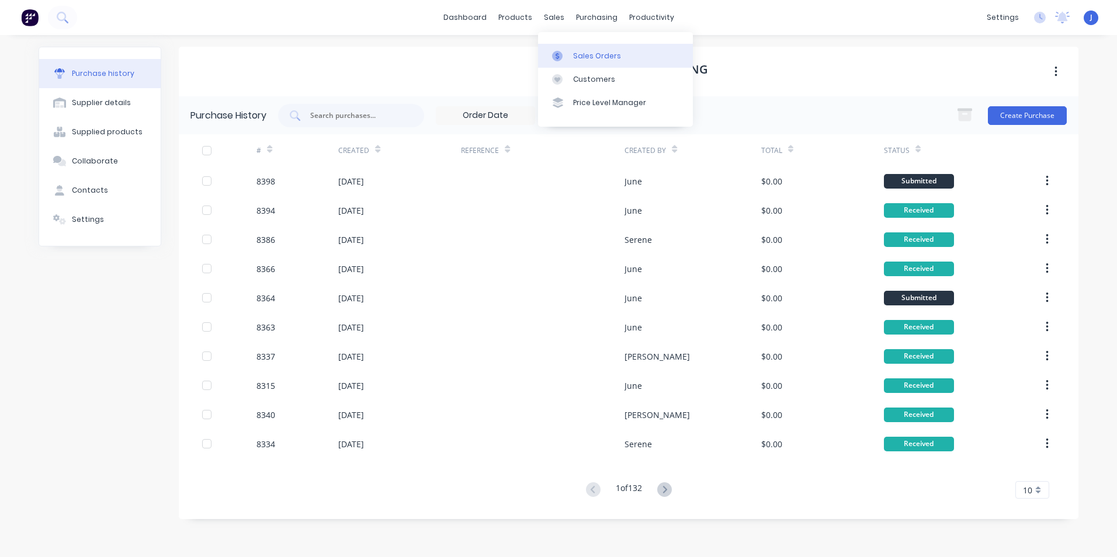
click at [556, 51] on icon at bounding box center [557, 56] width 11 height 11
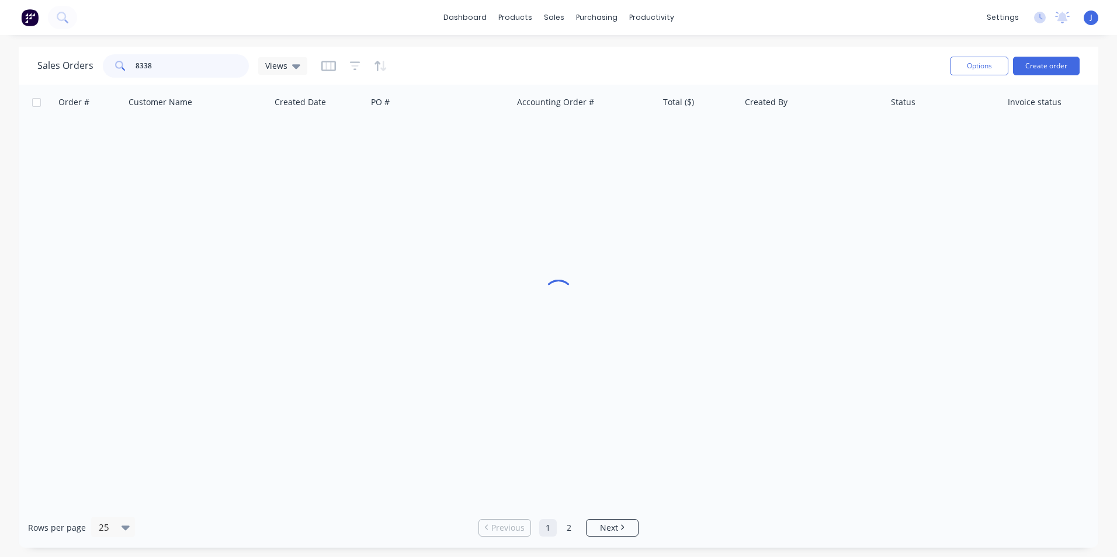
drag, startPoint x: 201, startPoint y: 66, endPoint x: 79, endPoint y: 64, distance: 121.5
click at [79, 64] on div "Sales Orders 8338 Views" at bounding box center [172, 65] width 270 height 23
type input "47583"
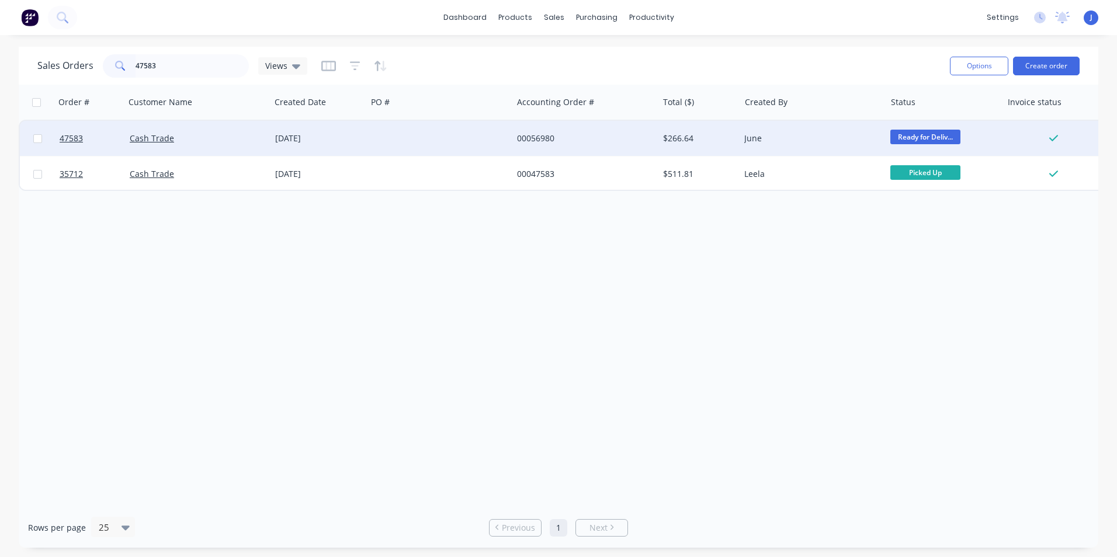
click at [567, 143] on div "00056980" at bounding box center [582, 139] width 130 height 12
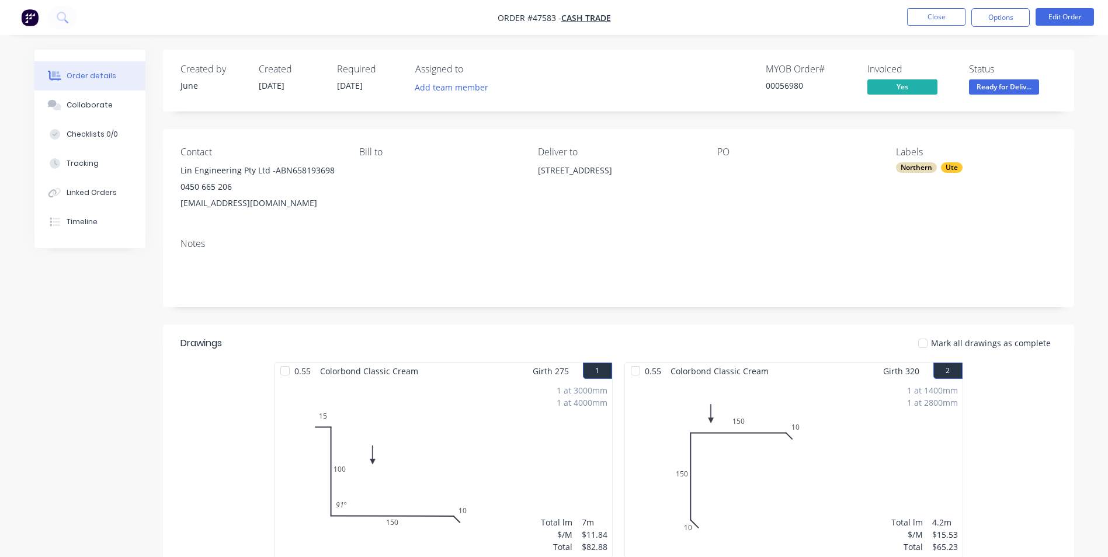
click at [991, 6] on nav "Order #47583 - Cash Trade Close Options Edit Order" at bounding box center [554, 17] width 1108 height 35
click at [986, 20] on button "Options" at bounding box center [1001, 17] width 58 height 19
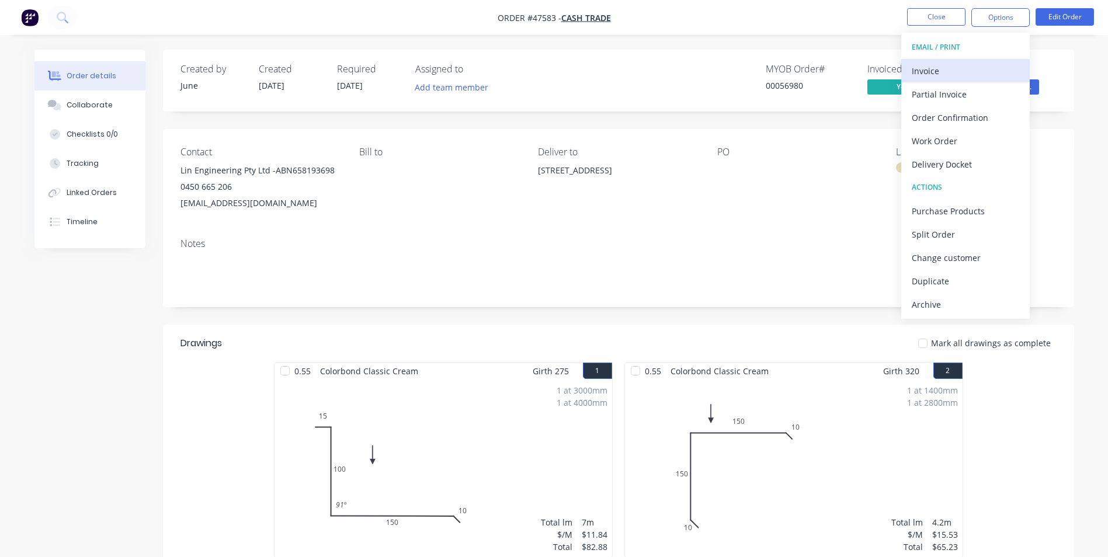
click at [930, 73] on div "Invoice" at bounding box center [965, 71] width 107 height 17
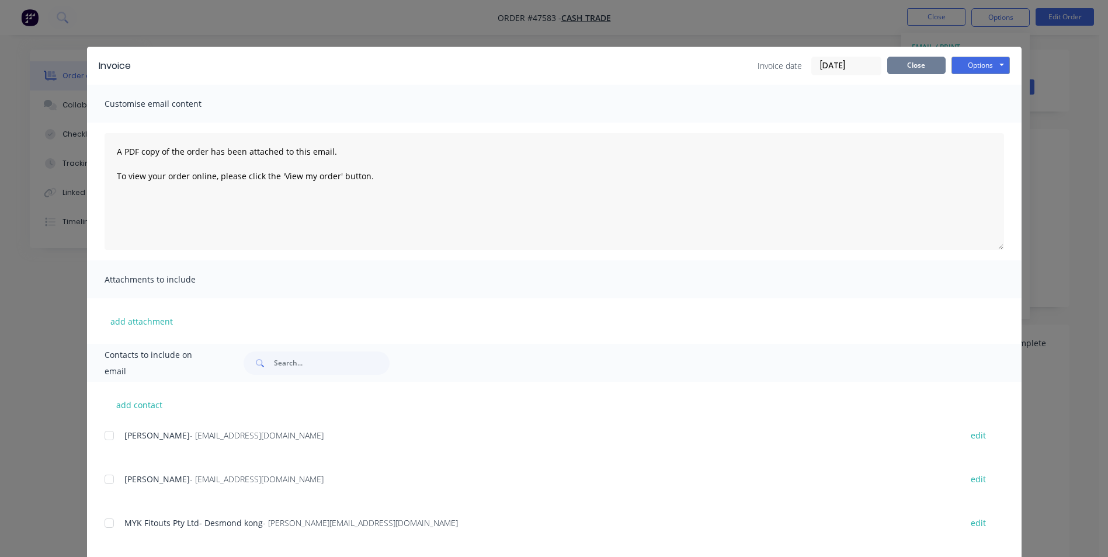
click at [917, 67] on button "Close" at bounding box center [916, 66] width 58 height 18
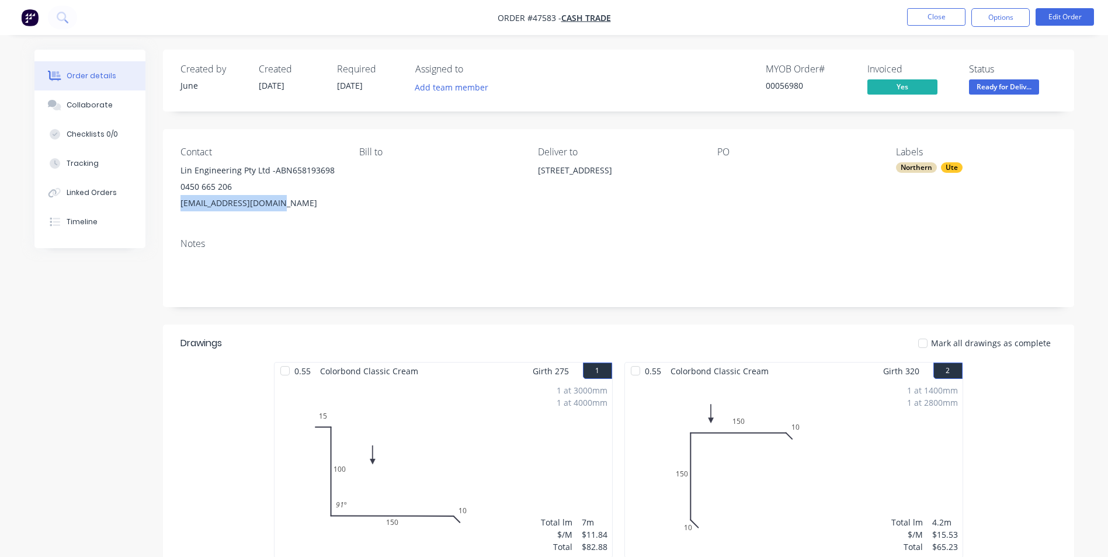
drag, startPoint x: 292, startPoint y: 208, endPoint x: 178, endPoint y: 199, distance: 114.8
click at [178, 199] on div "Contact Lin Engineering Pty Ltd -ABN658193698 0450 665 206 [EMAIL_ADDRESS][DOMA…" at bounding box center [618, 179] width 911 height 100
copy div "[EMAIL_ADDRESS][DOMAIN_NAME]"
click at [1007, 19] on button "Options" at bounding box center [1001, 17] width 58 height 19
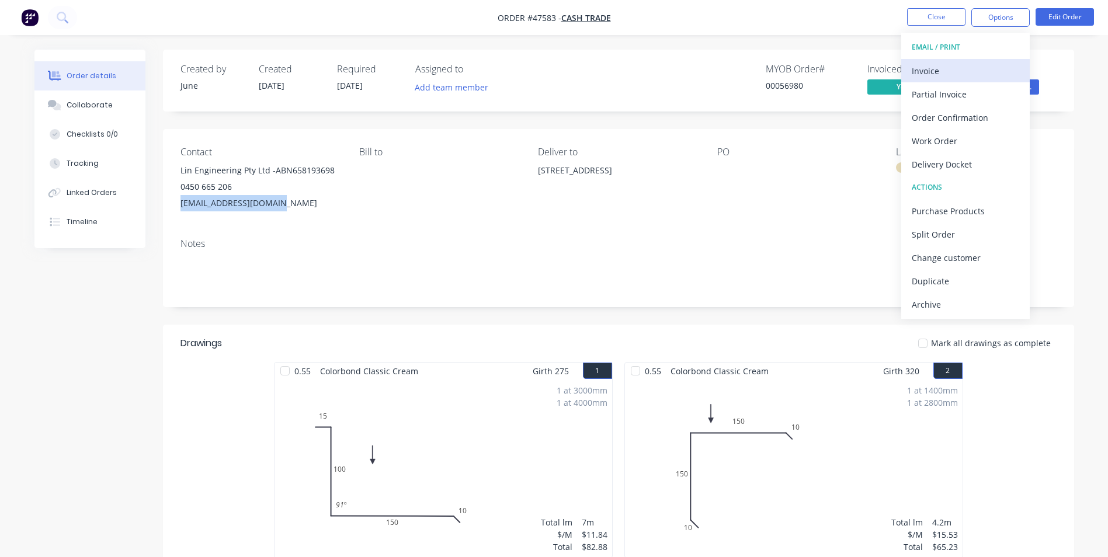
click at [962, 67] on div "Invoice" at bounding box center [965, 71] width 107 height 17
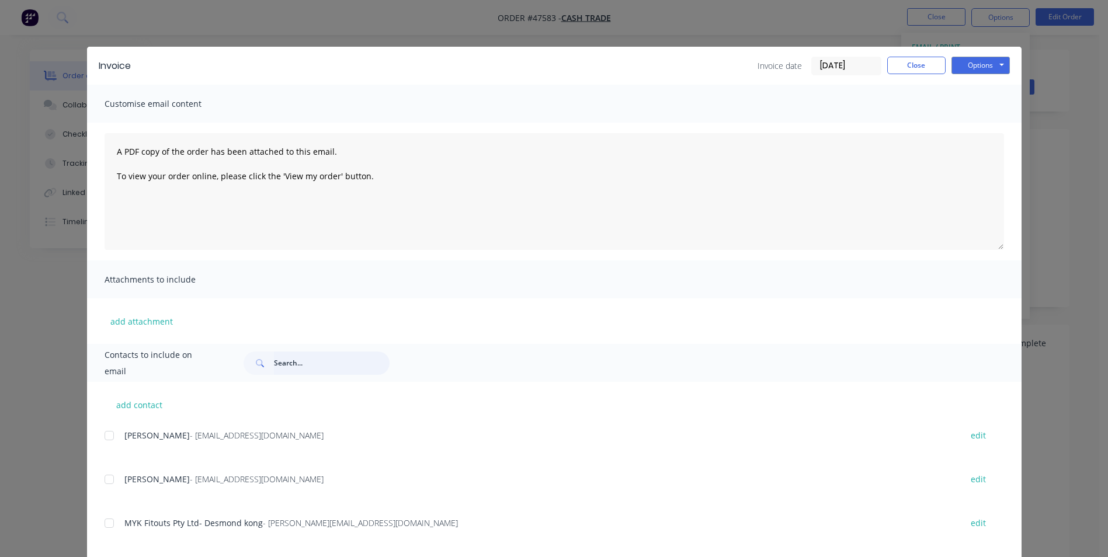
click at [297, 367] on input "text" at bounding box center [332, 363] width 116 height 23
paste input "[EMAIL_ADDRESS][DOMAIN_NAME]"
type input "[EMAIL_ADDRESS][DOMAIN_NAME]"
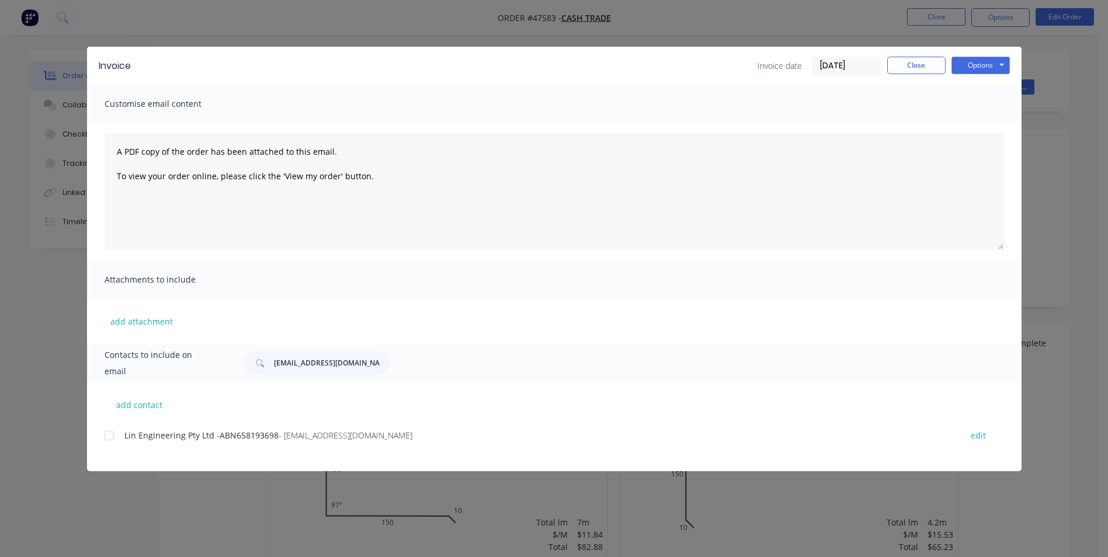
click at [103, 439] on div "add contact Lin Engineering Pty Ltd -ABN658193698 - [EMAIL_ADDRESS][DOMAIN_NAME…" at bounding box center [554, 426] width 935 height 89
click at [106, 436] on div at bounding box center [109, 435] width 23 height 23
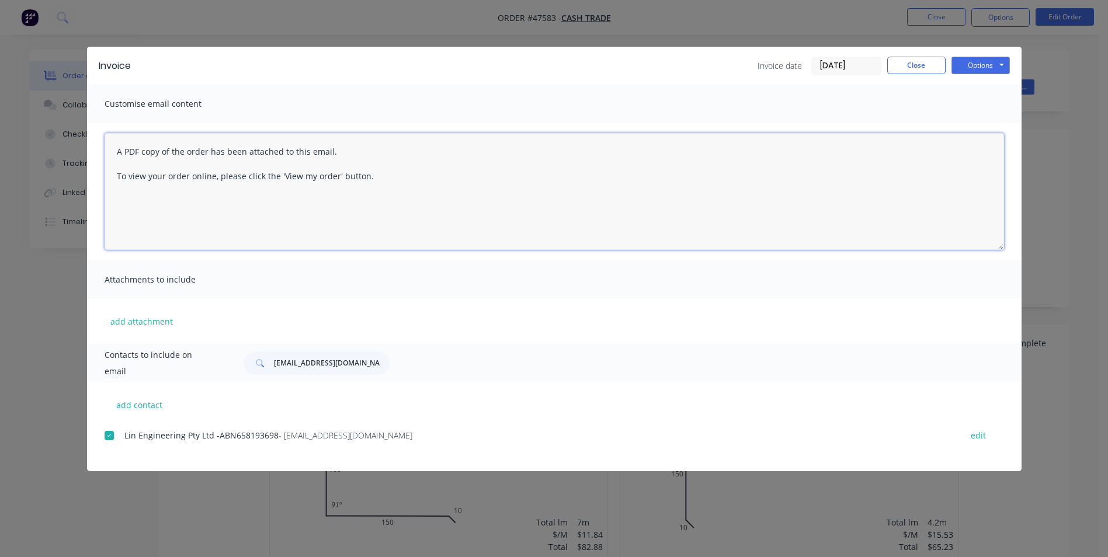
drag, startPoint x: 400, startPoint y: 189, endPoint x: 86, endPoint y: 147, distance: 315.9
click at [87, 147] on div "A PDF copy of the order has been attached to this email. To view your order onl…" at bounding box center [554, 192] width 935 height 138
click at [595, 156] on textarea "A PDF copy of the order has been attached to this email. To view your order onl…" at bounding box center [555, 191] width 900 height 117
drag, startPoint x: 395, startPoint y: 178, endPoint x: 502, endPoint y: 183, distance: 107.1
click at [431, 183] on textarea "A PDF copy of the order has been attached to this email. To view your order onl…" at bounding box center [555, 191] width 900 height 117
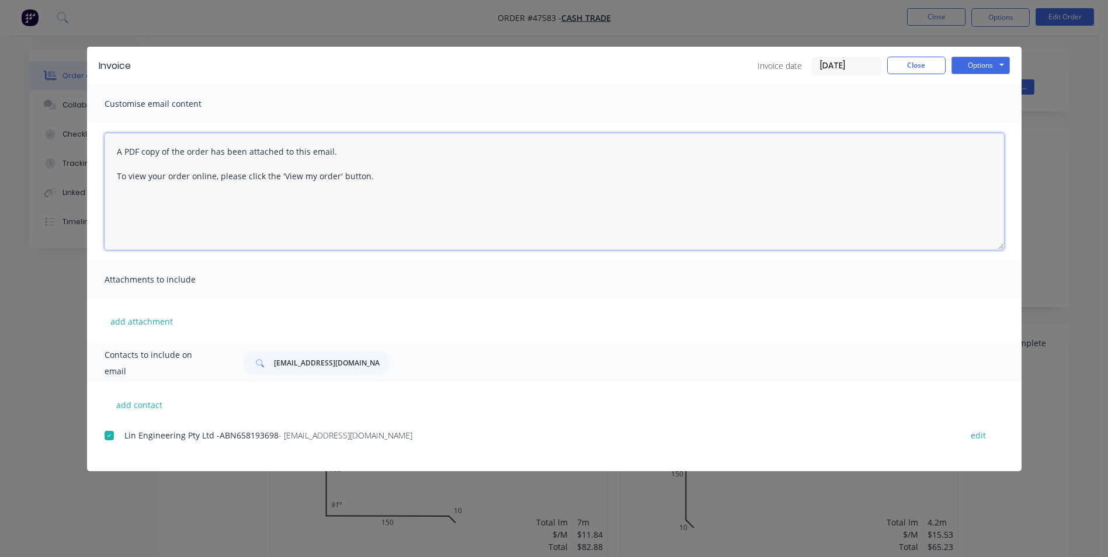
click at [509, 183] on textarea "A PDF copy of the order has been attached to this email. To view your order onl…" at bounding box center [555, 191] width 900 height 117
click at [115, 150] on textarea "A PDF copy of the order has been attached to this email. To view your order onl…" at bounding box center [555, 191] width 900 height 117
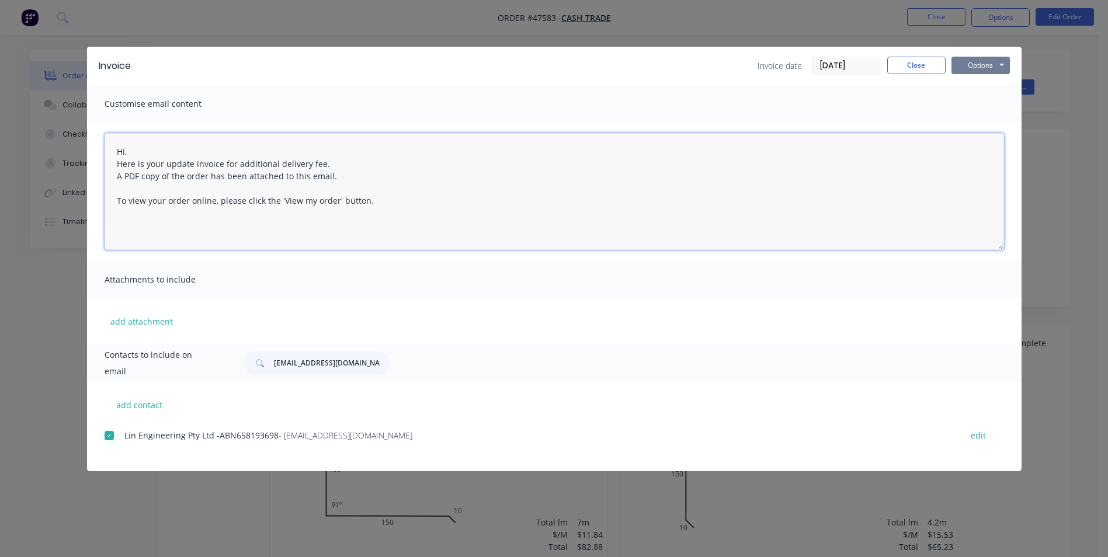
type textarea "Hi, Here is your update invoice for additional delivery fee. A PDF copy of the …"
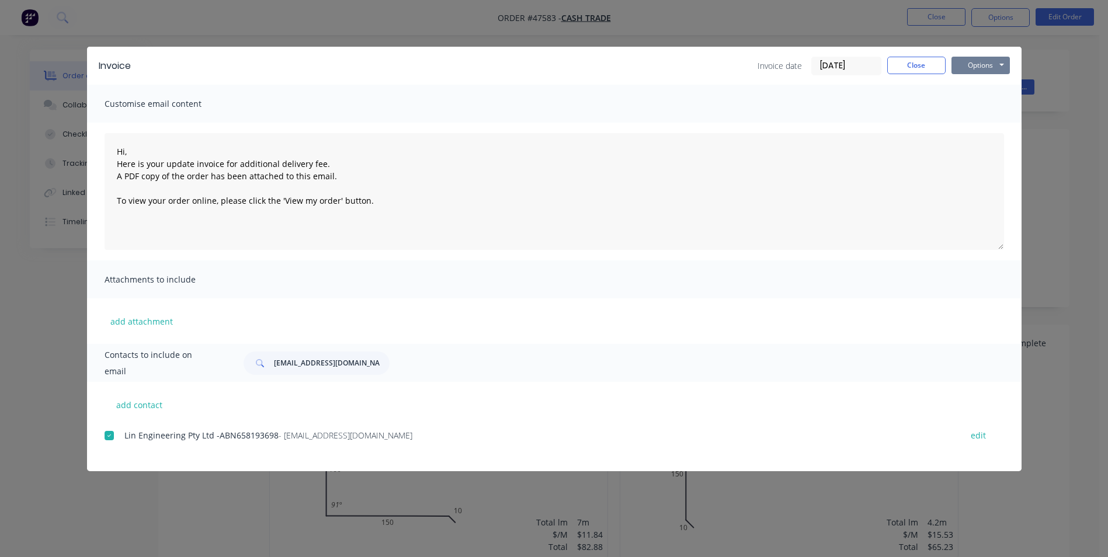
click at [984, 63] on button "Options" at bounding box center [981, 66] width 58 height 18
click at [981, 122] on button "Email" at bounding box center [989, 124] width 75 height 19
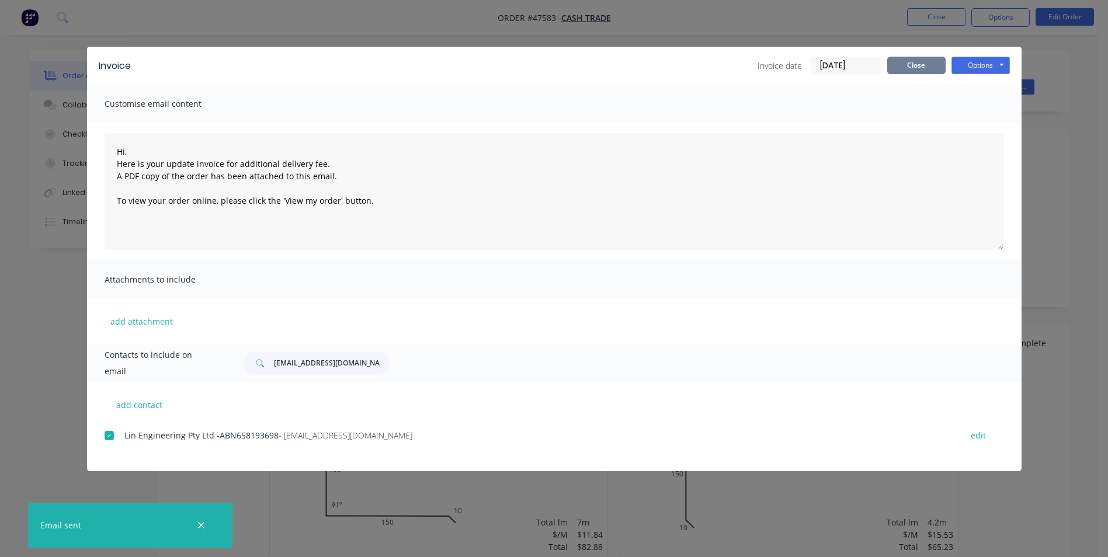
click at [914, 68] on button "Close" at bounding box center [916, 66] width 58 height 18
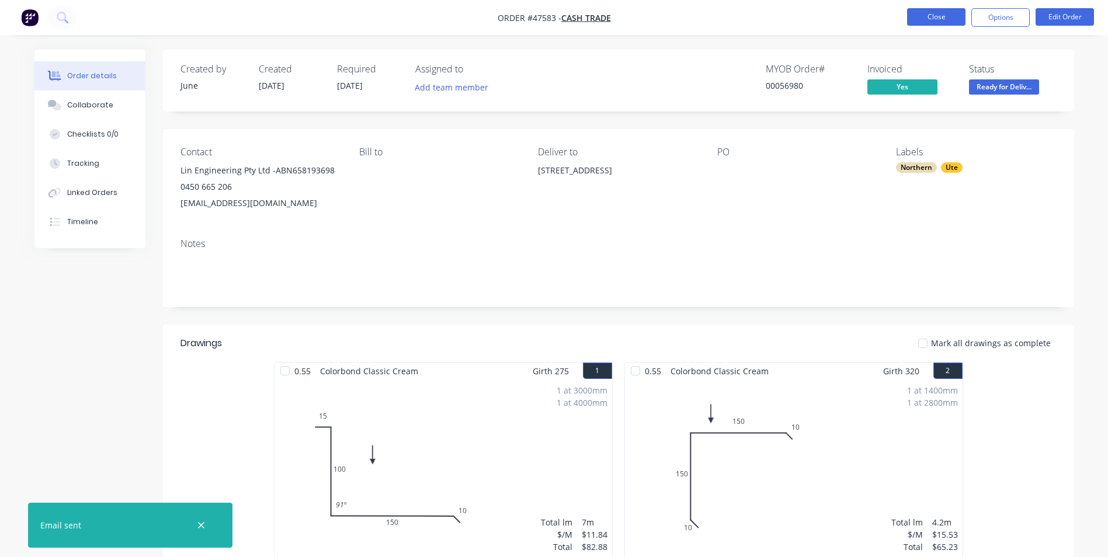
click at [941, 18] on button "Close" at bounding box center [936, 17] width 58 height 18
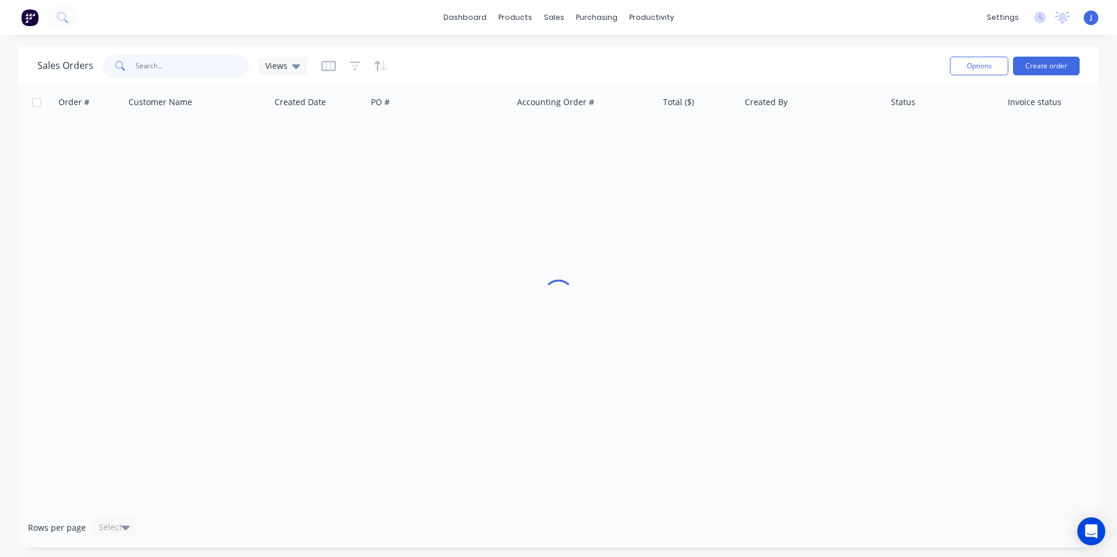
click at [200, 66] on input "text" at bounding box center [193, 65] width 114 height 23
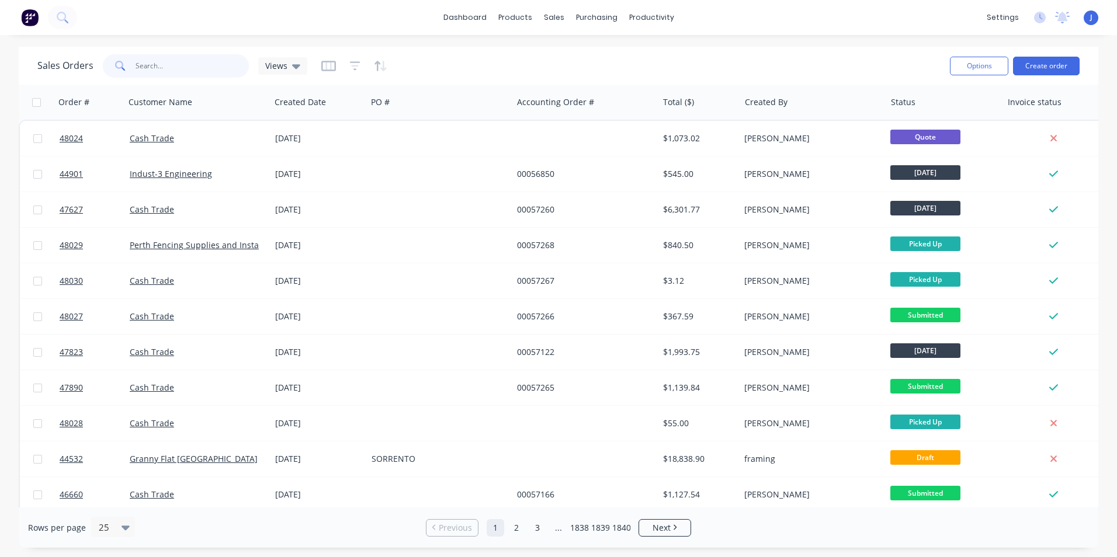
click at [200, 66] on input "text" at bounding box center [193, 65] width 114 height 23
click at [266, 47] on div "Sales Orders Views Options Create order" at bounding box center [559, 66] width 1080 height 38
click at [619, 59] on div "Purchase Orders" at bounding box center [634, 56] width 62 height 11
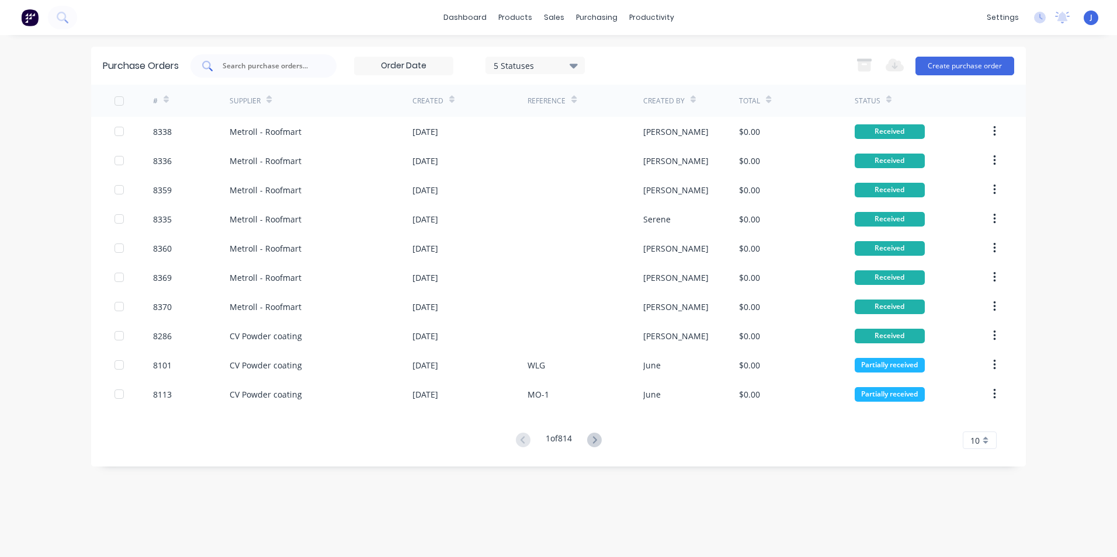
click at [327, 71] on div at bounding box center [263, 65] width 146 height 23
type input "8340"
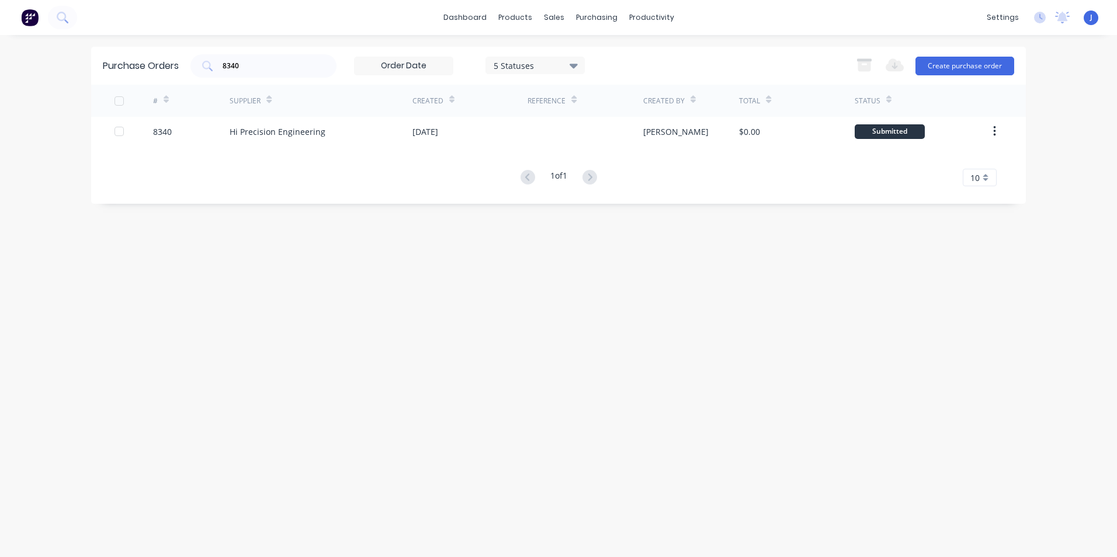
click at [514, 358] on div "Purchase Orders 8340 5 Statuses 5 Statuses Export to Excel (XLSX) Create purcha…" at bounding box center [558, 296] width 935 height 499
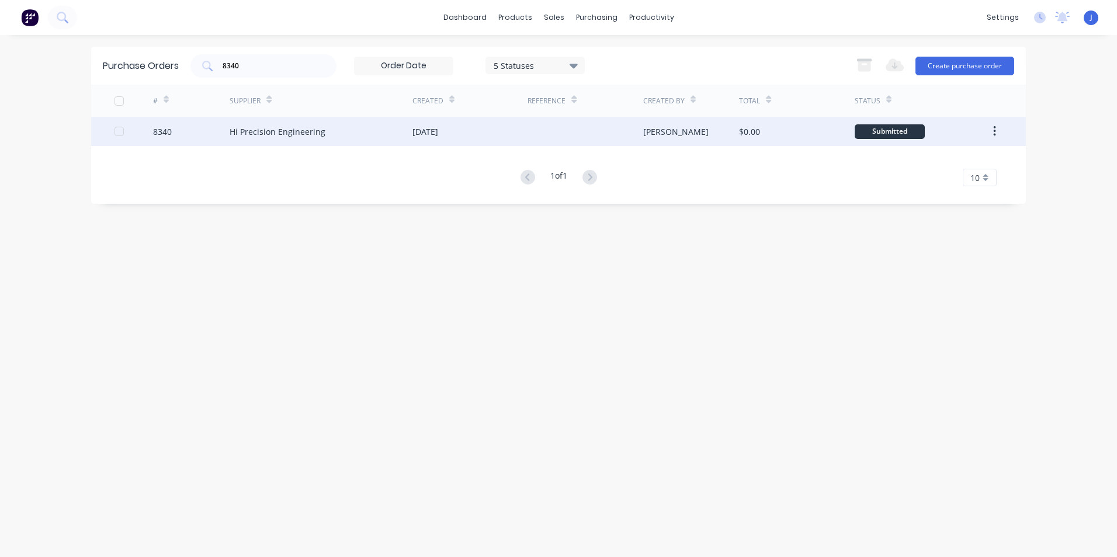
click at [488, 129] on div "[DATE]" at bounding box center [469, 131] width 115 height 29
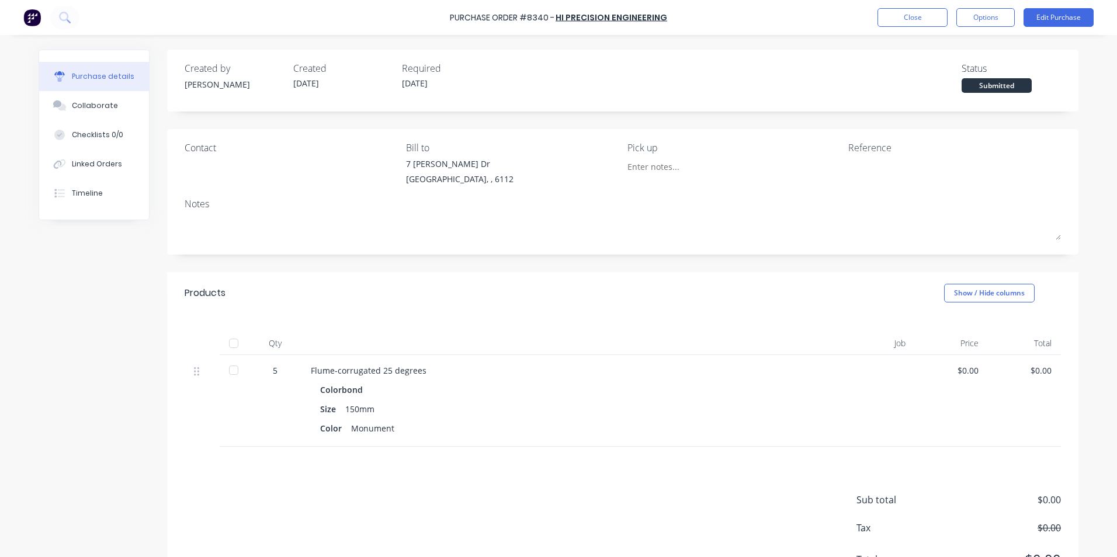
click at [226, 345] on div at bounding box center [233, 343] width 23 height 23
click at [116, 151] on button "Linked Orders" at bounding box center [94, 164] width 110 height 29
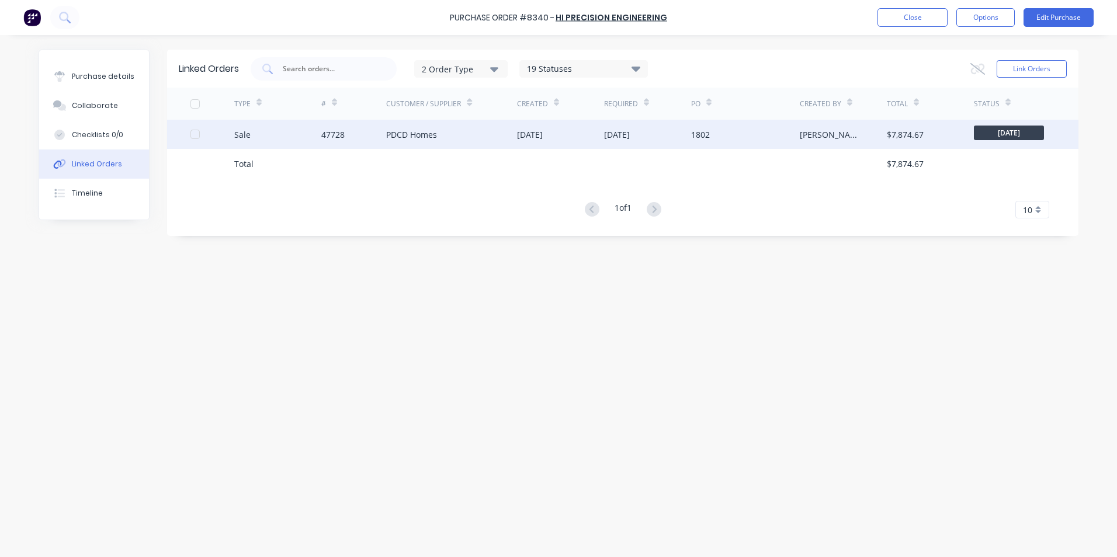
click at [254, 136] on div "Sale" at bounding box center [277, 134] width 87 height 29
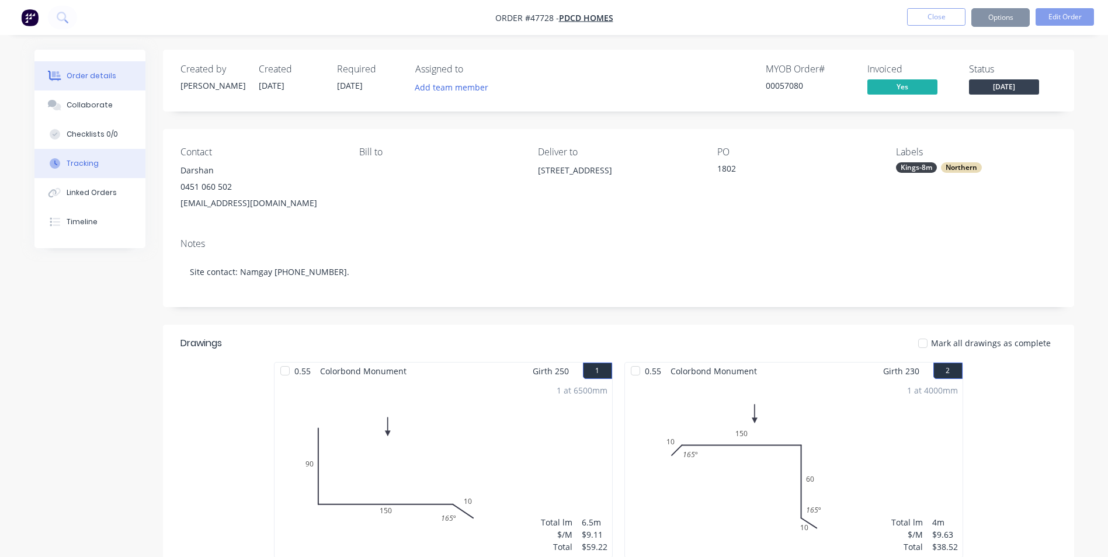
click at [95, 166] on div "Tracking" at bounding box center [83, 163] width 32 height 11
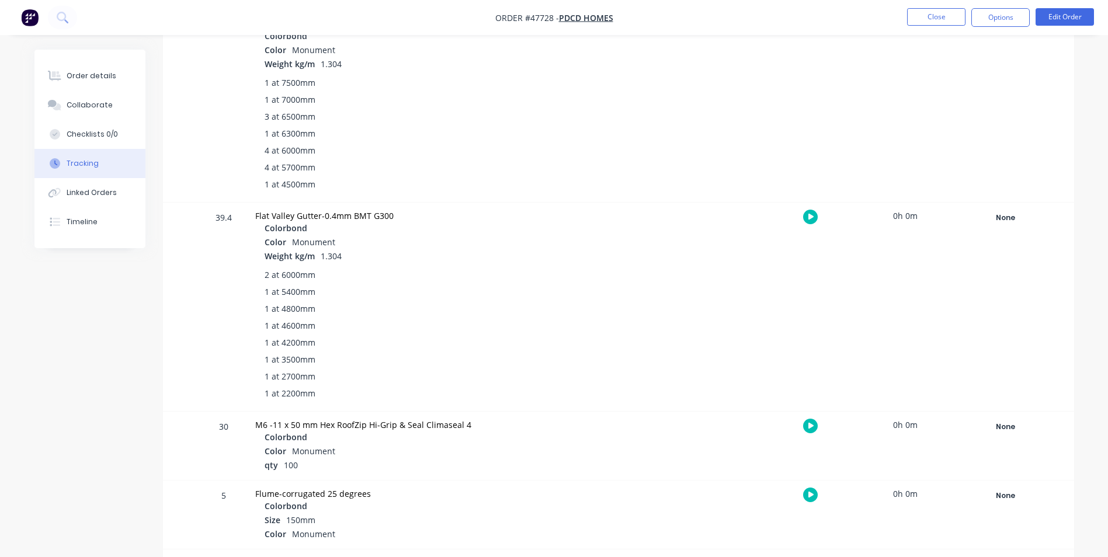
scroll to position [953, 0]
click at [991, 488] on div "None" at bounding box center [1006, 491] width 84 height 15
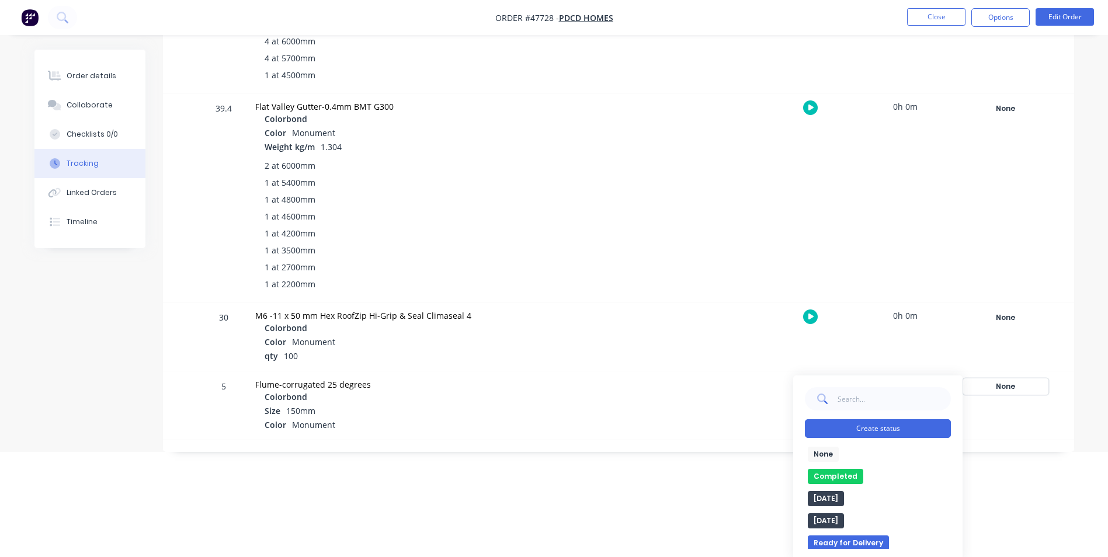
scroll to position [1062, 0]
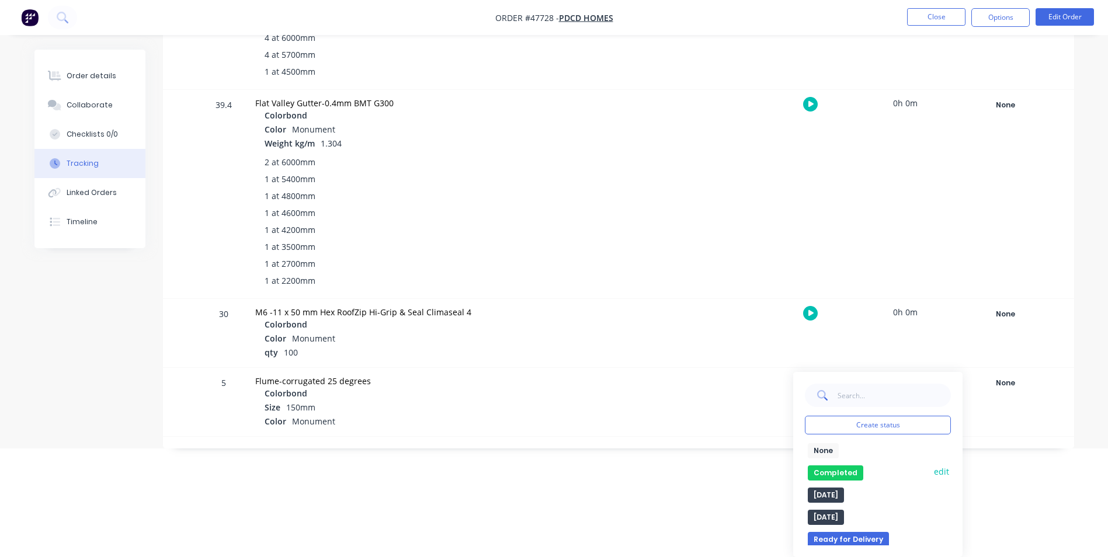
click at [816, 475] on button "Completed" at bounding box center [835, 473] width 55 height 15
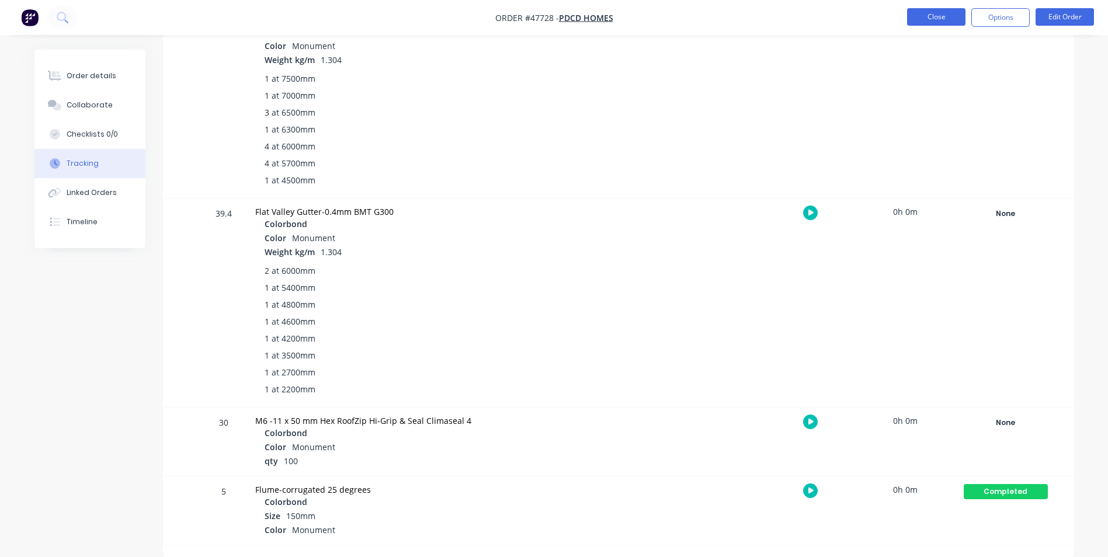
click at [945, 18] on button "Close" at bounding box center [936, 17] width 58 height 18
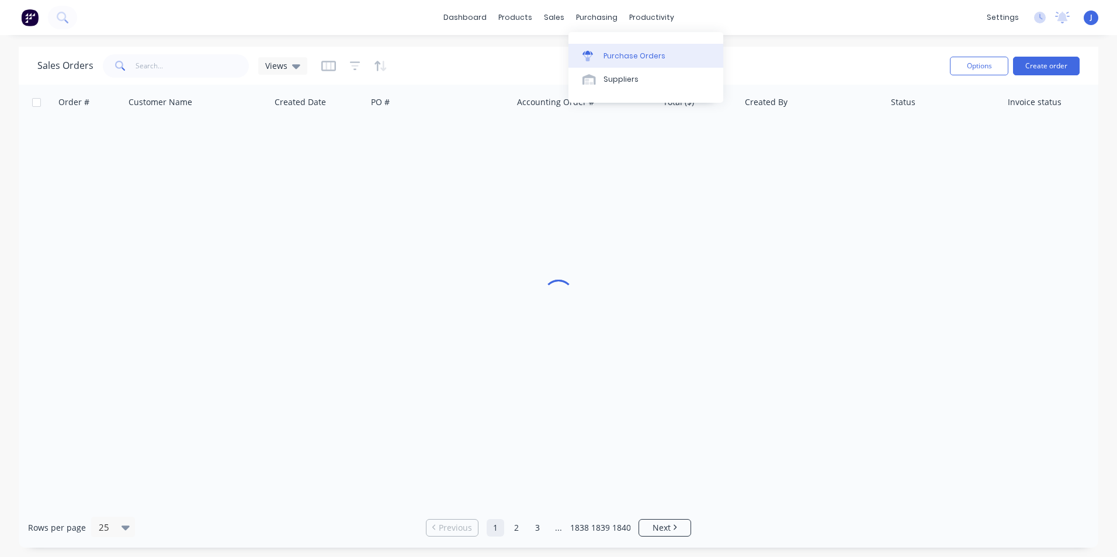
click at [601, 57] on link "Purchase Orders" at bounding box center [645, 55] width 155 height 23
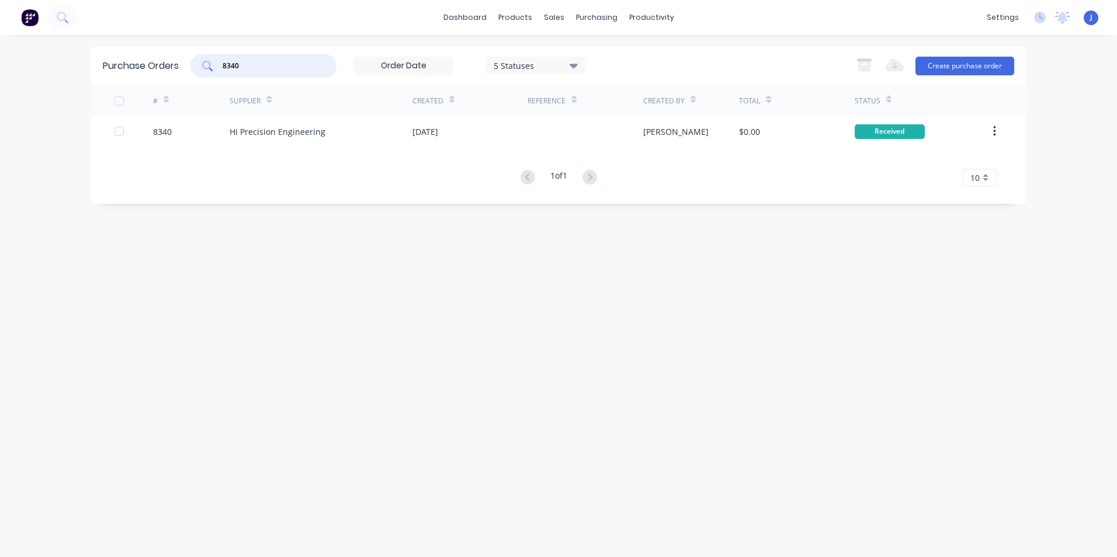
drag, startPoint x: 285, startPoint y: 65, endPoint x: 195, endPoint y: 65, distance: 90.6
click at [195, 65] on div "8340" at bounding box center [263, 65] width 146 height 23
type input "8315"
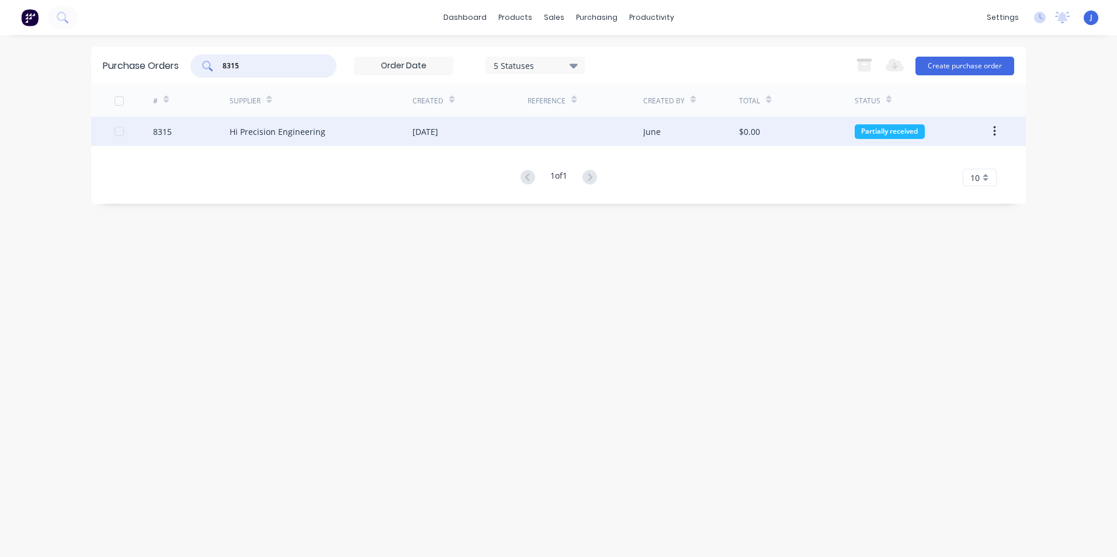
click at [335, 137] on div "Hi Precision Engineering" at bounding box center [321, 131] width 183 height 29
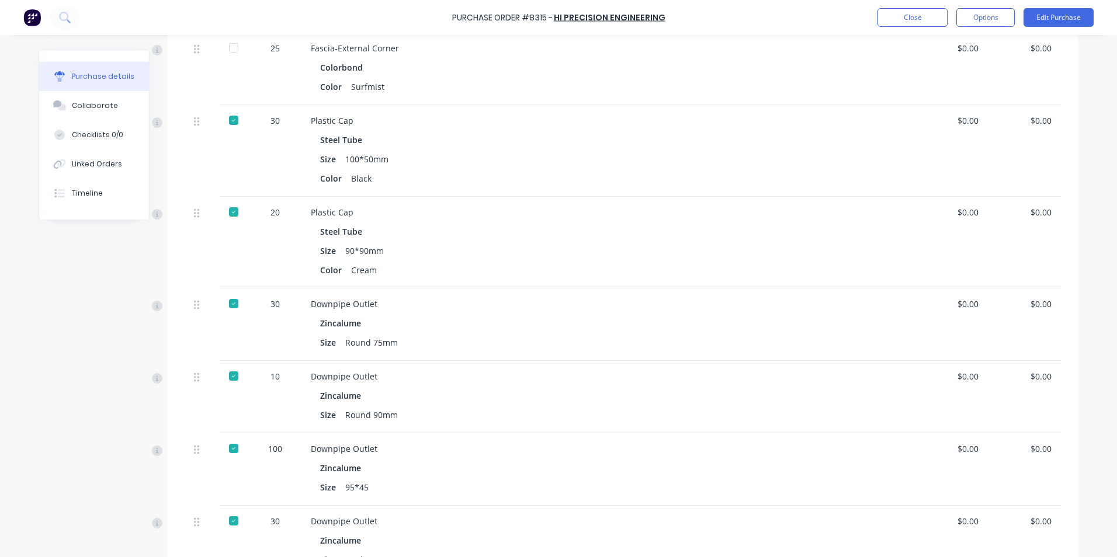
scroll to position [234, 0]
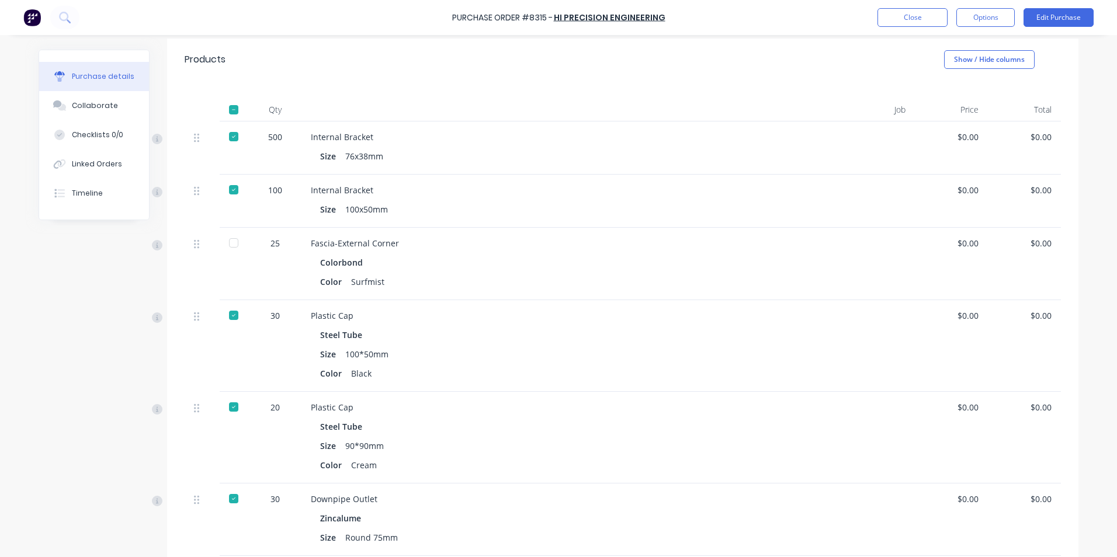
click at [235, 259] on div at bounding box center [234, 264] width 29 height 72
click at [229, 238] on div at bounding box center [233, 242] width 23 height 23
click at [923, 15] on button "Close" at bounding box center [912, 17] width 70 height 19
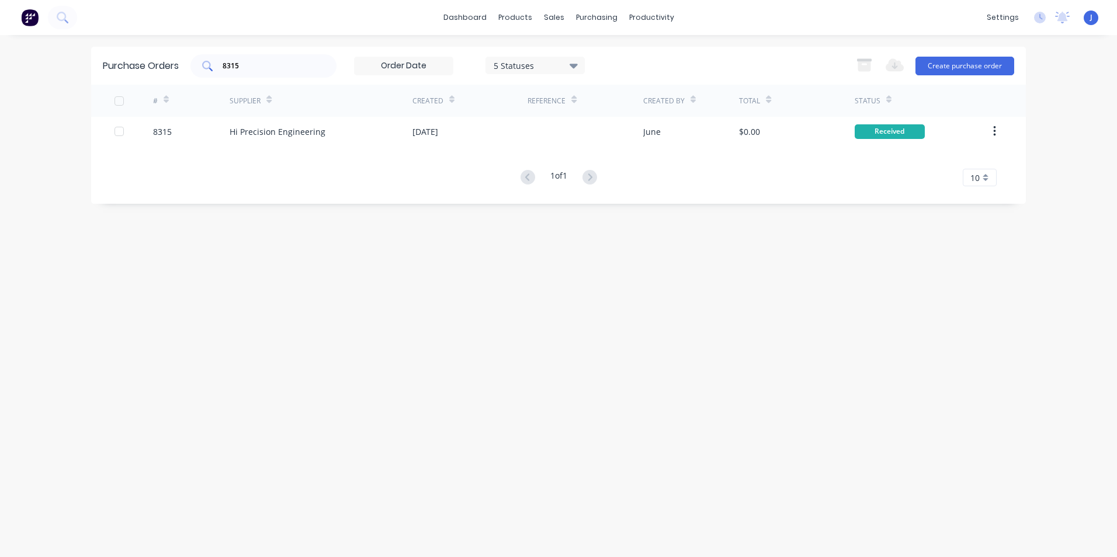
click at [294, 64] on input "8315" at bounding box center [269, 66] width 97 height 12
type input "8337"
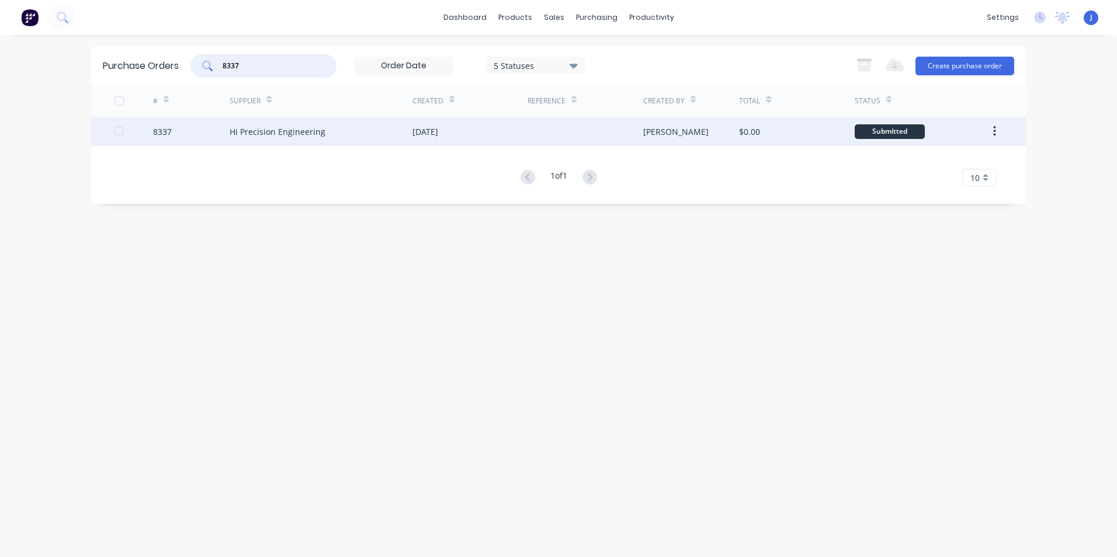
click at [294, 123] on div "Hi Precision Engineering" at bounding box center [321, 131] width 183 height 29
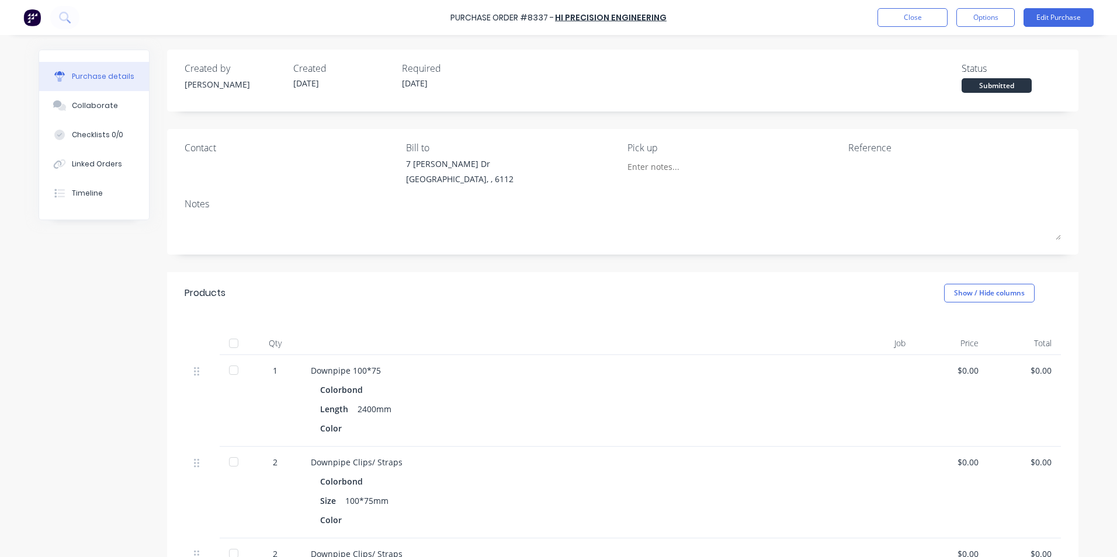
click at [232, 336] on div at bounding box center [233, 343] width 23 height 23
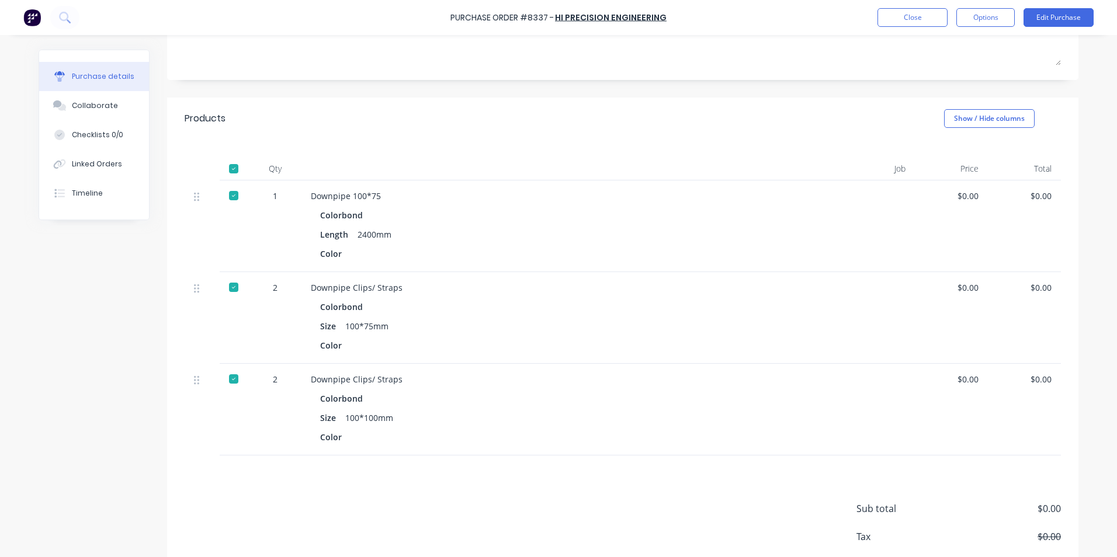
scroll to position [175, 0]
click at [125, 168] on button "Linked Orders" at bounding box center [94, 164] width 110 height 29
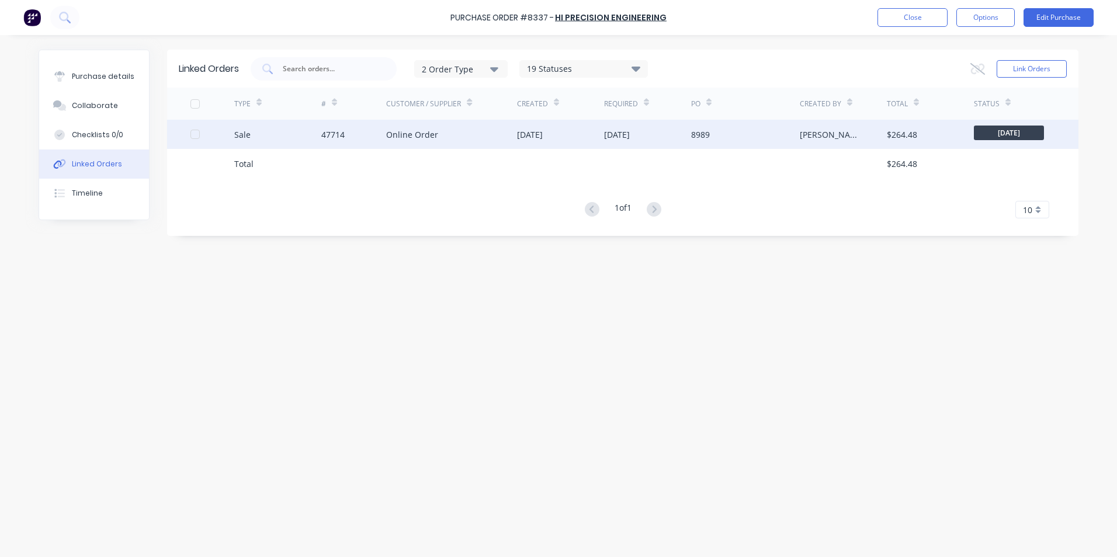
click at [572, 146] on div "[DATE]" at bounding box center [560, 134] width 87 height 29
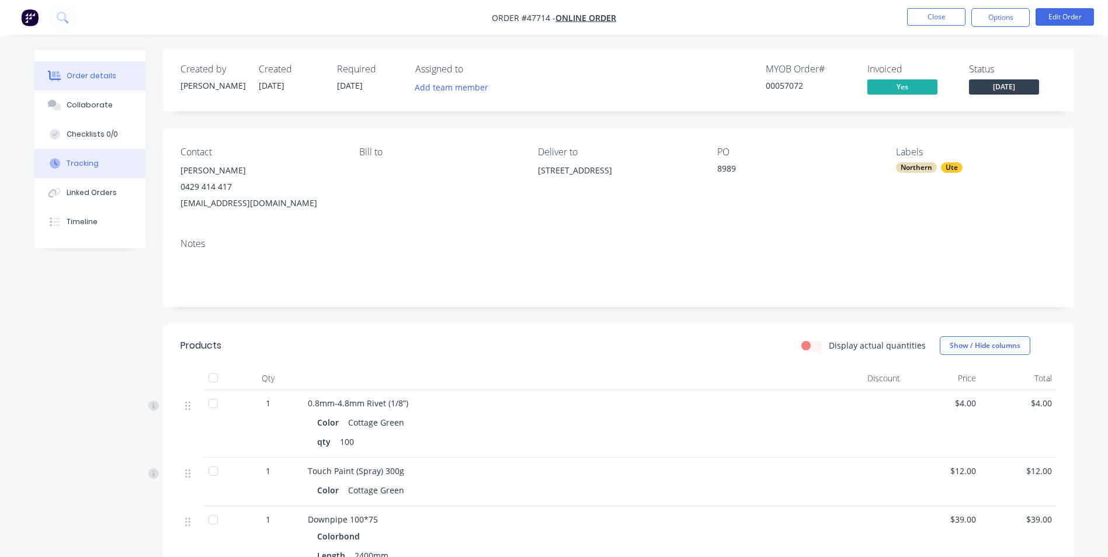
click at [79, 164] on div "Tracking" at bounding box center [83, 163] width 32 height 11
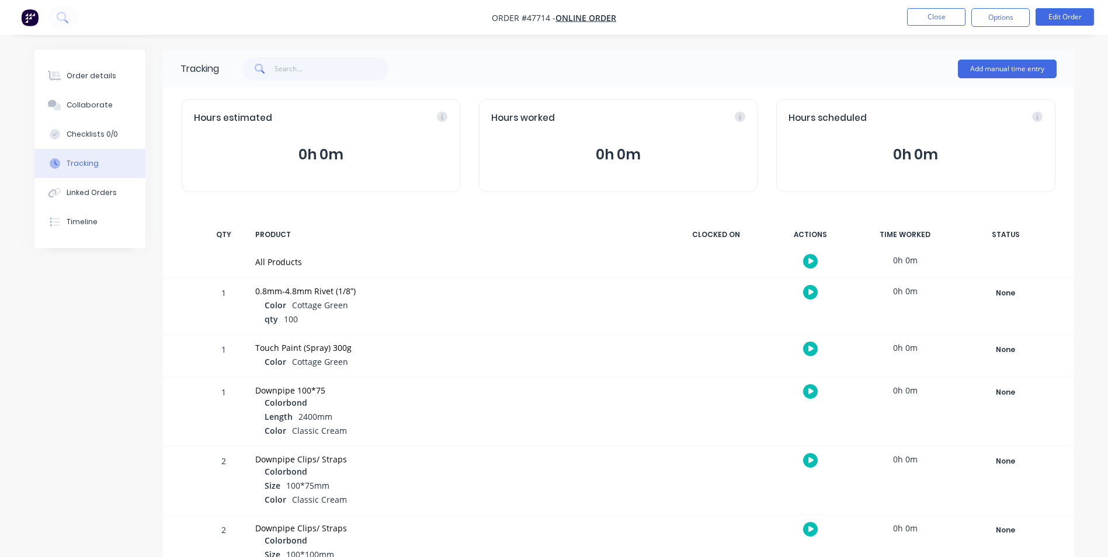
click at [550, 304] on div "Color Cottage Green" at bounding box center [462, 306] width 394 height 14
click at [102, 78] on div "Order details" at bounding box center [92, 76] width 50 height 11
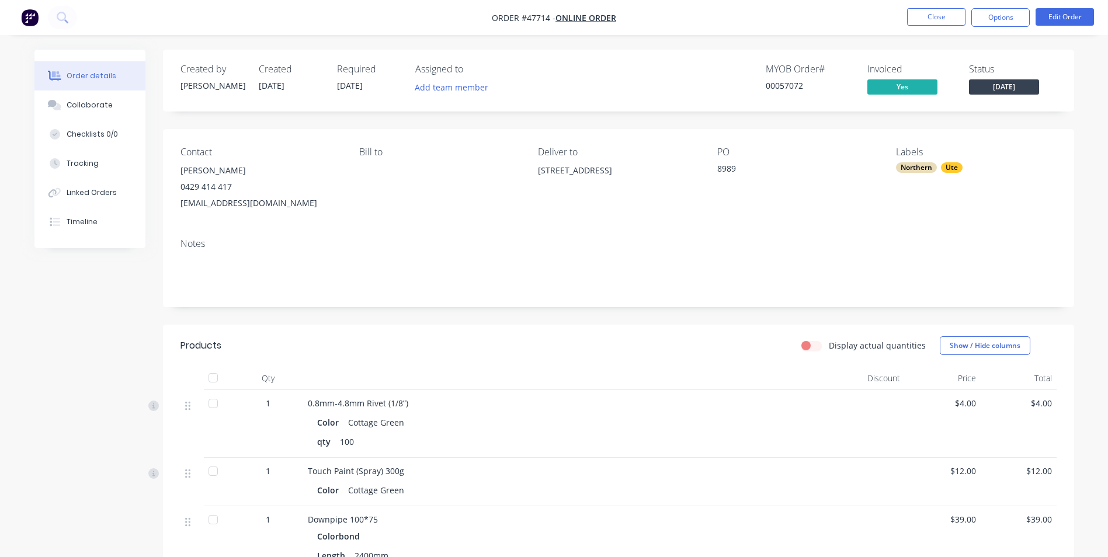
click at [1018, 89] on span "[DATE]" at bounding box center [1004, 86] width 70 height 15
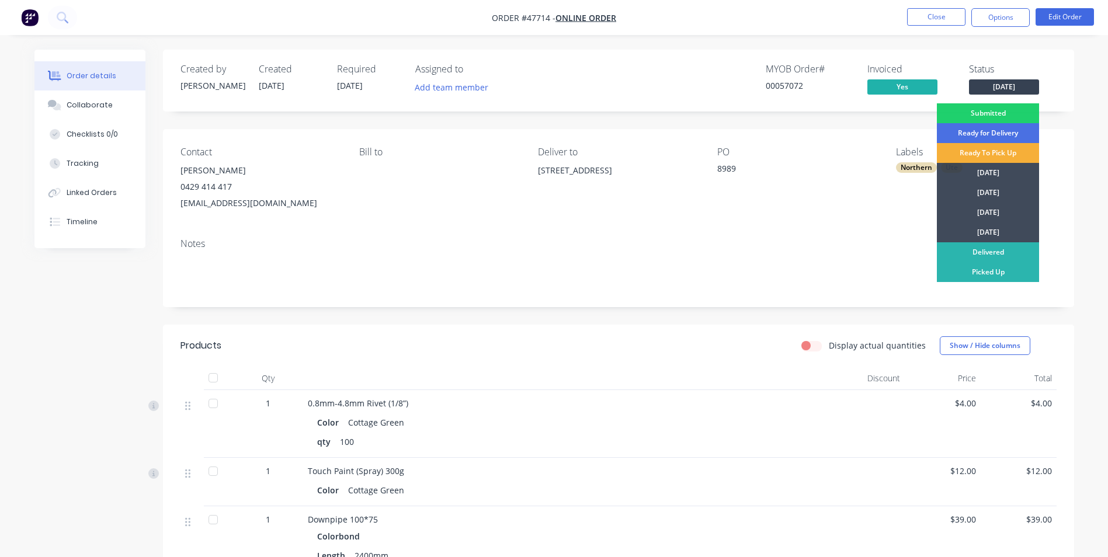
click at [442, 240] on div "Notes" at bounding box center [619, 243] width 876 height 11
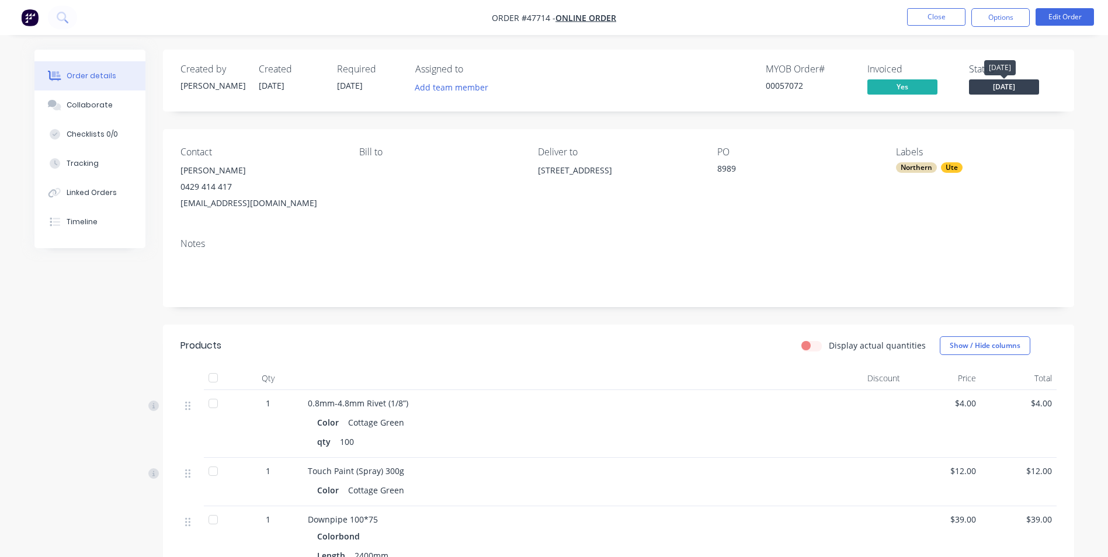
click at [1011, 91] on span "[DATE]" at bounding box center [1004, 86] width 70 height 15
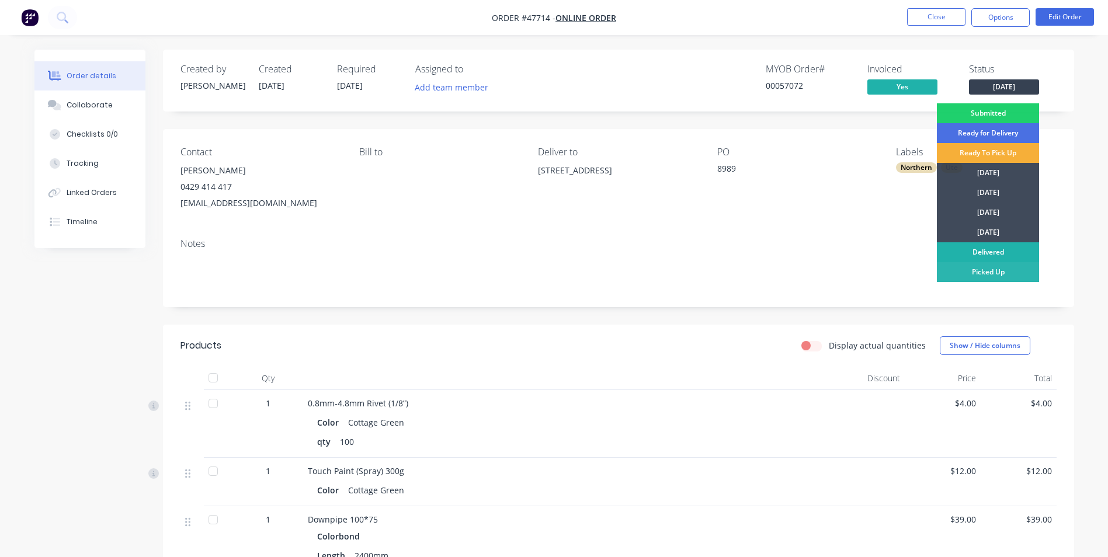
click at [977, 249] on div "Delivered" at bounding box center [988, 252] width 102 height 20
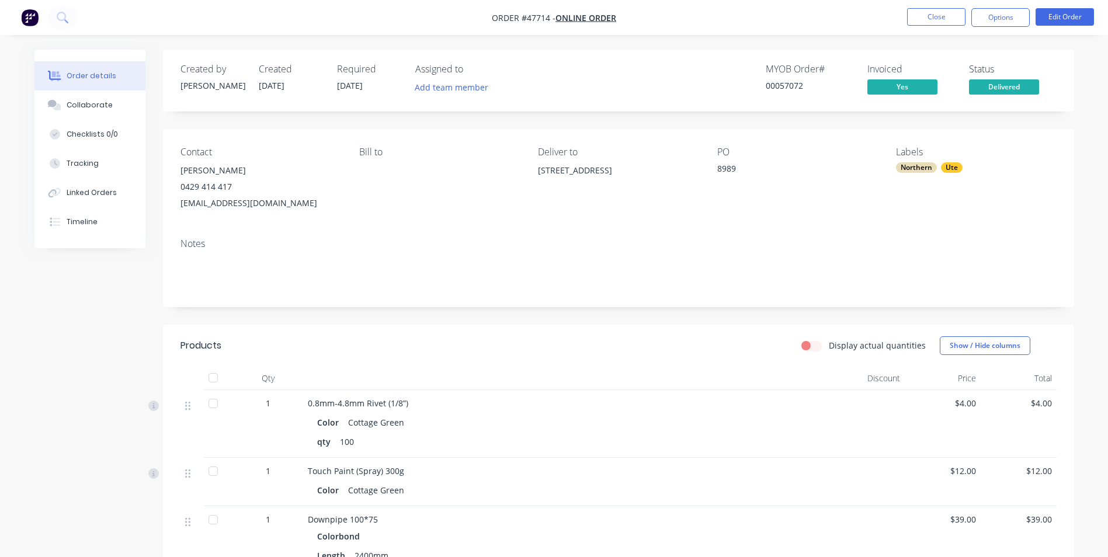
click at [938, 26] on li "Close" at bounding box center [936, 17] width 58 height 19
click at [941, 17] on button "Close" at bounding box center [936, 17] width 58 height 18
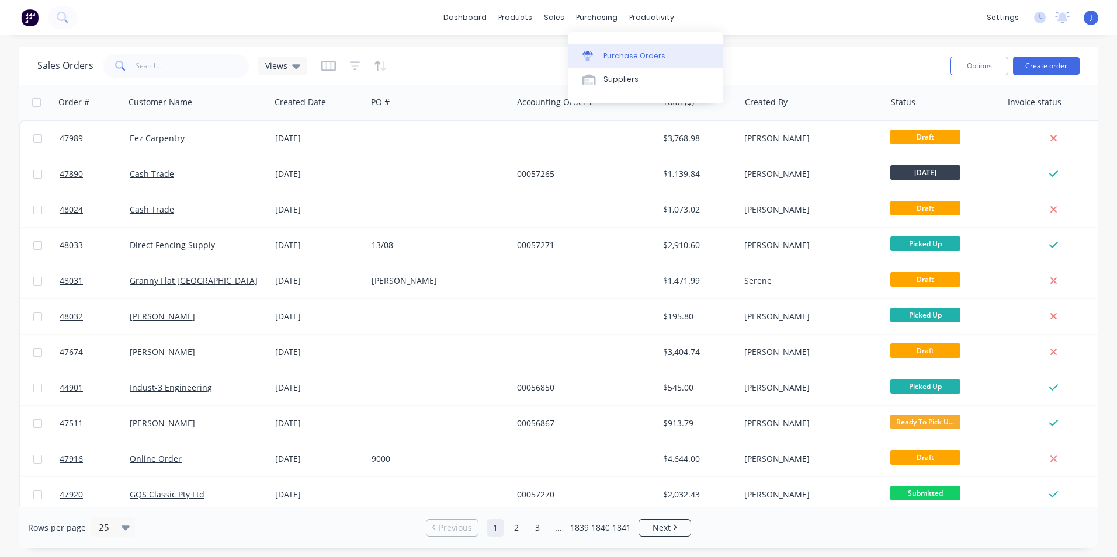
click at [590, 46] on link "Purchase Orders" at bounding box center [645, 55] width 155 height 23
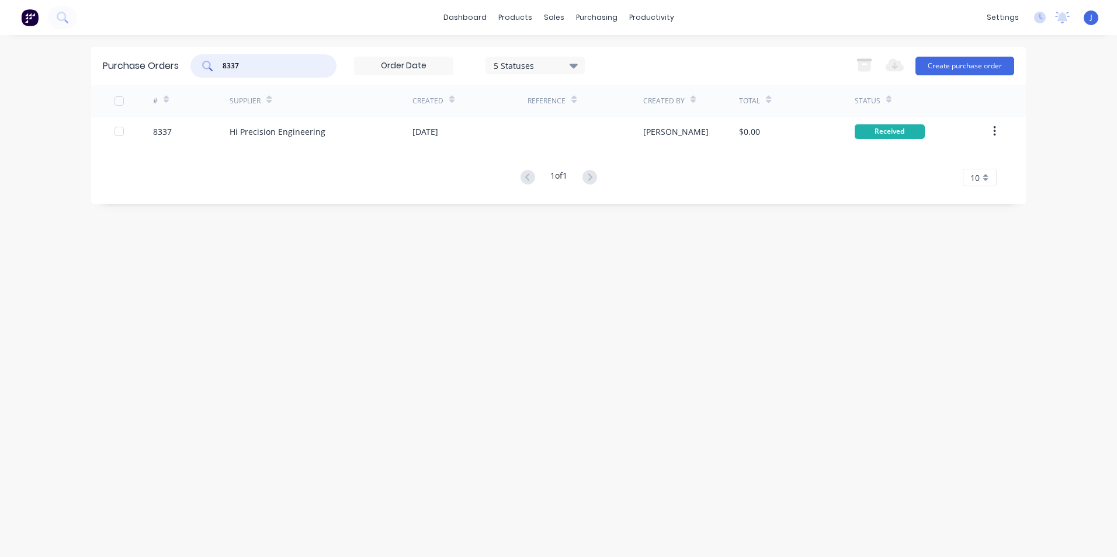
drag, startPoint x: 290, startPoint y: 63, endPoint x: 236, endPoint y: 68, distance: 54.6
click at [236, 68] on input "8337" at bounding box center [269, 66] width 97 height 12
type input "8363"
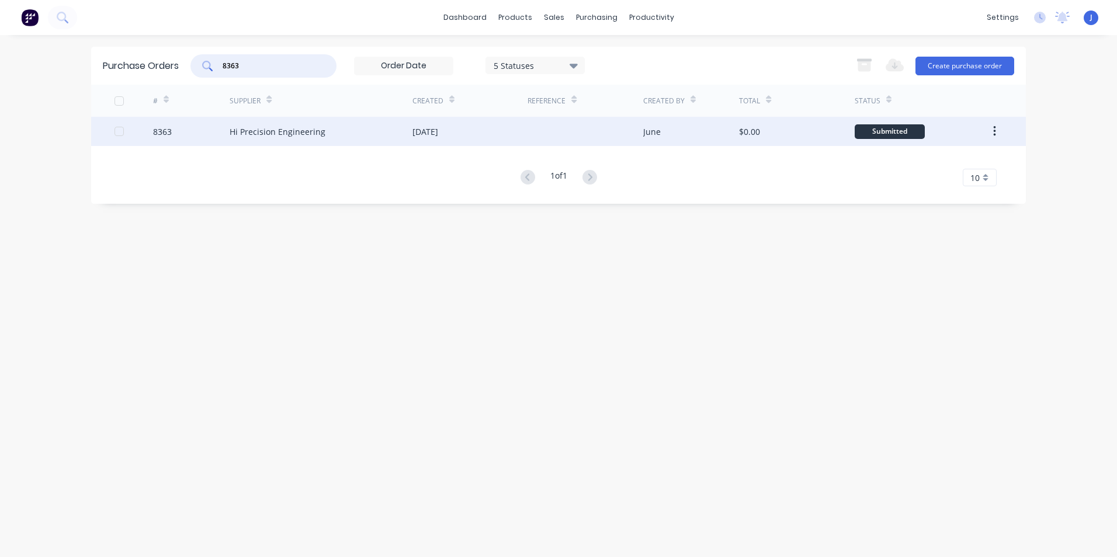
click at [263, 136] on div "Hi Precision Engineering" at bounding box center [278, 132] width 96 height 12
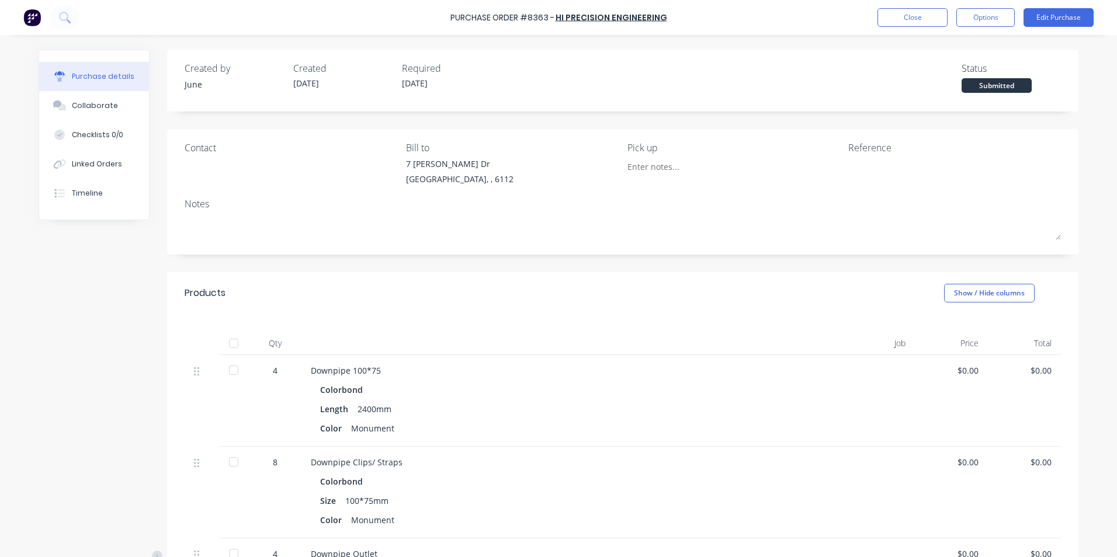
click at [228, 346] on div at bounding box center [233, 343] width 23 height 23
click at [97, 159] on div "Linked Orders" at bounding box center [97, 164] width 50 height 11
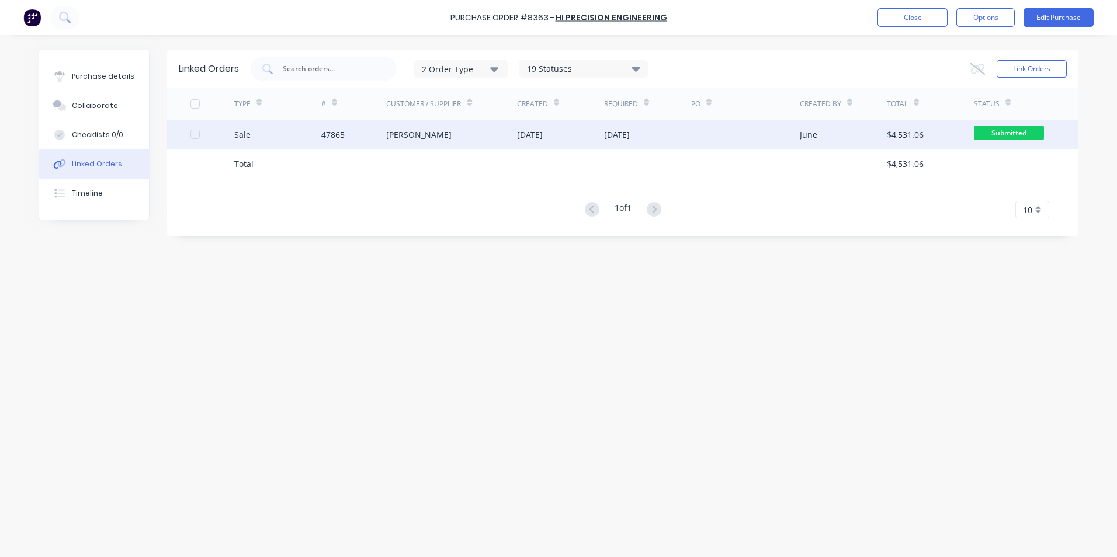
click at [396, 129] on div "Chenghai Lin" at bounding box center [418, 135] width 65 height 12
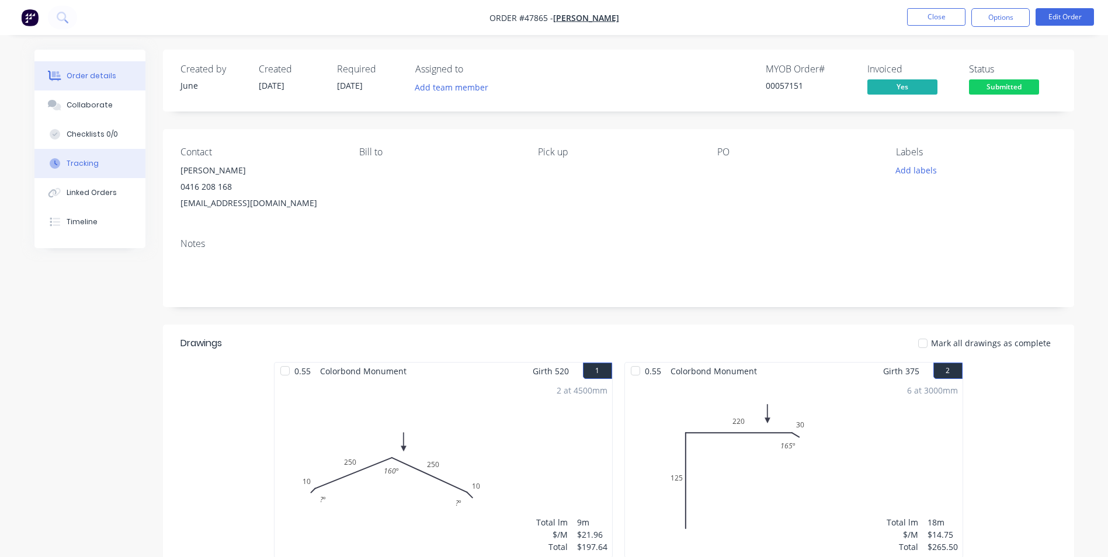
click at [130, 162] on button "Tracking" at bounding box center [89, 163] width 111 height 29
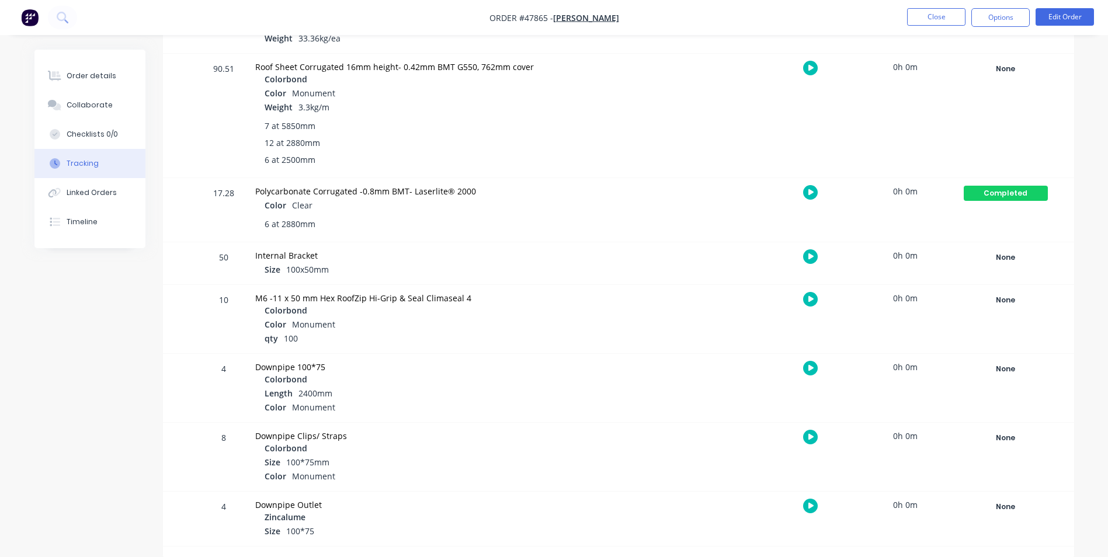
scroll to position [882, 0]
click at [1014, 365] on div "None" at bounding box center [1006, 367] width 84 height 15
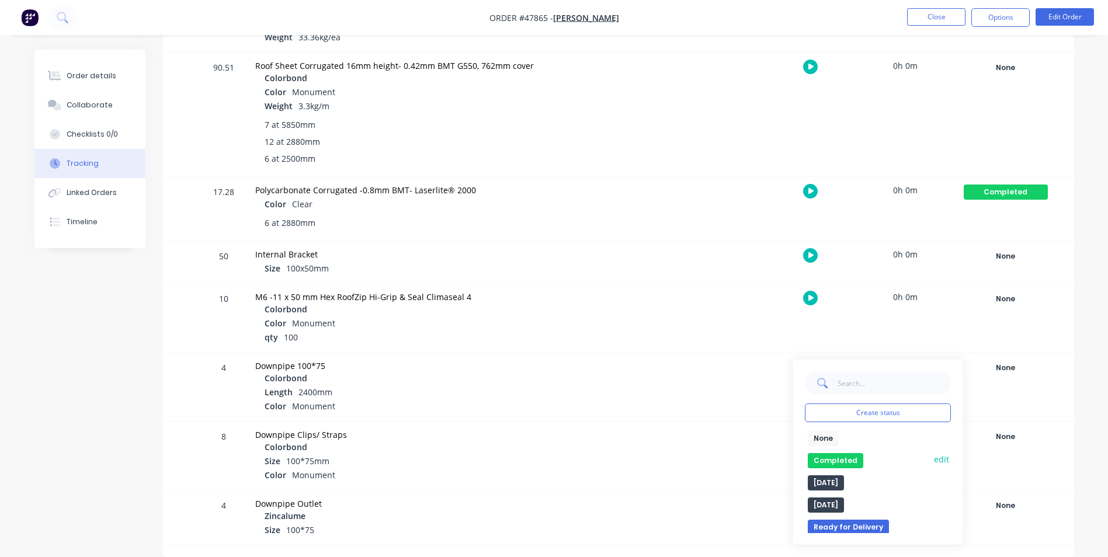
click at [838, 464] on button "Completed" at bounding box center [835, 460] width 55 height 15
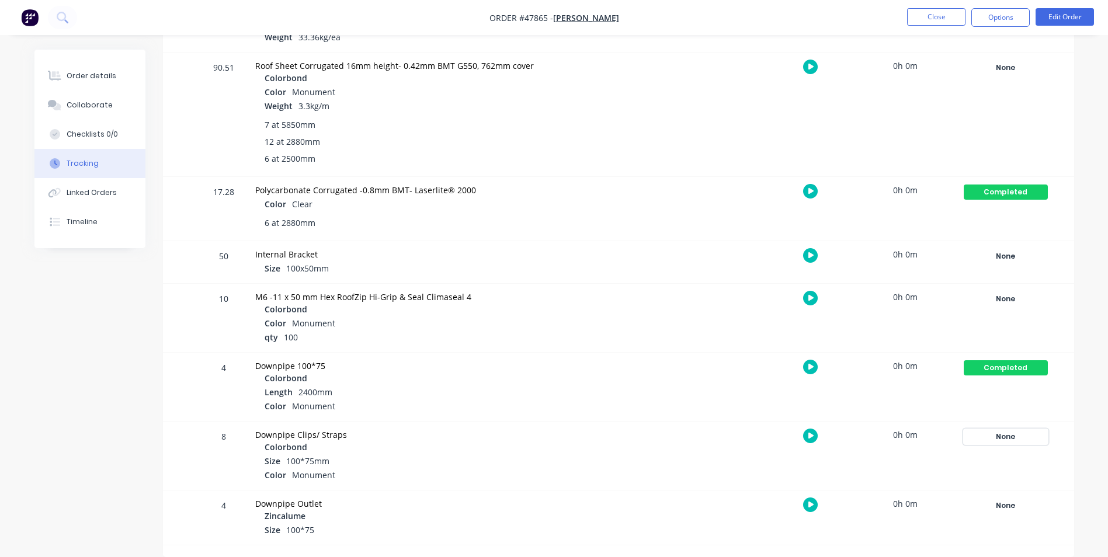
click at [1018, 442] on div "None" at bounding box center [1006, 436] width 84 height 15
click at [847, 526] on button "Completed" at bounding box center [835, 529] width 55 height 15
click at [1004, 507] on div "None" at bounding box center [1006, 505] width 84 height 15
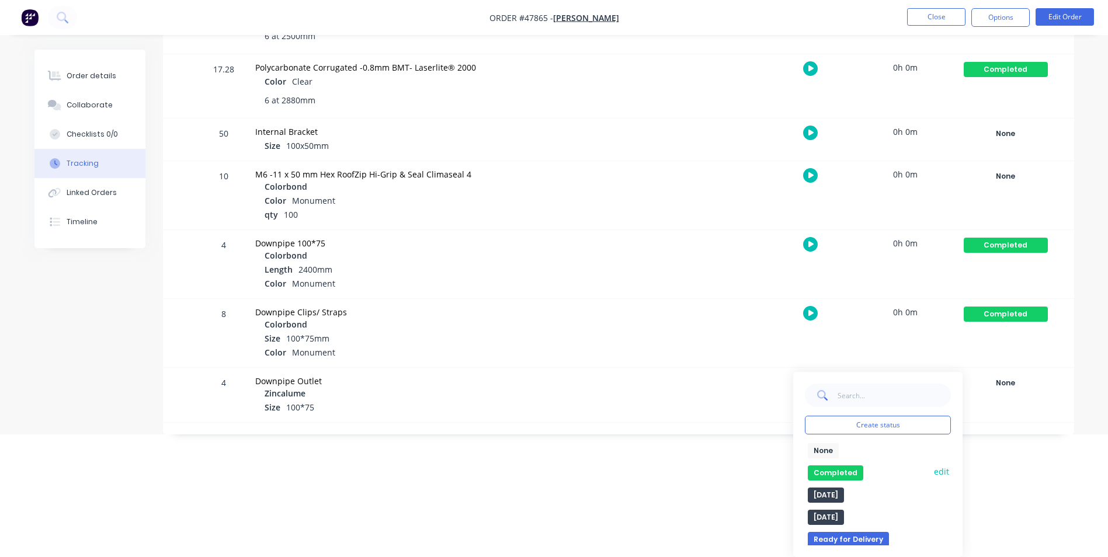
click at [836, 469] on button "Completed" at bounding box center [835, 473] width 55 height 15
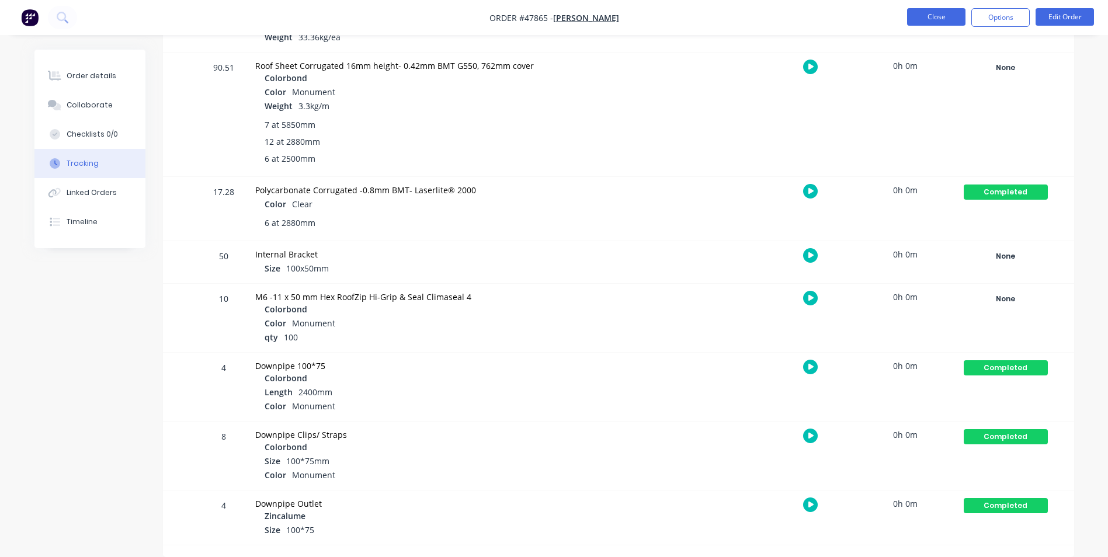
click at [927, 20] on button "Close" at bounding box center [936, 17] width 58 height 18
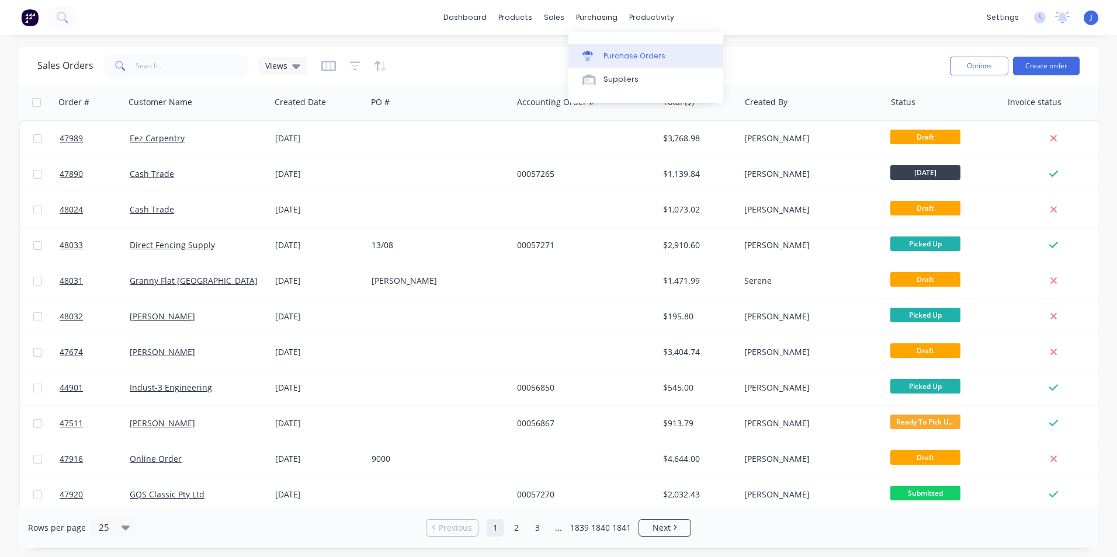
click at [605, 51] on div "Purchase Orders" at bounding box center [634, 56] width 62 height 11
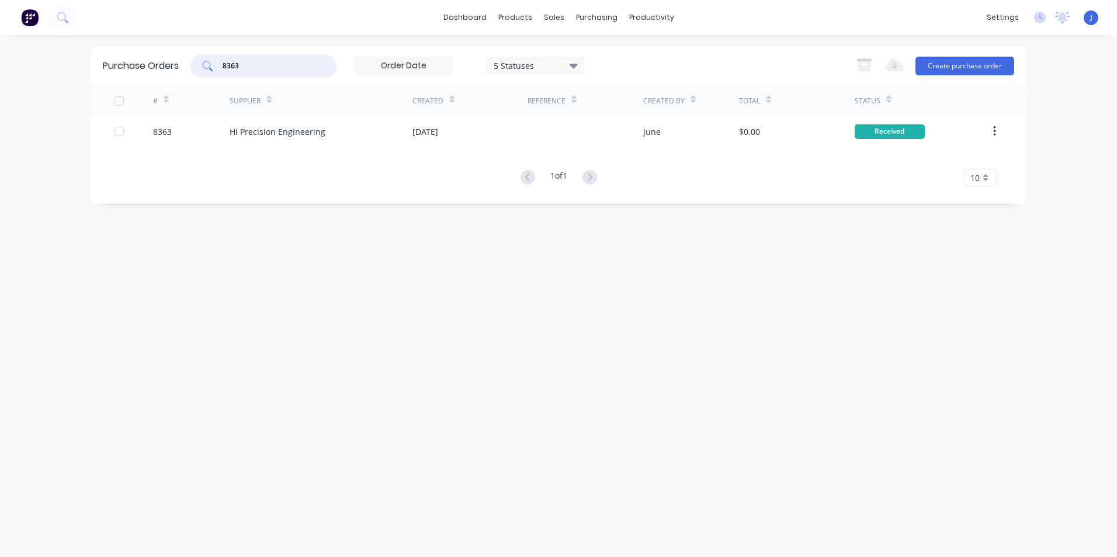
click at [266, 70] on input "8363" at bounding box center [269, 66] width 97 height 12
type input "8364"
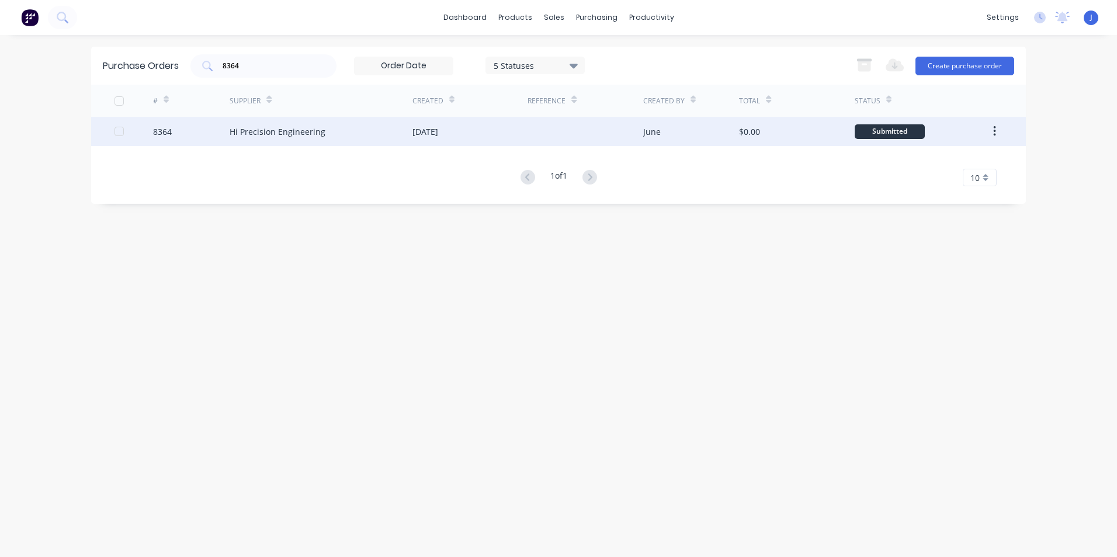
click at [275, 117] on div "Hi Precision Engineering" at bounding box center [321, 131] width 183 height 29
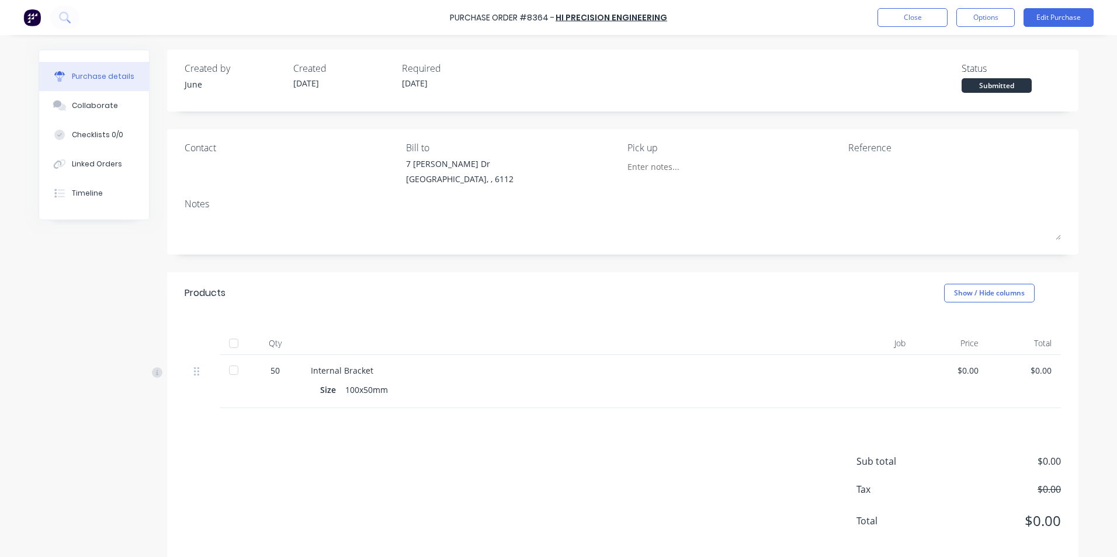
click at [241, 345] on div at bounding box center [233, 343] width 23 height 23
click at [95, 167] on div "Linked Orders" at bounding box center [97, 164] width 50 height 11
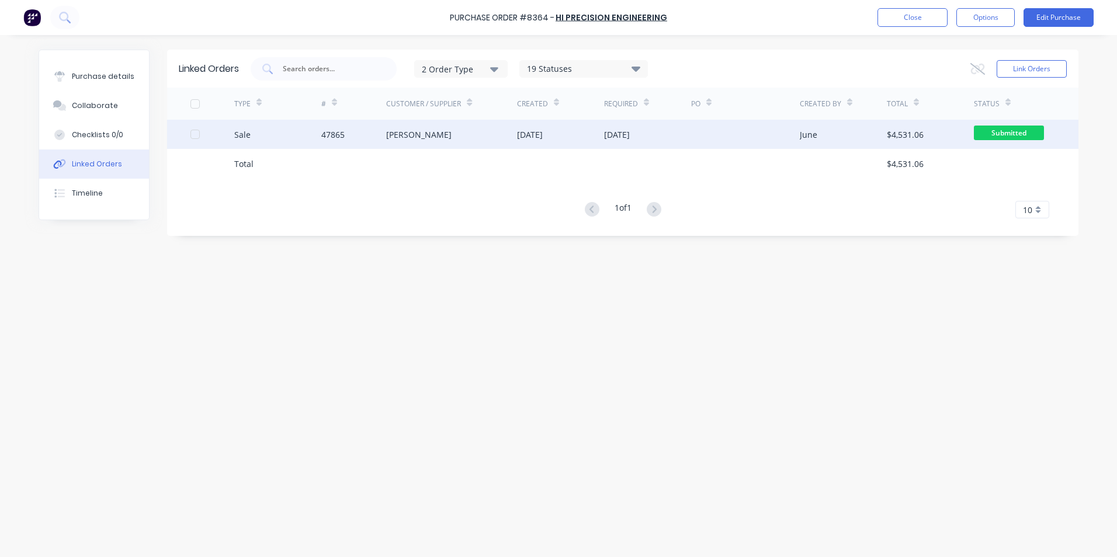
click at [419, 134] on div "Chenghai Lin" at bounding box center [418, 135] width 65 height 12
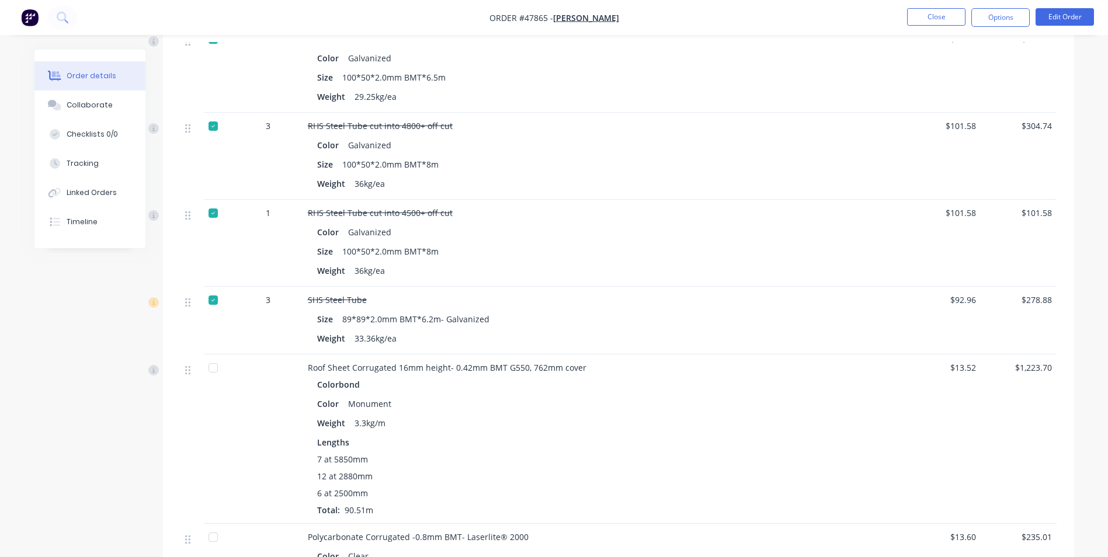
scroll to position [1110, 0]
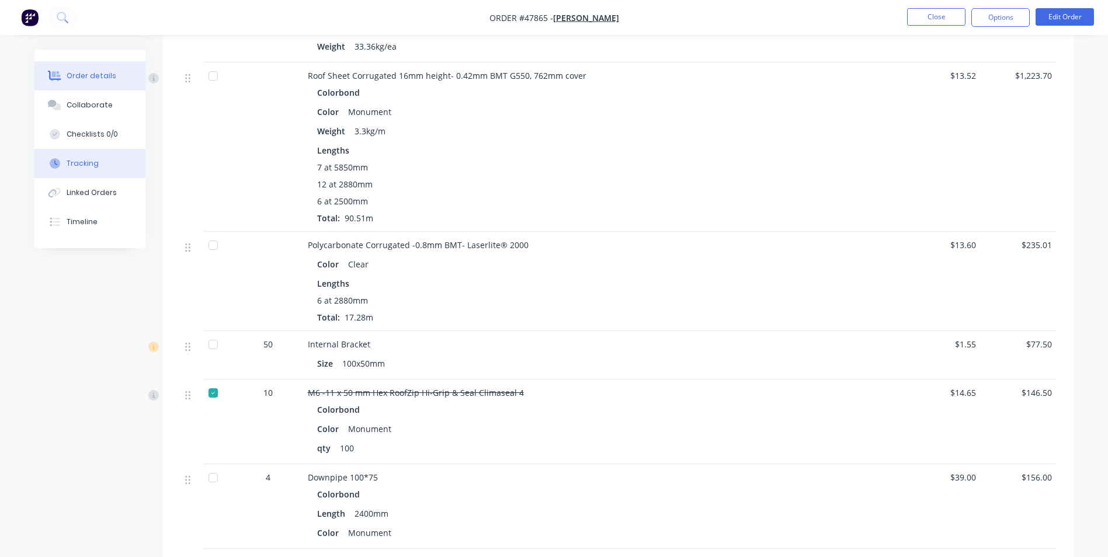
click at [77, 165] on div "Tracking" at bounding box center [83, 163] width 32 height 11
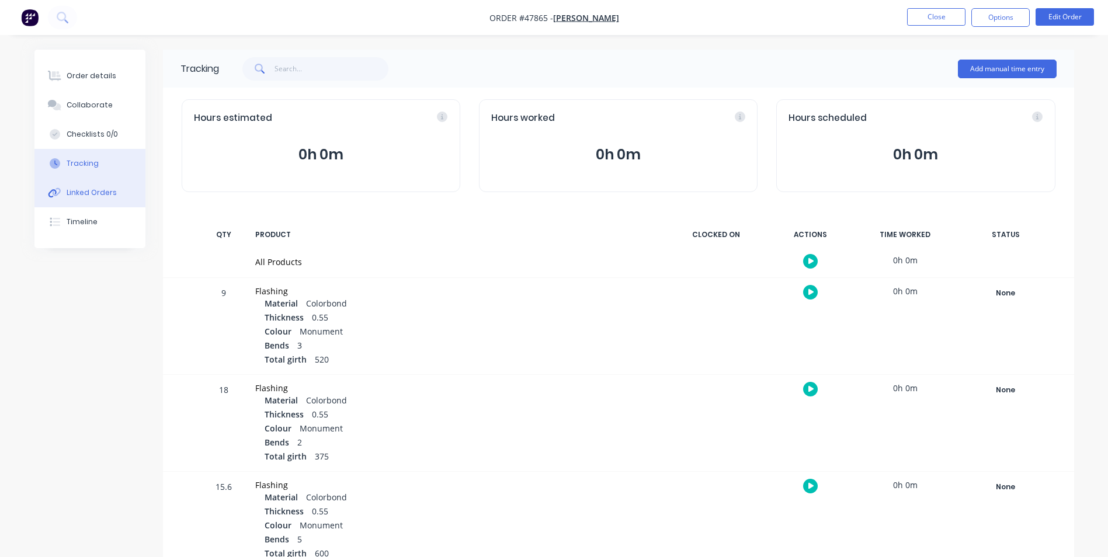
click at [78, 186] on button "Linked Orders" at bounding box center [89, 192] width 111 height 29
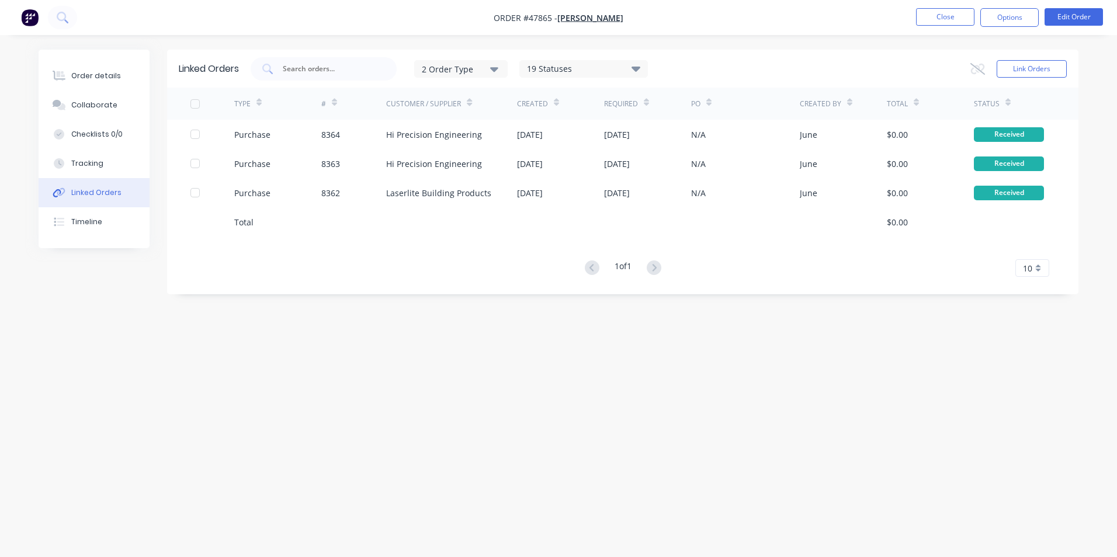
click at [79, 179] on button "Linked Orders" at bounding box center [94, 192] width 111 height 29
click at [86, 160] on div "Tracking" at bounding box center [87, 163] width 32 height 11
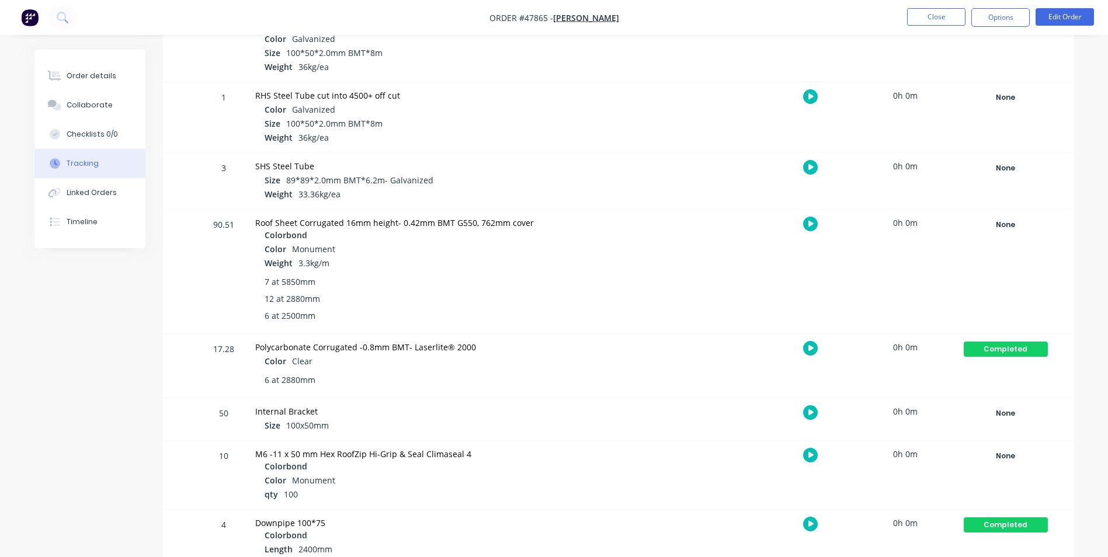
scroll to position [759, 0]
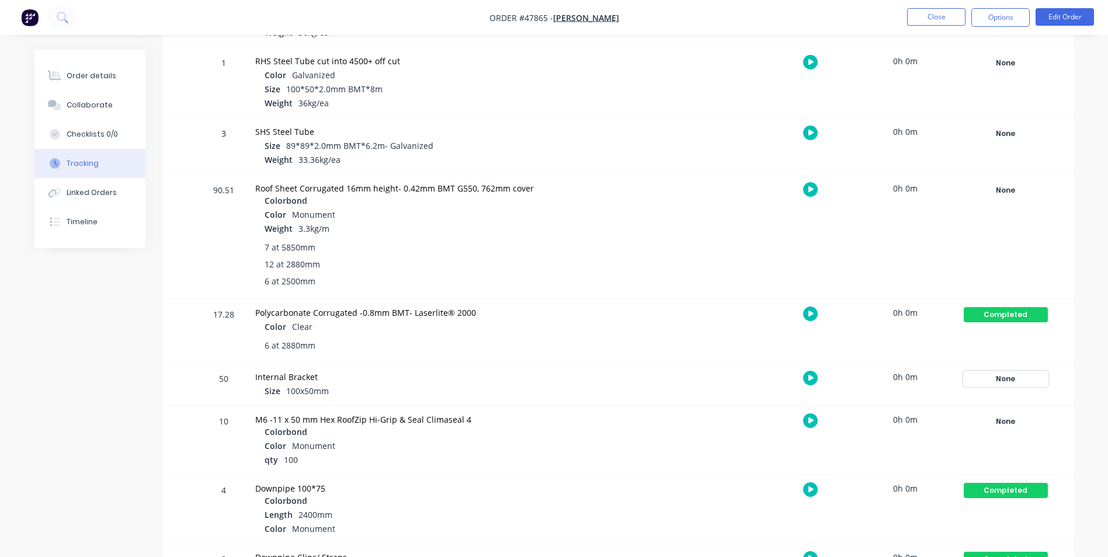
click at [981, 377] on div "None" at bounding box center [1006, 379] width 84 height 15
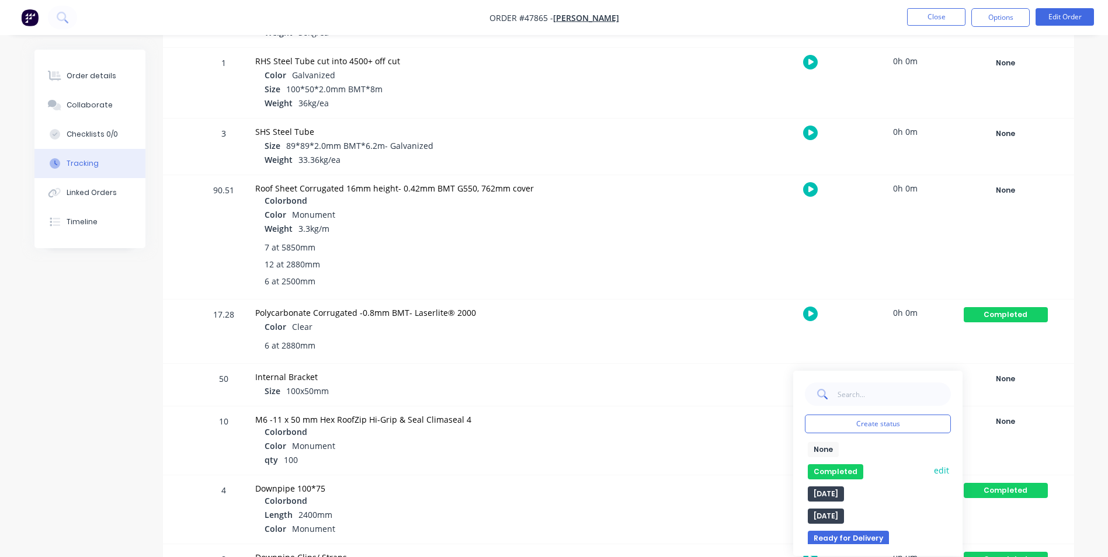
click at [835, 466] on button "Completed" at bounding box center [835, 471] width 55 height 15
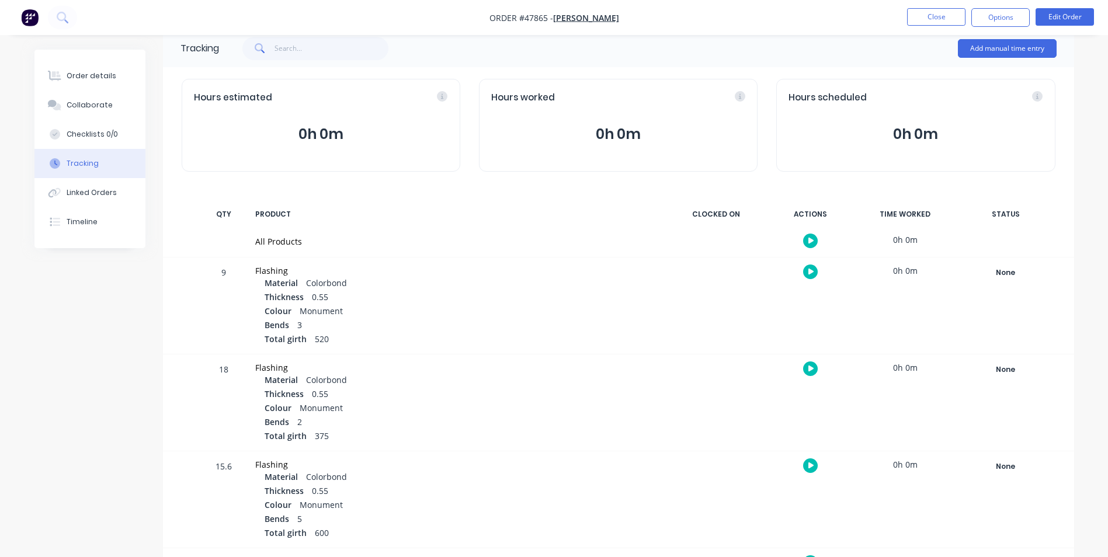
scroll to position [0, 0]
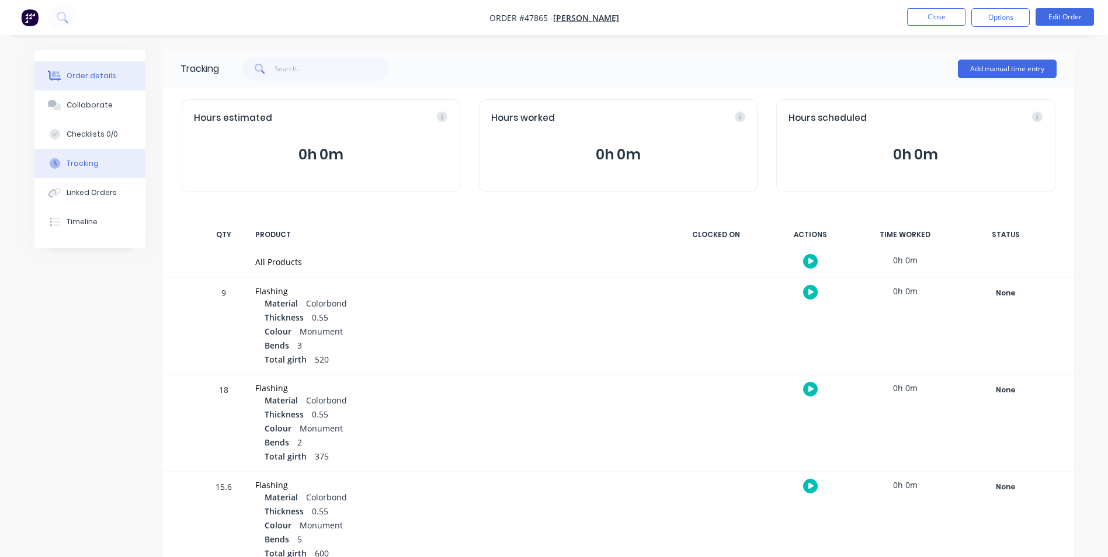
click at [120, 65] on button "Order details" at bounding box center [89, 75] width 111 height 29
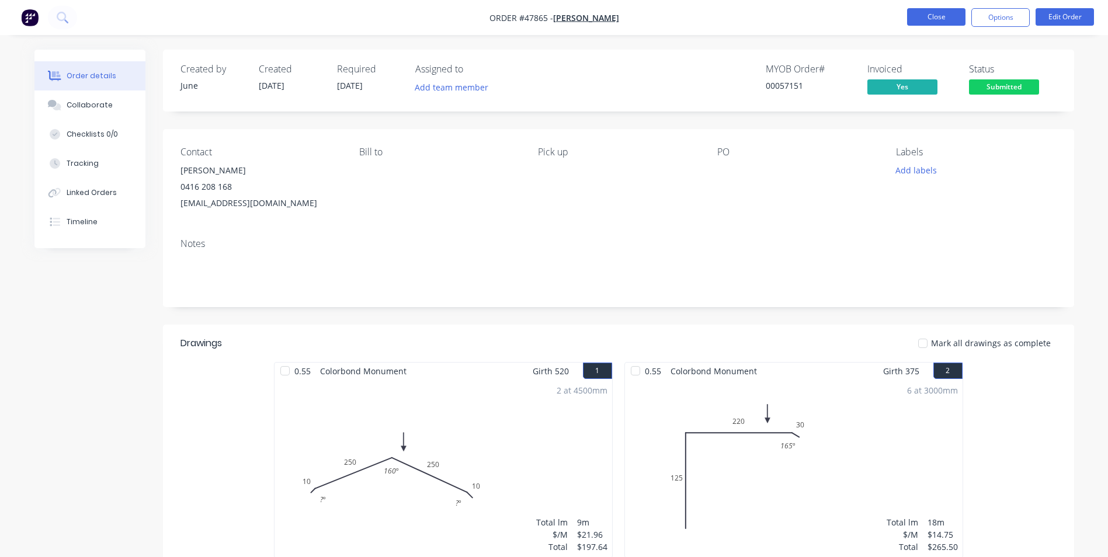
click at [918, 11] on button "Close" at bounding box center [936, 17] width 58 height 18
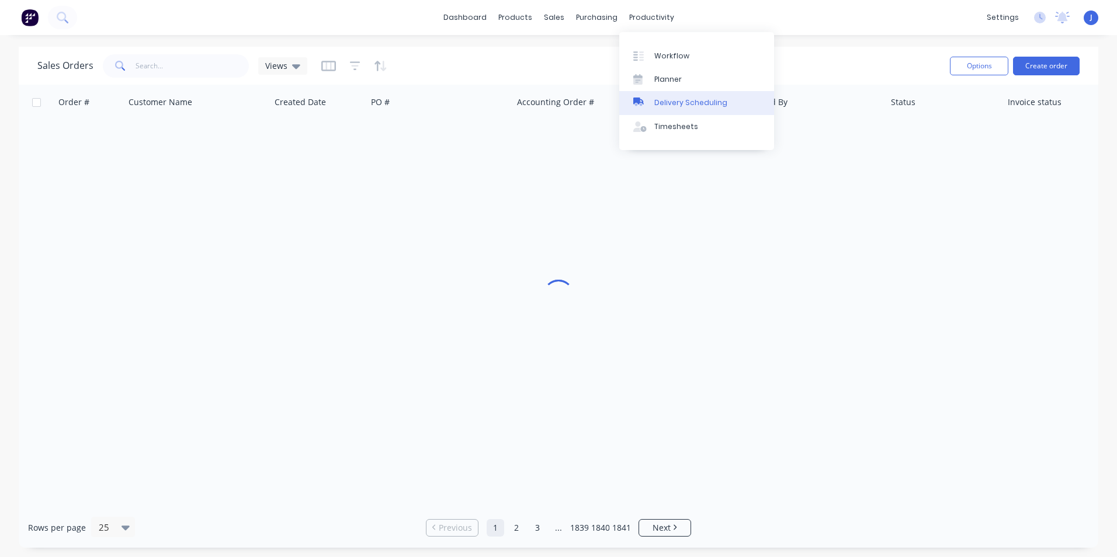
click at [681, 102] on div "Delivery Scheduling" at bounding box center [690, 103] width 73 height 11
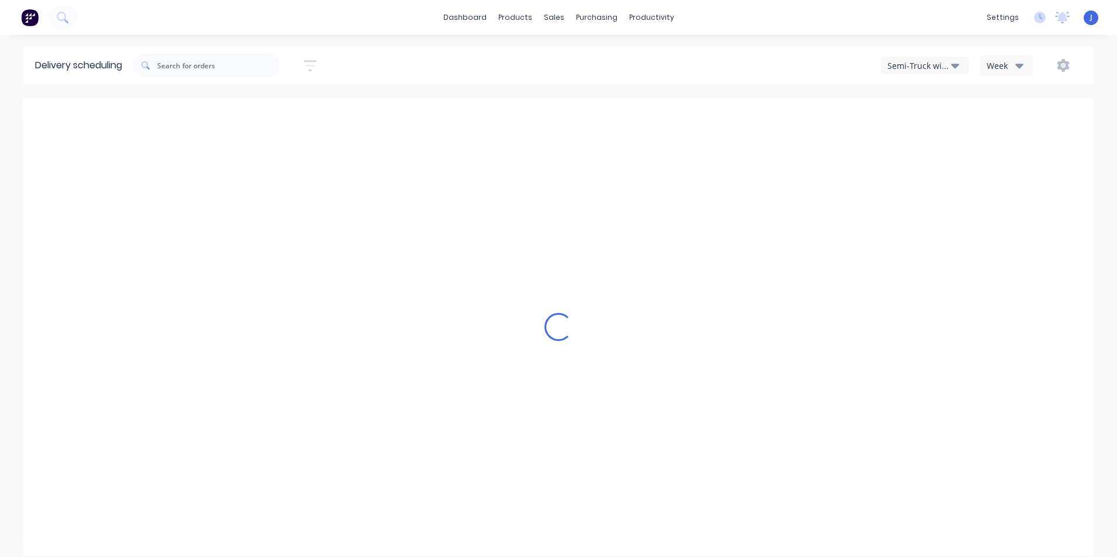
drag, startPoint x: 937, startPoint y: 69, endPoint x: 938, endPoint y: 62, distance: 7.1
click at [937, 68] on div "Semi-Truck with Hiab" at bounding box center [919, 66] width 64 height 12
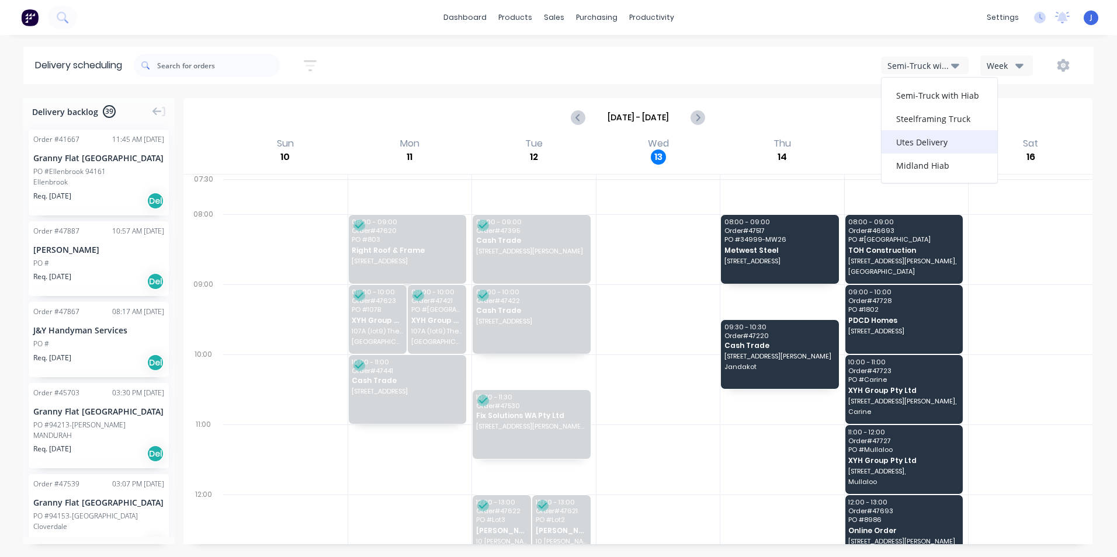
click at [927, 140] on div "Utes Delivery" at bounding box center [940, 141] width 116 height 23
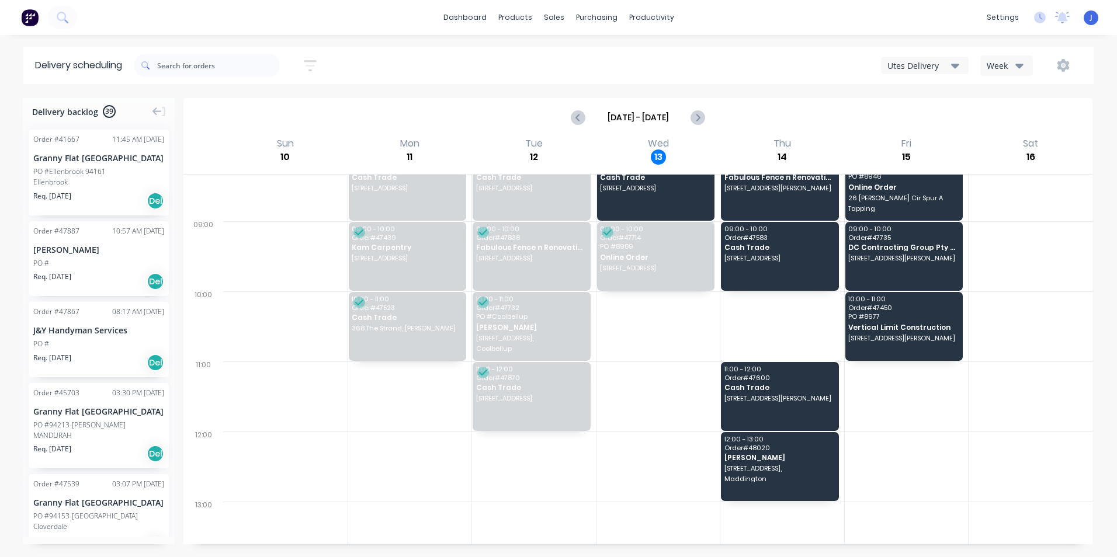
scroll to position [58, 0]
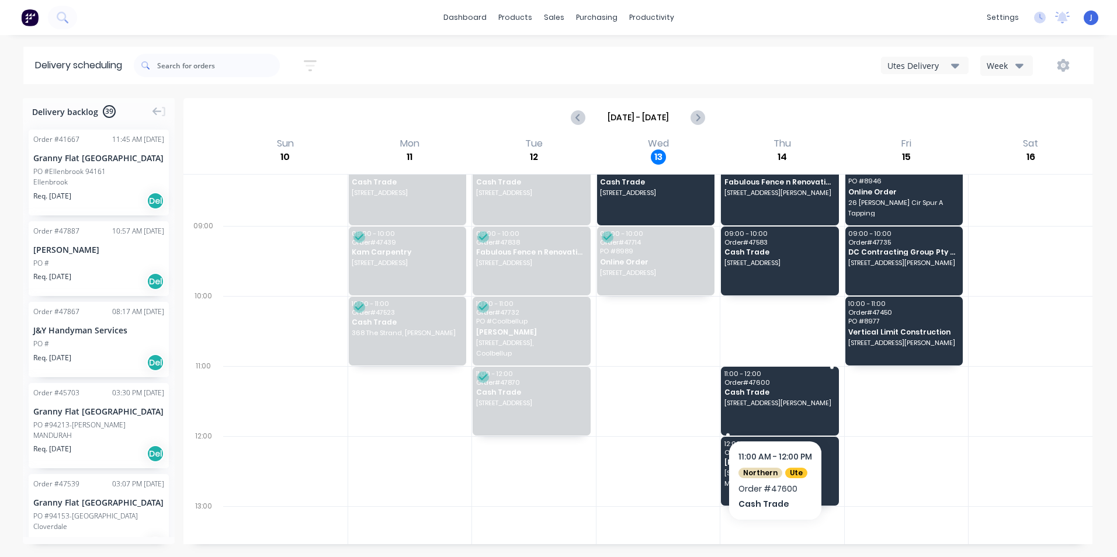
click at [783, 391] on span "Cash Trade" at bounding box center [779, 392] width 110 height 8
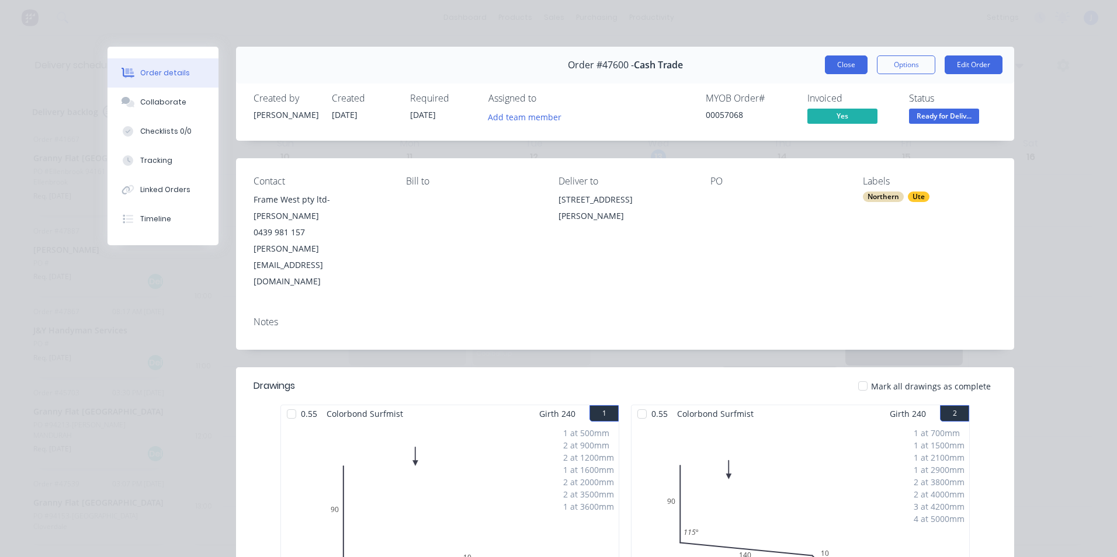
click at [831, 64] on button "Close" at bounding box center [846, 64] width 43 height 19
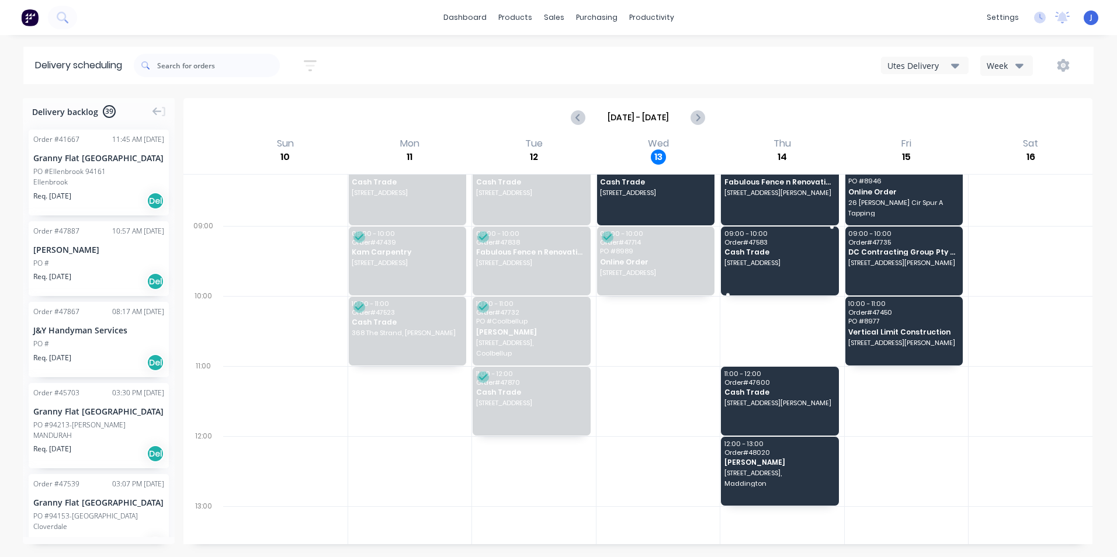
click at [782, 252] on span "Cash Trade" at bounding box center [779, 252] width 110 height 8
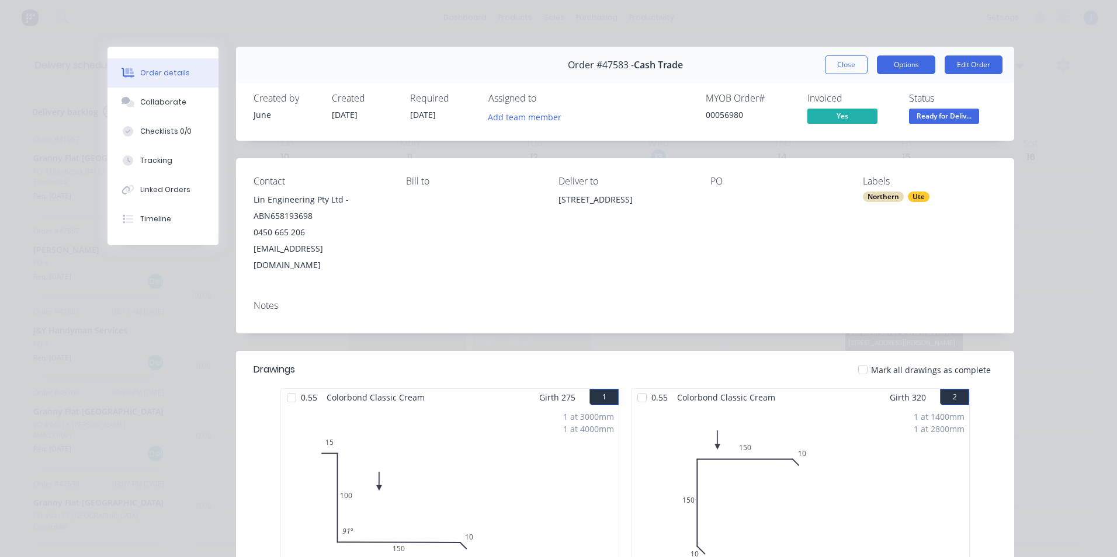
click at [913, 59] on button "Options" at bounding box center [906, 64] width 58 height 19
click at [1064, 114] on div "Order details Collaborate Checklists 0/0 Tracking Linked Orders Timeline Order …" at bounding box center [558, 278] width 1117 height 557
click at [870, 63] on div "Close Options Edit Order" at bounding box center [914, 64] width 178 height 19
click at [868, 64] on div "Close Options Edit Order" at bounding box center [914, 64] width 178 height 19
click at [855, 66] on button "Close" at bounding box center [846, 64] width 43 height 19
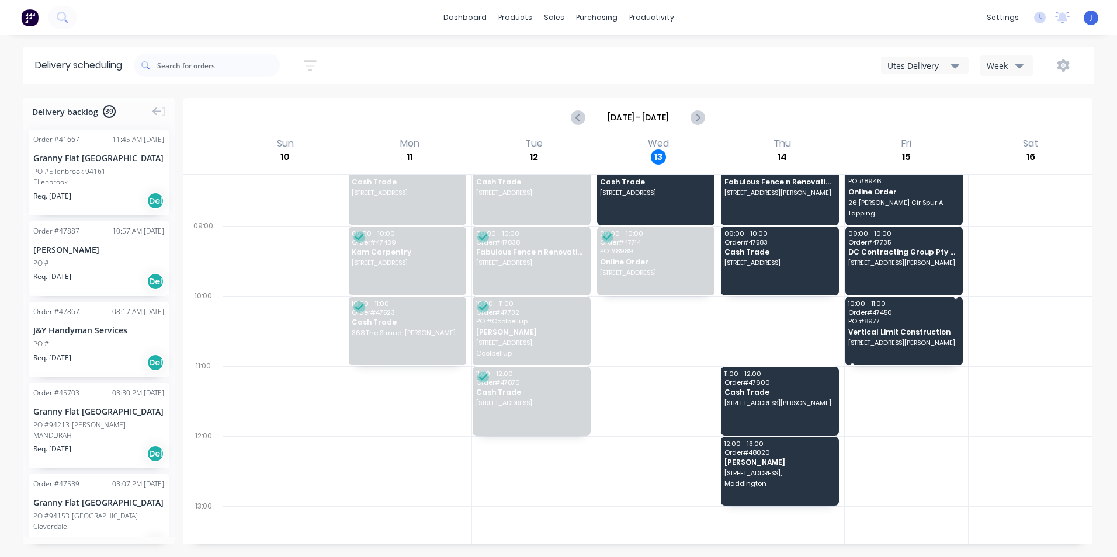
scroll to position [0, 0]
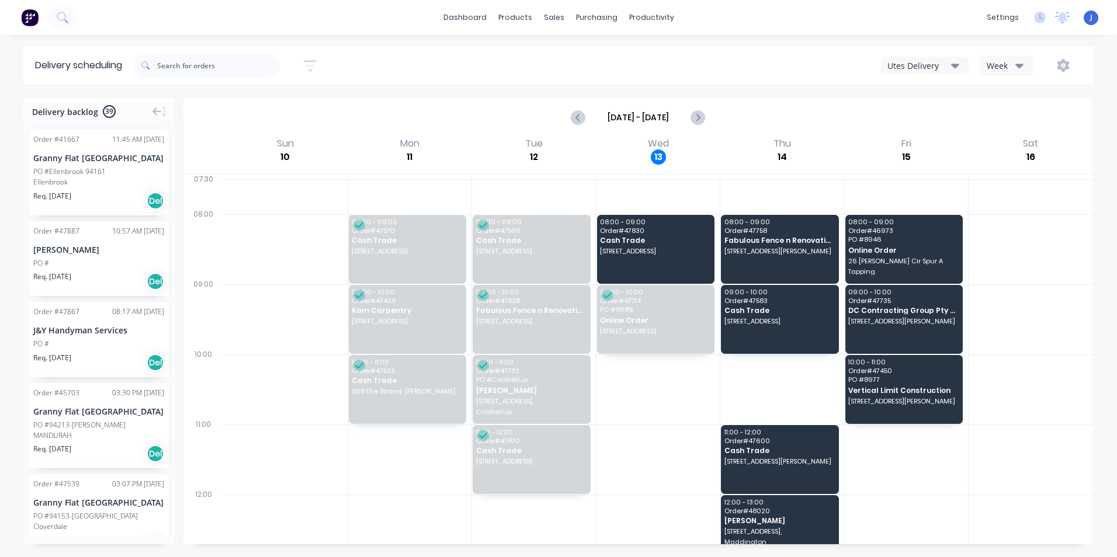
click at [945, 53] on div "Sort by Most recent Created date Required date Order number Customer name Most …" at bounding box center [614, 65] width 960 height 33
click at [943, 72] on button "Utes Delivery" at bounding box center [925, 66] width 88 height 18
click at [1068, 67] on icon "button" at bounding box center [1063, 65] width 12 height 13
click at [1045, 120] on div "Settings" at bounding box center [1026, 120] width 90 height 17
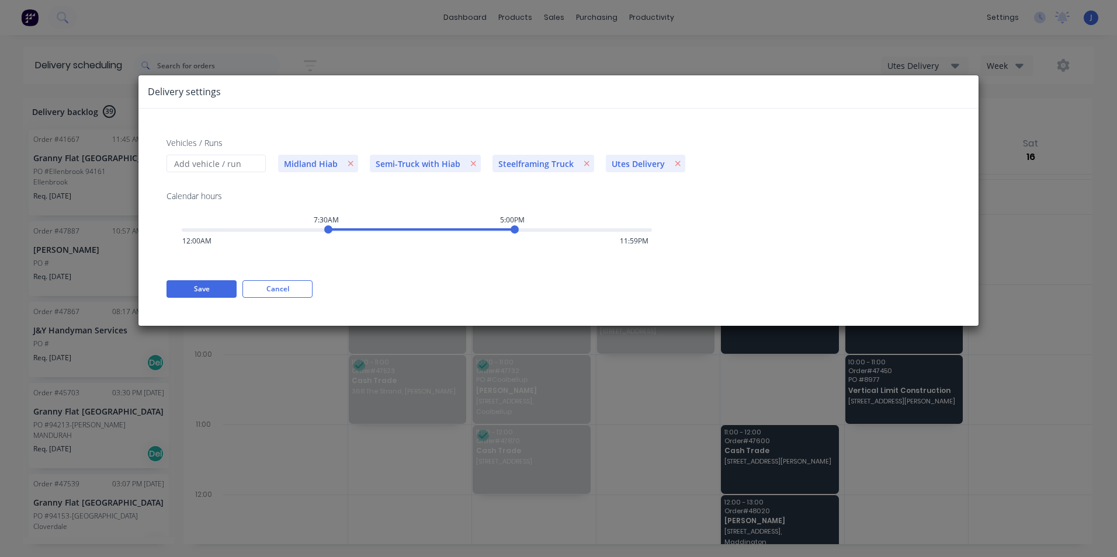
drag, startPoint x: 270, startPoint y: 293, endPoint x: 843, endPoint y: 115, distance: 599.4
click at [273, 292] on button "Cancel" at bounding box center [277, 289] width 70 height 18
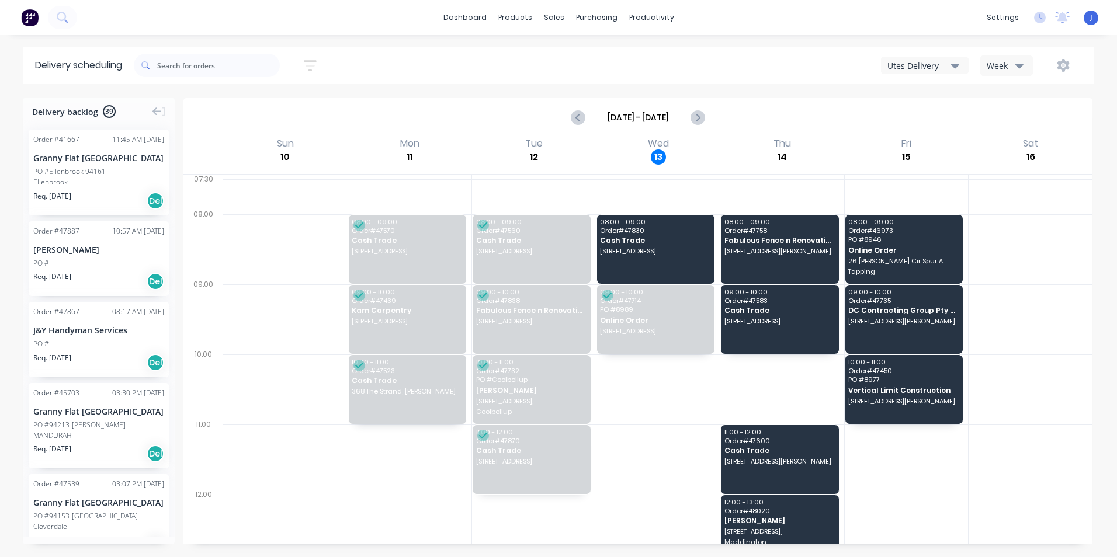
click at [1061, 56] on button "button" at bounding box center [1063, 65] width 37 height 21
click at [1047, 103] on div "Run Sheet" at bounding box center [1026, 96] width 90 height 17
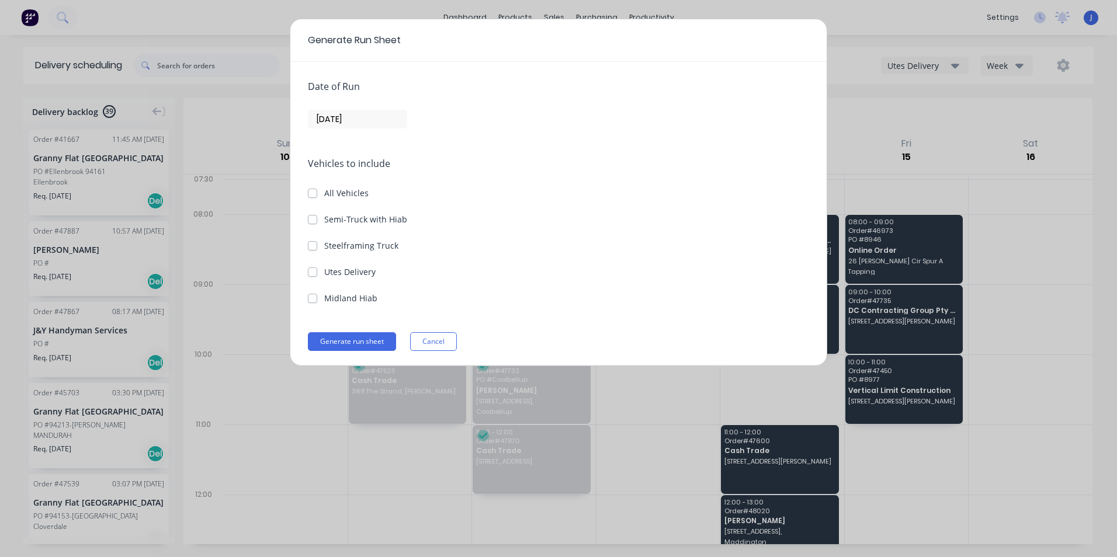
click at [374, 275] on label "Utes Delivery" at bounding box center [349, 272] width 51 height 12
click at [317, 275] on Delivery "Utes Delivery" at bounding box center [312, 271] width 9 height 11
checkbox Delivery "true"
click at [378, 121] on input "[DATE]" at bounding box center [357, 119] width 98 height 18
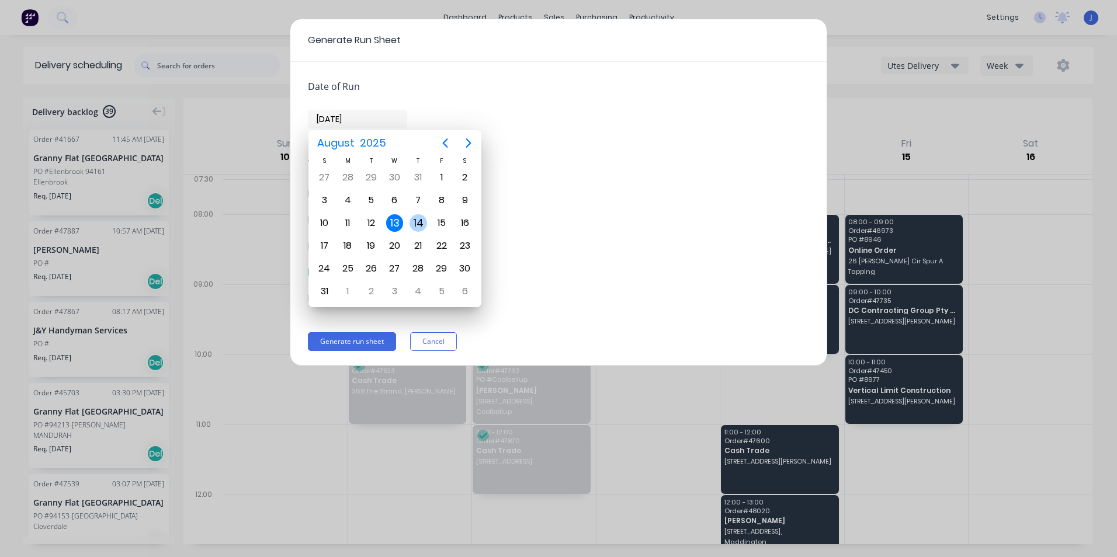
click at [414, 226] on div "14" at bounding box center [419, 223] width 18 height 18
type input "[DATE]"
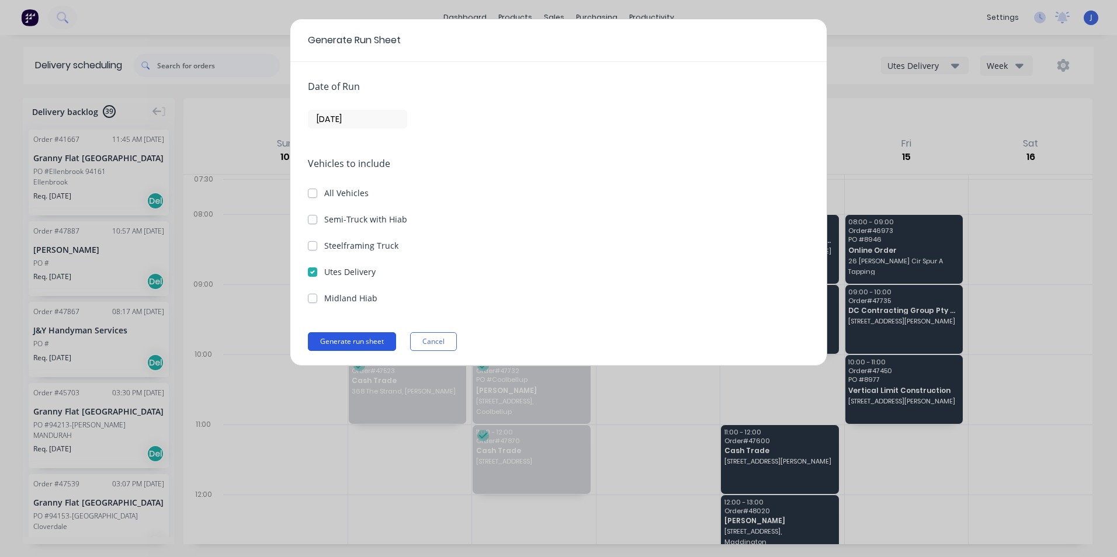
click at [365, 335] on button "Generate run sheet" at bounding box center [352, 341] width 88 height 19
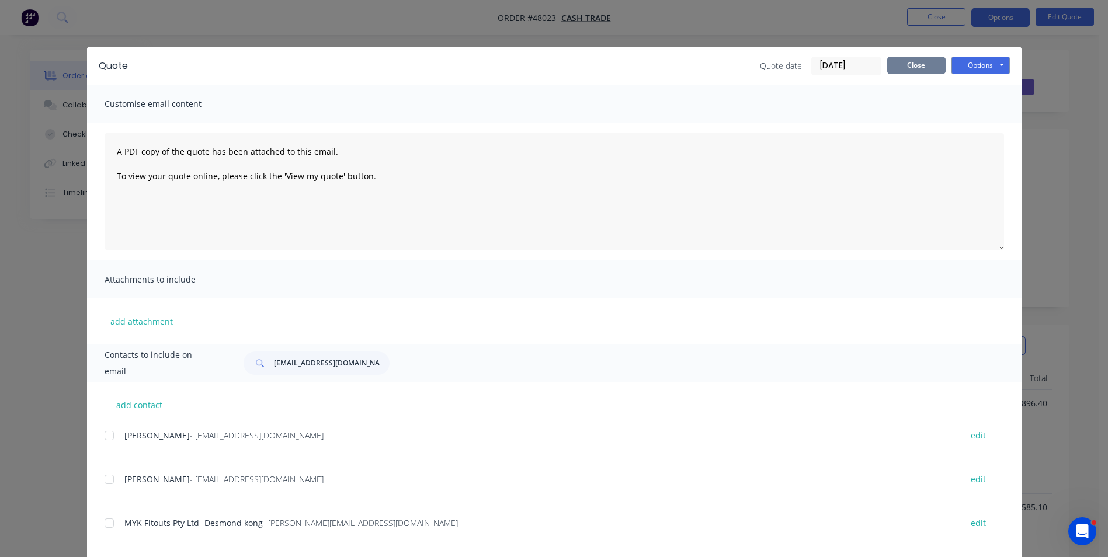
click at [892, 69] on button "Close" at bounding box center [916, 66] width 58 height 18
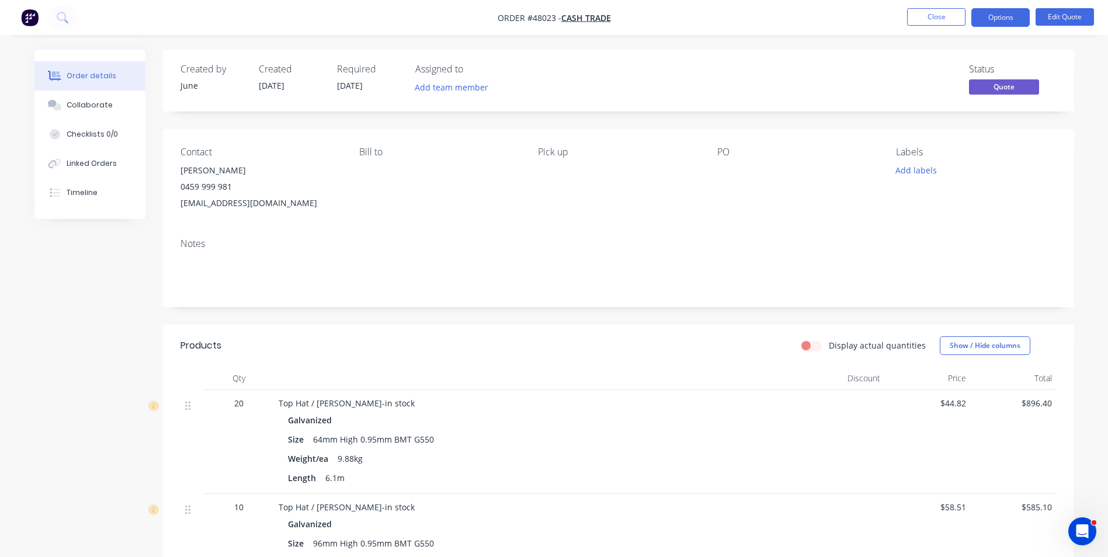
click at [677, 463] on div "Weight/ea 9.88kg" at bounding box center [537, 458] width 498 height 17
